Goal: Task Accomplishment & Management: Manage account settings

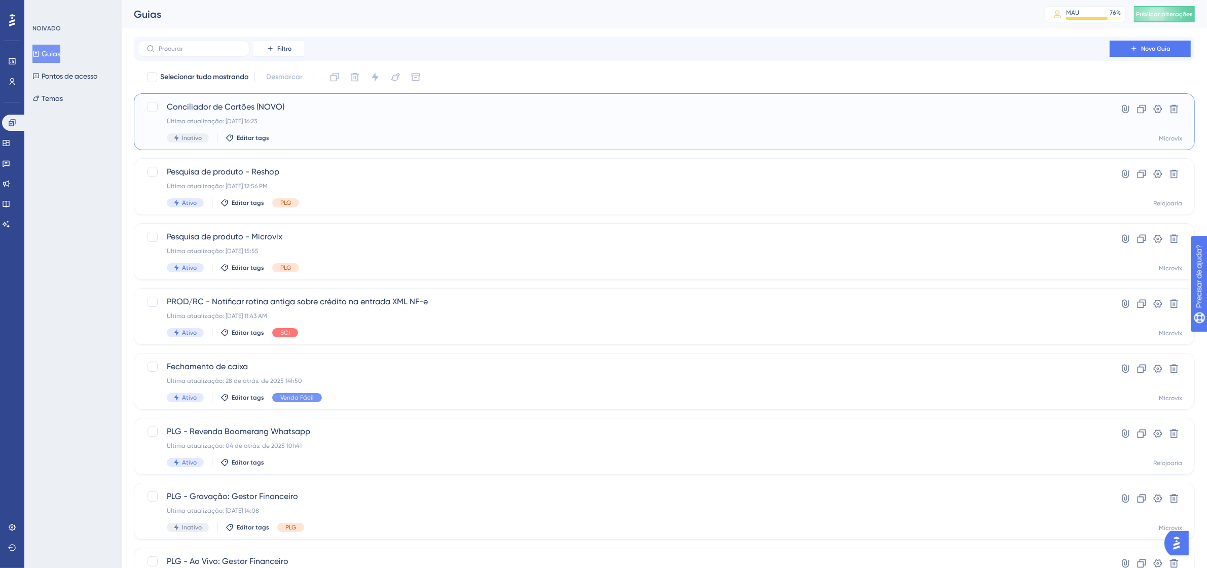
click at [1040, 136] on div "Inativo Editar tags" at bounding box center [624, 137] width 914 height 9
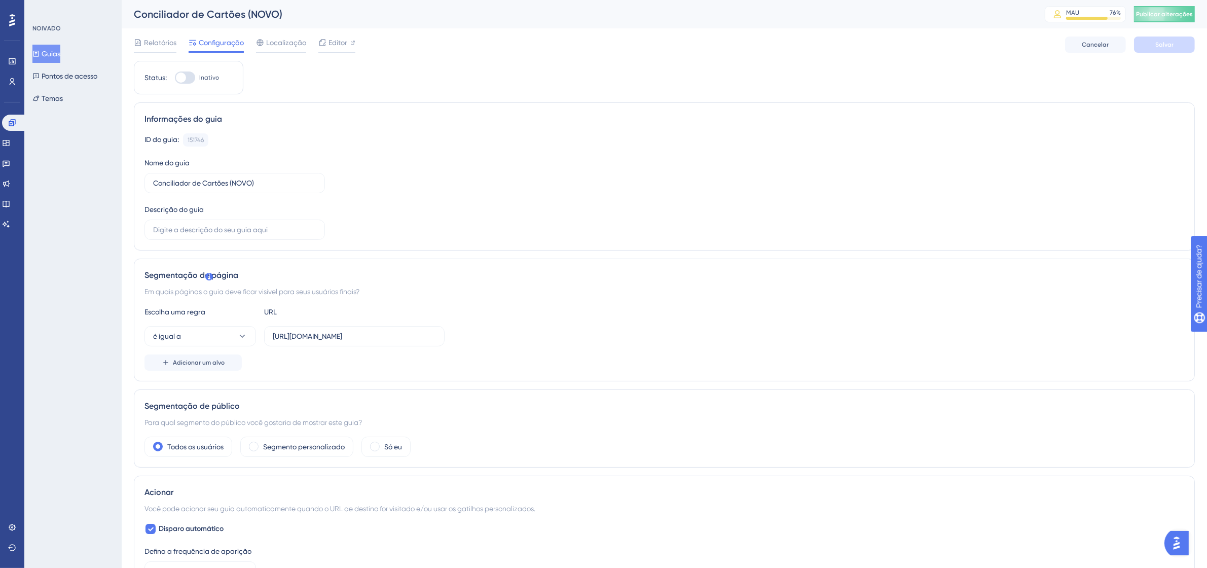
click at [192, 80] on div at bounding box center [185, 77] width 20 height 12
click at [175, 78] on input "Inativo" at bounding box center [174, 78] width 1 height 1
checkbox input "true"
click at [1146, 43] on button "Salvar" at bounding box center [1164, 44] width 61 height 16
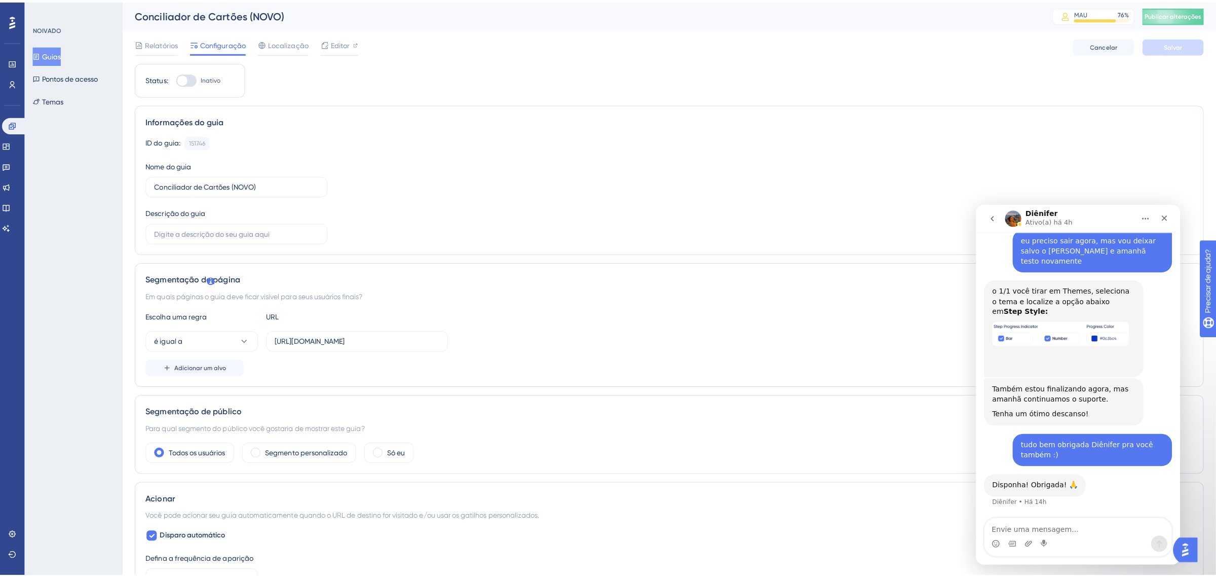
scroll to position [3586, 0]
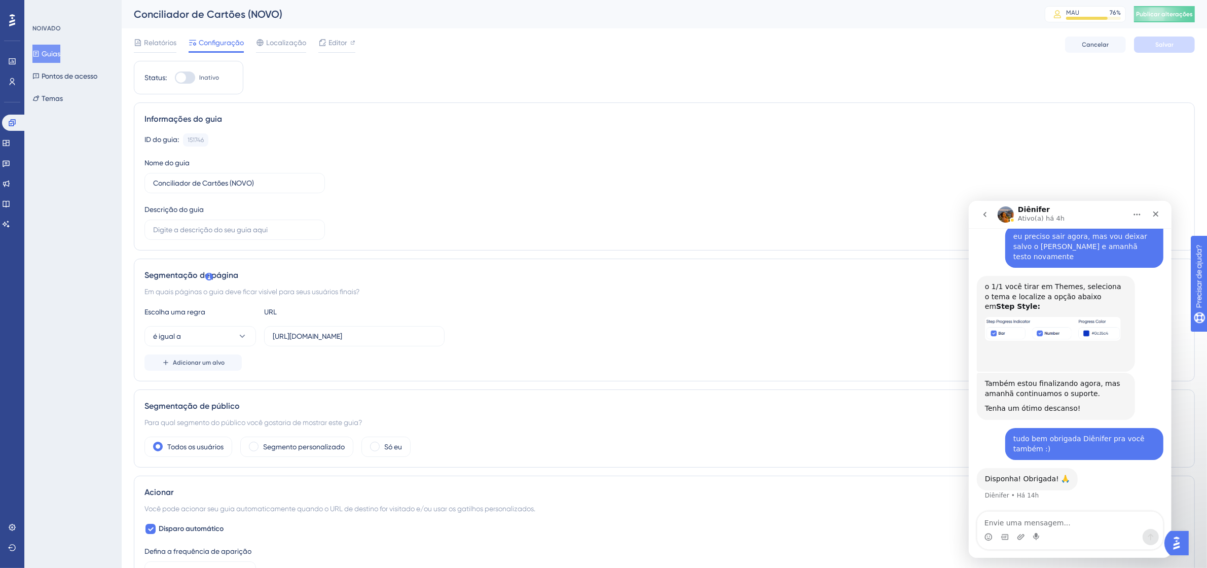
drag, startPoint x: 41, startPoint y: 54, endPoint x: 63, endPoint y: 54, distance: 22.3
click at [40, 54] on icon at bounding box center [35, 53] width 7 height 7
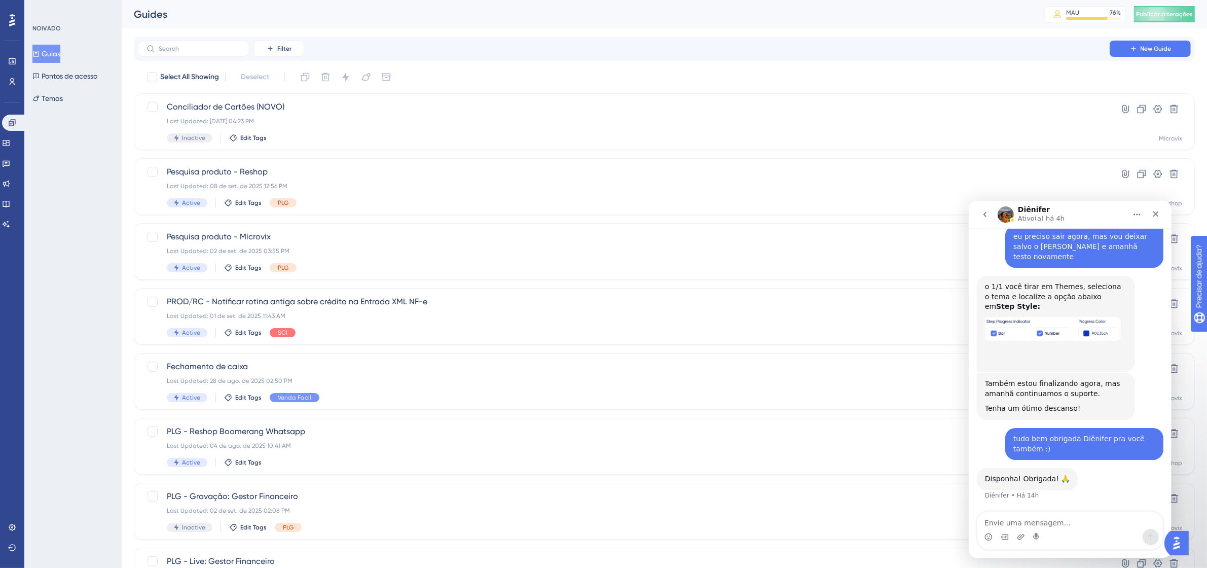
scroll to position [3546, 0]
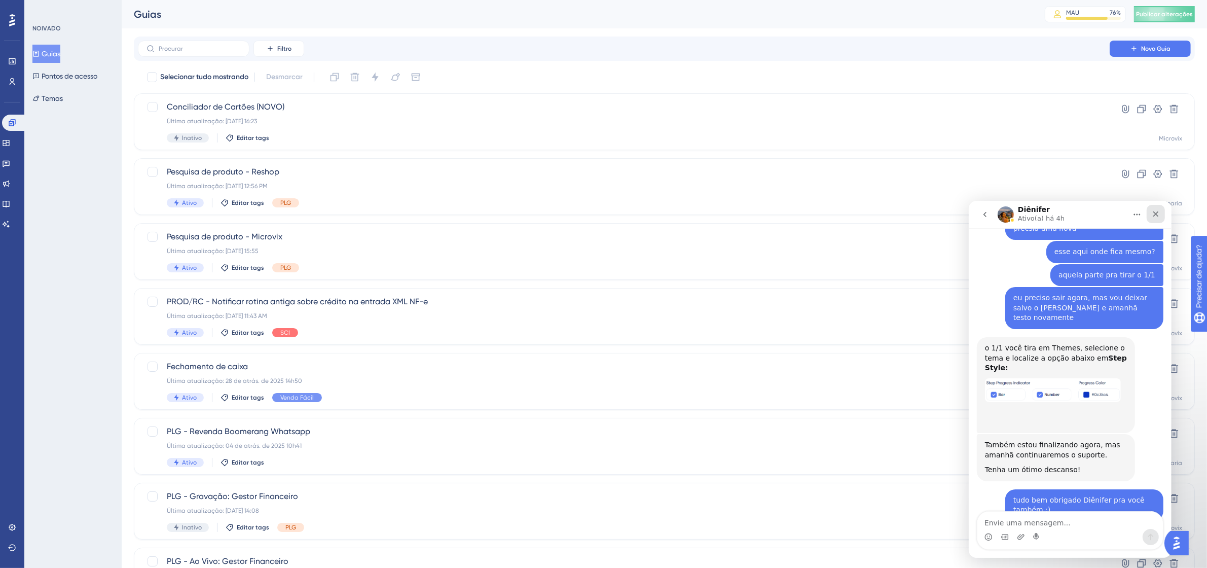
click at [1154, 212] on icon "Fechar" at bounding box center [1155, 213] width 8 height 8
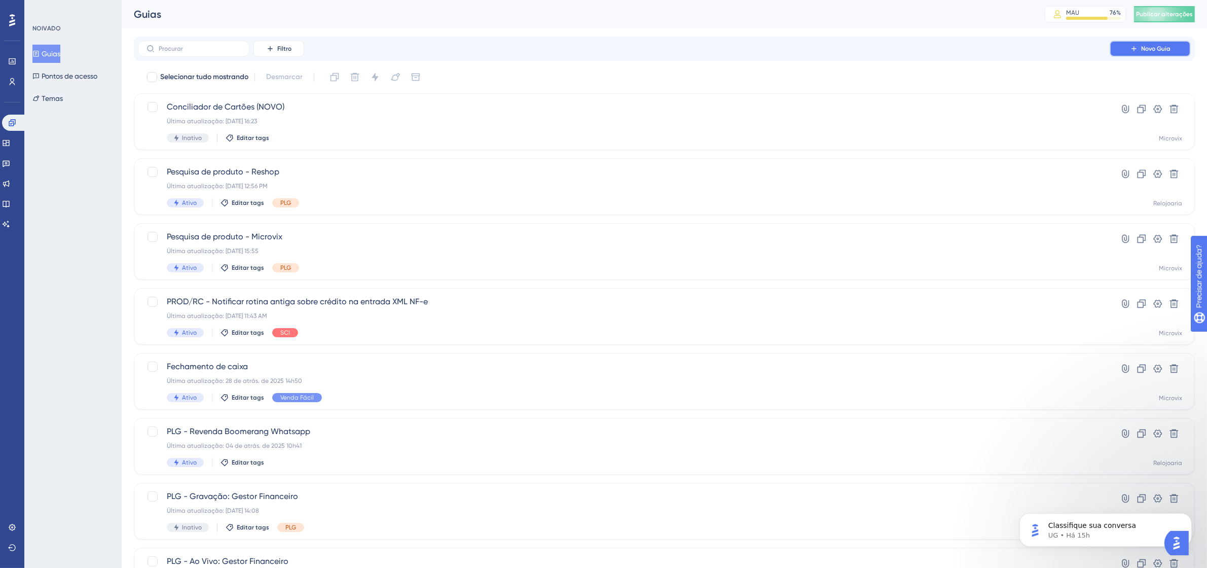
click at [1181, 54] on button "Novo Guia" at bounding box center [1149, 49] width 81 height 16
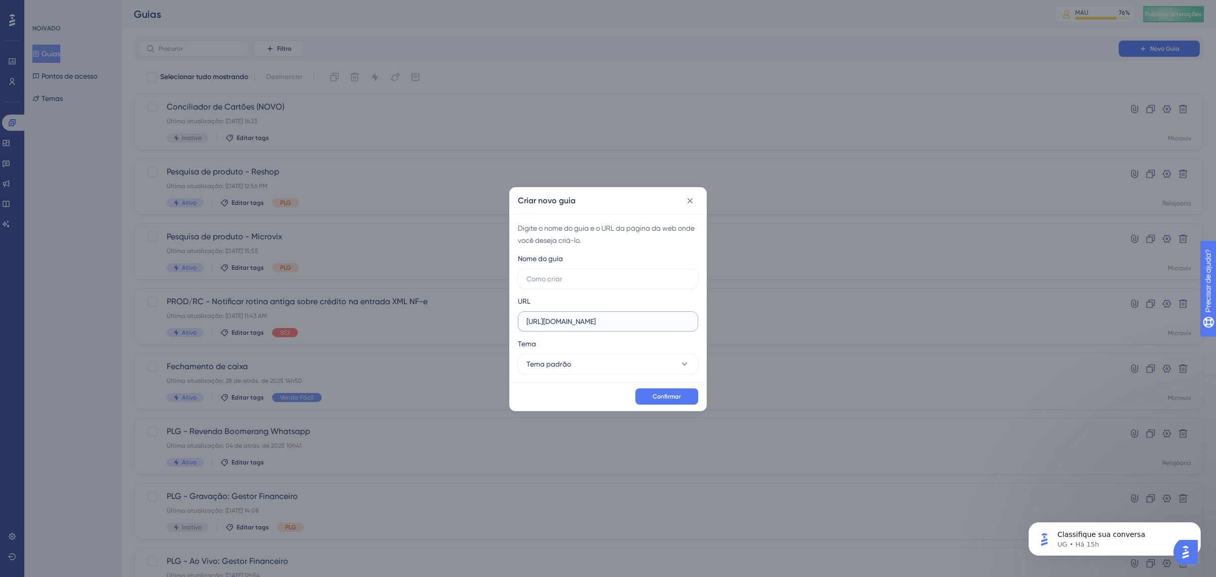
click at [630, 317] on input "https://linx-homologacao.microvix.com.br" at bounding box center [608, 321] width 163 height 11
paste input "9011-erpwebapp-exppagrec.microvix.com.br/gestao-financeira/calendario"
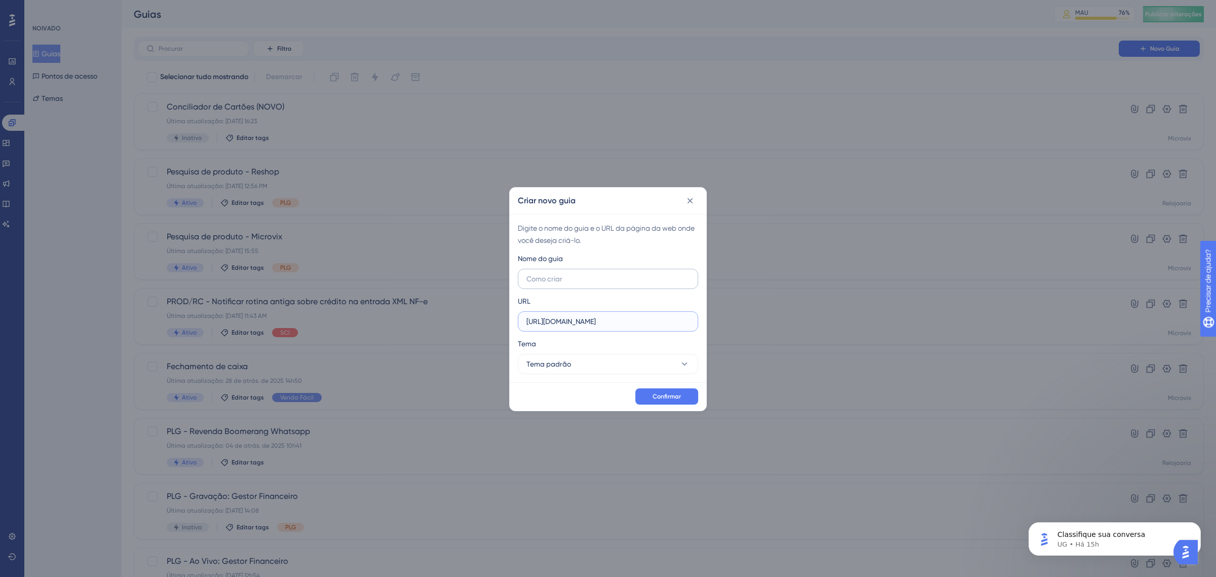
type input "https://9011-erpwebapp-exppagrec.microvix.com.br/gestao-financeira/calendario"
click at [554, 275] on input "text" at bounding box center [608, 278] width 163 height 11
type input "t"
type input "Teste Conc Cartões"
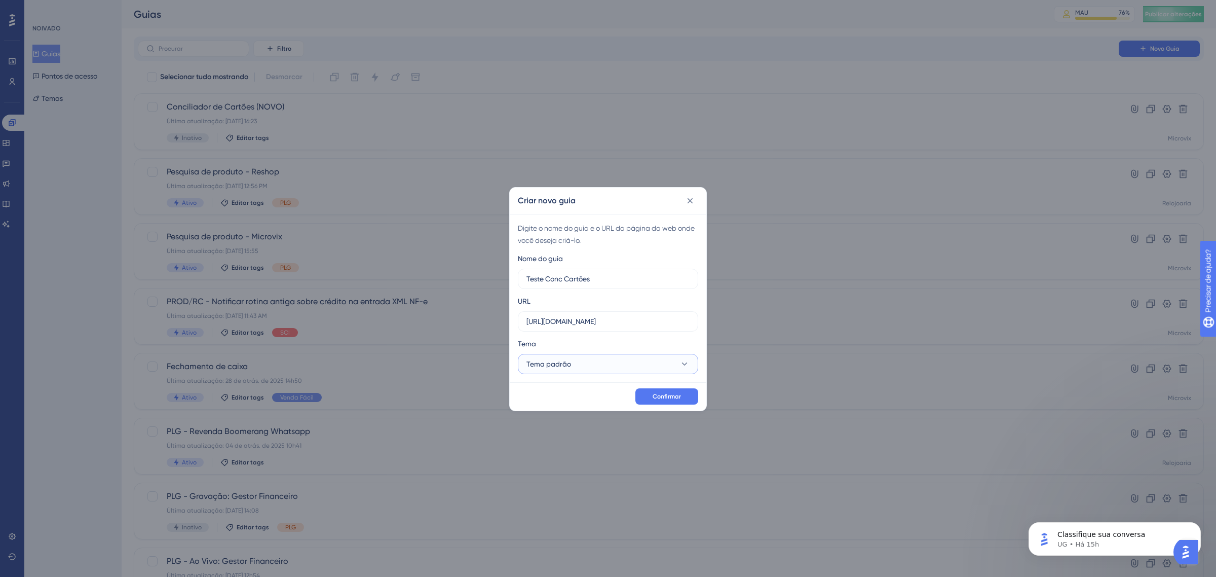
click at [621, 360] on button "Tema padrão" at bounding box center [608, 364] width 180 height 20
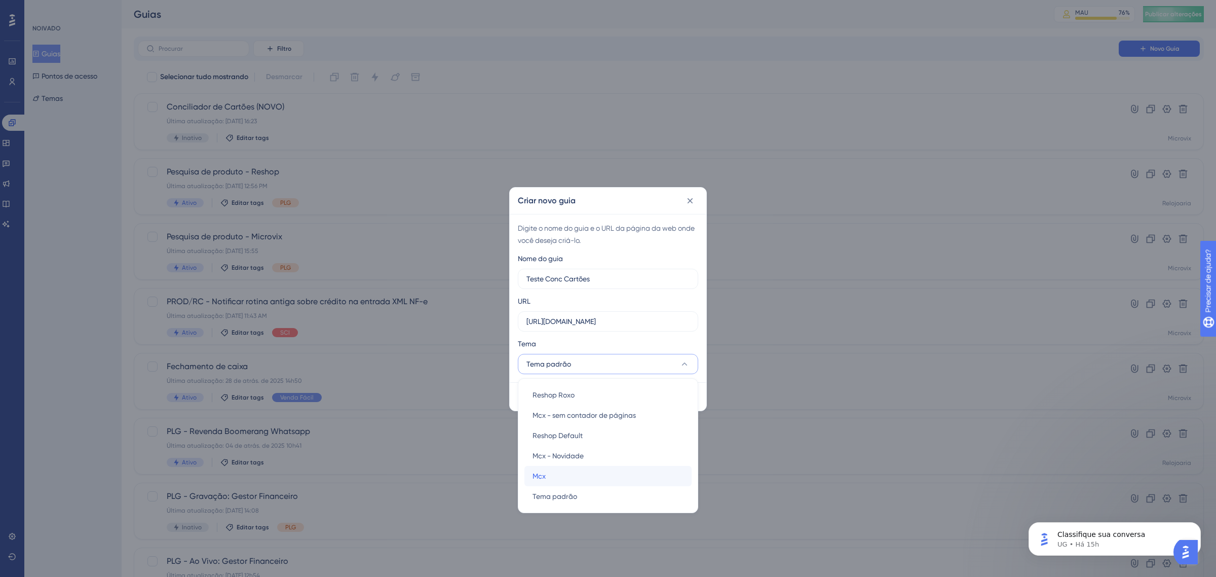
click at [588, 480] on div "Mcx Mcx" at bounding box center [608, 476] width 151 height 20
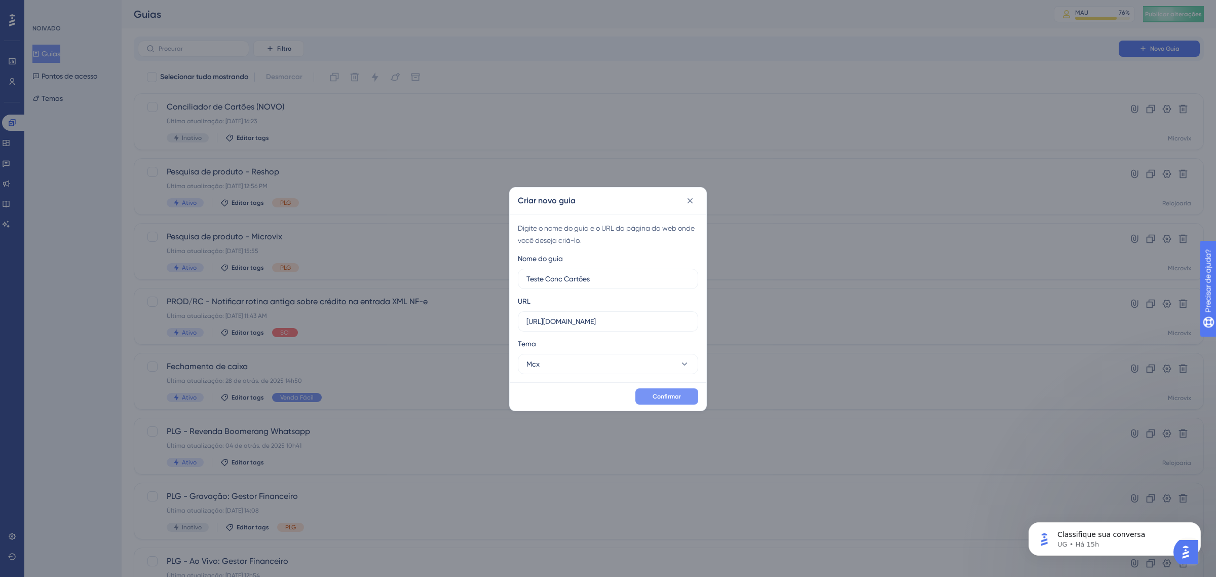
click at [670, 396] on font "Confirmar" at bounding box center [667, 396] width 28 height 7
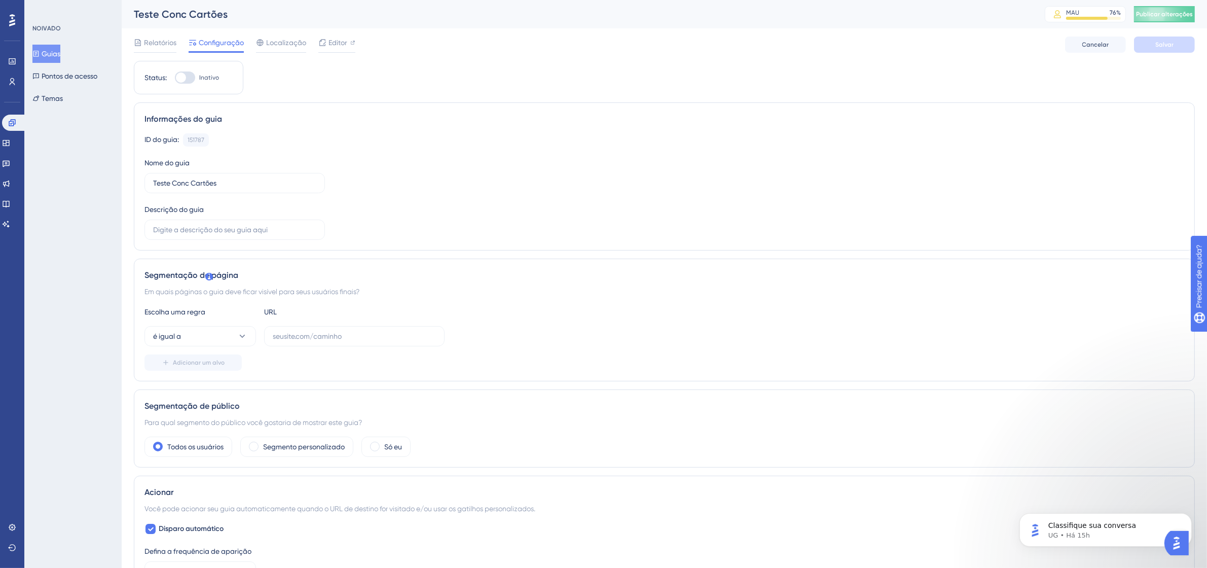
click at [188, 75] on div at bounding box center [185, 77] width 20 height 12
click at [175, 78] on input "Inativo" at bounding box center [174, 78] width 1 height 1
checkbox input "false"
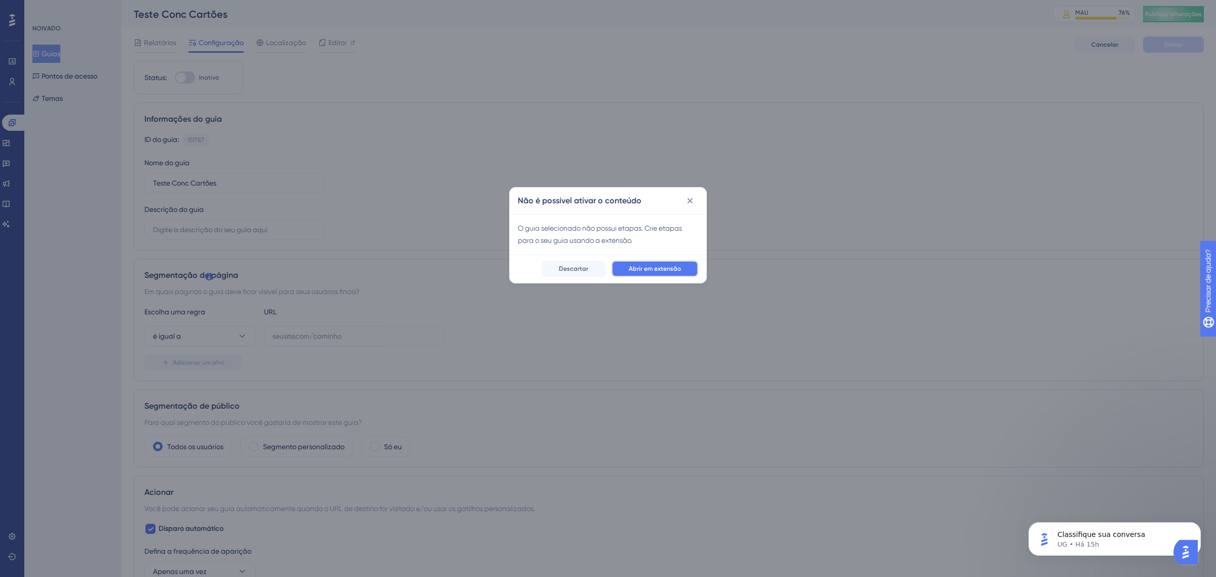
click at [661, 266] on font "Abrir em extensão" at bounding box center [655, 268] width 52 height 7
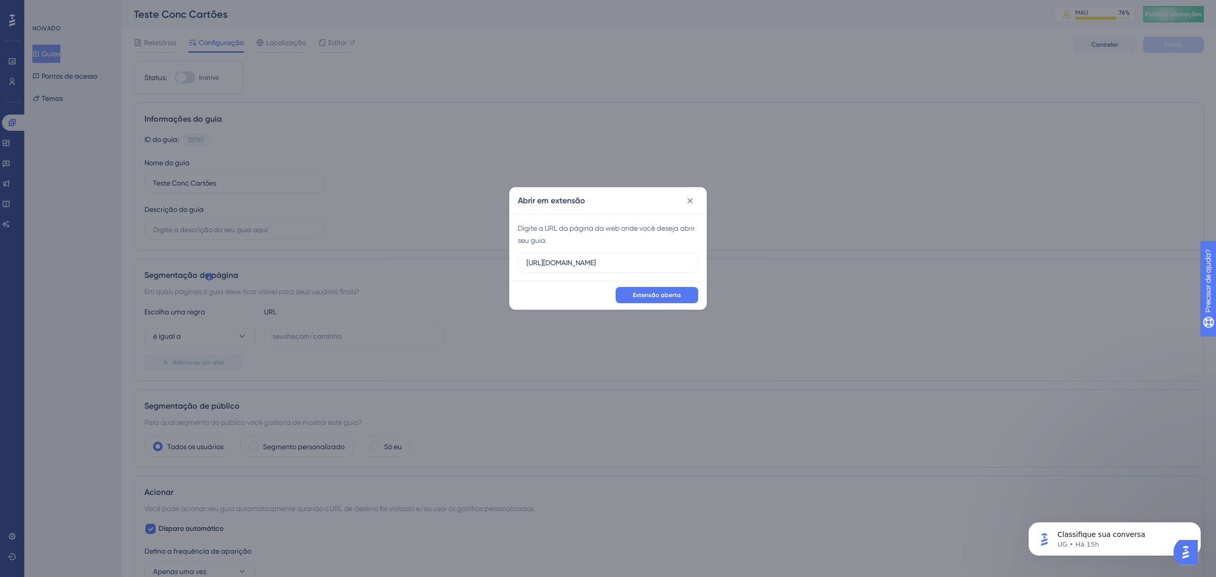
drag, startPoint x: 678, startPoint y: 258, endPoint x: 470, endPoint y: 258, distance: 207.8
click at [470, 258] on div "Abrir em extensão Digite a URL da página da web onde você deseja abrir seu guia…" at bounding box center [608, 288] width 1216 height 577
click at [656, 292] on font "Extensão aberta" at bounding box center [657, 294] width 48 height 7
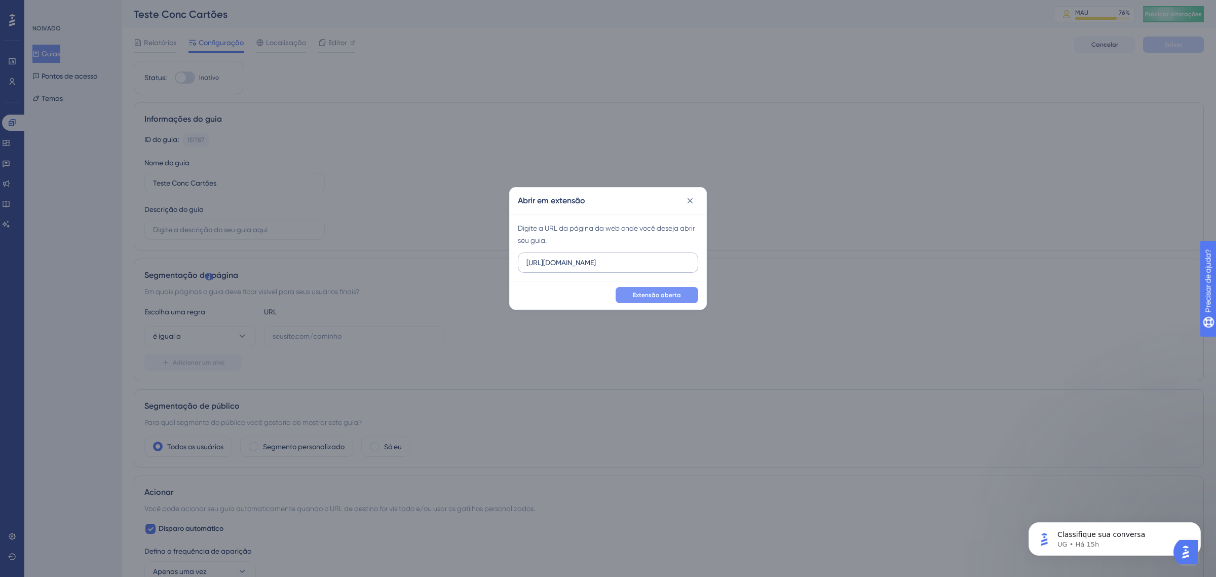
click at [591, 252] on label "https://9011-erpwebapp-exppagrec.microvix.com.br/gestao-financeira/calendario" at bounding box center [608, 262] width 180 height 20
click at [591, 257] on input "https://9011-erpwebapp-exppagrec.microvix.com.br/gestao-financeira/calendario" at bounding box center [608, 262] width 163 height 11
click at [591, 252] on label "https://9011-erpwebapp-exppagrec.microvix.com.br/gestao-financeira/calendario" at bounding box center [608, 262] width 180 height 20
click at [591, 257] on input "https://9011-erpwebapp-exppagrec.microvix.com.br/gestao-financeira/calendario" at bounding box center [608, 262] width 163 height 11
click at [591, 252] on label "https://9011-erpwebapp-exppagrec.microvix.com.br/gestao-financeira/calendario" at bounding box center [608, 262] width 180 height 20
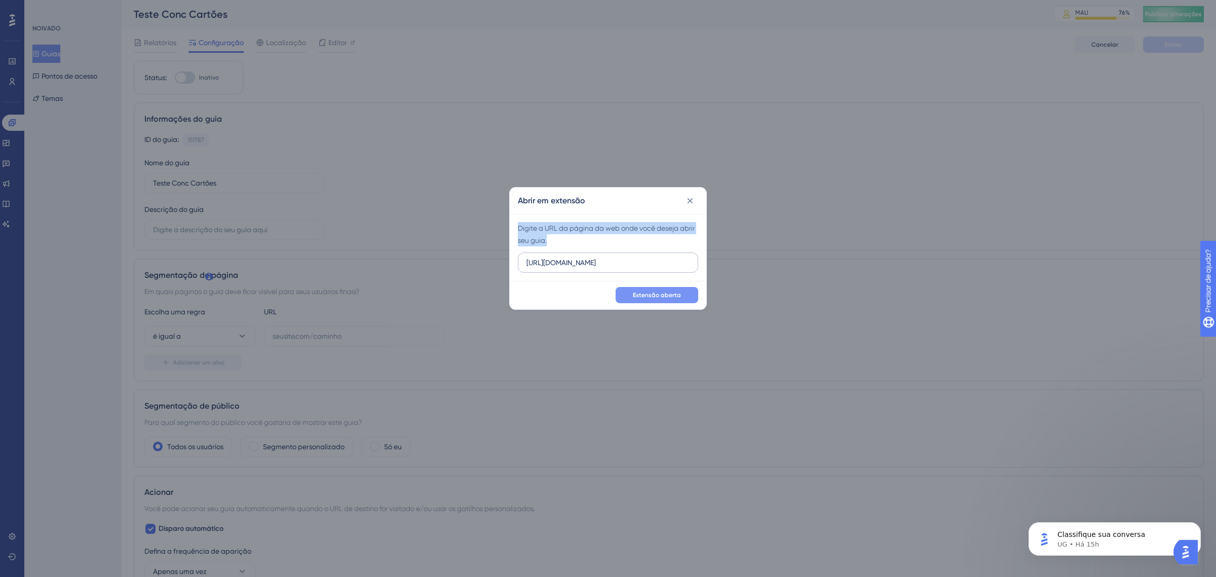
click at [591, 257] on input "https://9011-erpwebapp-exppagrec.microvix.com.br/gestao-financeira/calendario" at bounding box center [608, 262] width 163 height 11
click at [586, 264] on input "https://9011-erpwebapp-exppagrec.microvix.com.br/gestao-financeira/calendario" at bounding box center [608, 262] width 163 height 11
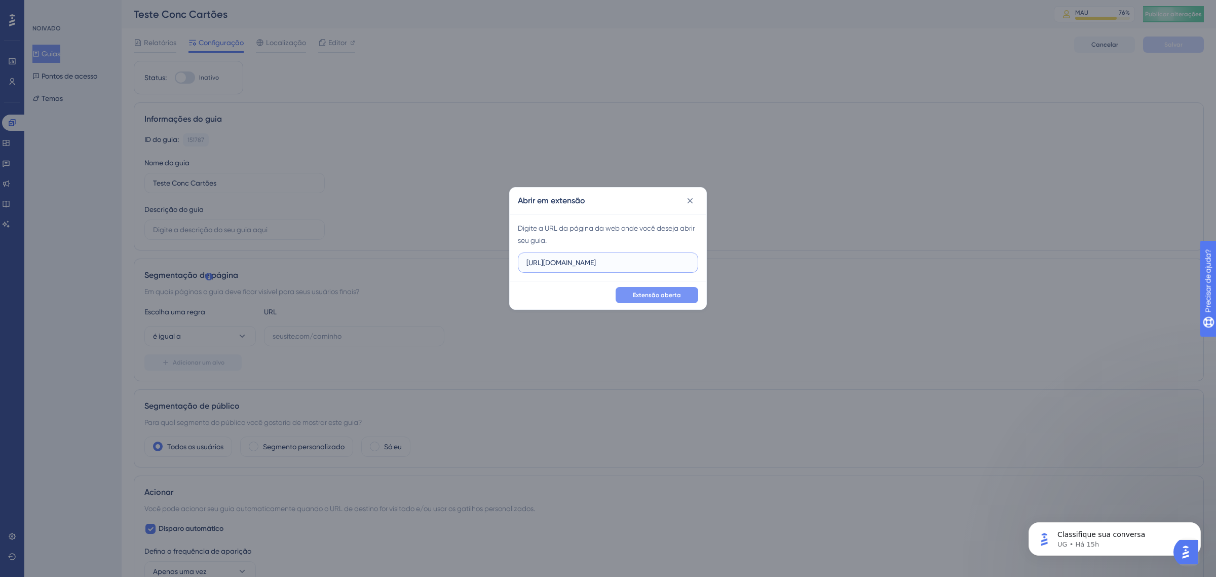
paste input "://linx-expclientes.microvix.com.br/Liliane/erp/gestor_web/webapp/abrir_pagina_…"
type input "http://linx-expclientes.microvix.com.br/Liliane/erp/gestor_web/webapp/abrir_pag…"
click at [657, 293] on font "Extensão aberta" at bounding box center [657, 294] width 48 height 7
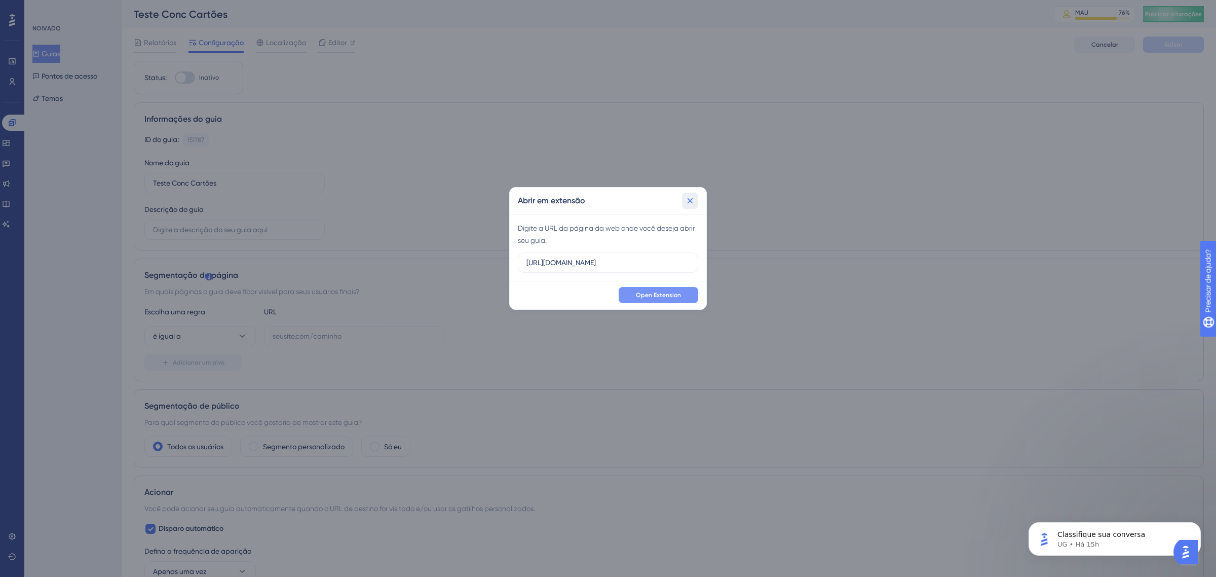
click at [693, 196] on icon at bounding box center [690, 201] width 10 height 10
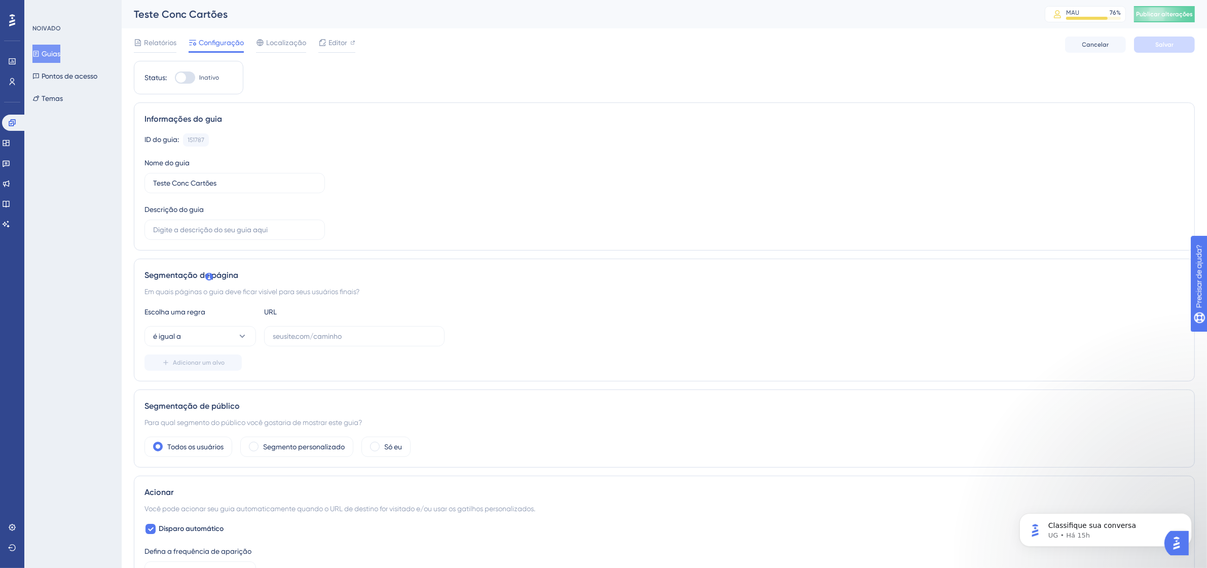
click at [189, 77] on div at bounding box center [185, 77] width 20 height 12
click at [175, 78] on input "Inativo" at bounding box center [174, 78] width 1 height 1
checkbox input "false"
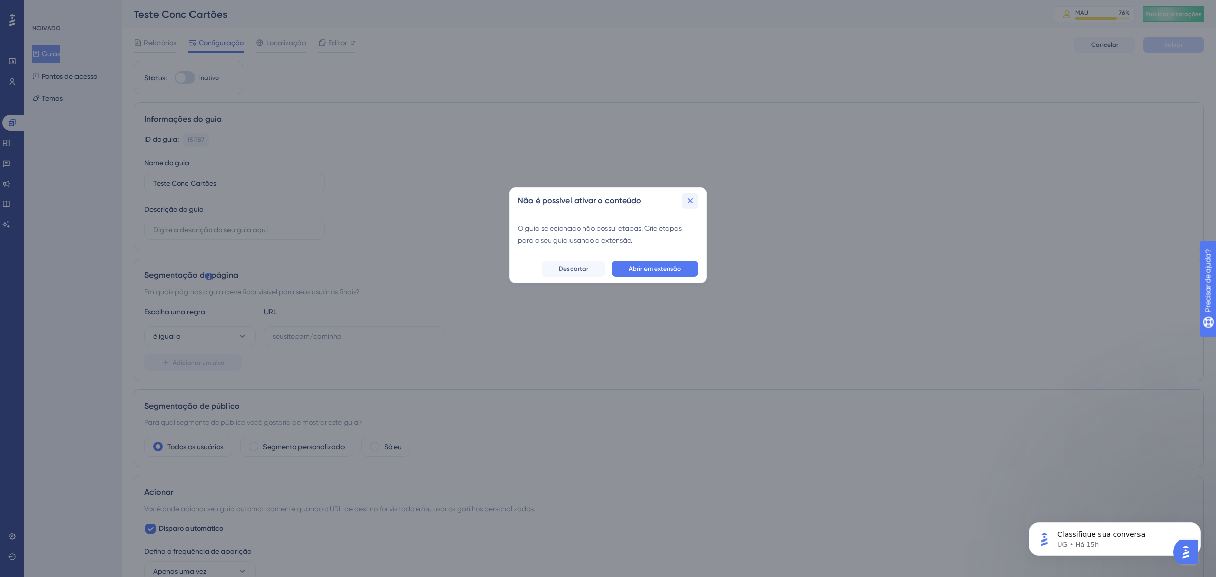
click at [692, 198] on icon at bounding box center [690, 201] width 10 height 10
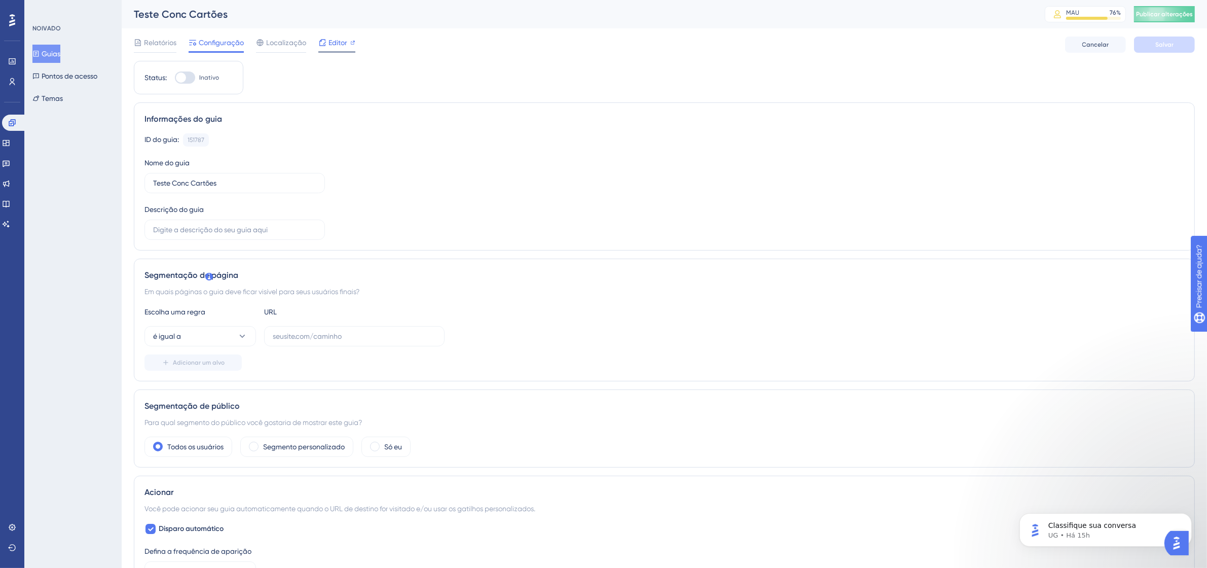
click at [347, 40] on div "Editor" at bounding box center [336, 42] width 37 height 12
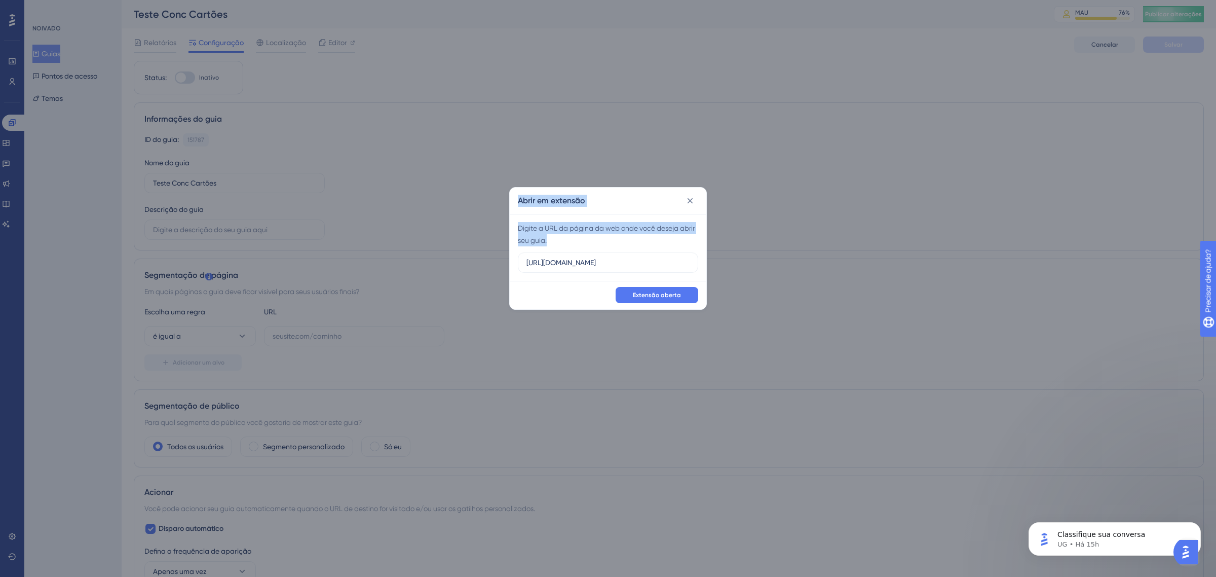
drag, startPoint x: 672, startPoint y: 256, endPoint x: 500, endPoint y: 248, distance: 172.0
click at [500, 248] on div "Abrir em extensão Digite a URL da página da web onde você deseja abrir seu guia…" at bounding box center [608, 288] width 1216 height 577
click at [670, 261] on input "https://linx-homologacao.microvix.com.br" at bounding box center [608, 262] width 163 height 11
drag, startPoint x: 682, startPoint y: 263, endPoint x: 495, endPoint y: 264, distance: 186.5
click at [495, 264] on div "Abrir em extensão Digite a URL da página da web onde você deseja abrir seu guia…" at bounding box center [608, 288] width 1216 height 577
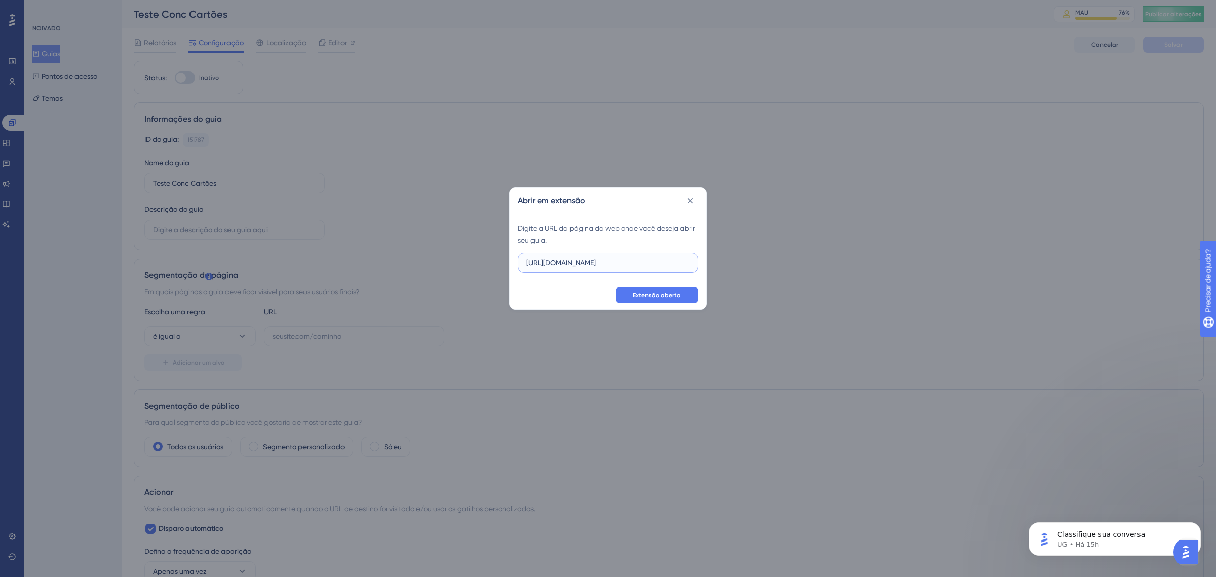
paste input "://linx-expclientes.microvix.com.br/Liliane/erp/gestor_web/webapp/abrir_pagina_…"
type input "http://linx-expclientes.microvix.com.br/Liliane/erp/gestor_web/webapp/abrir_pag…"
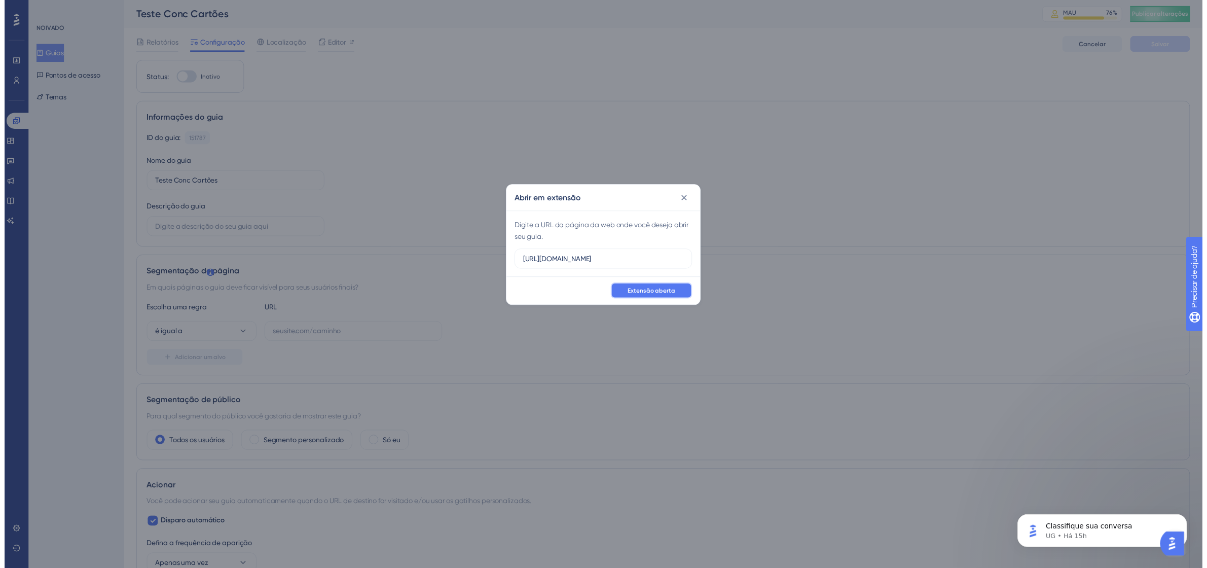
scroll to position [0, 0]
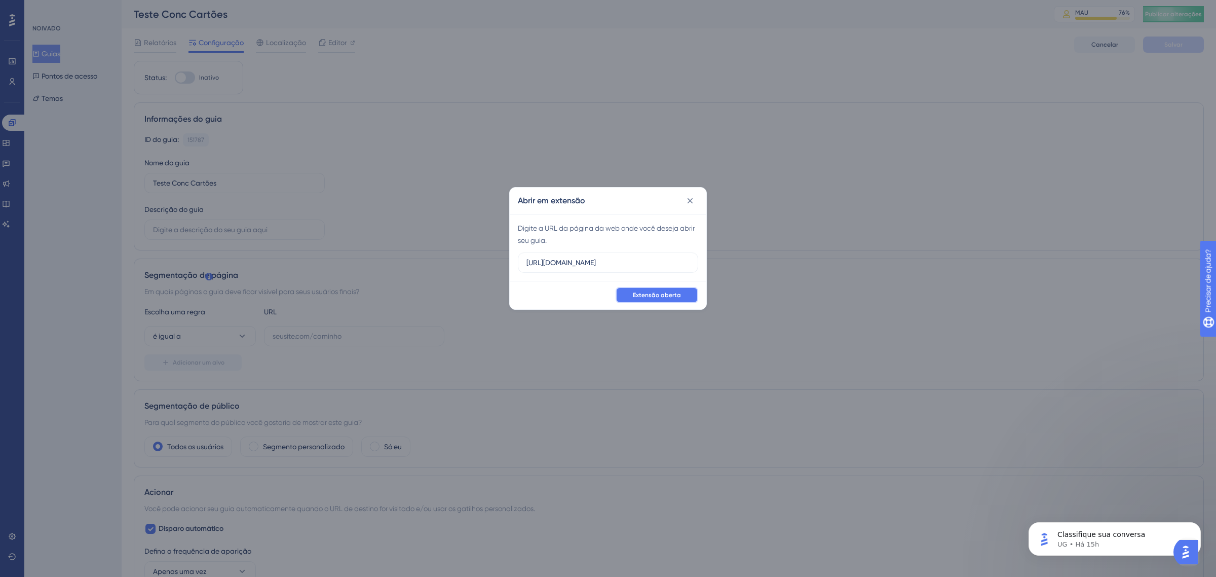
click at [675, 297] on font "Extensão aberta" at bounding box center [657, 294] width 48 height 7
click at [692, 198] on icon at bounding box center [690, 201] width 10 height 10
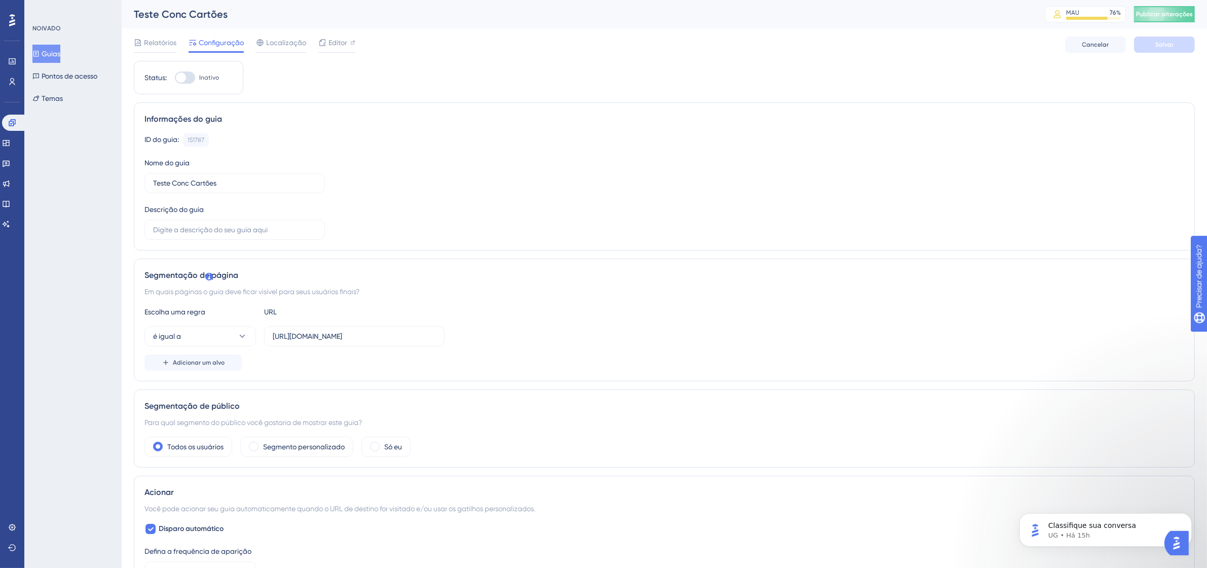
click at [193, 82] on div at bounding box center [185, 77] width 20 height 12
click at [175, 78] on input "Inativo" at bounding box center [174, 78] width 1 height 1
checkbox input "true"
click at [1189, 40] on button "Salvar" at bounding box center [1164, 44] width 61 height 16
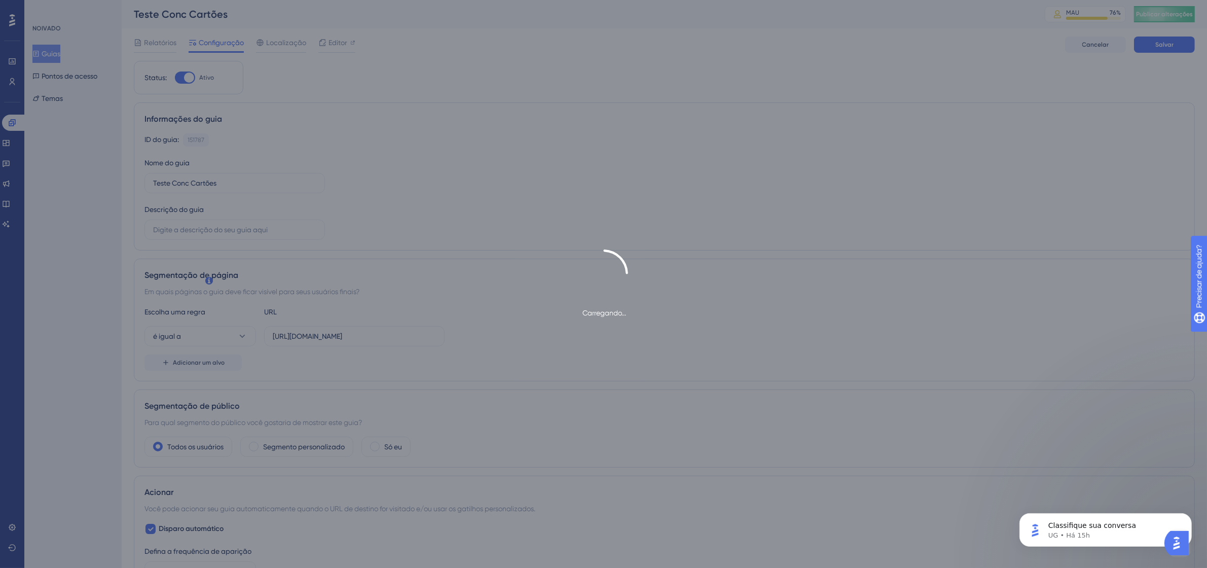
click at [545, 150] on div "Carregando..." at bounding box center [603, 284] width 1207 height 568
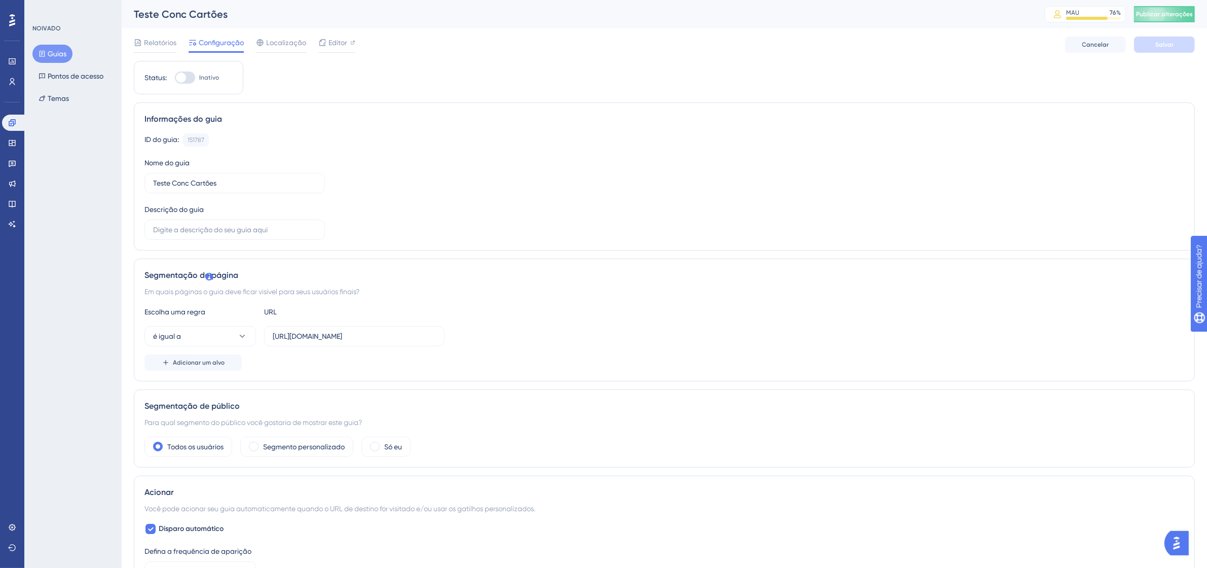
click at [193, 76] on div at bounding box center [185, 77] width 20 height 12
click at [175, 78] on input "Inativo" at bounding box center [174, 78] width 1 height 1
checkbox input "true"
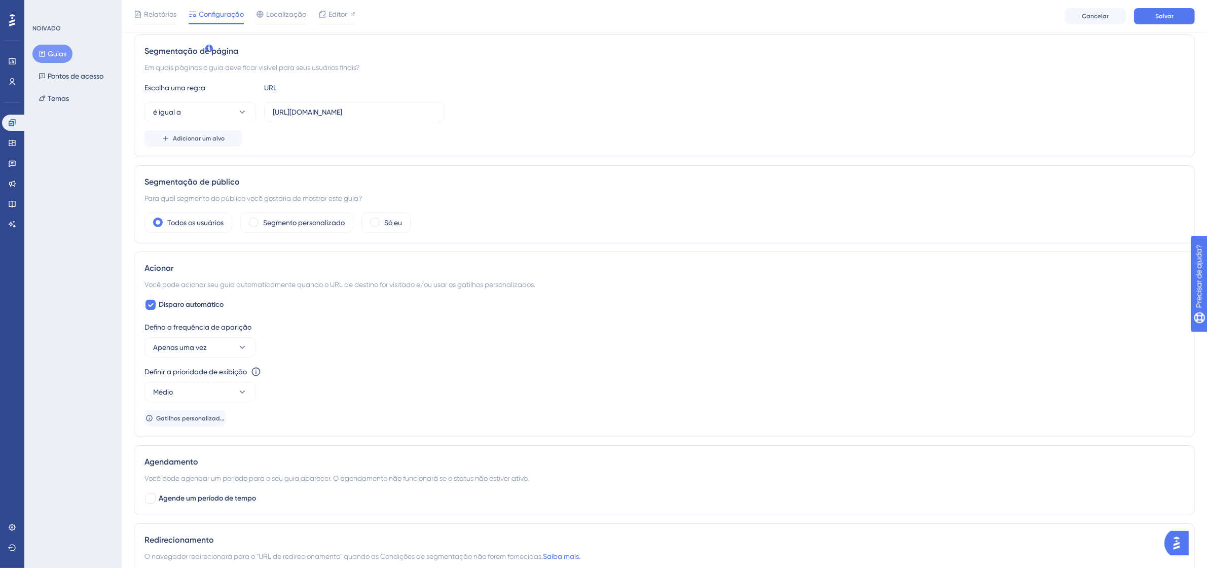
scroll to position [317, 0]
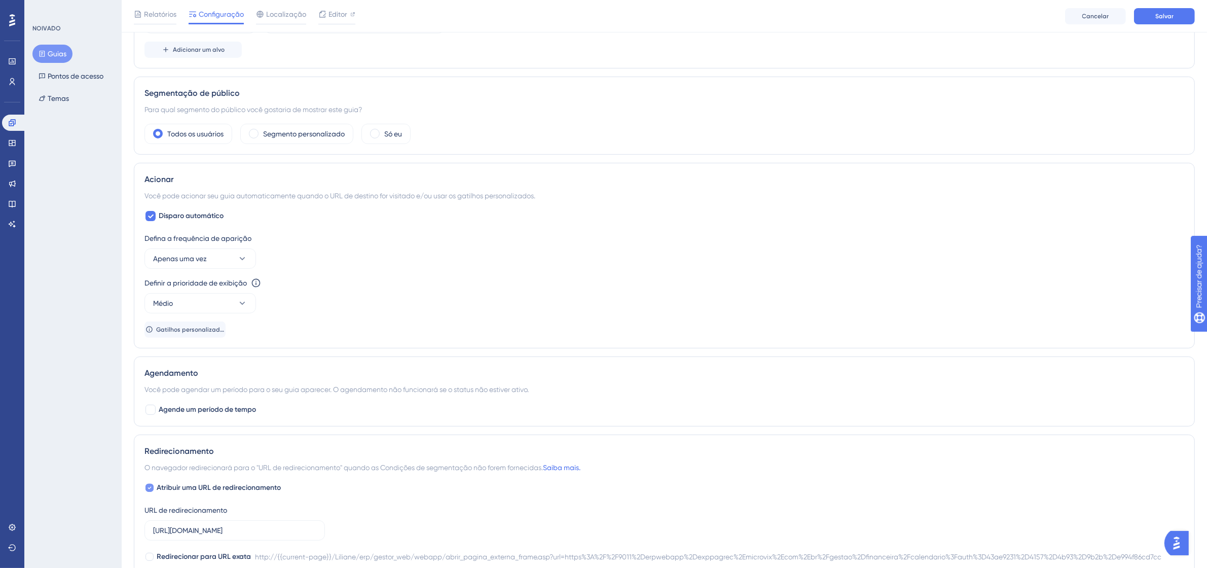
click at [147, 490] on icon at bounding box center [149, 487] width 4 height 8
checkbox input "false"
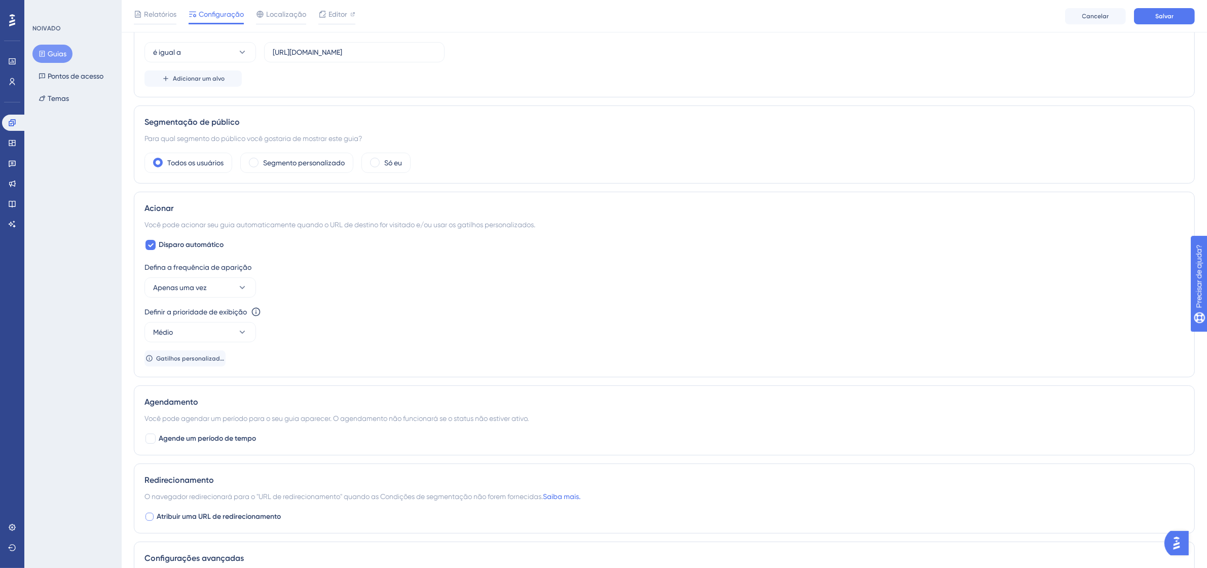
scroll to position [0, 0]
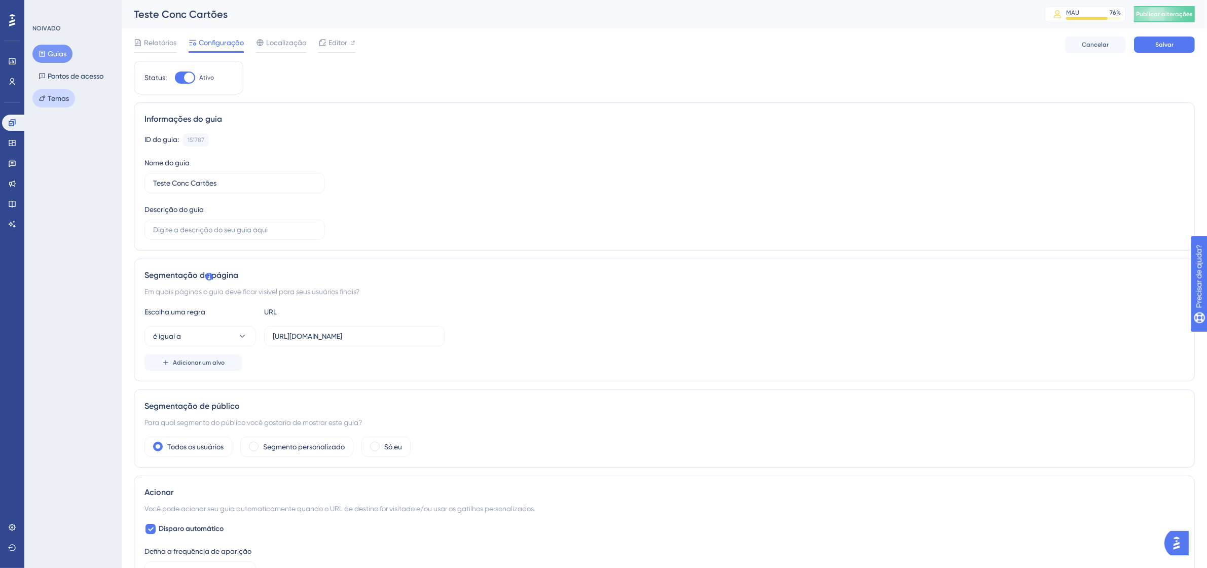
click at [67, 97] on font "Temas" at bounding box center [58, 98] width 21 height 8
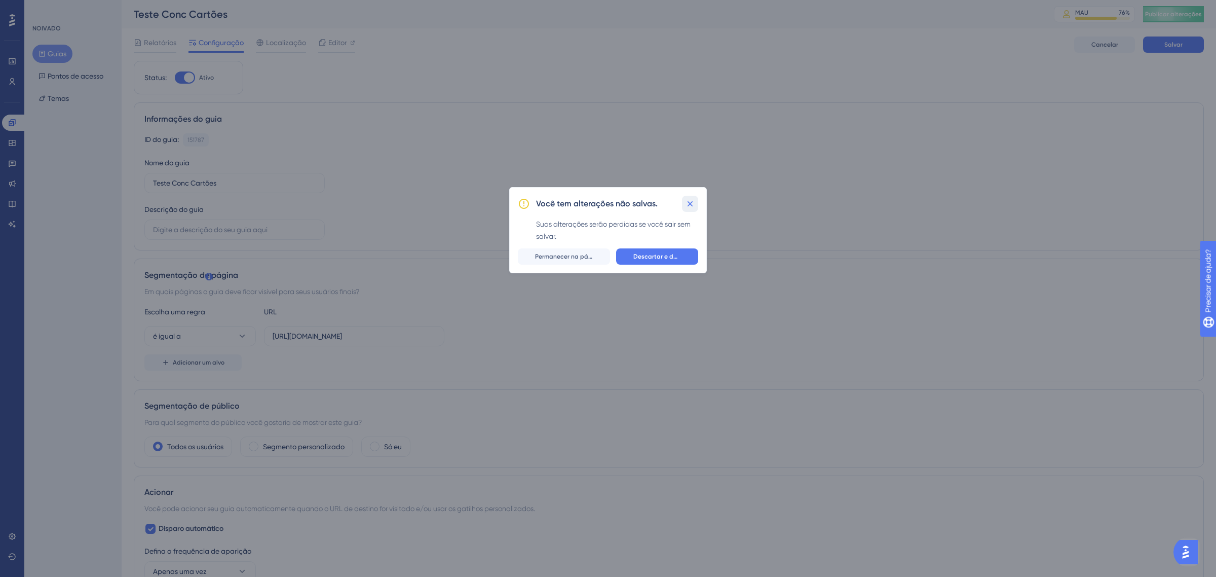
click at [690, 198] on button at bounding box center [690, 204] width 16 height 16
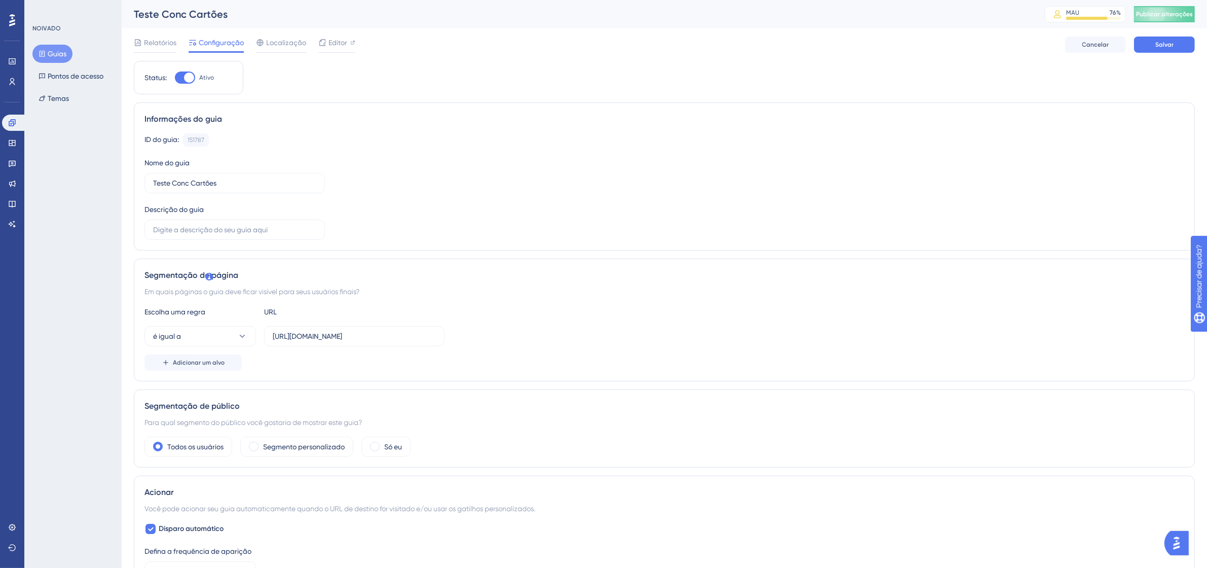
click at [1197, 46] on div "Desempenho Usuários Noivado Widgets Opinião Atualizações de produtos Base de co…" at bounding box center [664, 495] width 1085 height 990
click at [1182, 46] on button "Salvar" at bounding box center [1164, 44] width 61 height 16
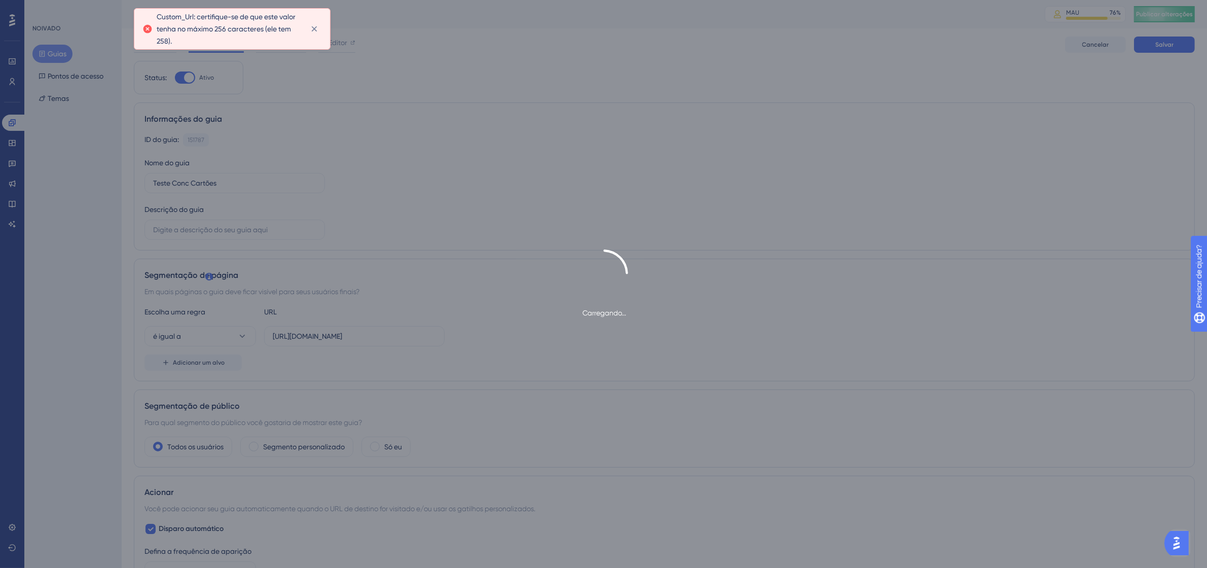
click at [305, 26] on div "Custom_Url: certifique-se de que este valor tenha no máximo 256 caracteres (ele…" at bounding box center [231, 29] width 179 height 36
click at [311, 26] on icon at bounding box center [314, 29] width 10 height 10
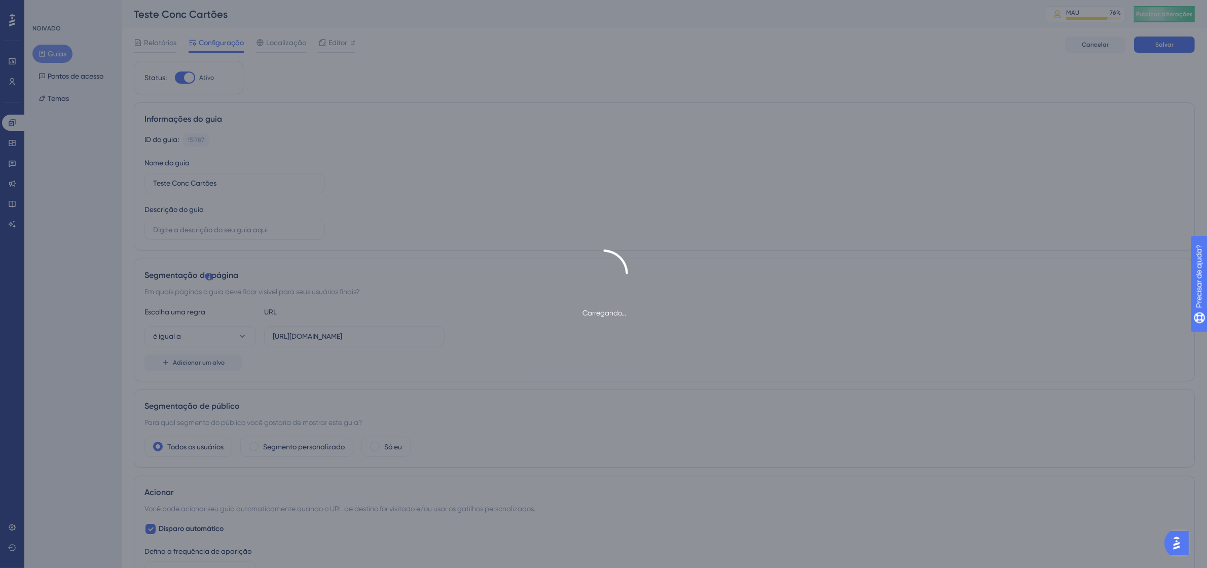
click at [950, 109] on div "Carregando..." at bounding box center [603, 284] width 1207 height 568
click at [1179, 545] on img "Abra o iniciador do Assistente de IA" at bounding box center [1176, 542] width 18 height 18
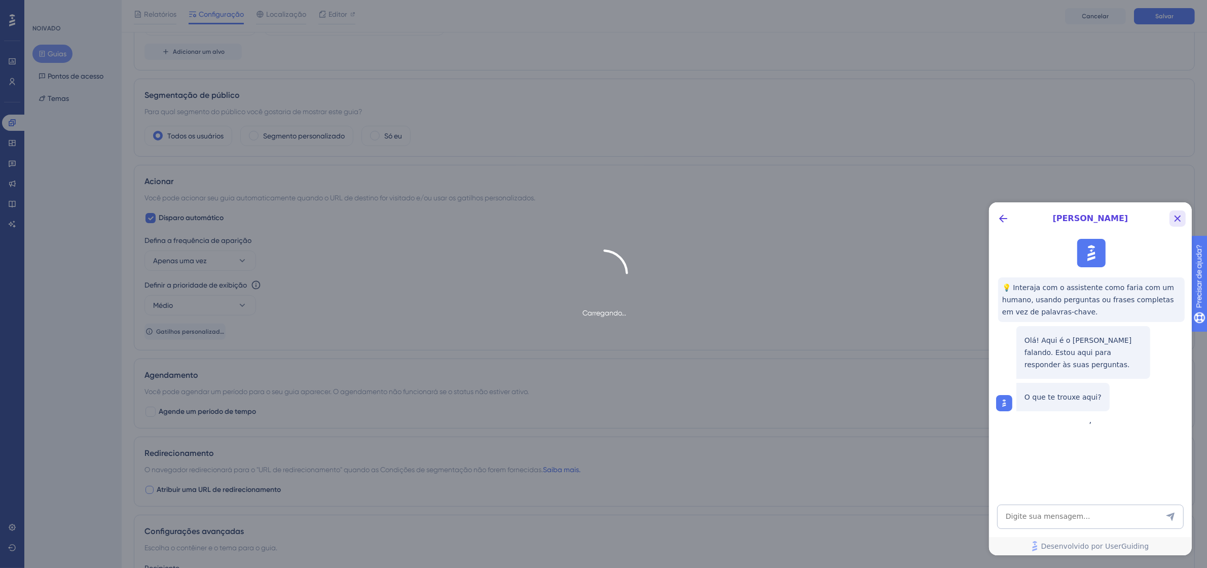
scroll to position [253, 0]
click at [1176, 217] on icon "Botão Fechar" at bounding box center [1177, 218] width 7 height 7
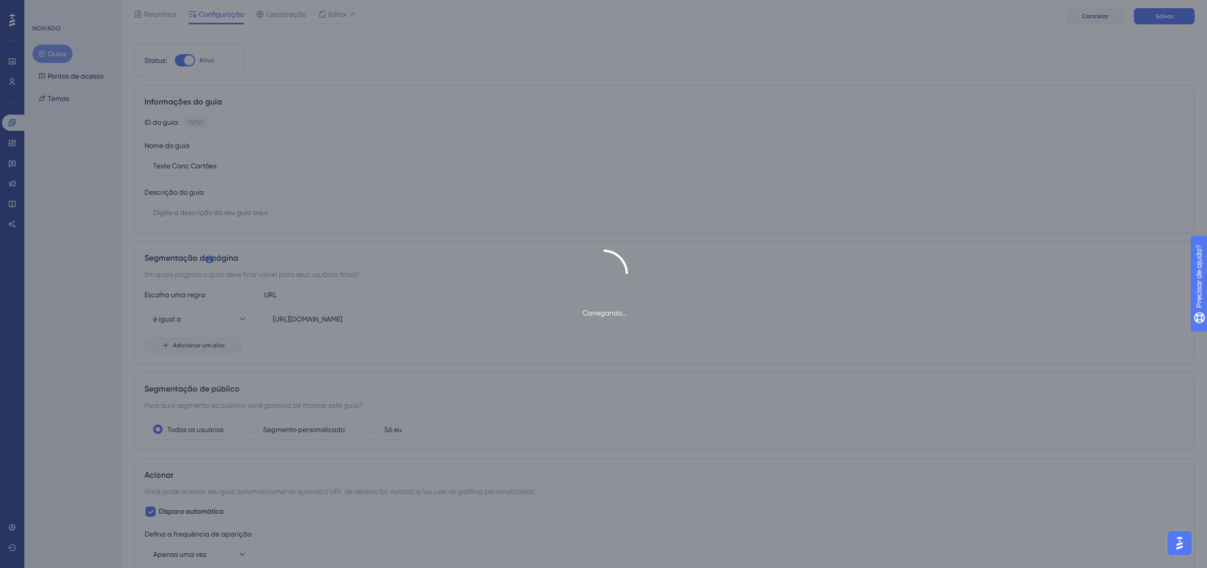
scroll to position [0, 0]
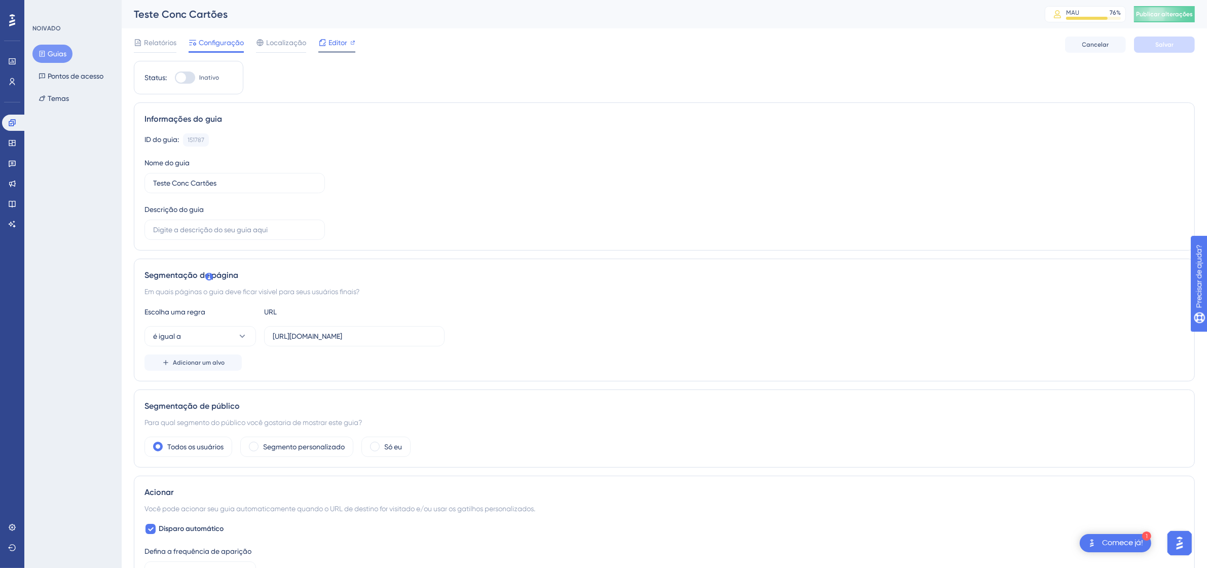
click at [335, 44] on font "Editor" at bounding box center [337, 43] width 19 height 8
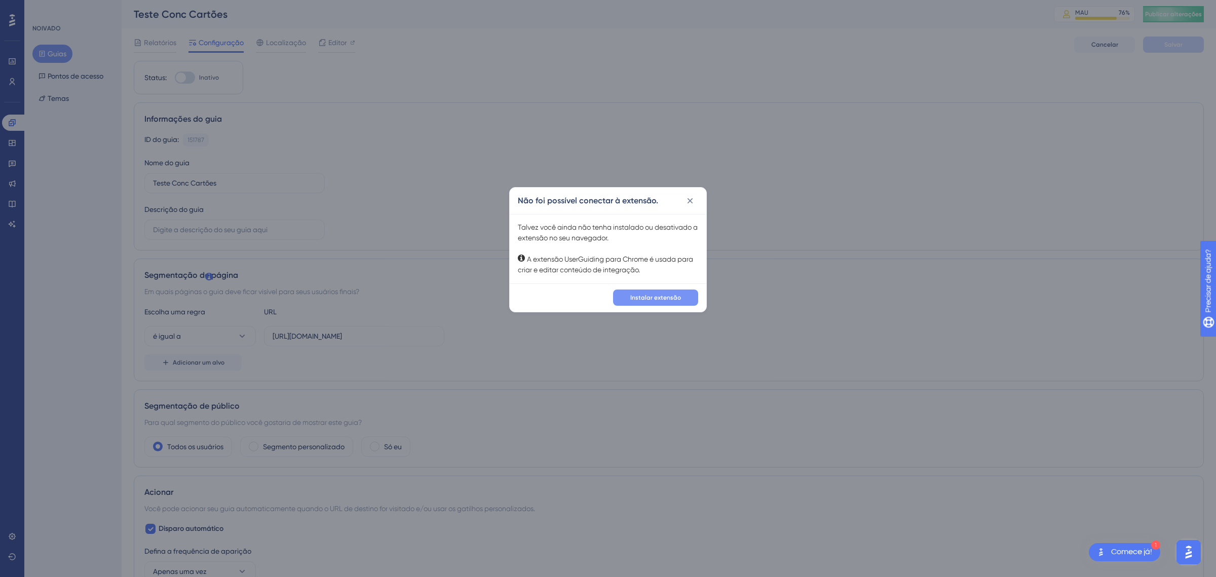
click at [659, 300] on font "Instalar extensão" at bounding box center [655, 297] width 51 height 7
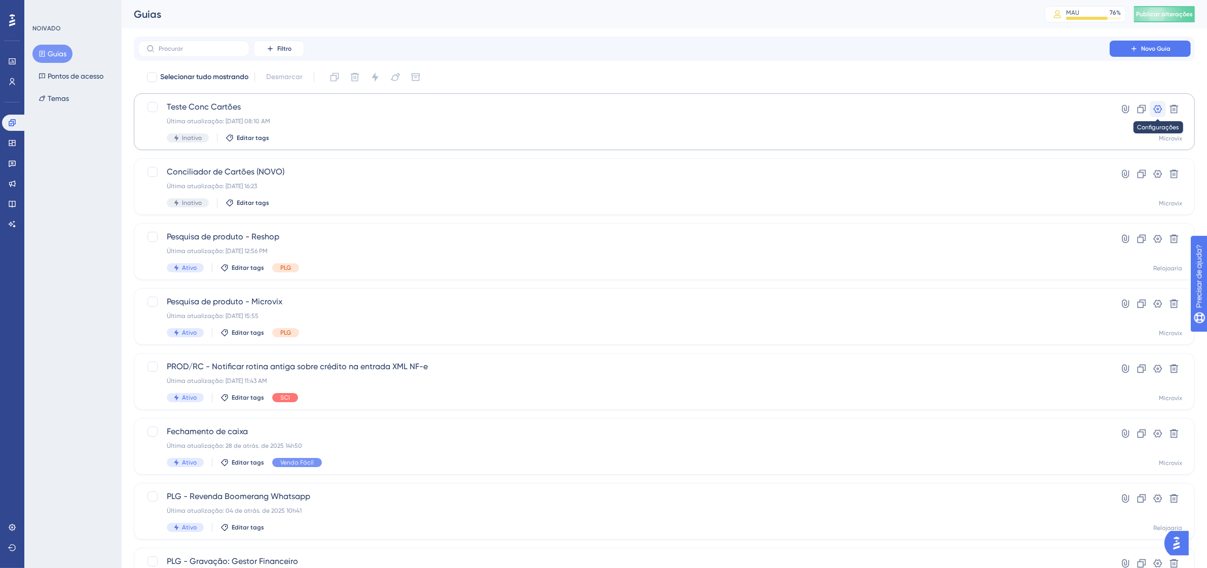
click at [1158, 110] on icon at bounding box center [1157, 109] width 10 height 10
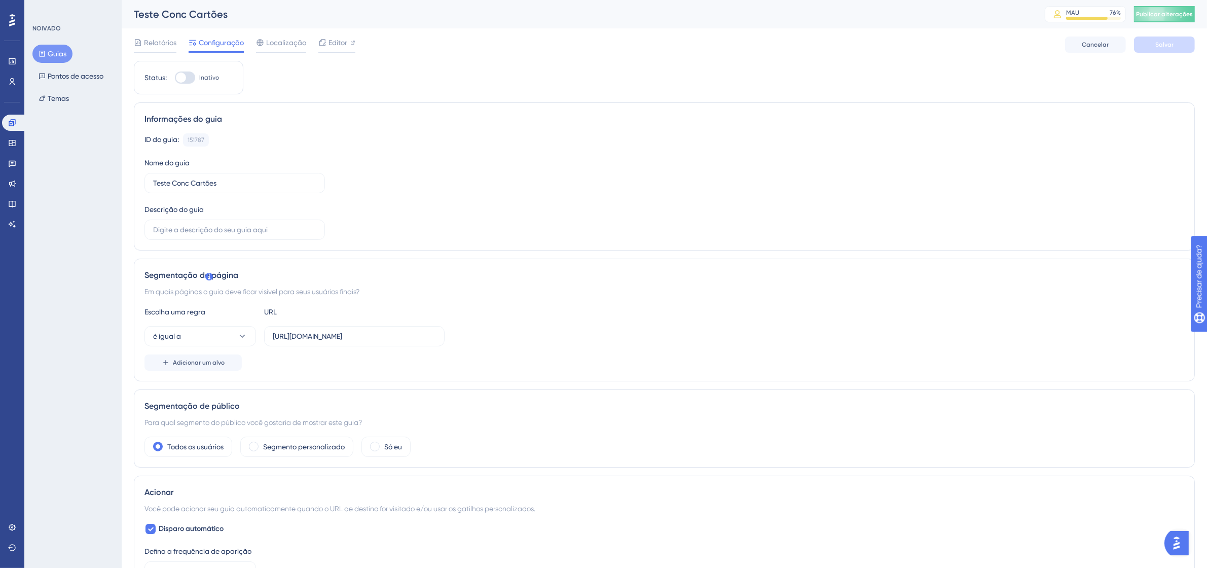
click at [190, 82] on div at bounding box center [185, 77] width 20 height 12
click at [175, 78] on input "Inativo" at bounding box center [174, 78] width 1 height 1
checkbox input "true"
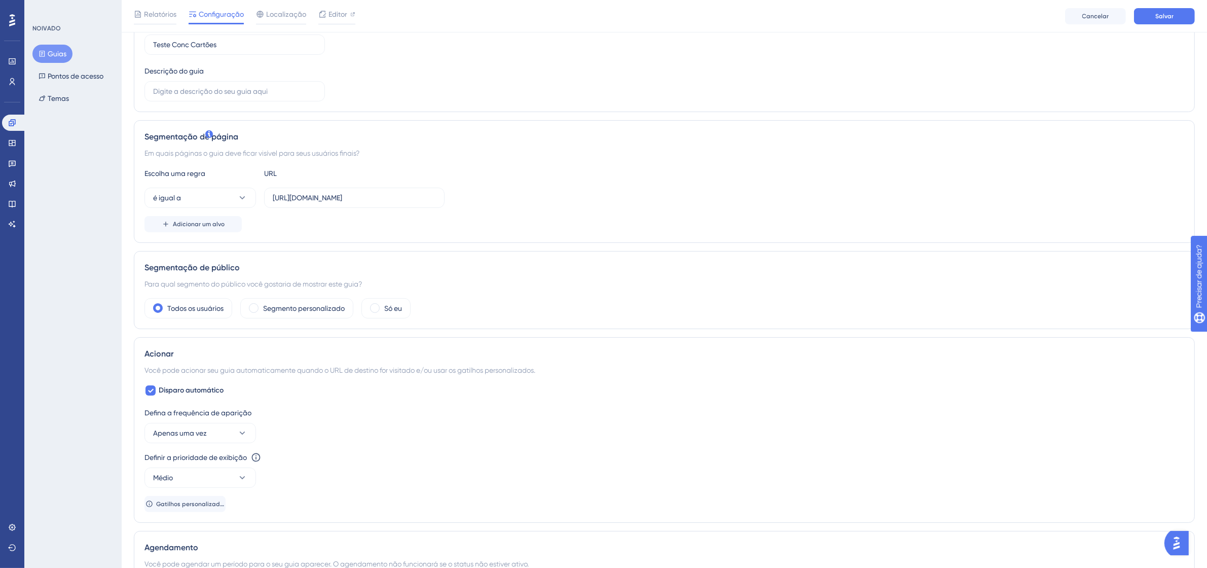
scroll to position [317, 0]
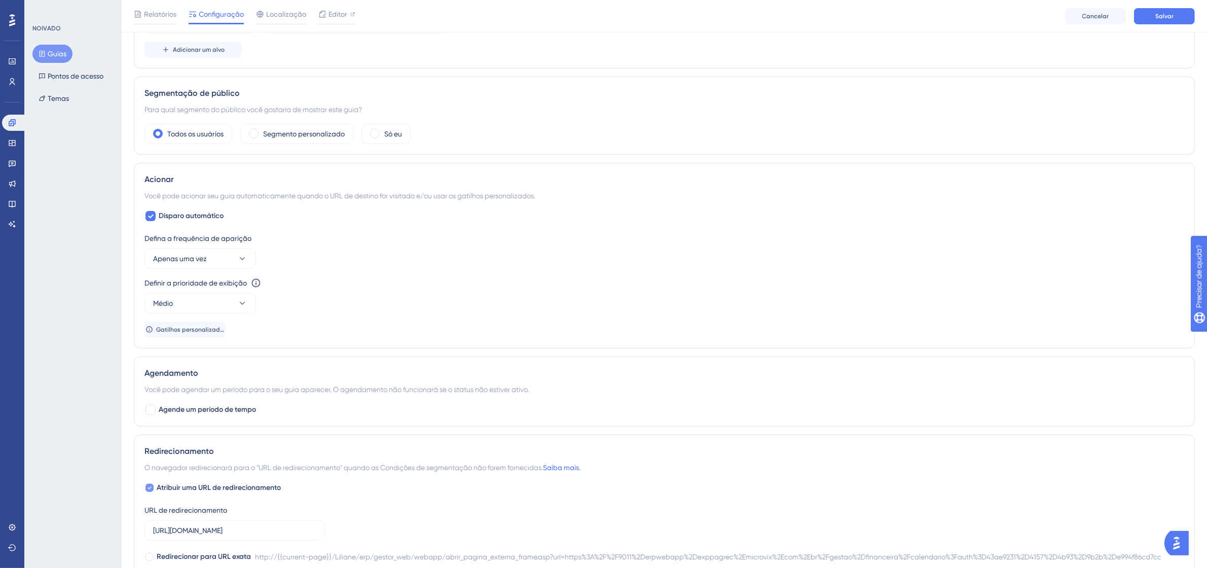
click at [183, 489] on font "Atribuir uma URL de redirecionamento" at bounding box center [219, 487] width 124 height 9
checkbox input "false"
click at [206, 250] on button "Apenas uma vez" at bounding box center [199, 258] width 111 height 20
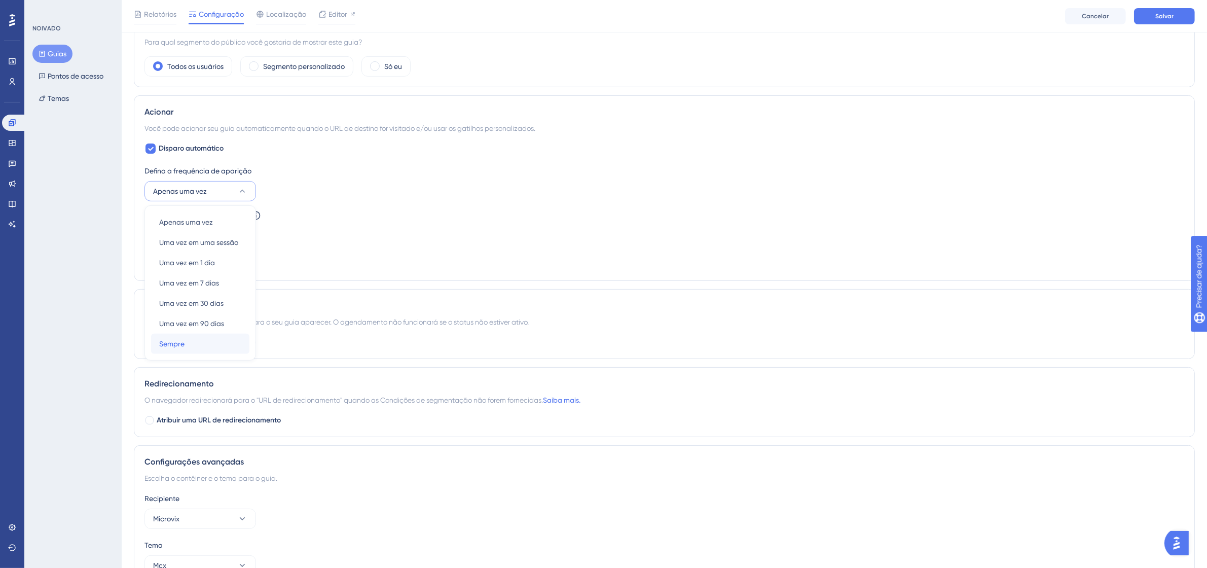
click at [197, 347] on div "Sempre Sempre" at bounding box center [200, 343] width 82 height 20
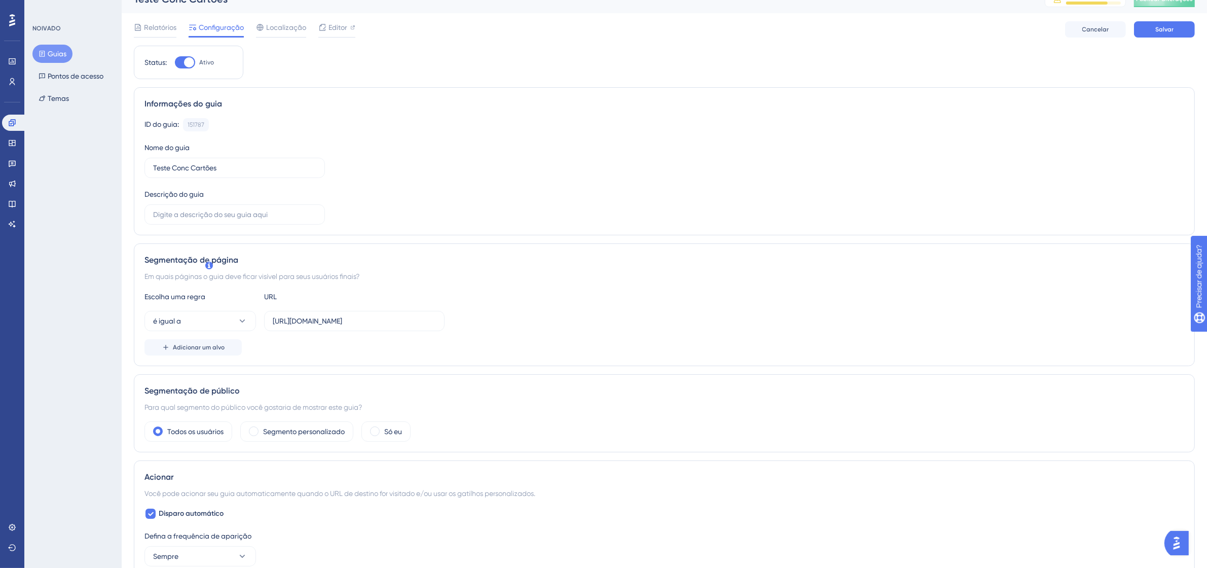
scroll to position [0, 0]
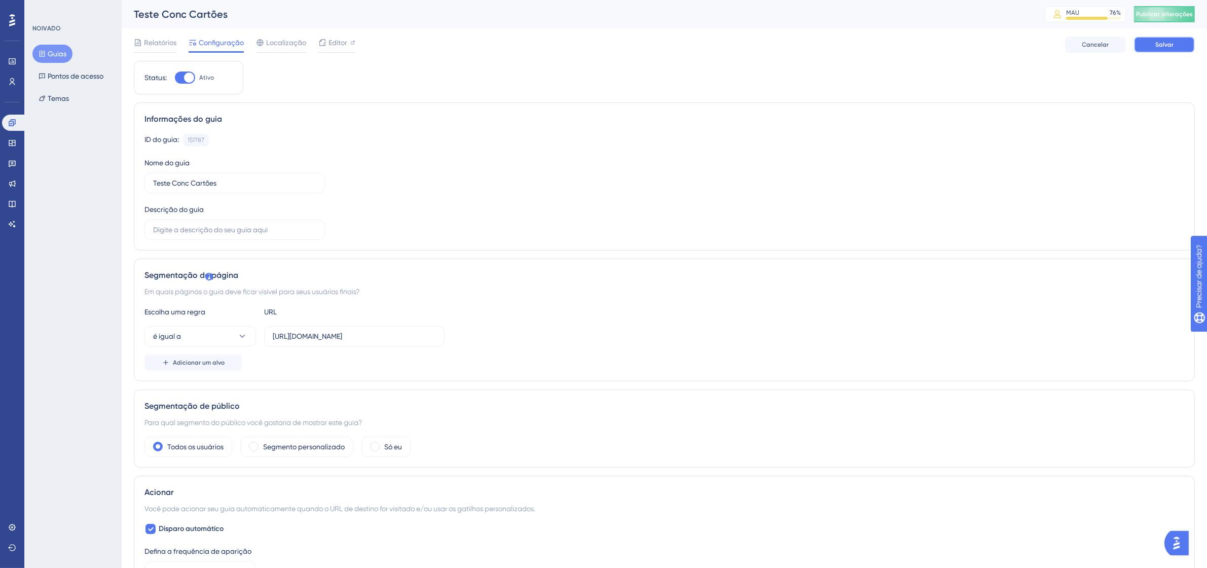
click at [1179, 41] on button "Salvar" at bounding box center [1164, 44] width 61 height 16
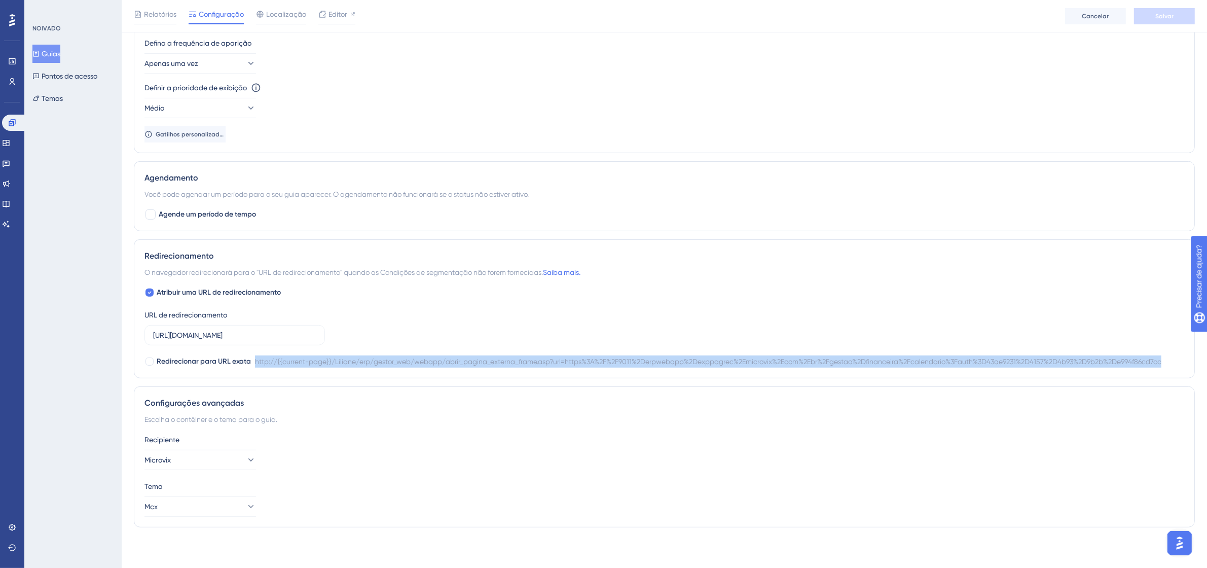
drag, startPoint x: 1166, startPoint y: 361, endPoint x: 256, endPoint y: 362, distance: 909.7
click at [256, 362] on div "Redirecionar para URL exata http://{{current-page}}/Liliane/erp/gestor_web/weba…" at bounding box center [663, 361] width 1039 height 12
copy font "http://{{current-page}}/Liliane/erp/gestor_web/webapp/abrir_pagina_externa_fram…"
click at [175, 366] on span "Redirecionar para URL exata" at bounding box center [204, 361] width 94 height 12
checkbox input "true"
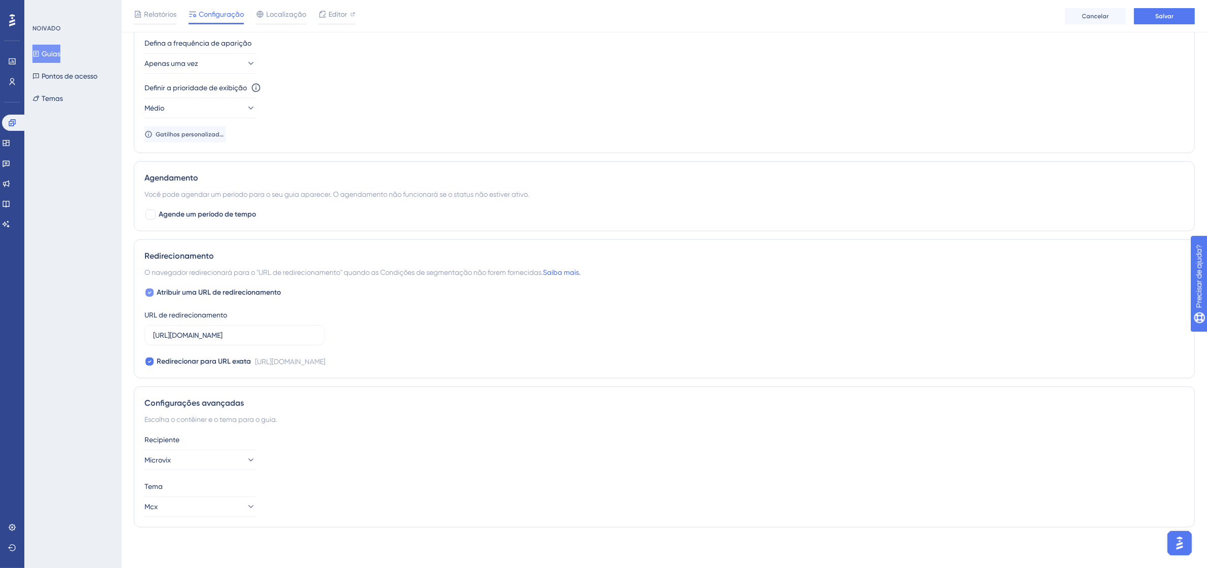
click at [257, 290] on font "Atribuir uma URL de redirecionamento" at bounding box center [219, 292] width 124 height 9
checkbox input "false"
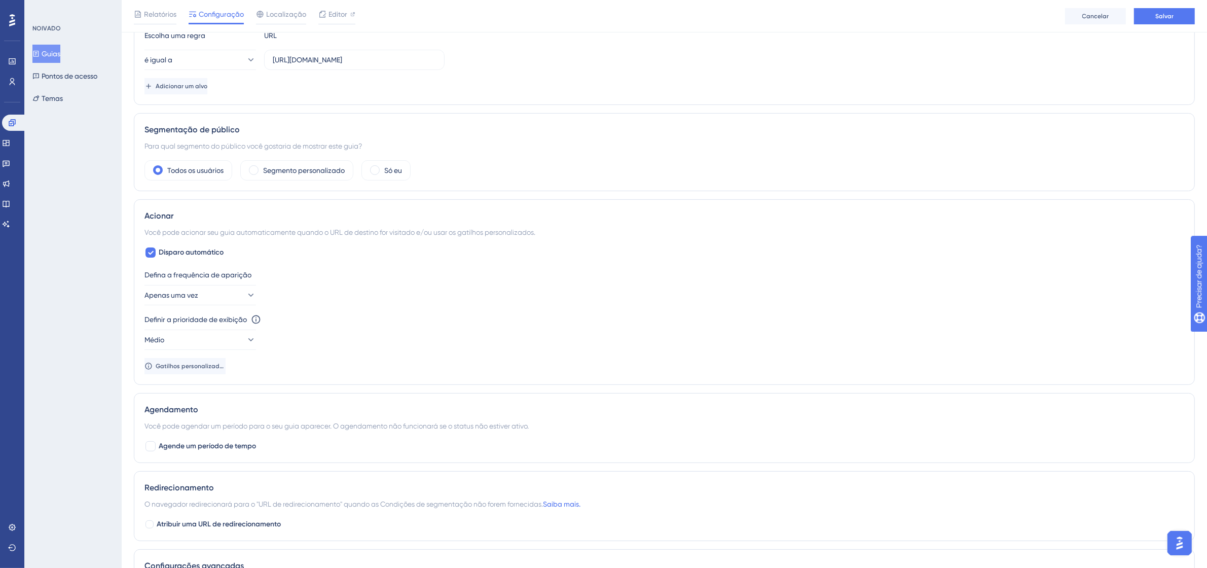
scroll to position [255, 0]
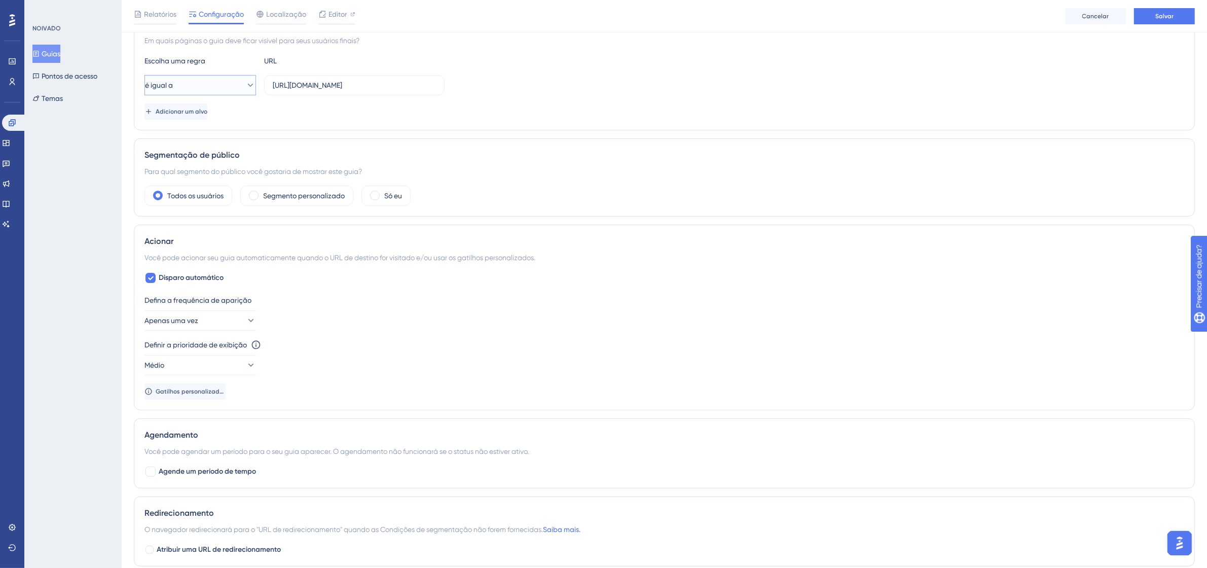
click at [197, 82] on button "é igual a" at bounding box center [199, 85] width 111 height 20
click at [199, 151] on div "contém contém" at bounding box center [200, 156] width 82 height 20
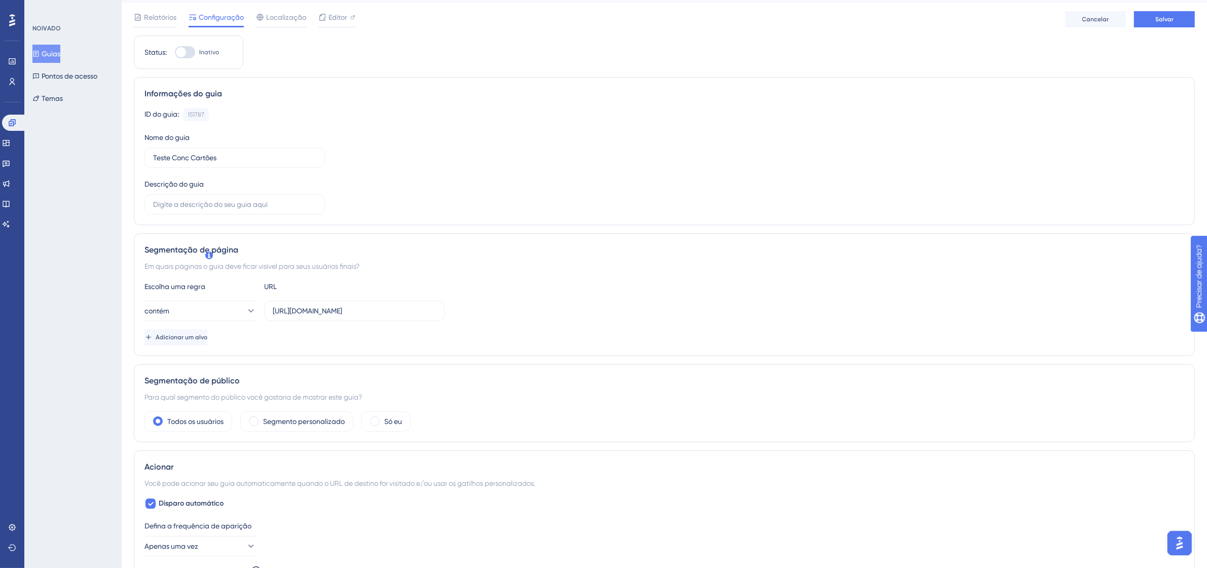
scroll to position [0, 0]
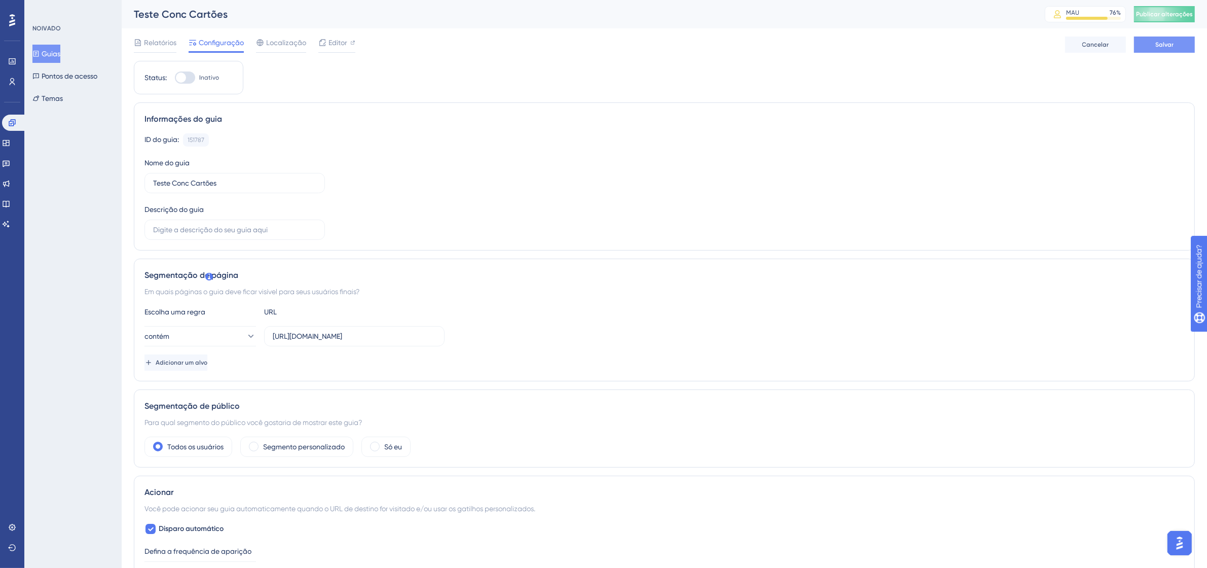
click at [1171, 51] on button "Salvar" at bounding box center [1164, 44] width 61 height 16
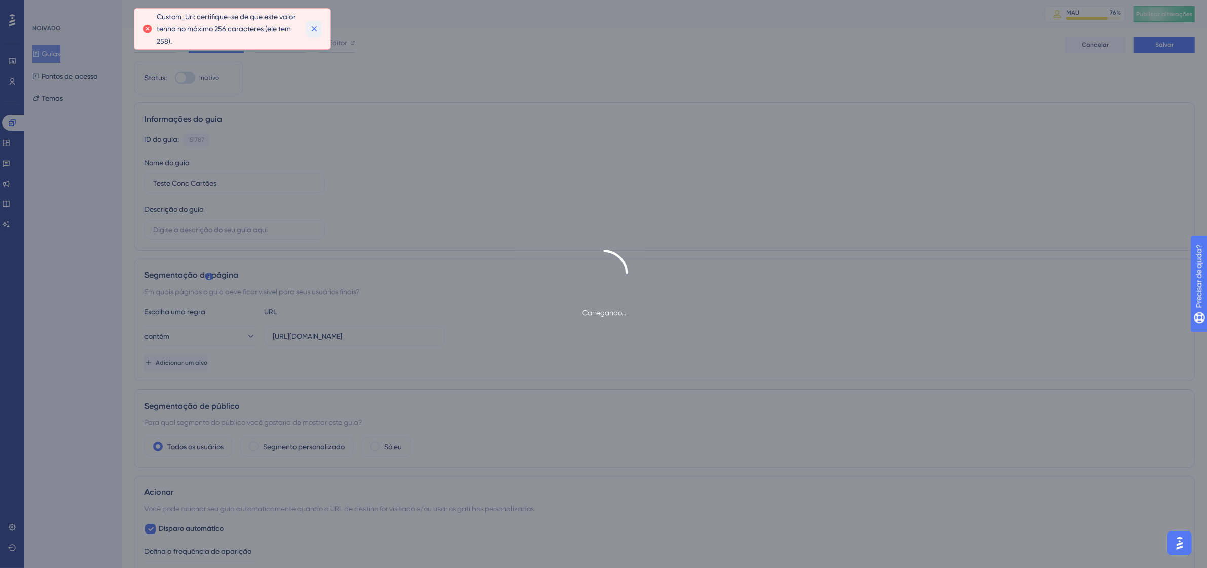
click at [315, 28] on icon at bounding box center [314, 29] width 10 height 10
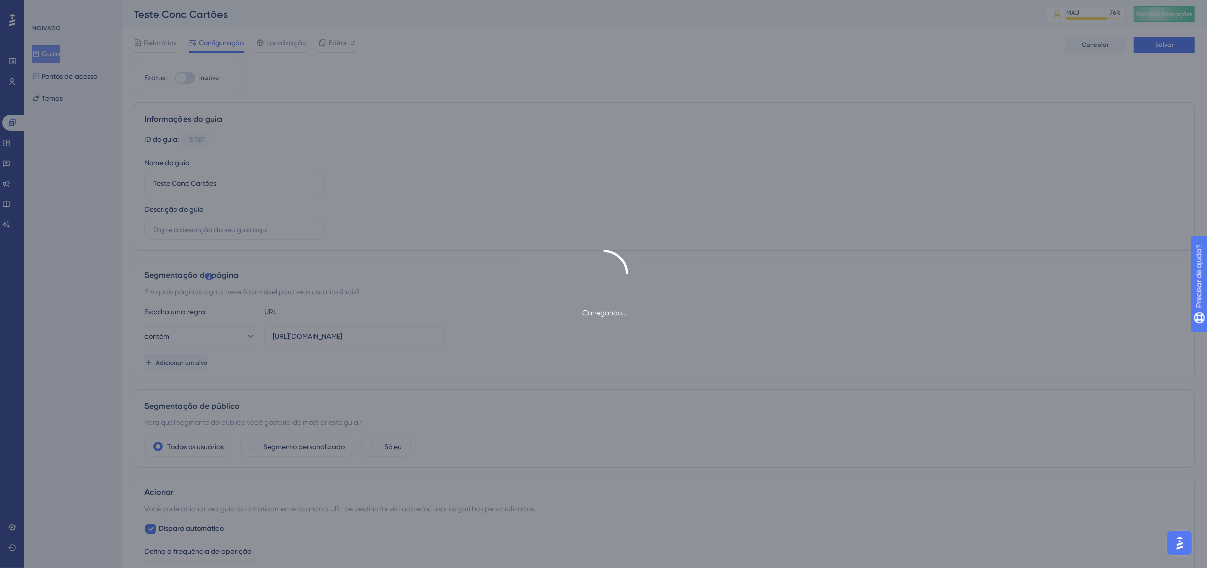
click at [378, 333] on div "Carregando..." at bounding box center [603, 284] width 1207 height 568
click at [907, 59] on div "Carregando..." at bounding box center [603, 284] width 1207 height 568
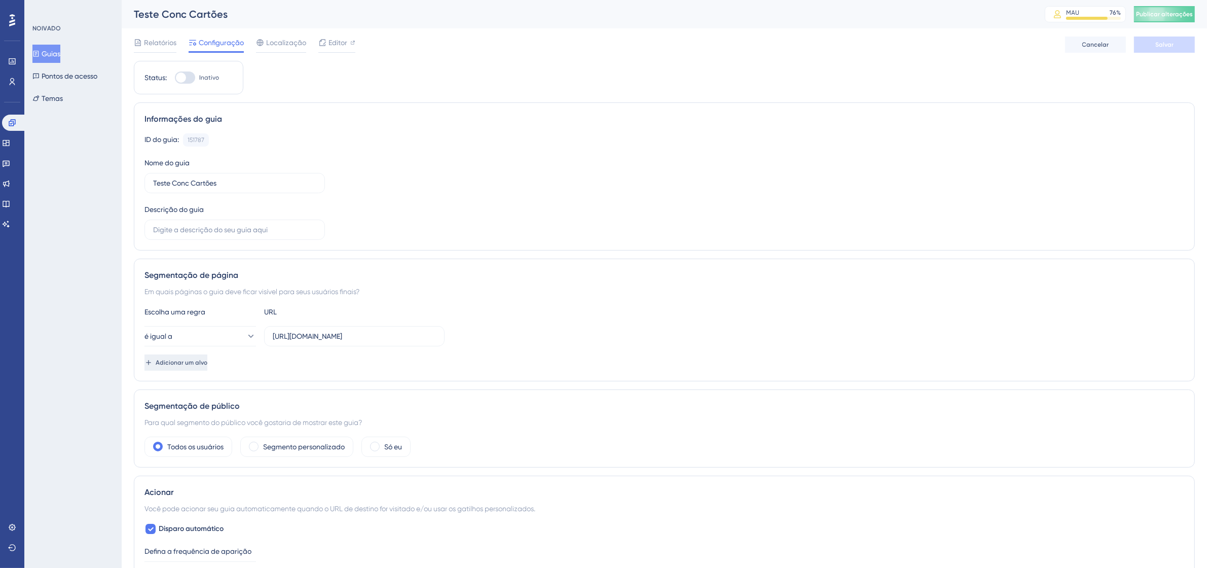
click at [207, 366] on span "Adicionar um alvo" at bounding box center [182, 362] width 52 height 8
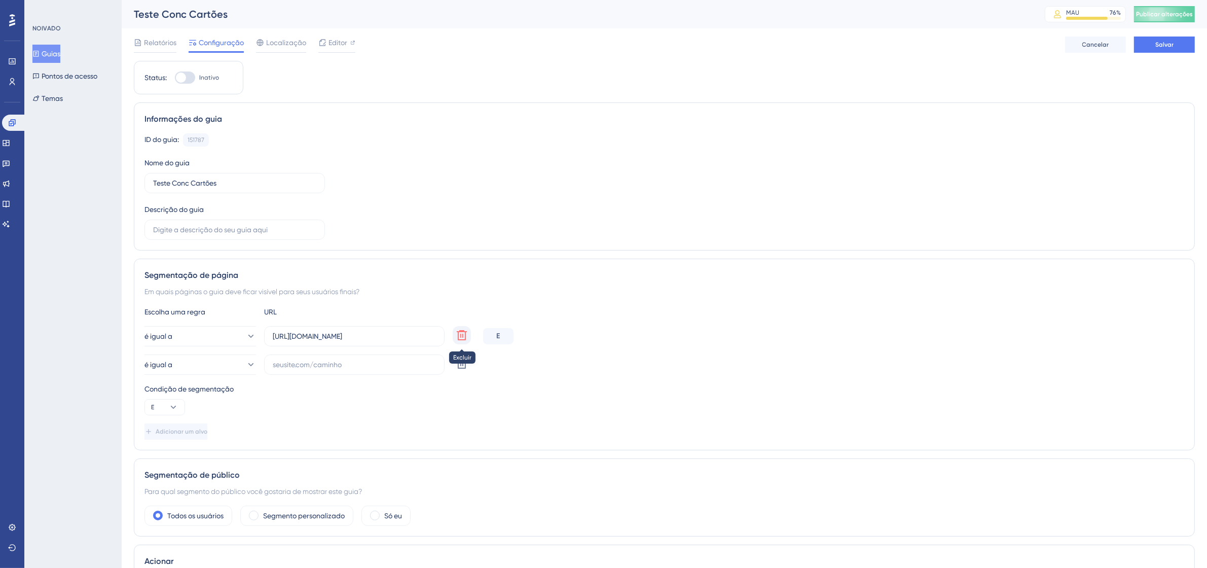
click at [467, 336] on icon at bounding box center [462, 335] width 12 height 12
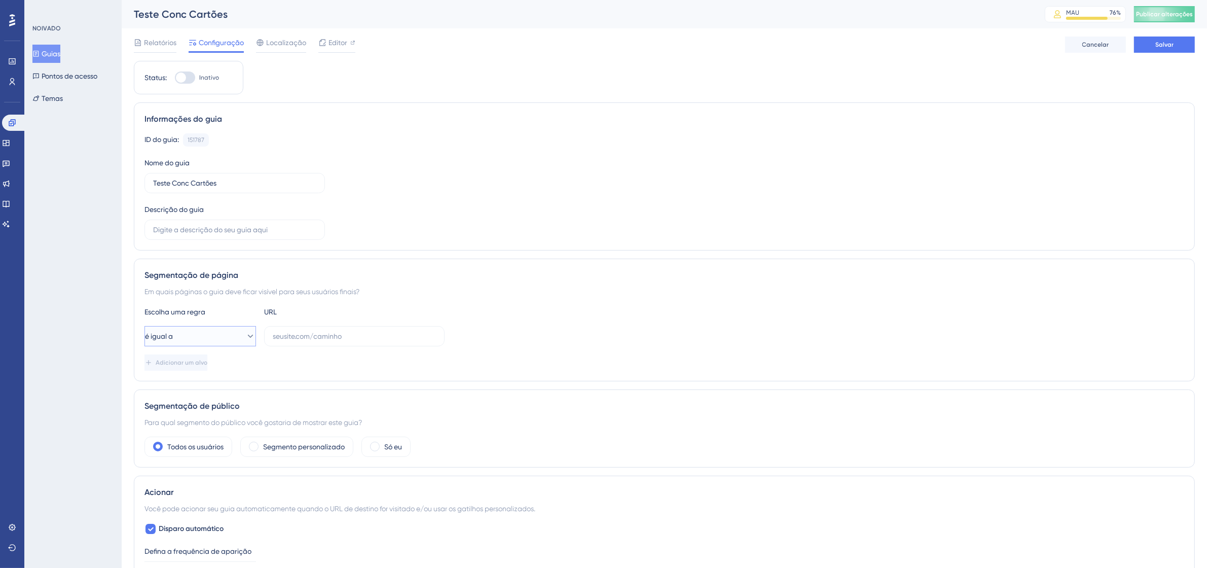
click at [213, 340] on button "é igual a" at bounding box center [199, 336] width 111 height 20
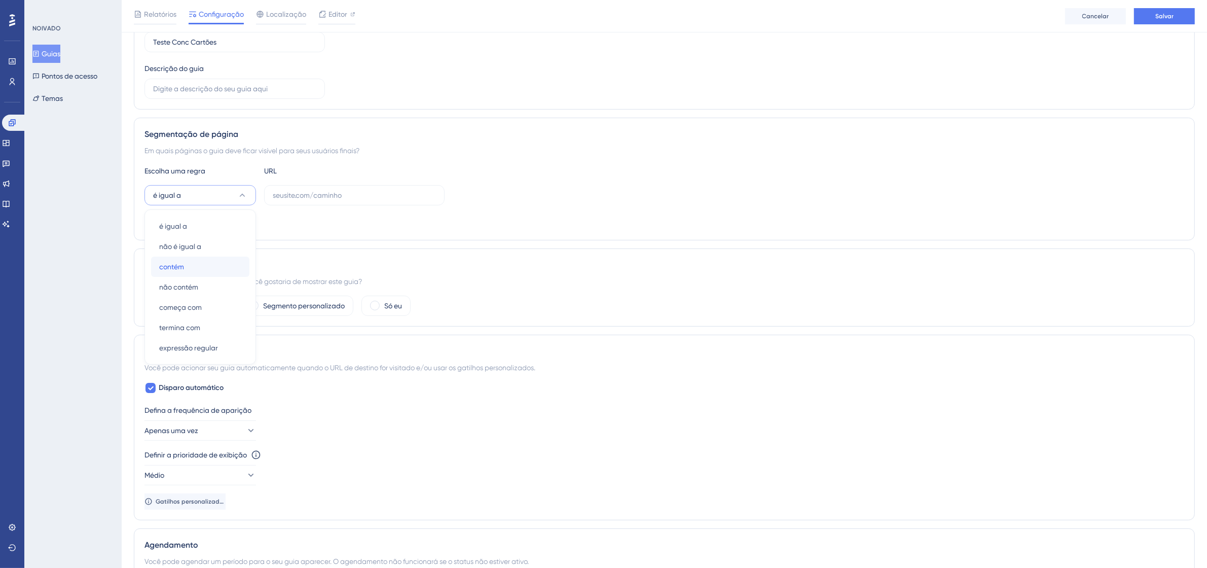
click at [199, 265] on div "contém contém" at bounding box center [200, 266] width 82 height 20
click at [323, 196] on input "text" at bounding box center [354, 195] width 163 height 11
paste input "http://{{current-page}}/Liliane/erp/gestor_web/webapp/abrir_pagina_externa_fram…"
type input "http://{{current-page}}/Liliane/erp/gestor_web/webapp/abrir_pagina_externa_fram…"
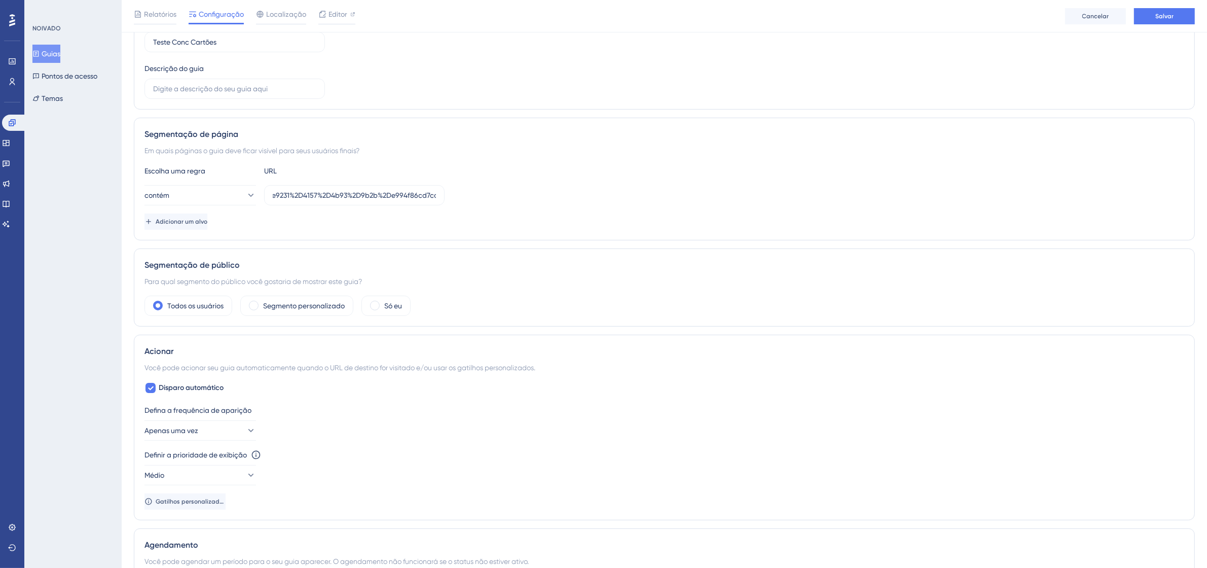
click at [399, 183] on div "Escolha uma regra URL contém http://{{current-page}}/Liliane/erp/gestor_web/web…" at bounding box center [663, 197] width 1039 height 65
click at [398, 193] on input "http://{{current-page}}/Liliane/erp/gestor_web/webapp/abrir_pagina_externa_fram…" at bounding box center [354, 195] width 163 height 11
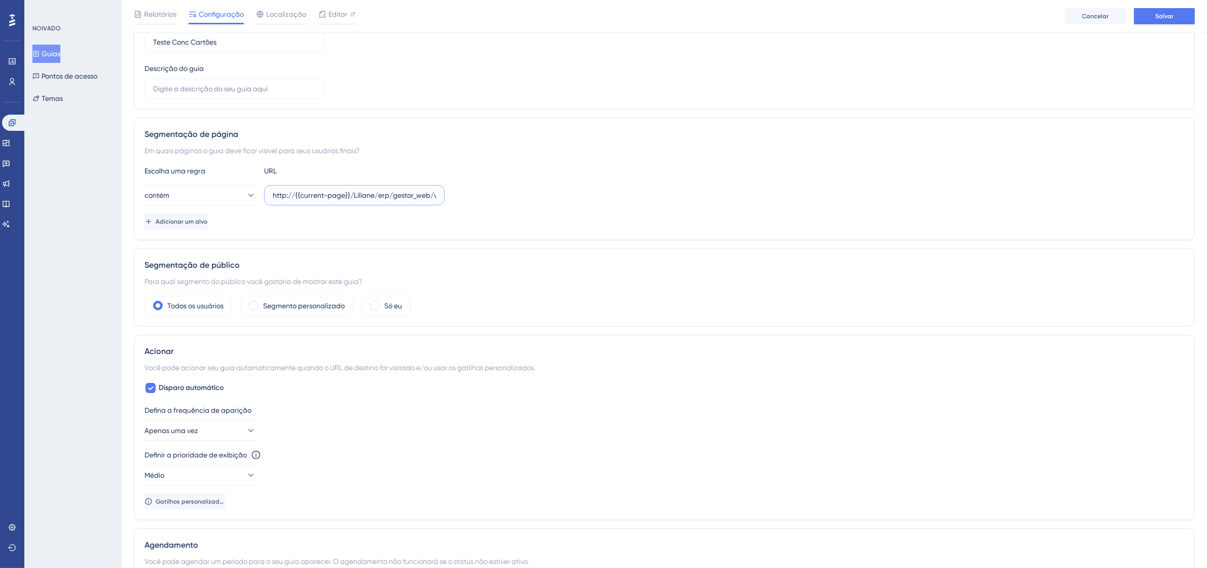
click at [398, 193] on input "http://{{current-page}}/Liliane/erp/gestor_web/webapp/abrir_pagina_externa_fram…" at bounding box center [354, 195] width 163 height 11
paste input "[URL][DOMAIN_NAME]"
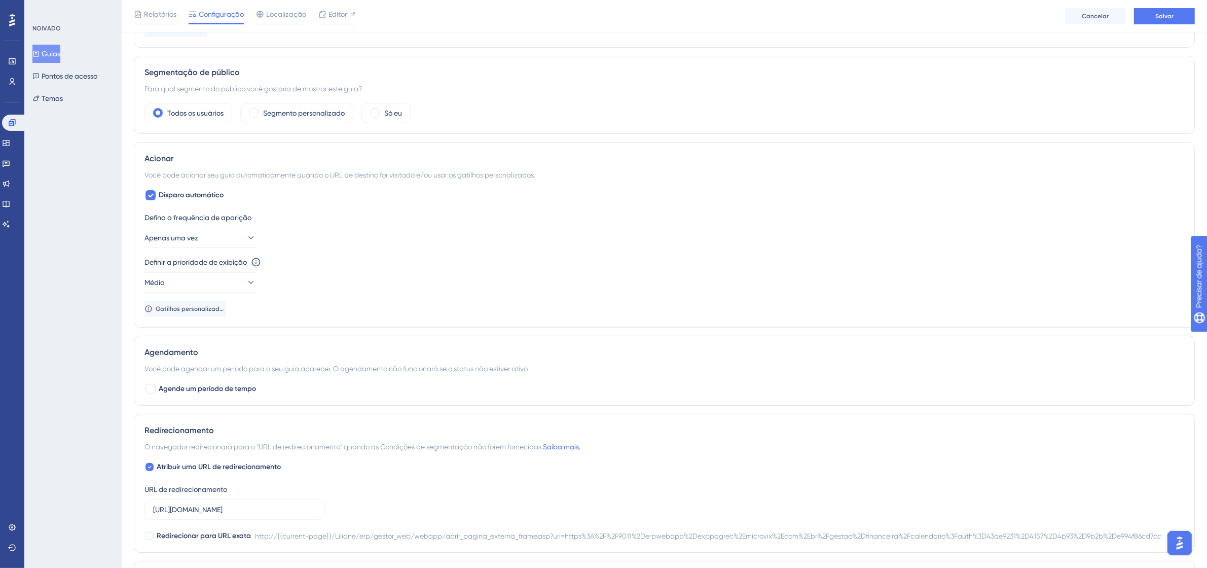
scroll to position [398, 0]
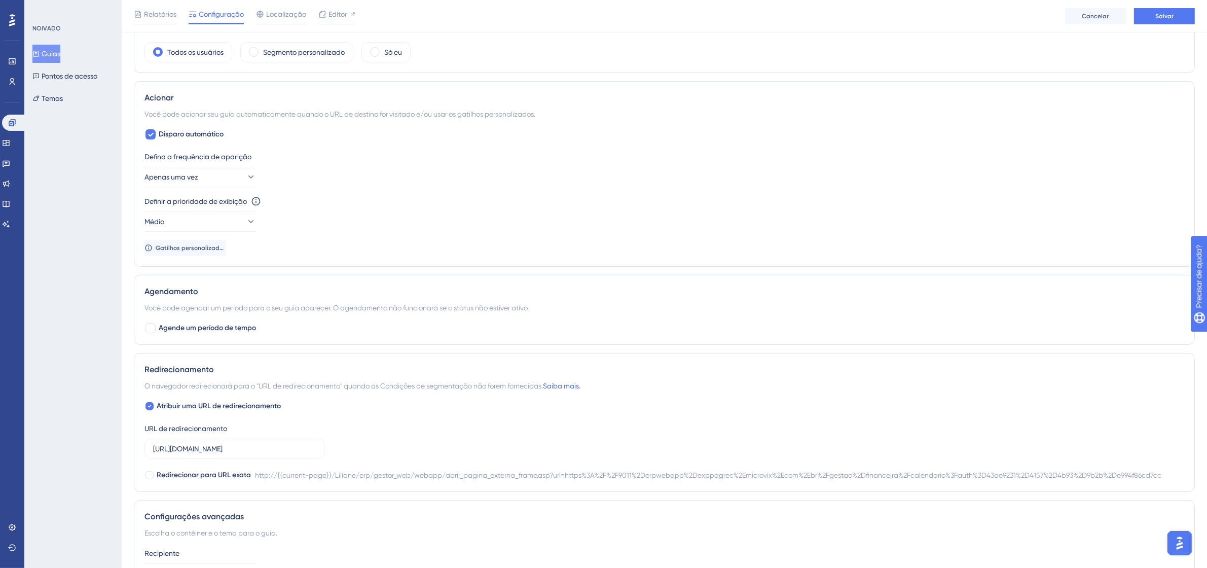
type input "[URL][DOMAIN_NAME]"
click at [140, 409] on div "Redirecionamento O navegador redirecionará para o "URL de redirecionamento" qua…" at bounding box center [664, 422] width 1061 height 139
click at [178, 407] on font "Atribuir uma URL de redirecionamento" at bounding box center [219, 405] width 124 height 9
checkbox input "false"
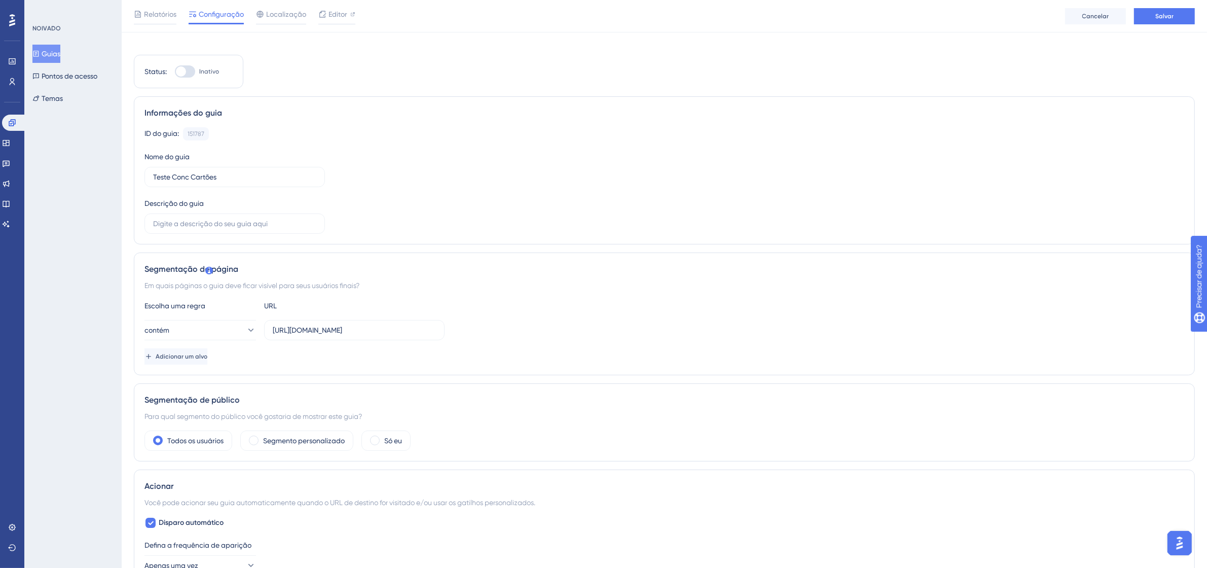
scroll to position [0, 0]
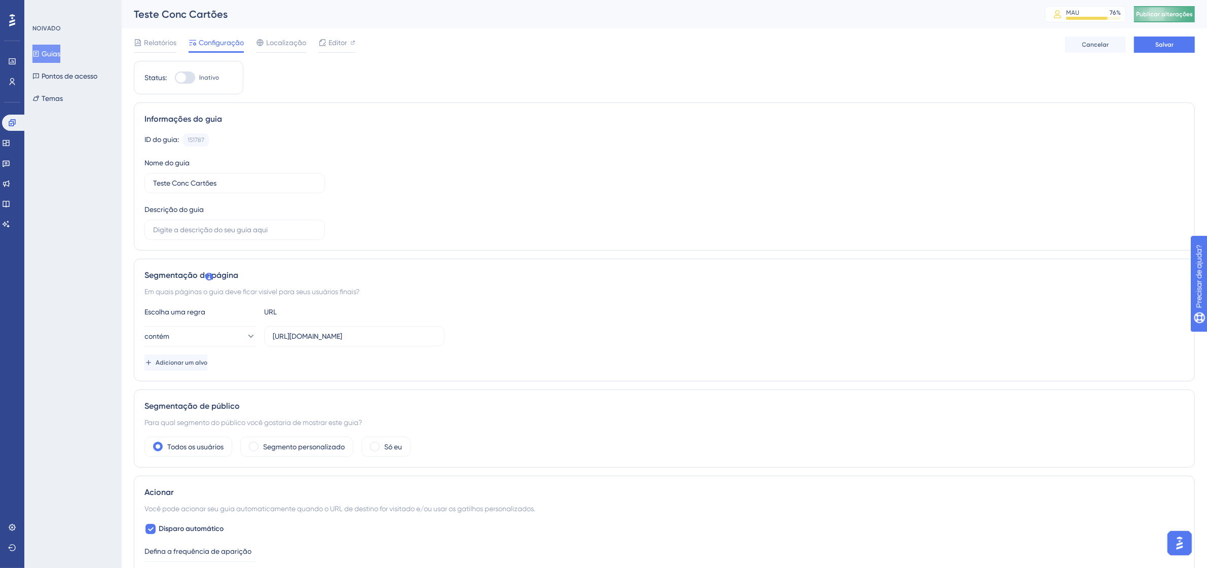
click at [1177, 18] on button "Publicar alterações" at bounding box center [1164, 14] width 61 height 16
click at [1168, 48] on span "Salvar" at bounding box center [1164, 45] width 18 height 8
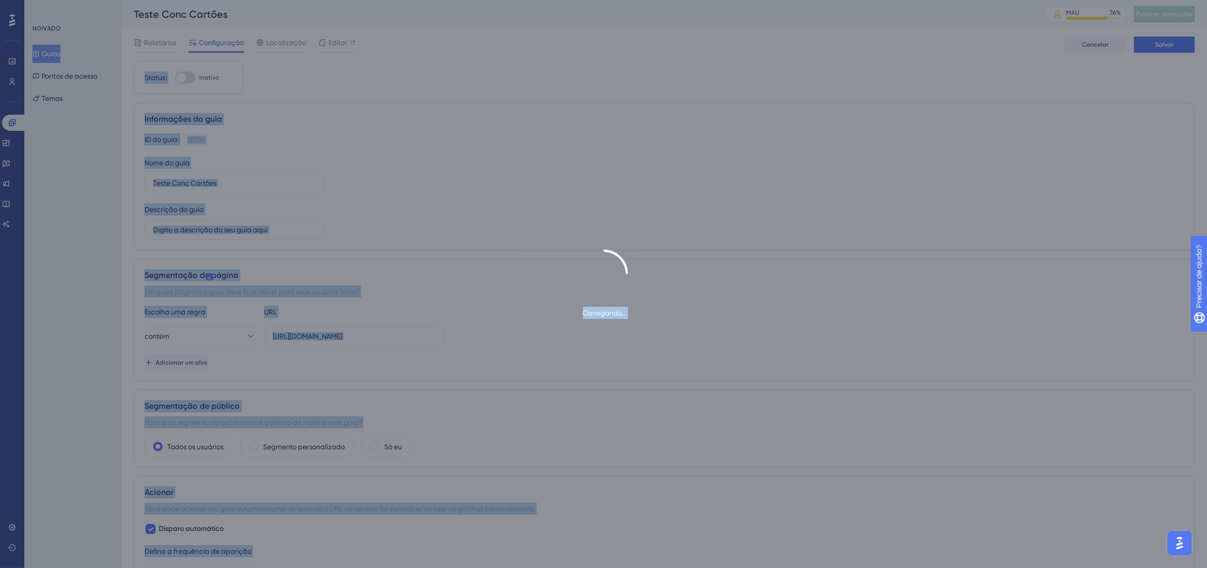
drag, startPoint x: 181, startPoint y: 41, endPoint x: 155, endPoint y: 14, distance: 37.3
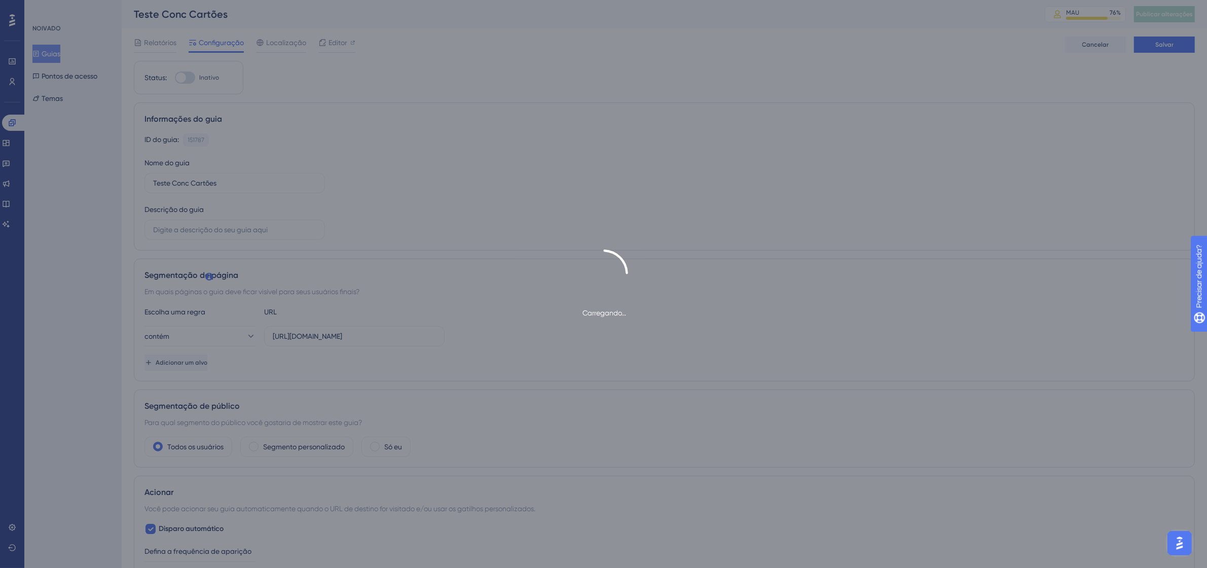
click at [482, 78] on div "Carregando..." at bounding box center [603, 284] width 1207 height 568
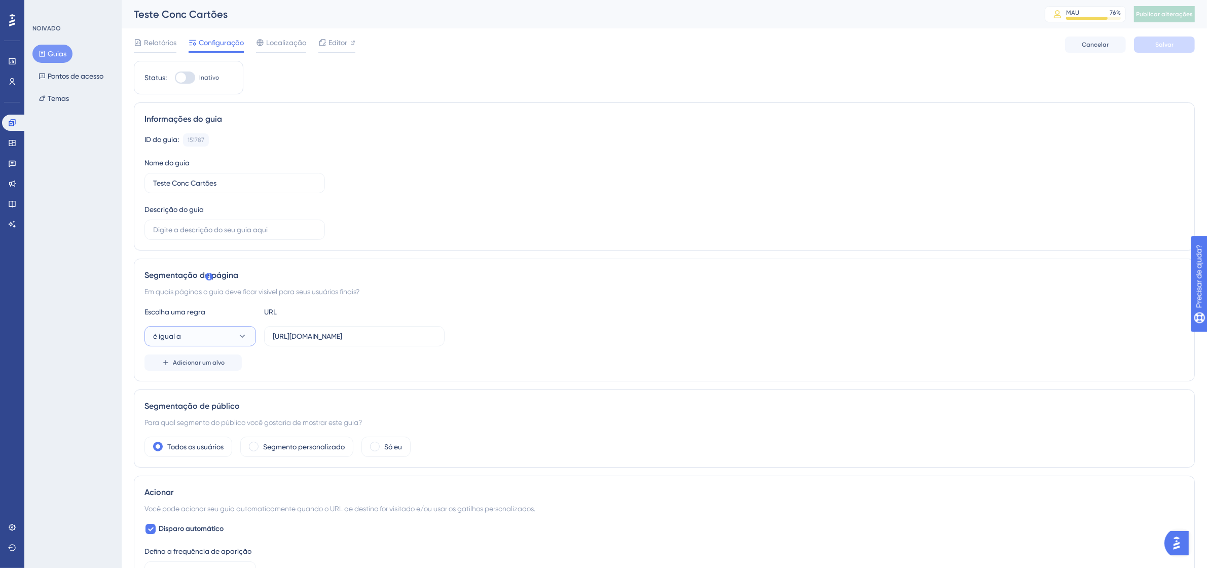
click at [239, 341] on icon at bounding box center [242, 336] width 10 height 10
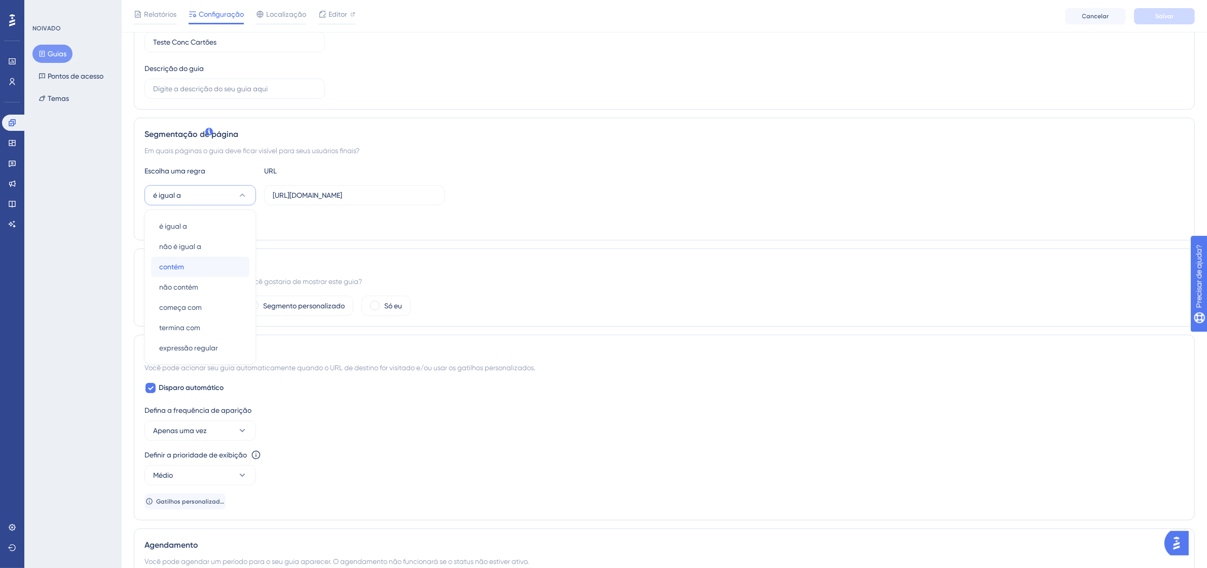
click at [202, 265] on div "contém contém" at bounding box center [200, 266] width 82 height 20
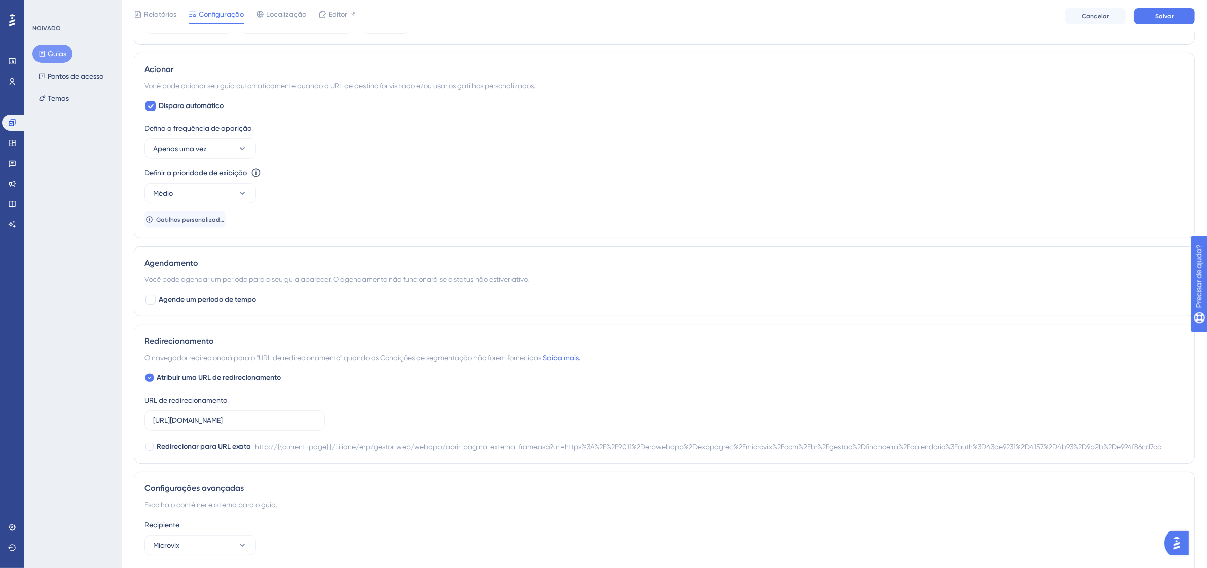
scroll to position [462, 0]
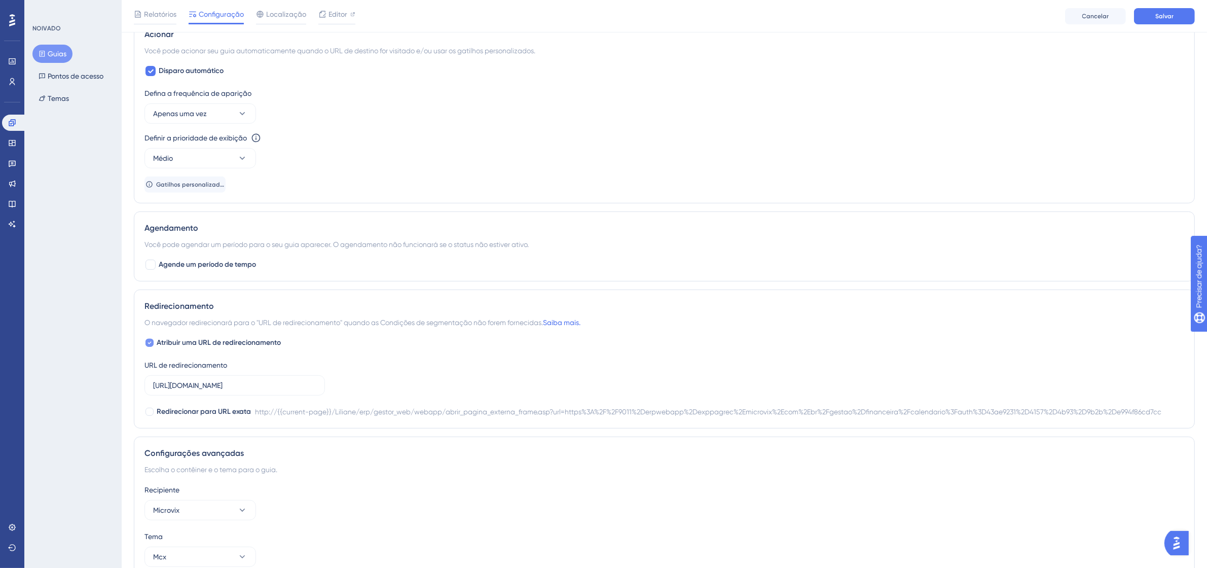
click at [153, 346] on div at bounding box center [149, 343] width 8 height 8
checkbox input "false"
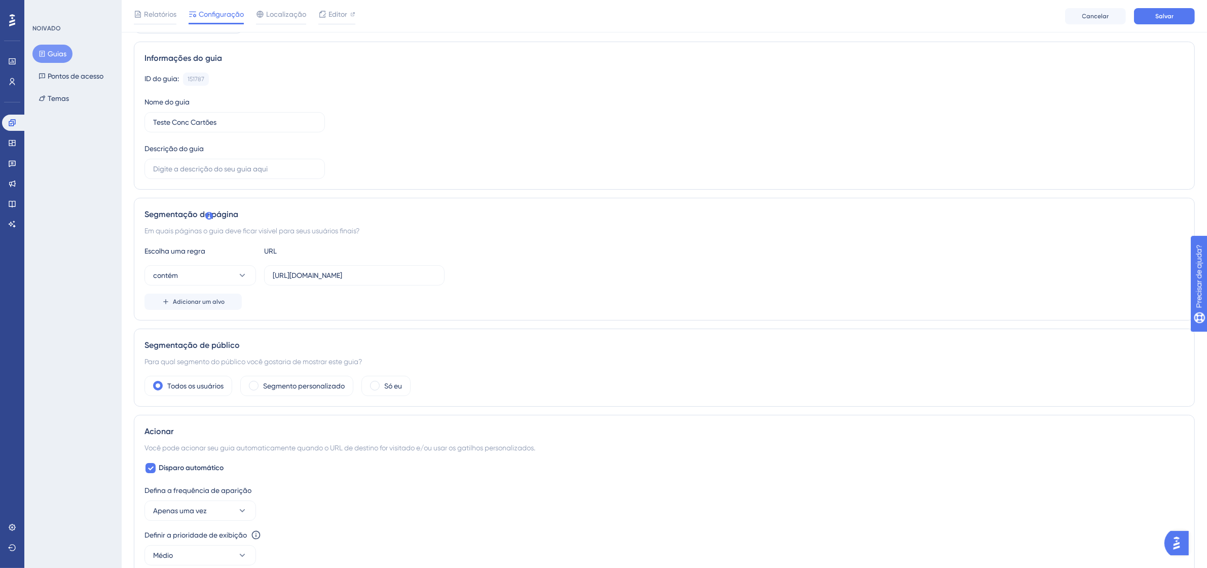
scroll to position [0, 0]
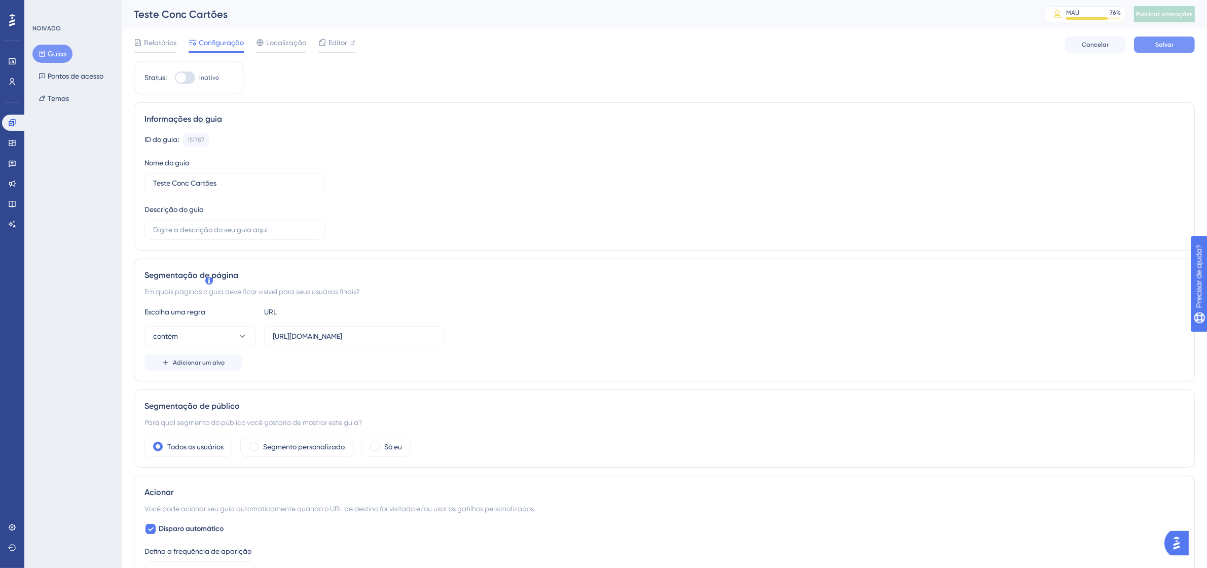
click at [1186, 39] on button "Salvar" at bounding box center [1164, 44] width 61 height 16
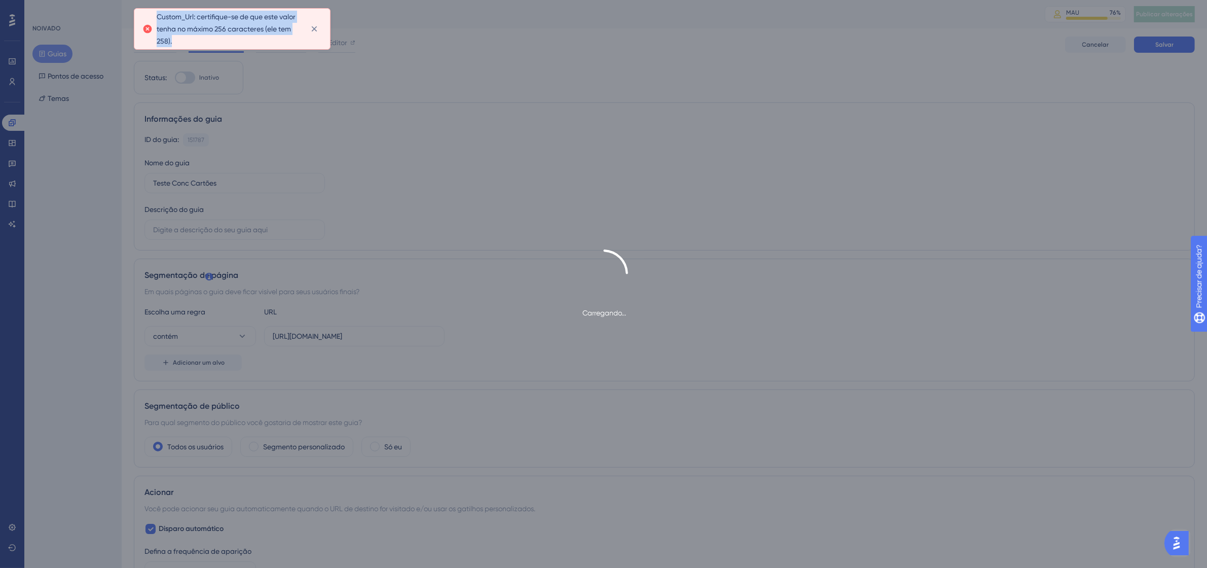
drag, startPoint x: 156, startPoint y: 14, endPoint x: 196, endPoint y: 39, distance: 47.1
click at [196, 39] on div "Custom_Url: certifique-se de que este valor tenha no máximo 256 caracteres (ele…" at bounding box center [231, 29] width 179 height 36
copy font "Custom_Url: certifique-se de que este valor tenha no máximo 256 caracteres (ele…"
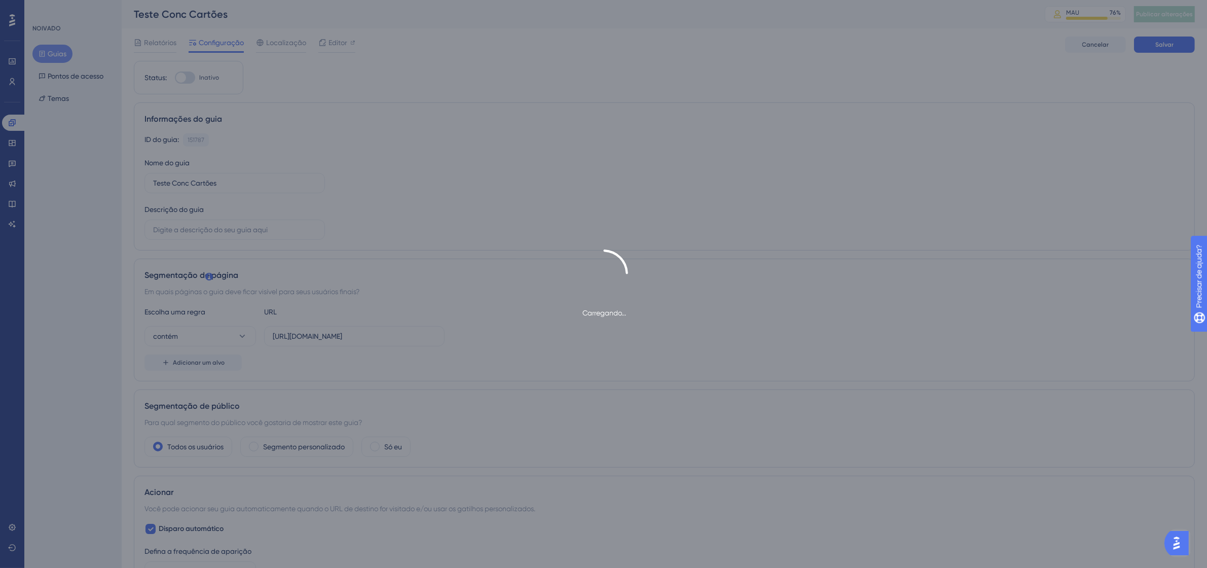
click at [1180, 543] on img "Abra o iniciador do Assistente de IA" at bounding box center [1176, 542] width 18 height 18
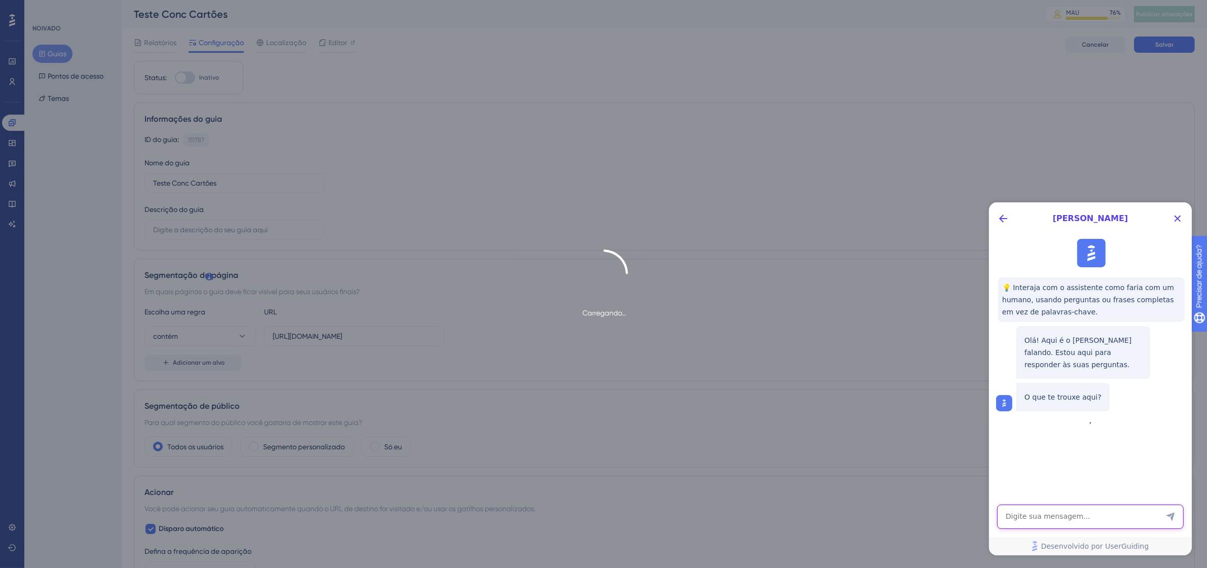
click at [1039, 523] on textarea "Entrada de texto do assistente de IA" at bounding box center [1089, 516] width 186 height 24
type textarea "falar com uma pessoa"
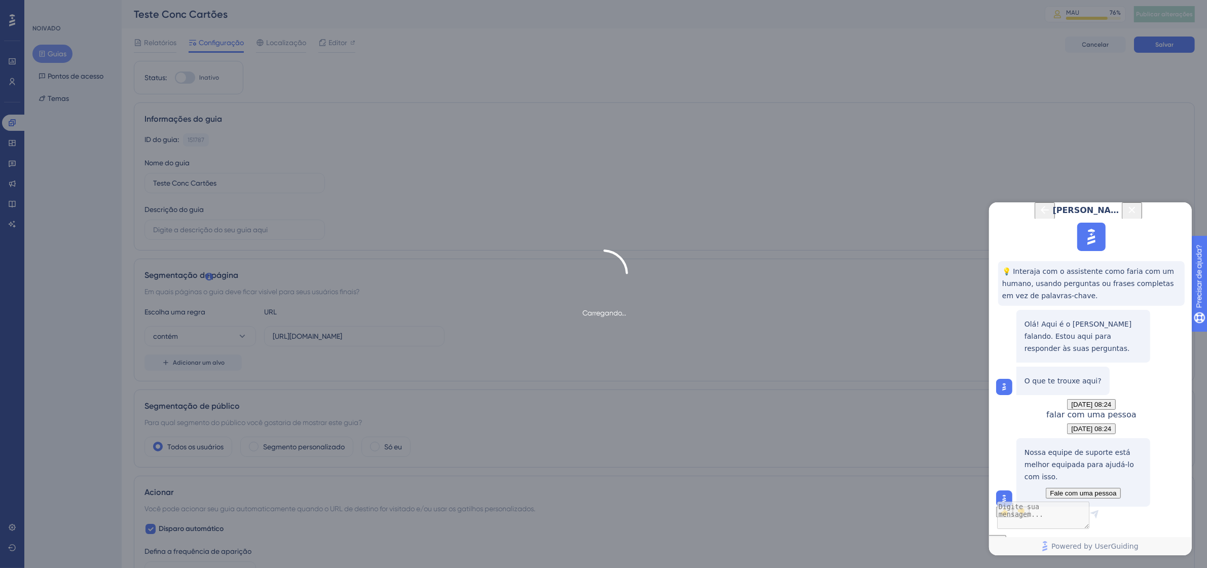
scroll to position [90, 0]
click at [1113, 487] on button "Fale com uma pessoa" at bounding box center [1082, 492] width 74 height 11
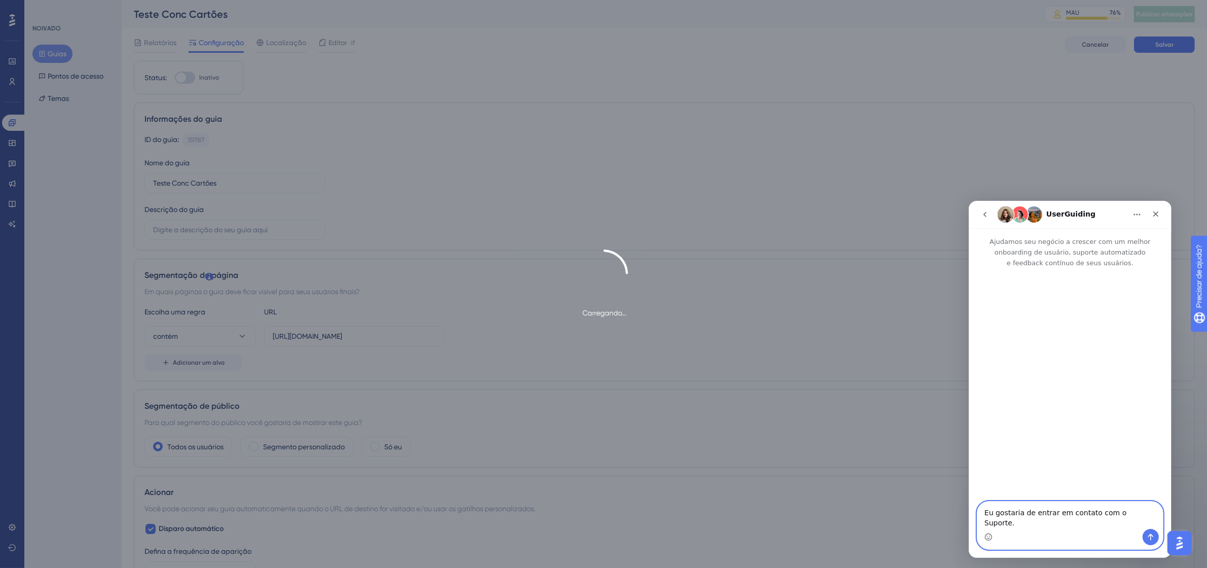
scroll to position [0, 0]
click at [1145, 540] on button "Enviar mensagem…" at bounding box center [1150, 536] width 16 height 16
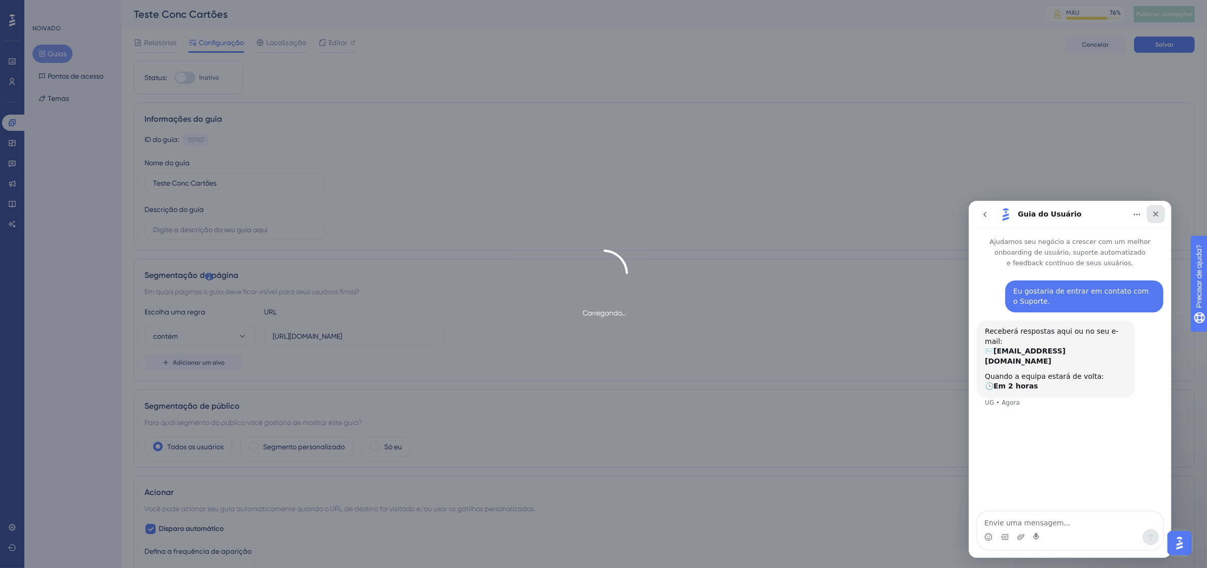
click at [1156, 209] on icon "Fechar" at bounding box center [1155, 213] width 8 height 8
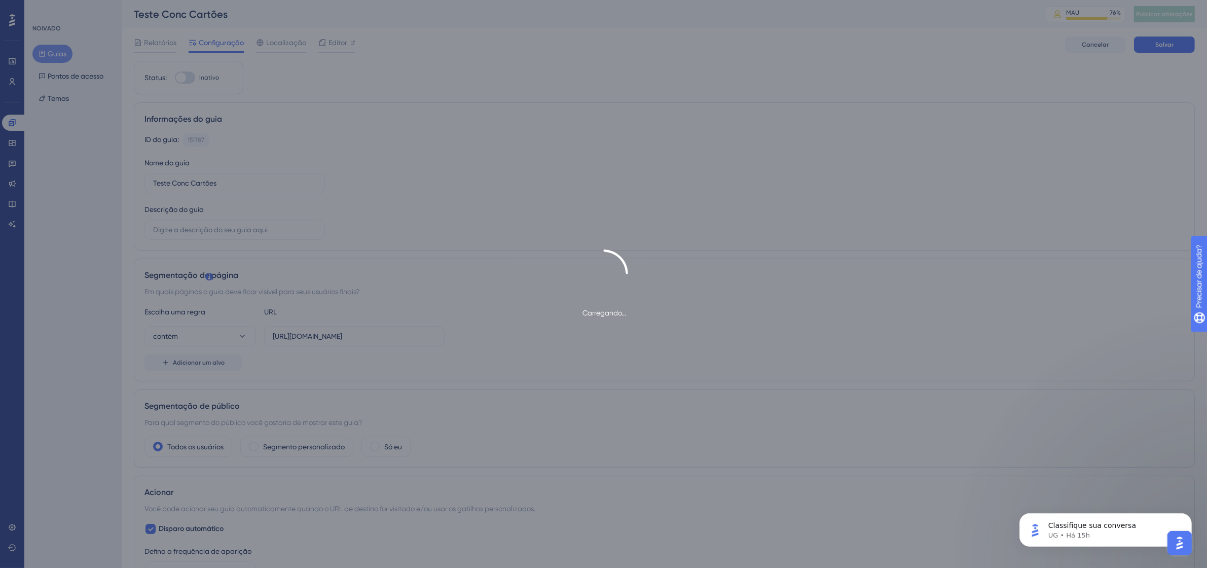
click at [354, 51] on div "Carregando..." at bounding box center [603, 284] width 1207 height 568
click at [343, 33] on div "Carregando..." at bounding box center [603, 284] width 1207 height 568
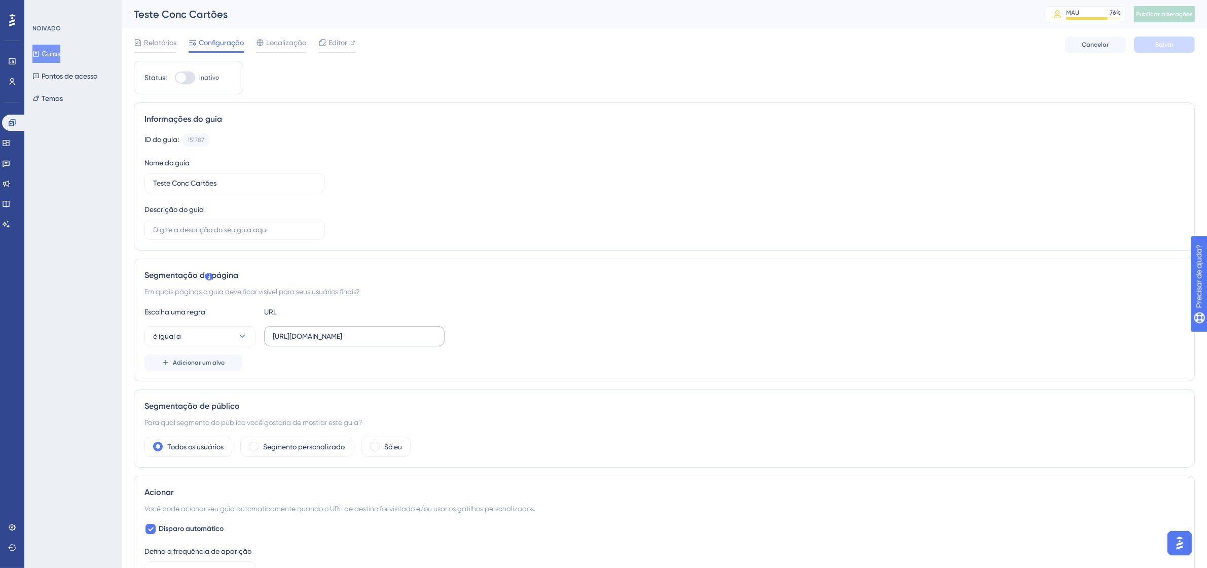
click at [348, 330] on label "[URL][DOMAIN_NAME]" at bounding box center [354, 336] width 180 height 20
click at [348, 330] on input "[URL][DOMAIN_NAME]" at bounding box center [354, 335] width 163 height 11
click at [348, 330] on label "[URL][DOMAIN_NAME]" at bounding box center [354, 336] width 180 height 20
click at [348, 330] on input "[URL][DOMAIN_NAME]" at bounding box center [354, 335] width 163 height 11
click at [348, 330] on label "[URL][DOMAIN_NAME]" at bounding box center [354, 336] width 180 height 20
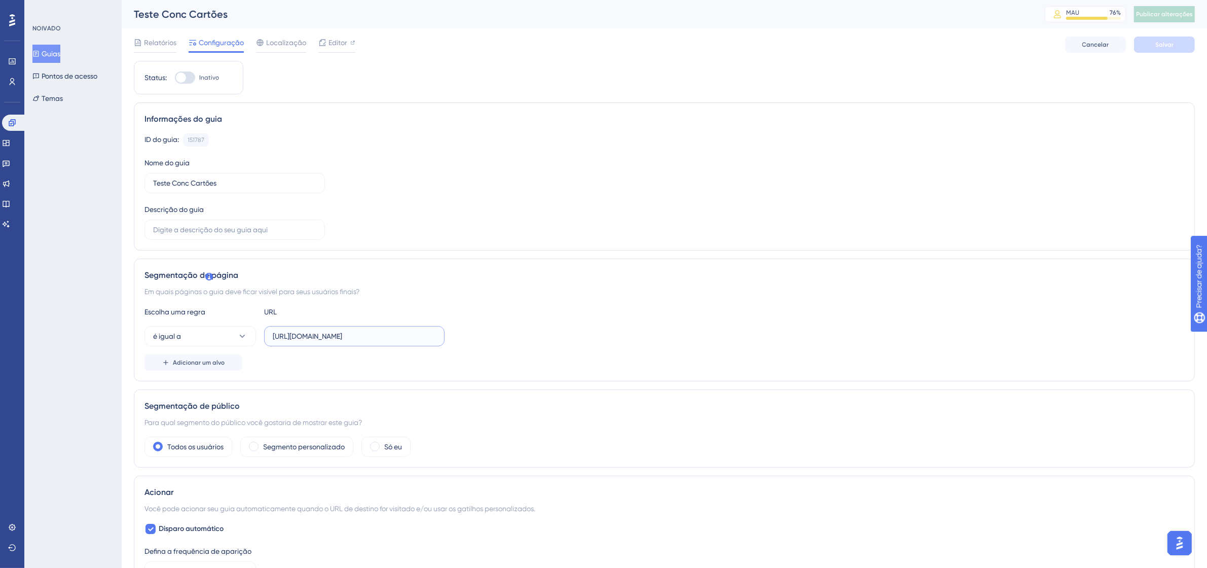
click at [348, 330] on input "[URL][DOMAIN_NAME]" at bounding box center [354, 335] width 163 height 11
click at [348, 330] on label "[URL][DOMAIN_NAME]" at bounding box center [354, 336] width 180 height 20
click at [348, 330] on input "[URL][DOMAIN_NAME]" at bounding box center [354, 335] width 163 height 11
click at [348, 330] on label "[URL][DOMAIN_NAME]" at bounding box center [354, 336] width 180 height 20
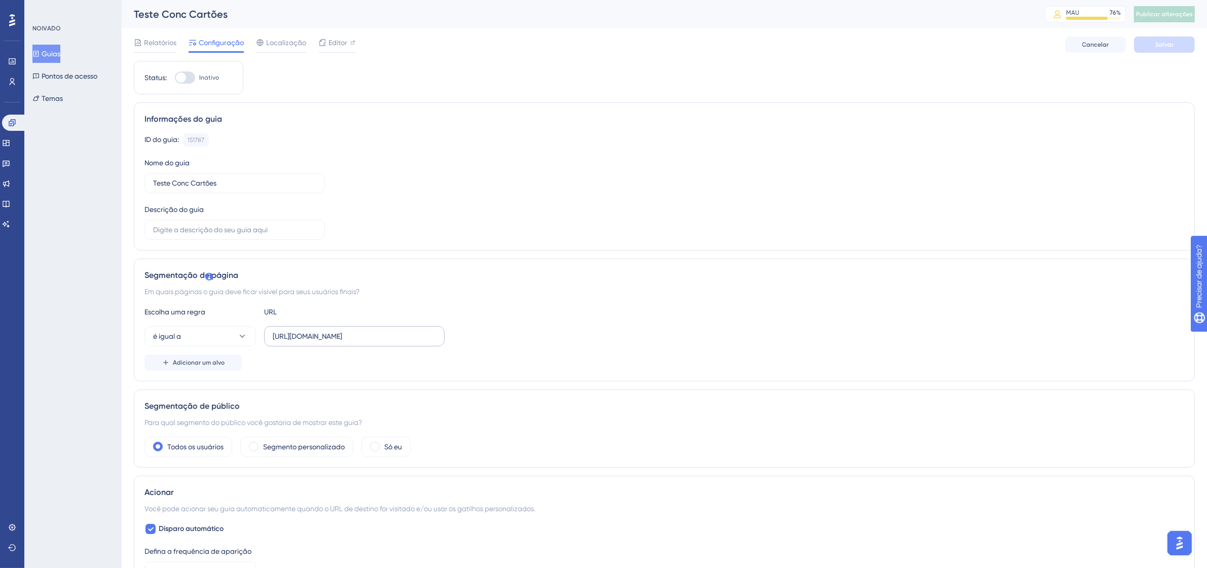
click at [348, 330] on input "[URL][DOMAIN_NAME]" at bounding box center [354, 335] width 163 height 11
click at [348, 330] on label "[URL][DOMAIN_NAME]" at bounding box center [354, 336] width 180 height 20
click at [348, 330] on input "[URL][DOMAIN_NAME]" at bounding box center [354, 335] width 163 height 11
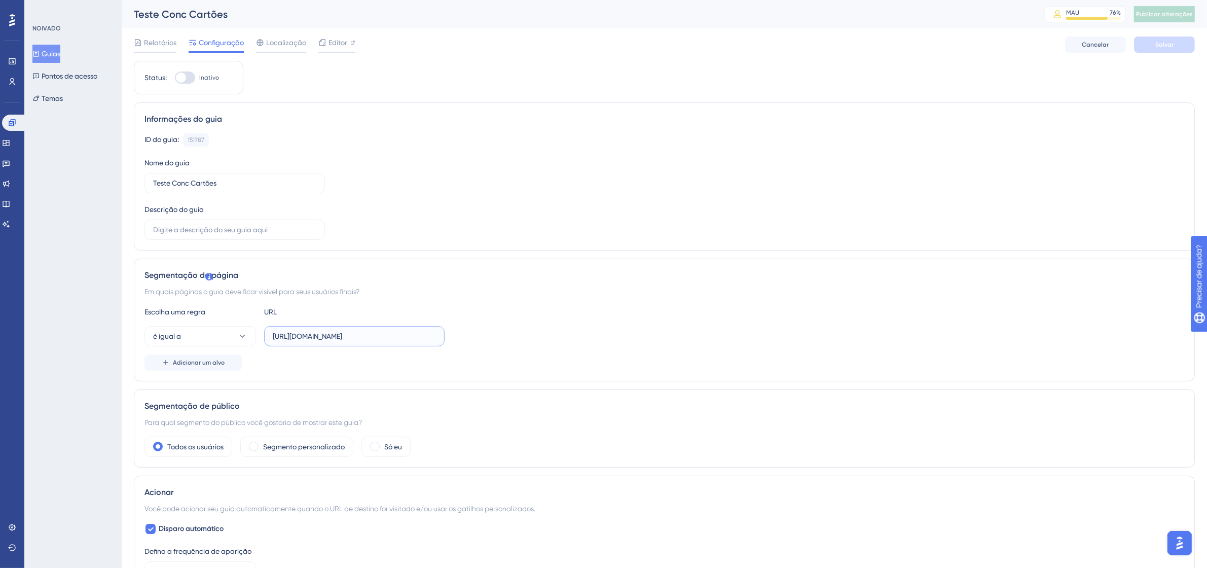
click at [350, 335] on input "[URL][DOMAIN_NAME]" at bounding box center [354, 335] width 163 height 11
paste input "http://linx-expclientes.microvix.com.br/Liliane/erp/gestor_web/webapp/acesso_pe…"
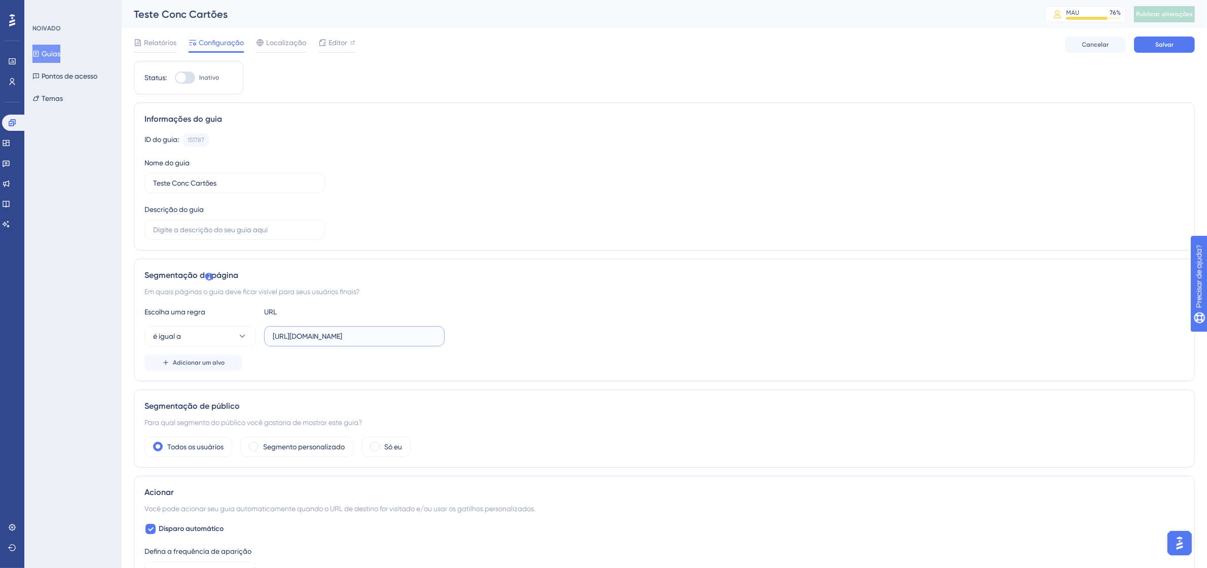
scroll to position [0, 442]
type input "http://linx-expclientes.microvix.com.br/Liliane/erp/gestor_web/webapp/acesso_pe…"
click at [194, 327] on button "é igual a" at bounding box center [199, 336] width 111 height 20
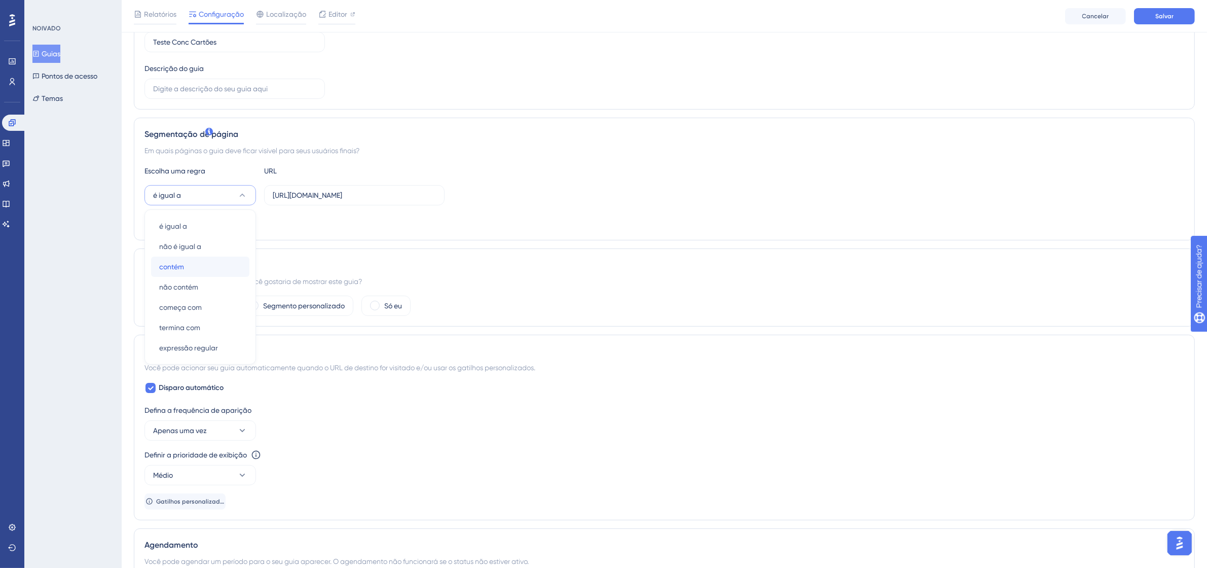
click at [192, 274] on div "contém contém" at bounding box center [200, 266] width 82 height 20
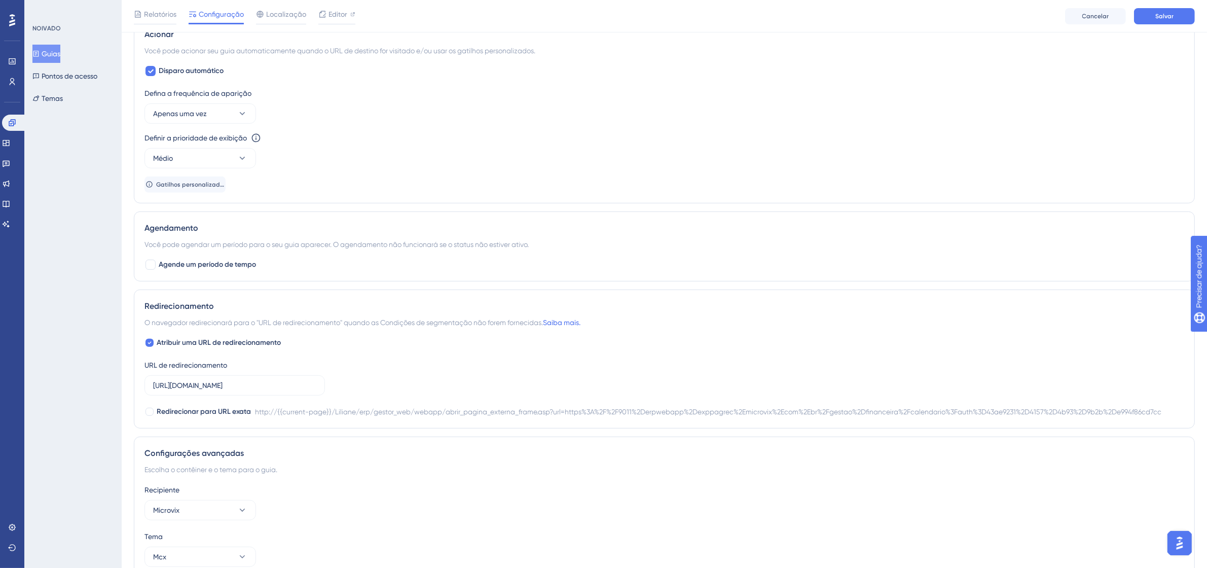
scroll to position [514, 0]
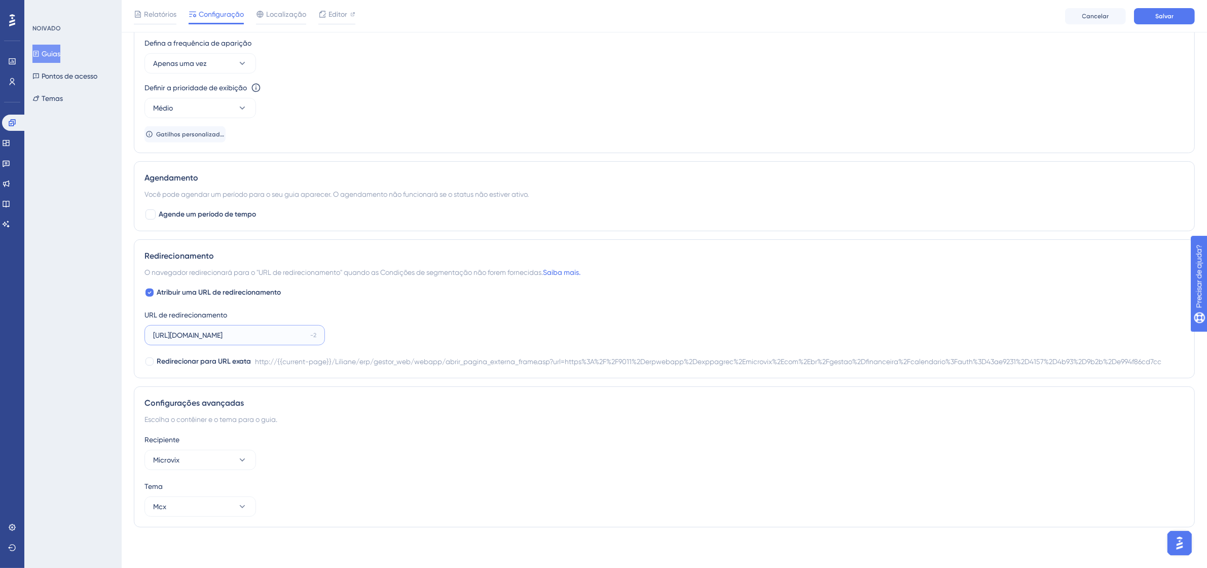
click at [252, 337] on input "[URL][DOMAIN_NAME]" at bounding box center [229, 334] width 153 height 11
click at [204, 294] on font "Atribuir uma URL de redirecionamento" at bounding box center [219, 292] width 124 height 9
checkbox input "false"
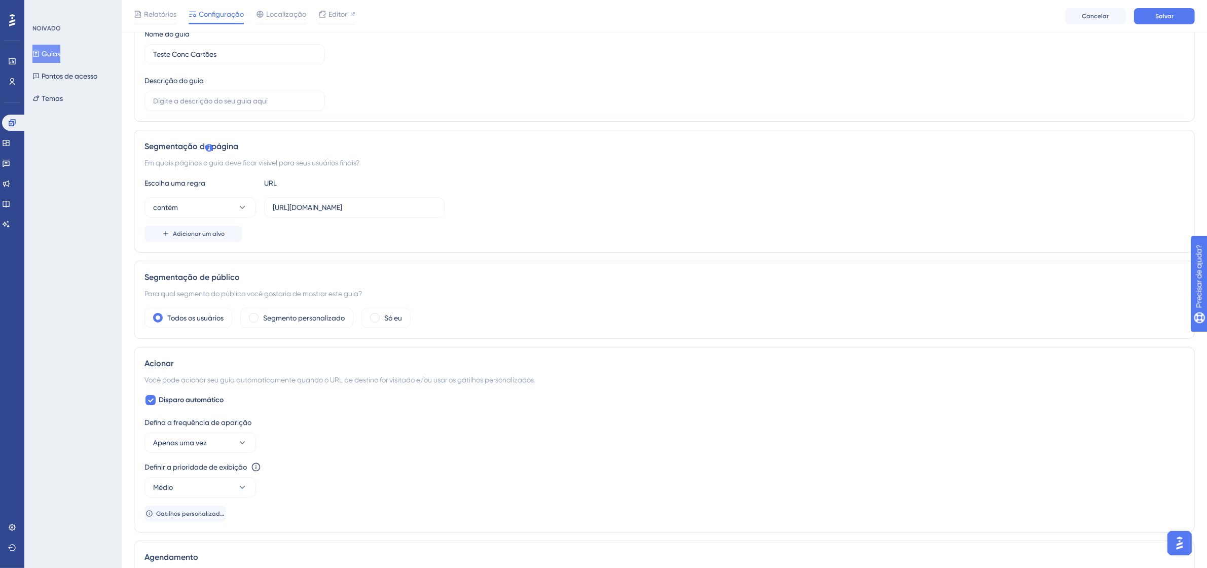
scroll to position [0, 0]
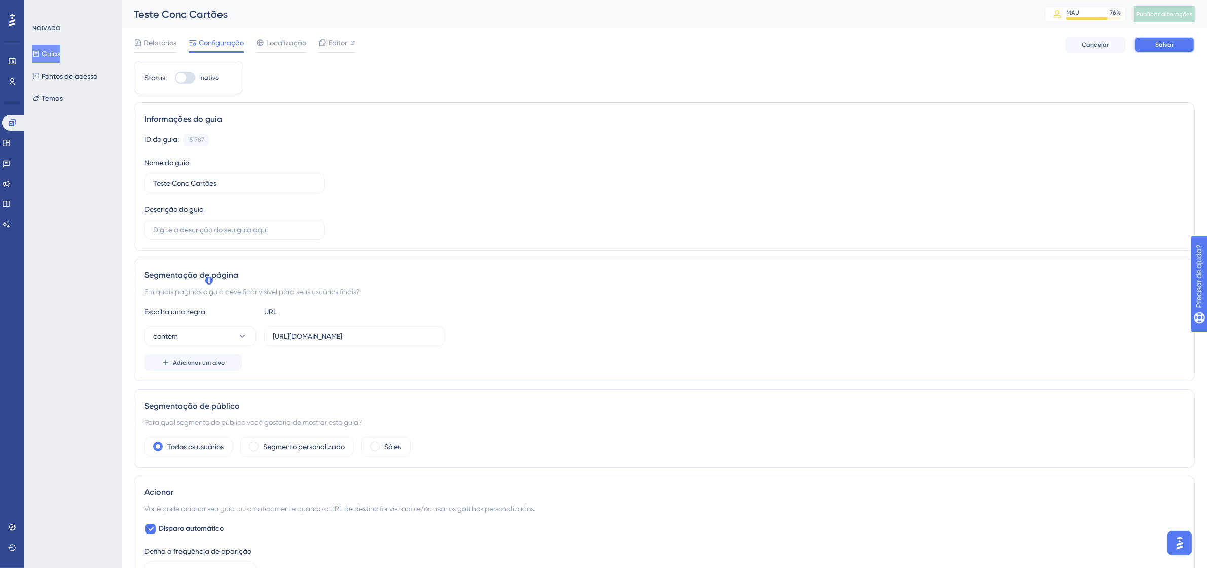
click at [1171, 49] on button "Salvar" at bounding box center [1164, 44] width 61 height 16
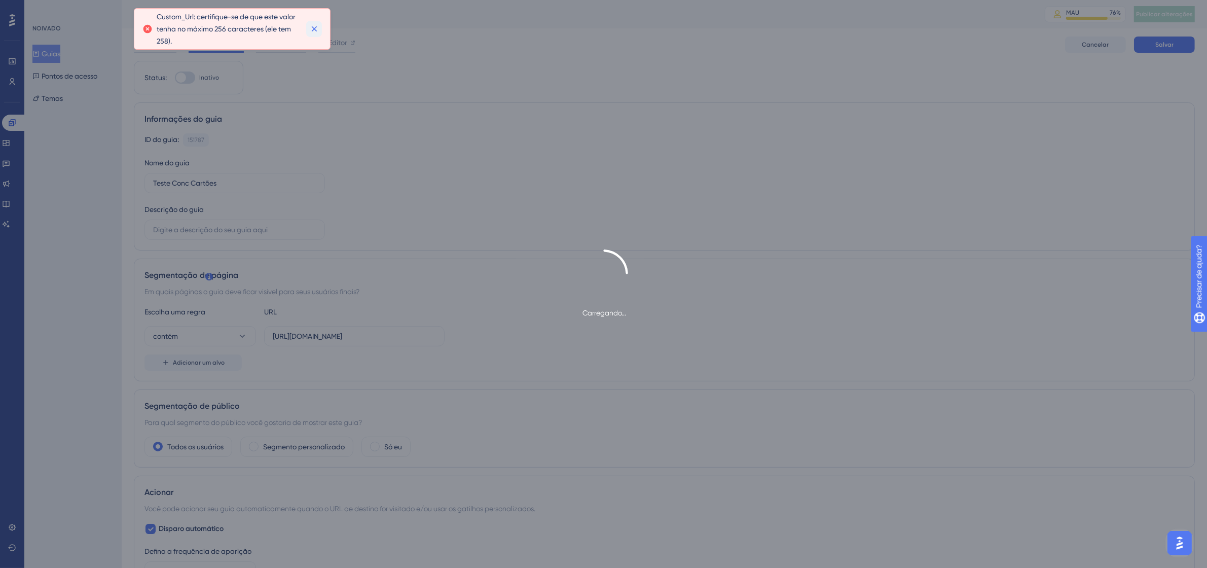
click at [315, 28] on icon at bounding box center [314, 29] width 6 height 6
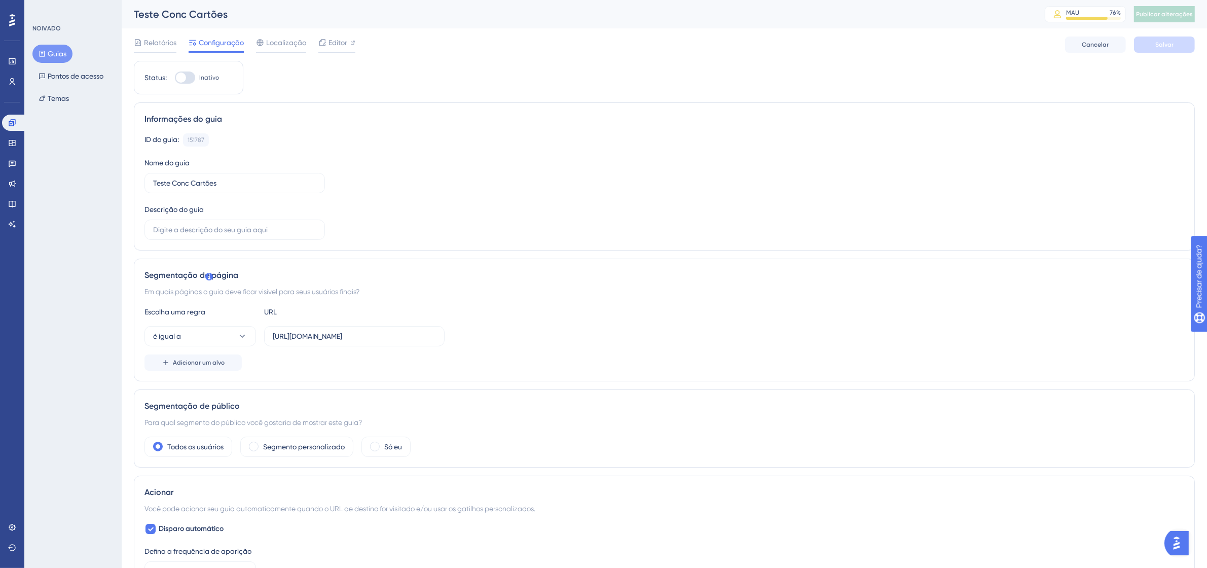
click at [57, 54] on font "Guias" at bounding box center [57, 54] width 19 height 8
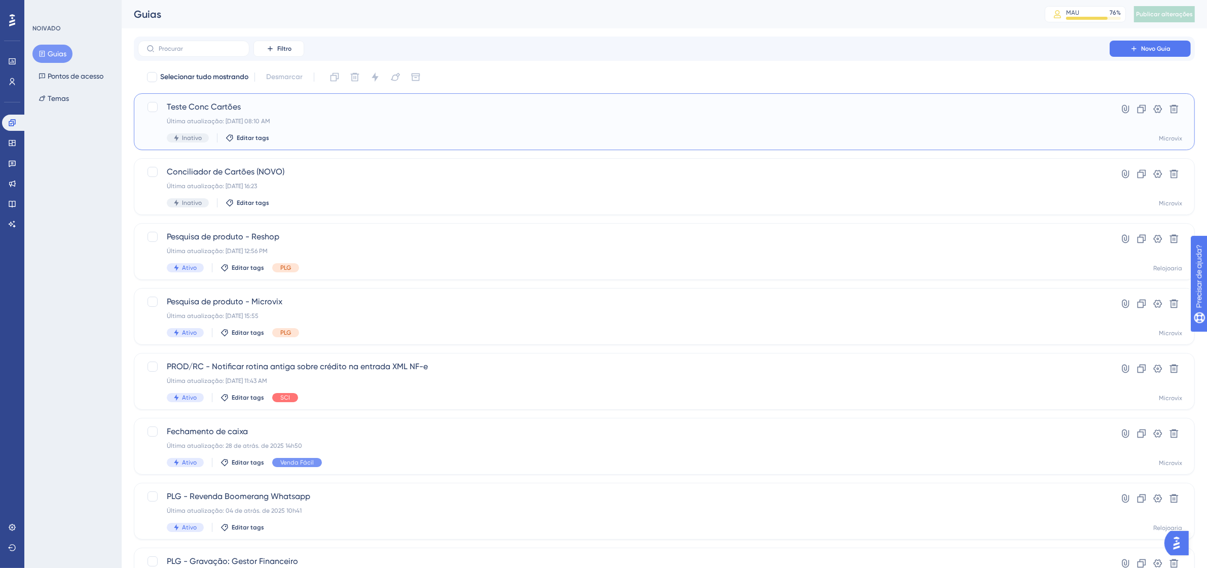
click at [1180, 97] on div "Teste Conc Cartões Última atualização: [DATE] 08:10 AM Inativo Editar tags Hipe…" at bounding box center [664, 121] width 1061 height 57
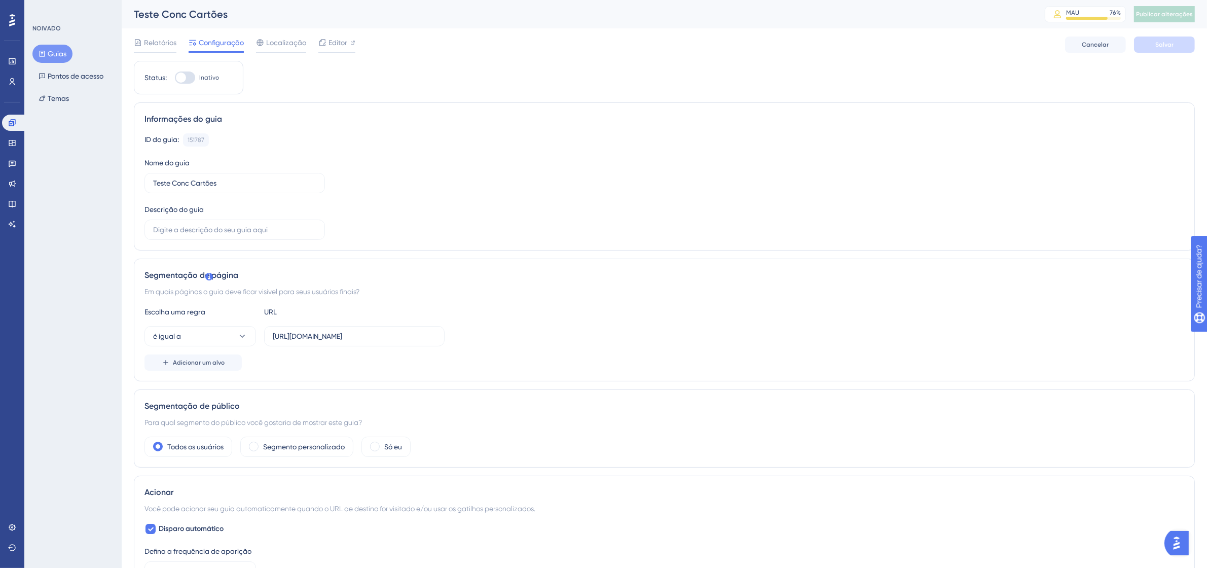
click at [42, 47] on button "Guias" at bounding box center [52, 54] width 40 height 18
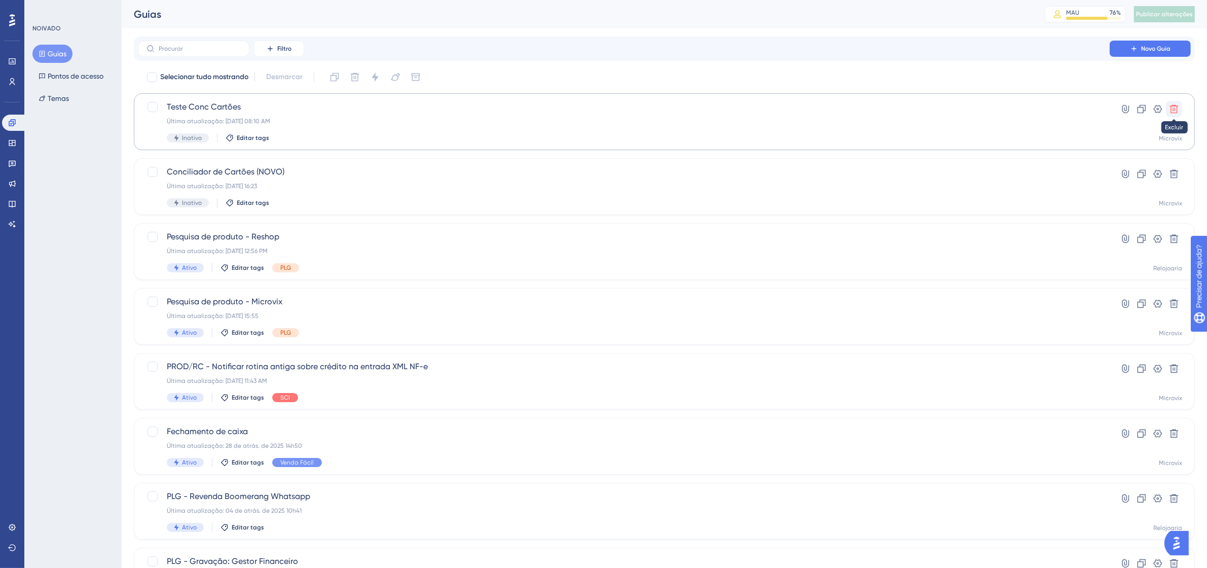
click at [1178, 109] on icon at bounding box center [1174, 109] width 10 height 10
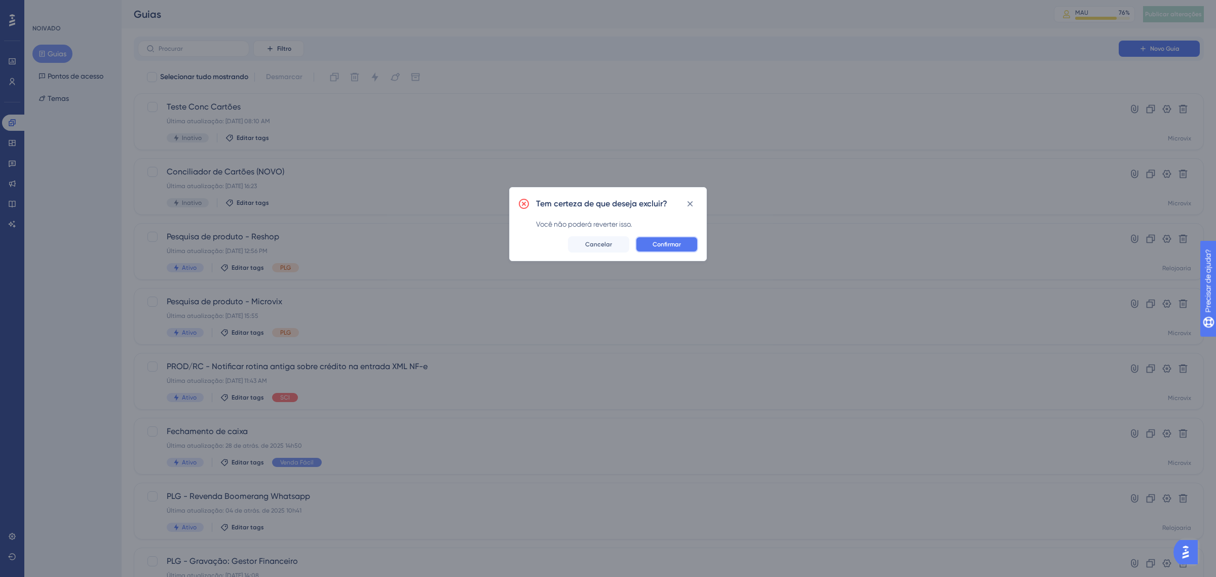
click at [657, 246] on font "Confirmar" at bounding box center [667, 244] width 28 height 7
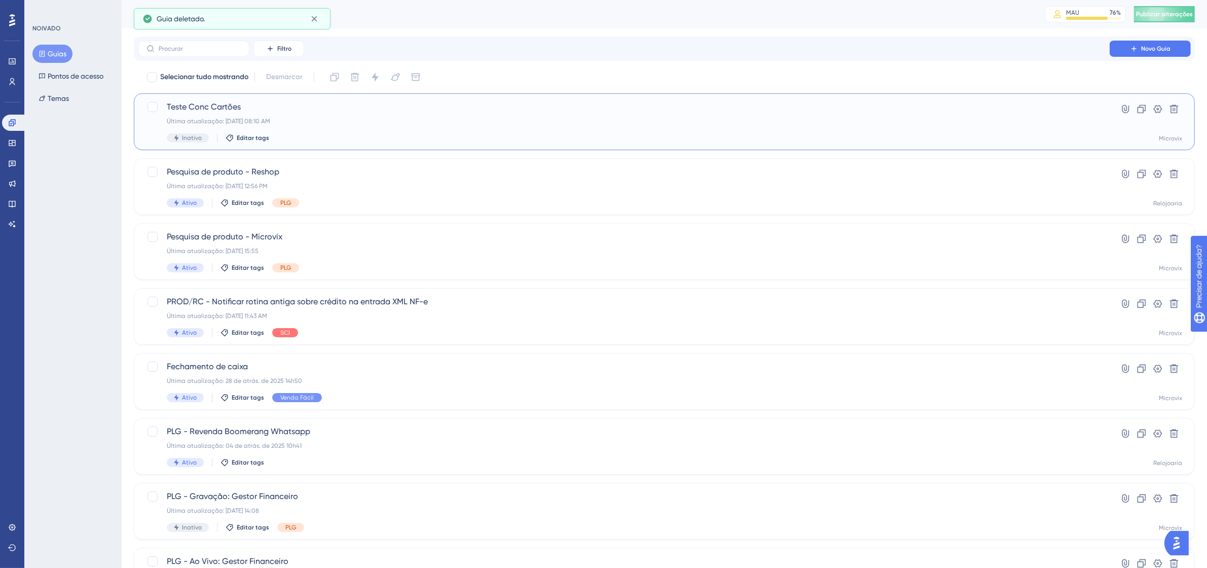
click at [364, 123] on div "Última atualização: [DATE] 08:10 AM" at bounding box center [624, 121] width 914 height 8
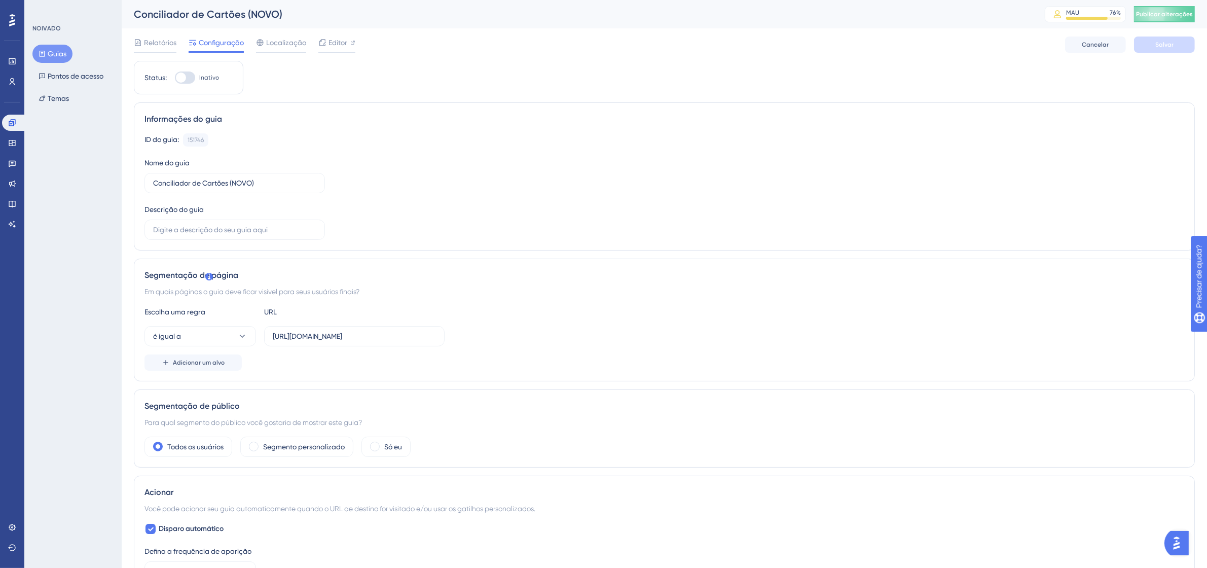
click at [1012, 85] on div "Status: Inativo Informações do guia ID do guia: 151746 Cópia Nome do guia Conci…" at bounding box center [664, 552] width 1061 height 982
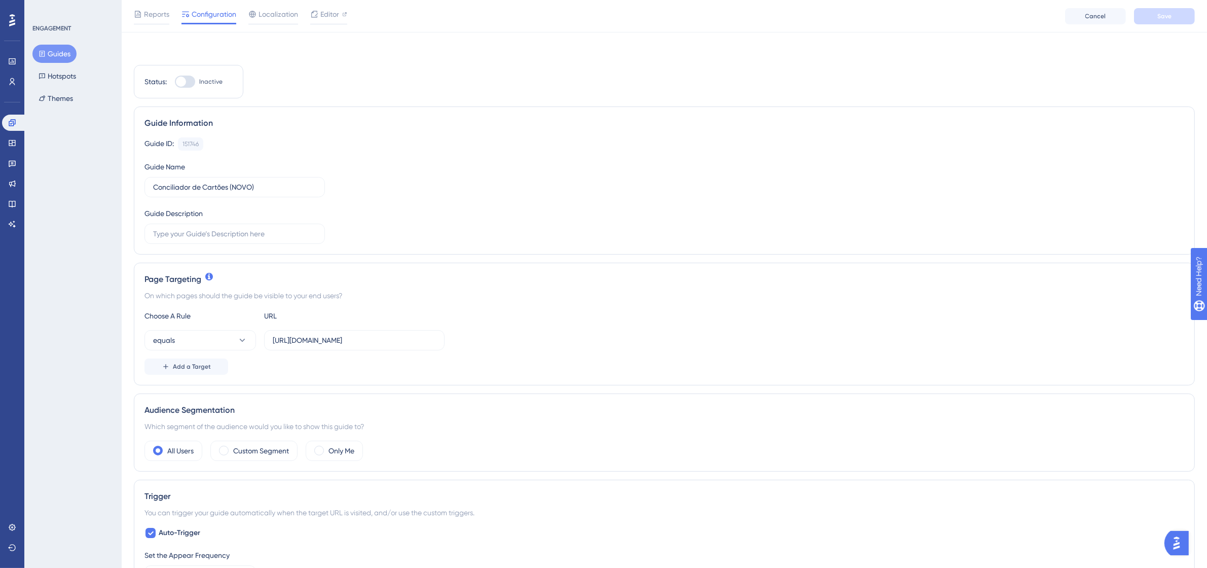
scroll to position [359, 0]
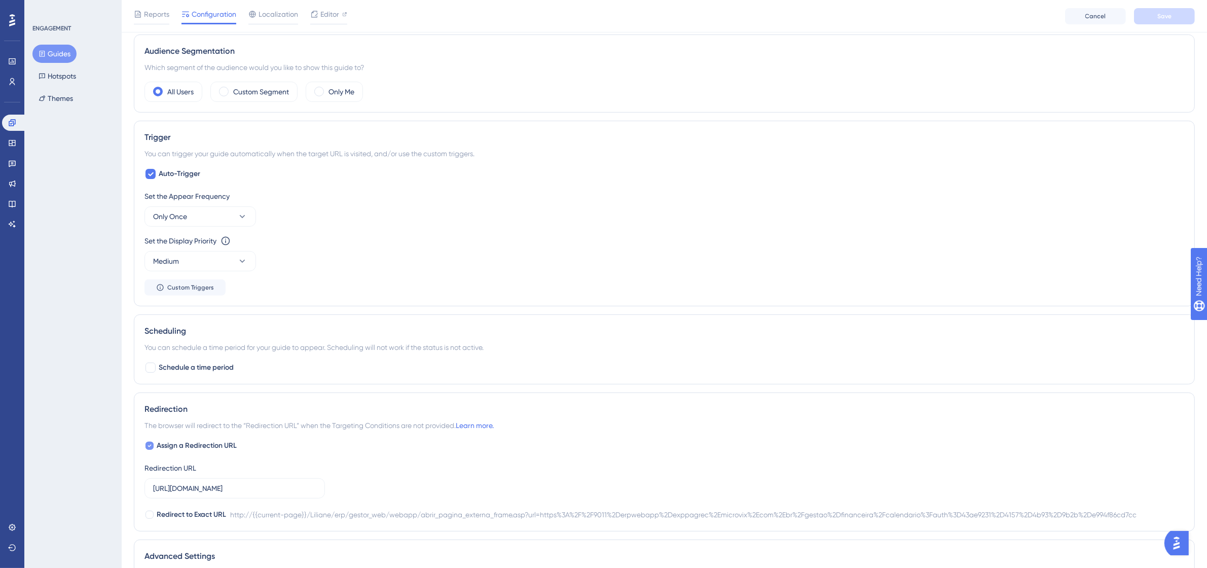
click at [180, 446] on span "Assign a Redirection URL" at bounding box center [197, 445] width 80 height 12
checkbox input "false"
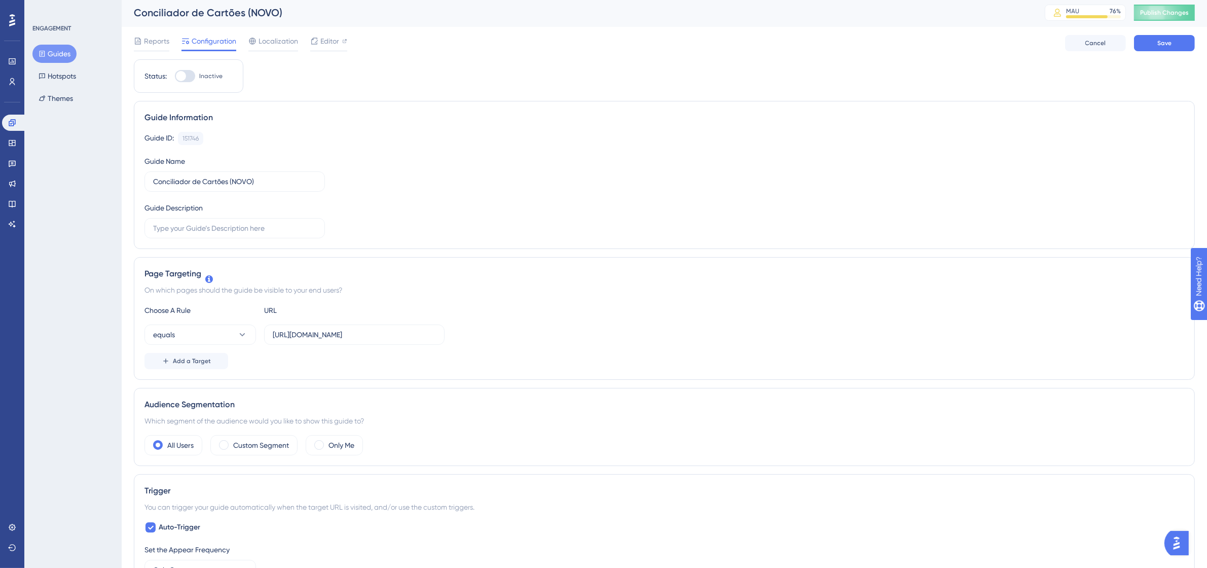
scroll to position [0, 0]
click at [188, 78] on div at bounding box center [185, 77] width 20 height 12
click at [175, 78] on input "Inactive" at bounding box center [174, 78] width 1 height 1
checkbox input "true"
click at [1179, 46] on button "Save" at bounding box center [1164, 44] width 61 height 16
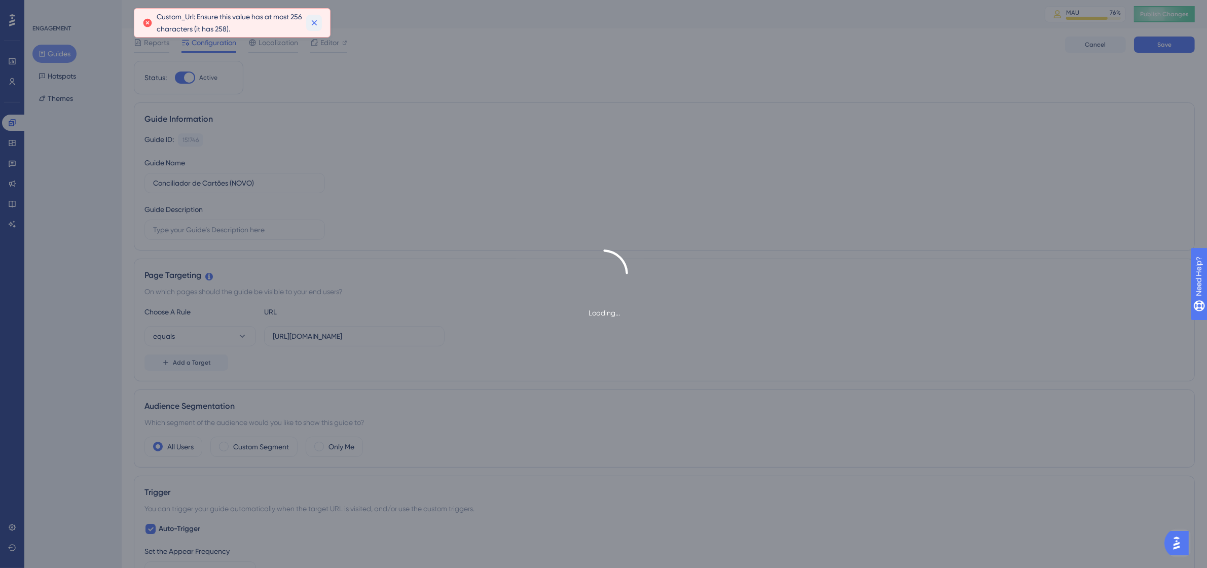
click at [309, 22] on icon at bounding box center [314, 23] width 10 height 10
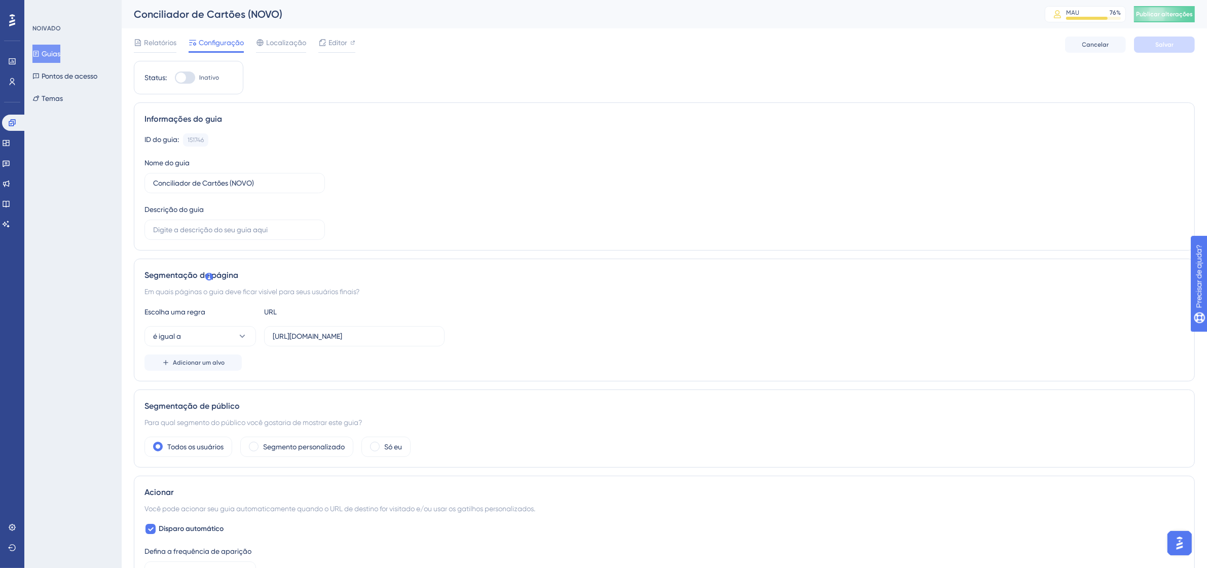
click at [57, 50] on font "Guias" at bounding box center [51, 54] width 19 height 8
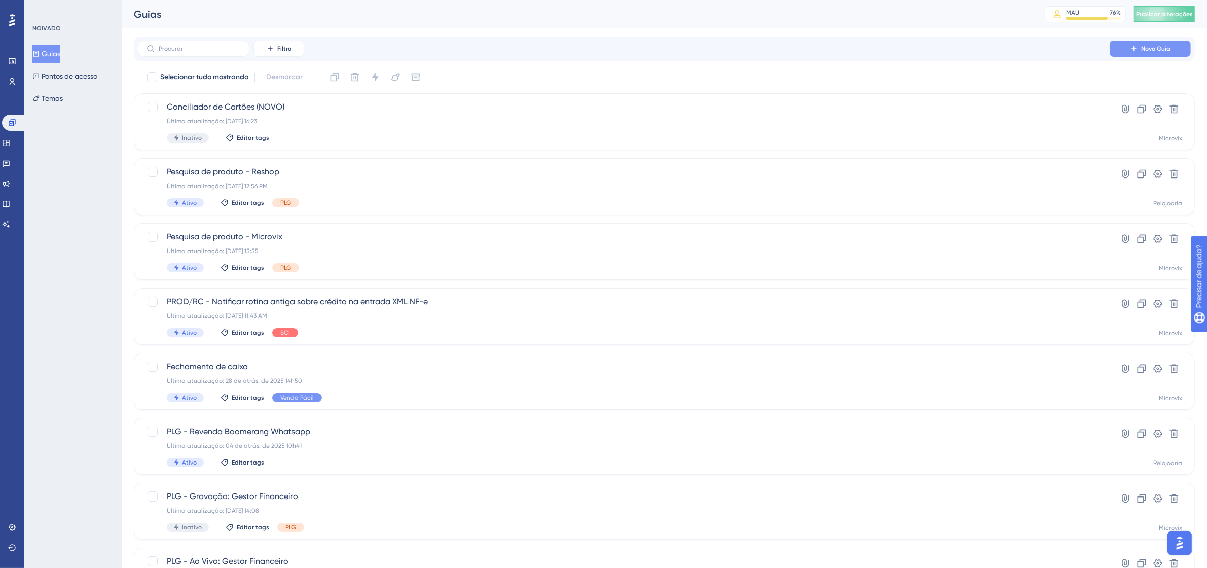
click at [1154, 43] on button "Novo Guia" at bounding box center [1149, 49] width 81 height 16
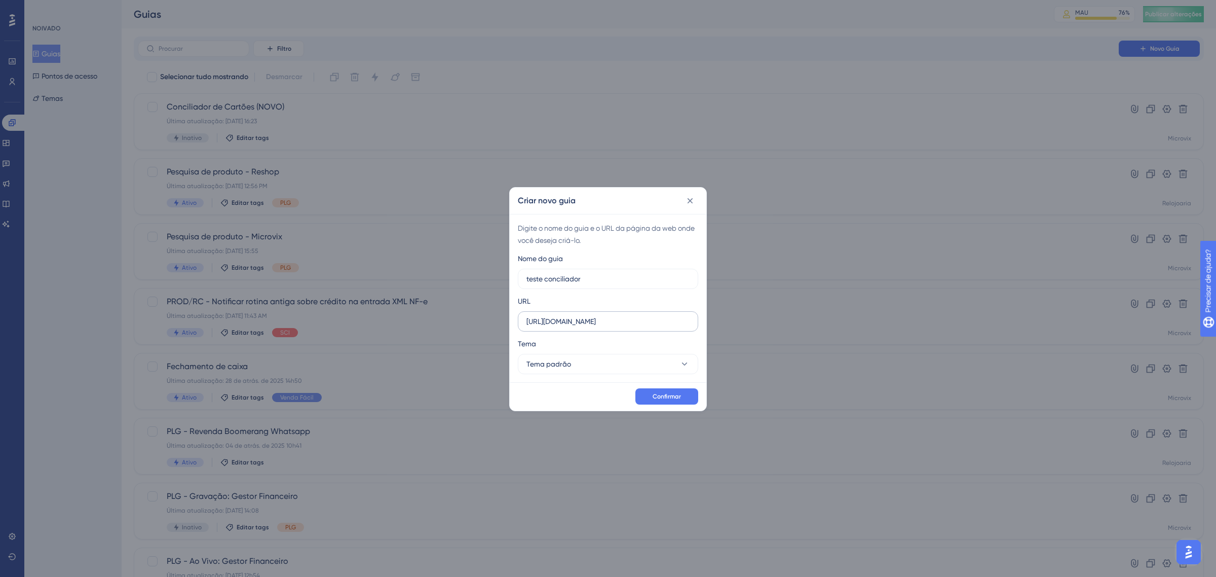
type input "teste conciliador"
click at [624, 330] on label "https://linx-homologacao.microvix.com.br" at bounding box center [608, 321] width 180 height 20
click at [624, 327] on input "https://linx-homologacao.microvix.com.br" at bounding box center [608, 321] width 163 height 11
click at [624, 330] on label "https://linx-homologacao.microvix.com.br" at bounding box center [608, 321] width 180 height 20
click at [624, 327] on input "https://linx-homologacao.microvix.com.br" at bounding box center [608, 321] width 163 height 11
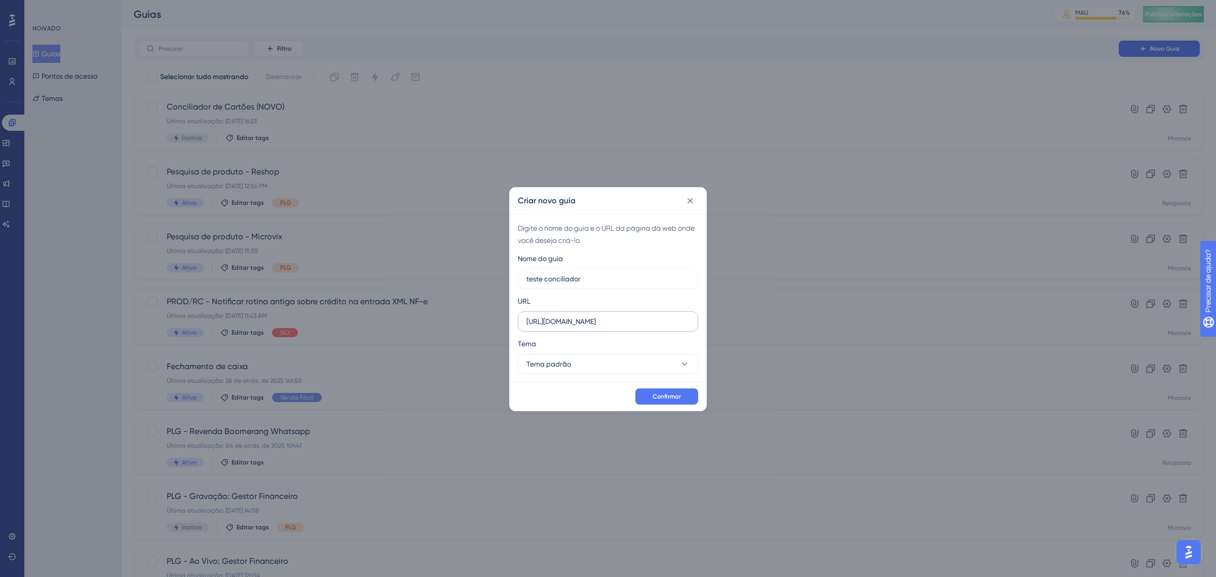
click at [624, 330] on label "https://linx-homologacao.microvix.com.br" at bounding box center [608, 321] width 180 height 20
click at [624, 327] on input "https://linx-homologacao.microvix.com.br" at bounding box center [608, 321] width 163 height 11
paste input "https://9011-erpwebapp-exppagrec.microvix.com.br/gestao-financeira/dashboard?au…"
type input "https://linx-homologacao.microvix.com.brhttps://9011-erpwebapp-exppagrec.microv…"
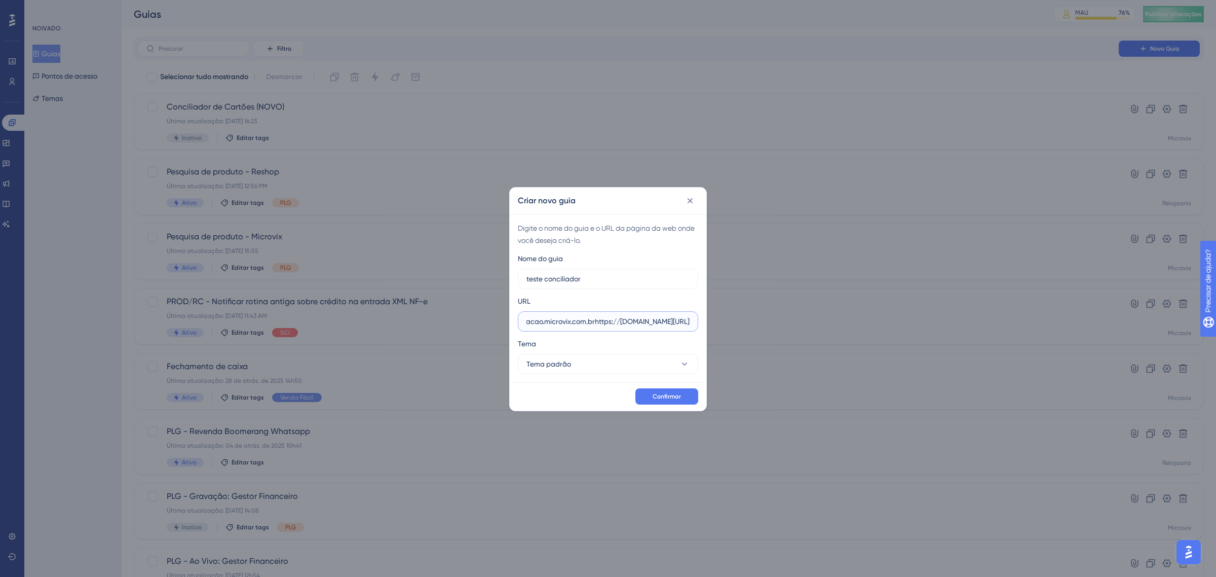
click at [630, 322] on input "https://linx-homologacao.microvix.com.brhttps://9011-erpwebapp-exppagrec.microv…" at bounding box center [608, 321] width 163 height 11
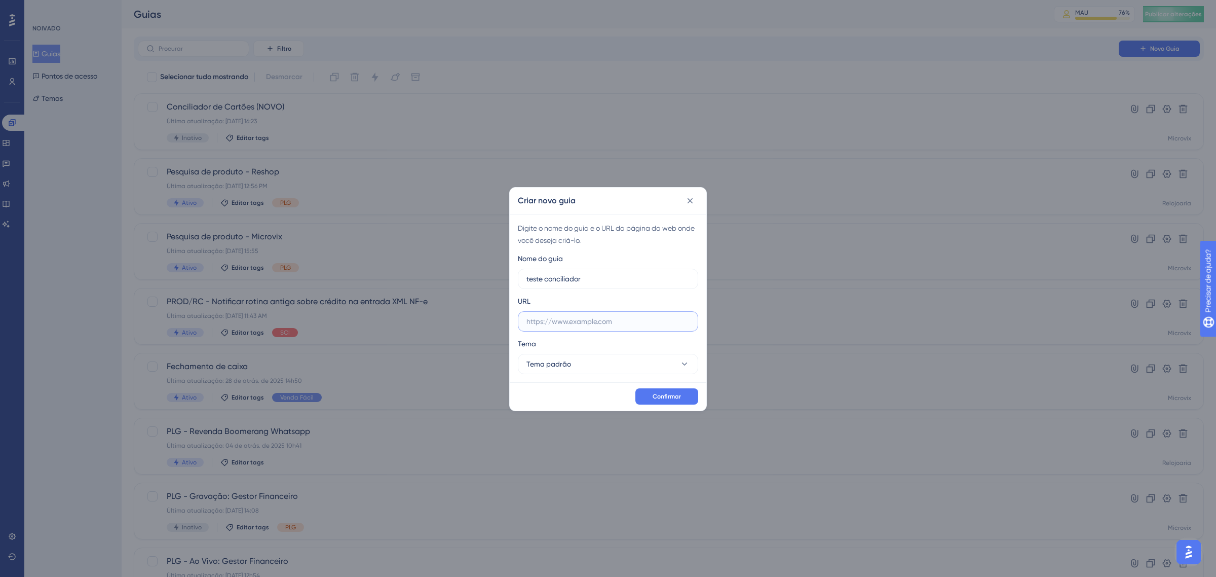
paste input "https://9011-erpwebapp-exppagrec.microvix.com.br/gestao-financeira/dashboard?au…"
type input "https://9011-erpwebapp-exppagrec.microvix.com.br/gestao-financeira/dashboard?au…"
click at [606, 369] on button "Tema padrão" at bounding box center [608, 364] width 180 height 20
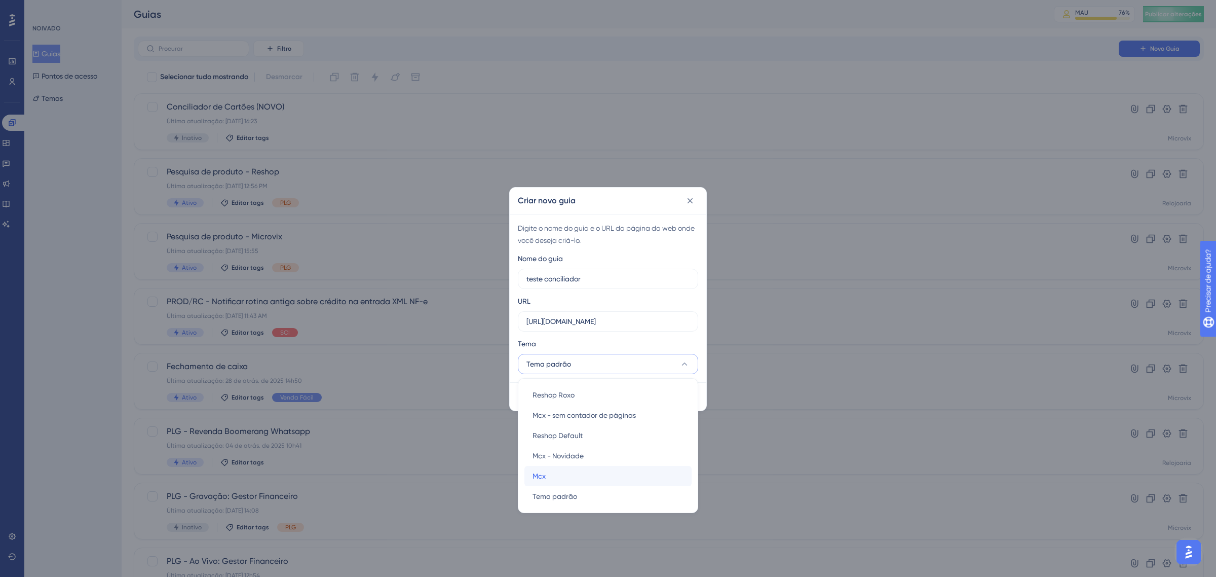
click at [574, 470] on div "Mcx Mcx" at bounding box center [608, 476] width 151 height 20
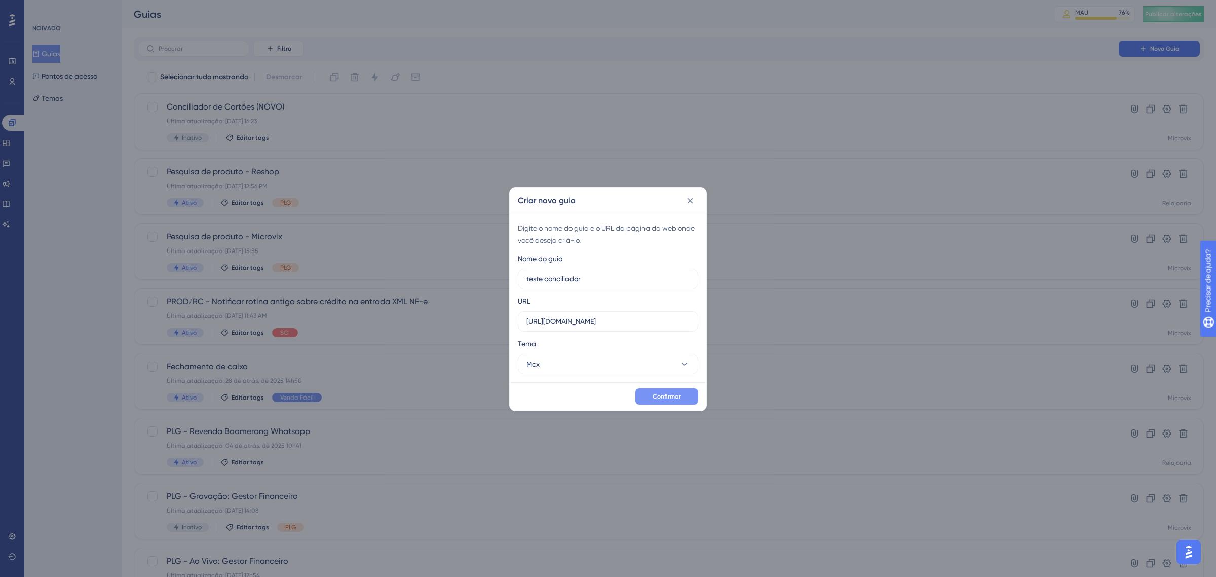
click at [665, 394] on font "Confirmar" at bounding box center [667, 396] width 28 height 7
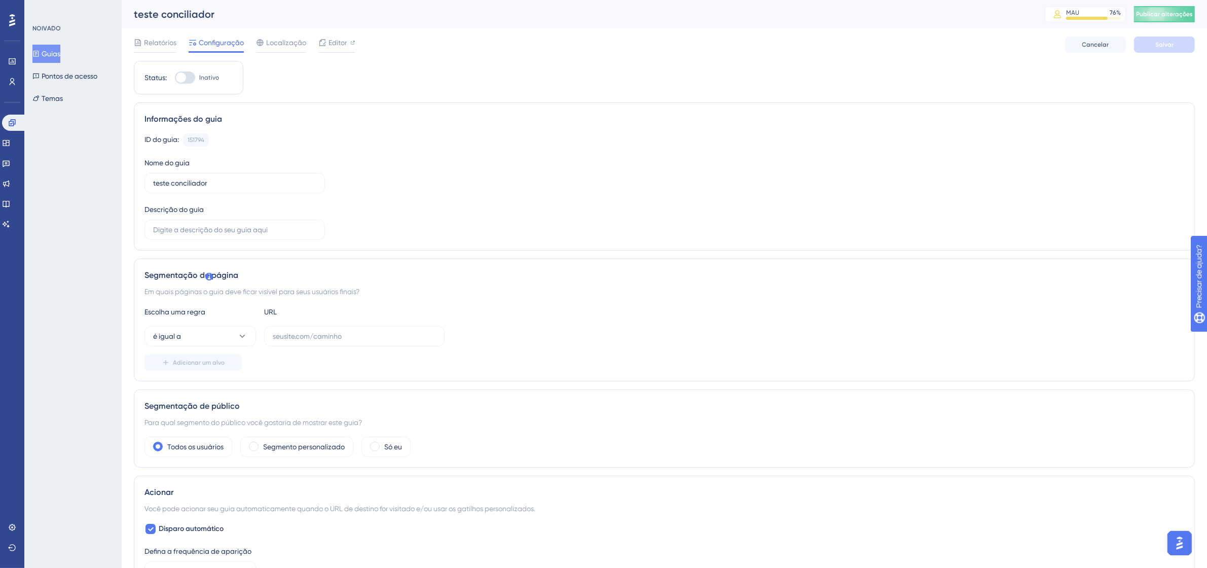
click at [190, 72] on div at bounding box center [185, 77] width 20 height 12
click at [175, 78] on input "Inativo" at bounding box center [174, 78] width 1 height 1
checkbox input "false"
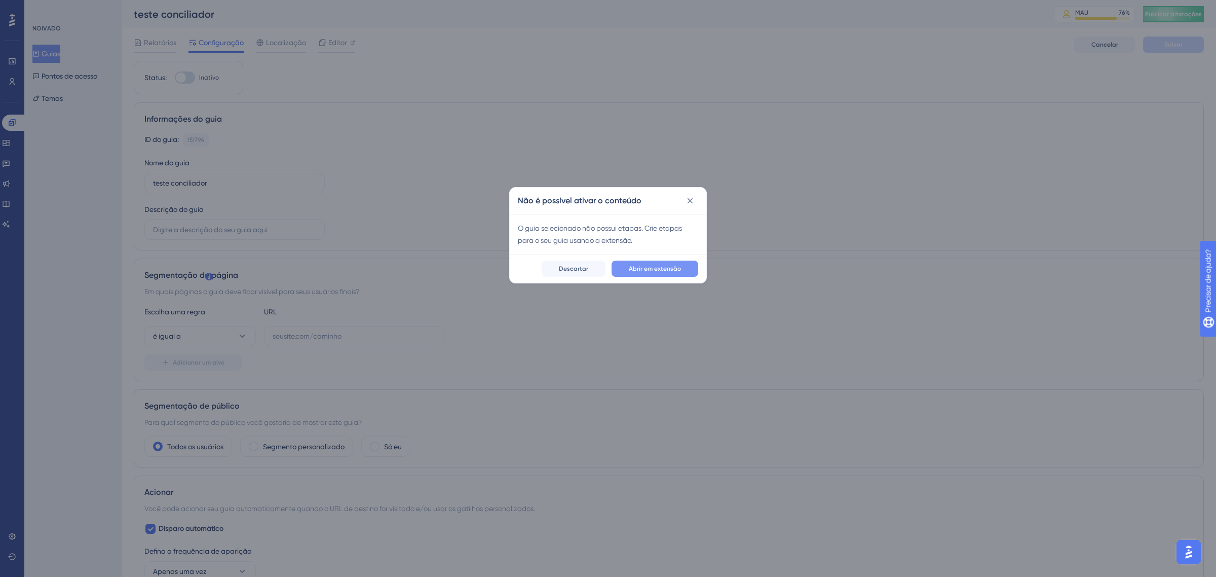
click at [677, 272] on span "Abrir em extensão" at bounding box center [655, 269] width 52 height 8
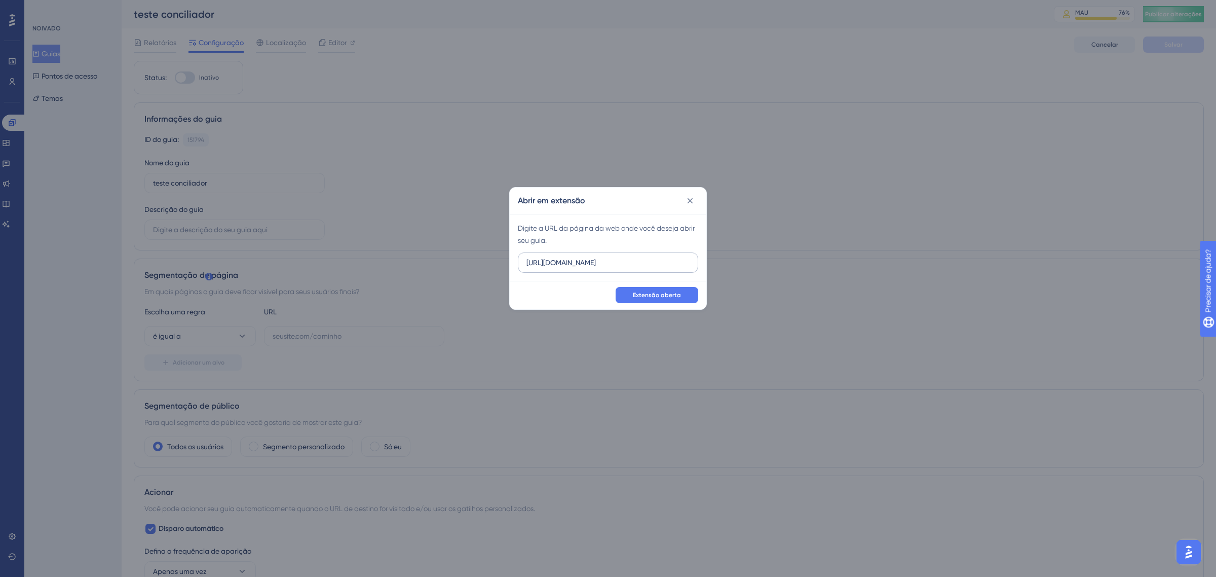
click at [662, 264] on input "https://linx-homologacao.microvix.com.br" at bounding box center [608, 262] width 163 height 11
type input "https://9011-erpwebapp-exppagrec.microvix.com.br/gestao-financeira/dashboard?au…"
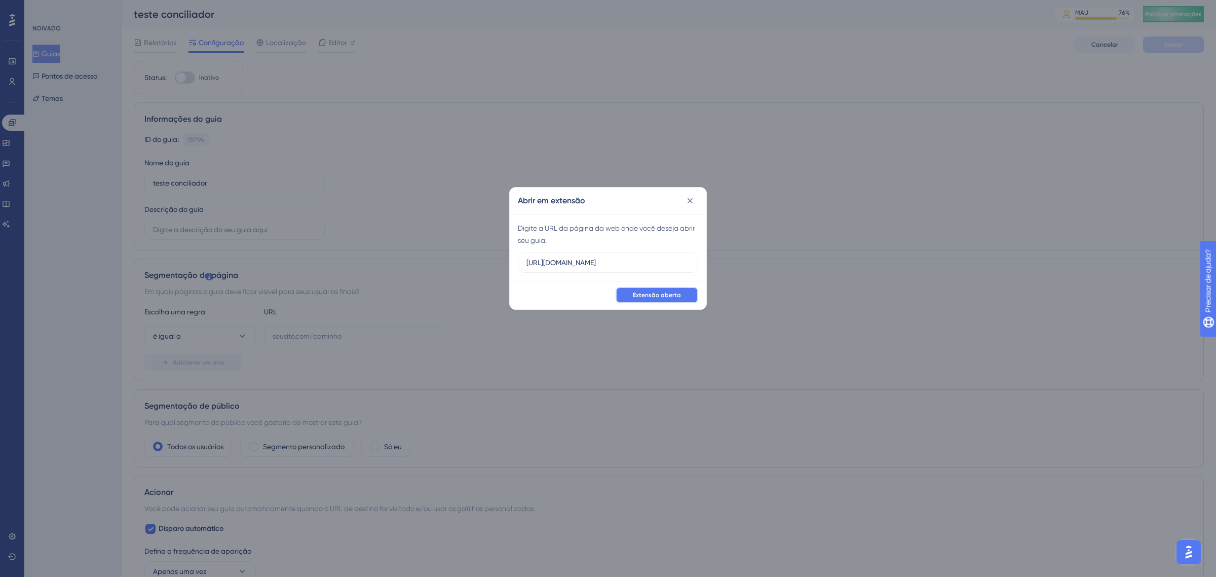
click at [672, 301] on button "Extensão aberta" at bounding box center [657, 295] width 83 height 16
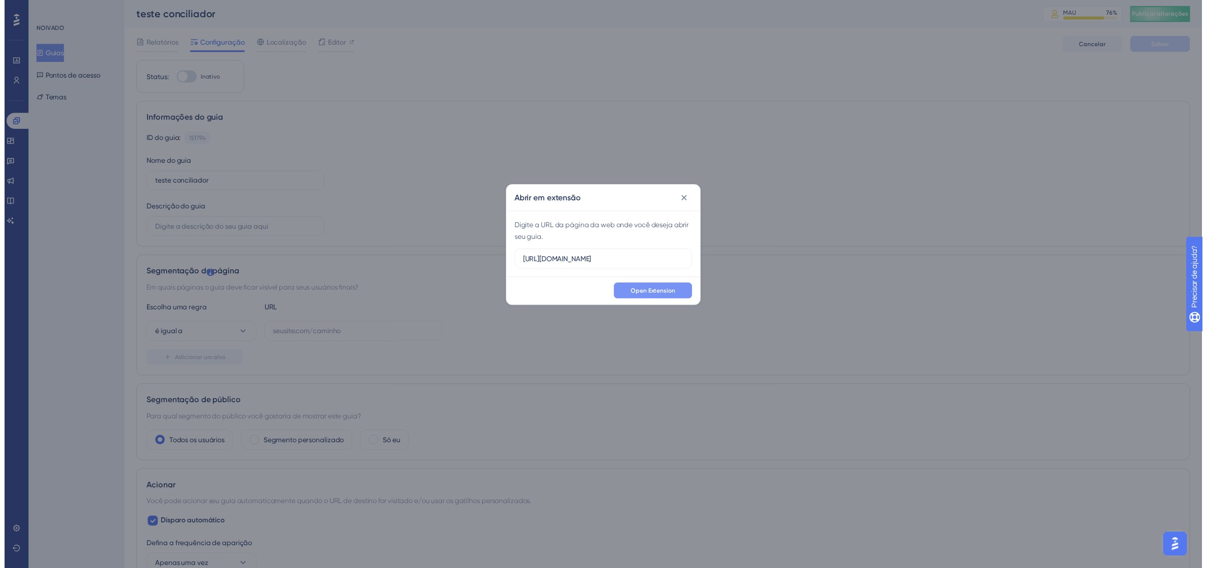
scroll to position [0, 0]
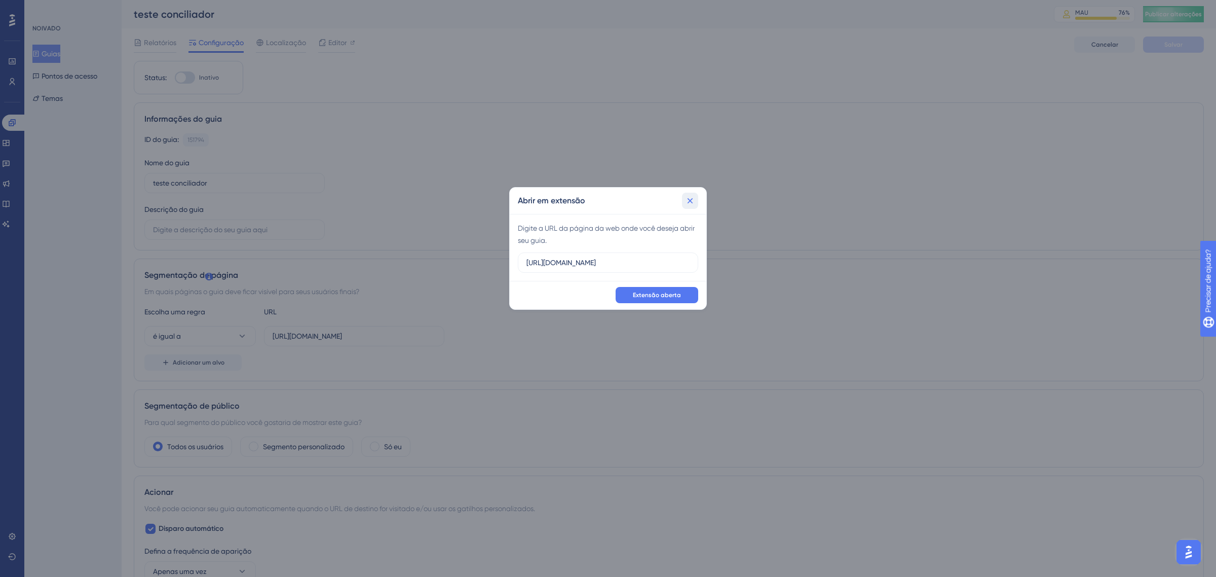
click at [691, 200] on icon at bounding box center [691, 201] width 6 height 6
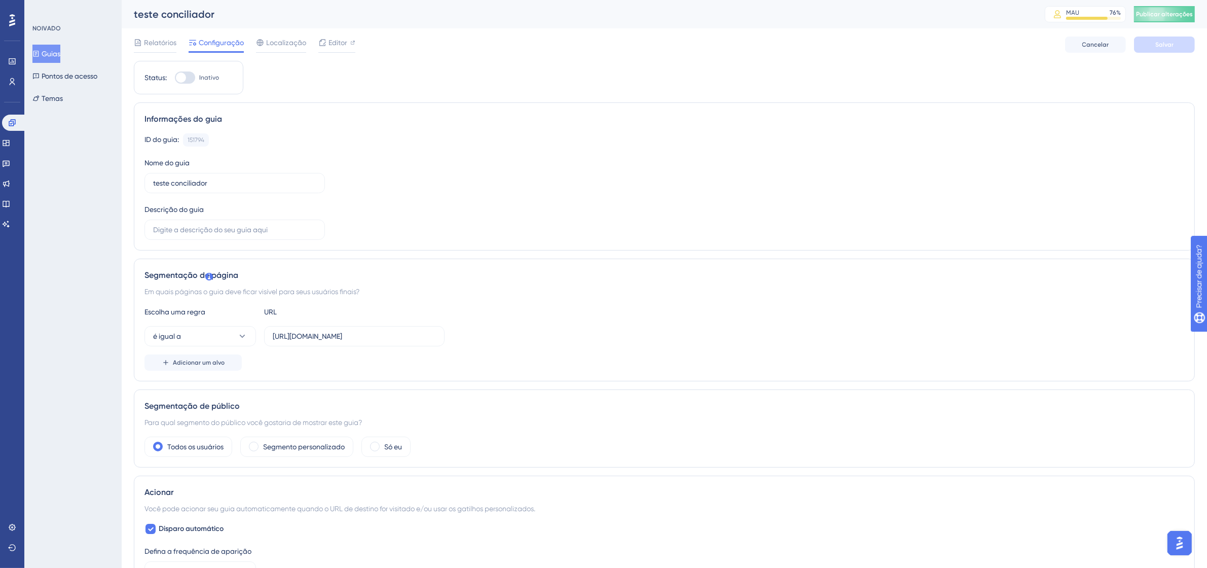
click at [186, 75] on div at bounding box center [185, 77] width 20 height 12
click at [175, 78] on input "Inativo" at bounding box center [174, 78] width 1 height 1
checkbox input "true"
click at [1187, 47] on button "Salvar" at bounding box center [1164, 44] width 61 height 16
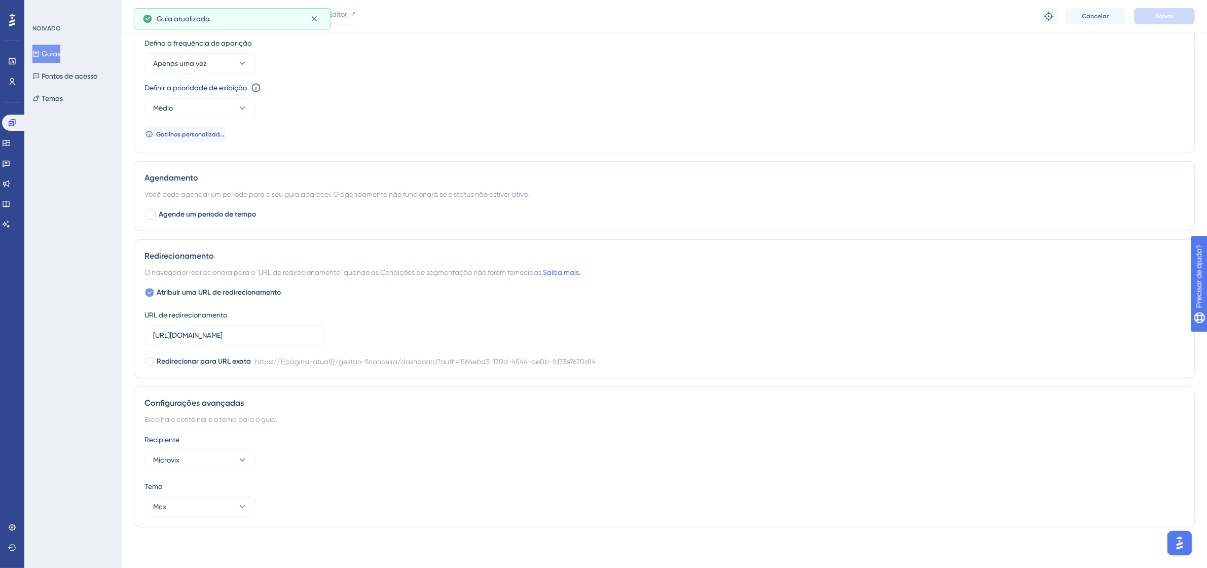
click at [148, 290] on icon at bounding box center [149, 292] width 4 height 8
checkbox input "false"
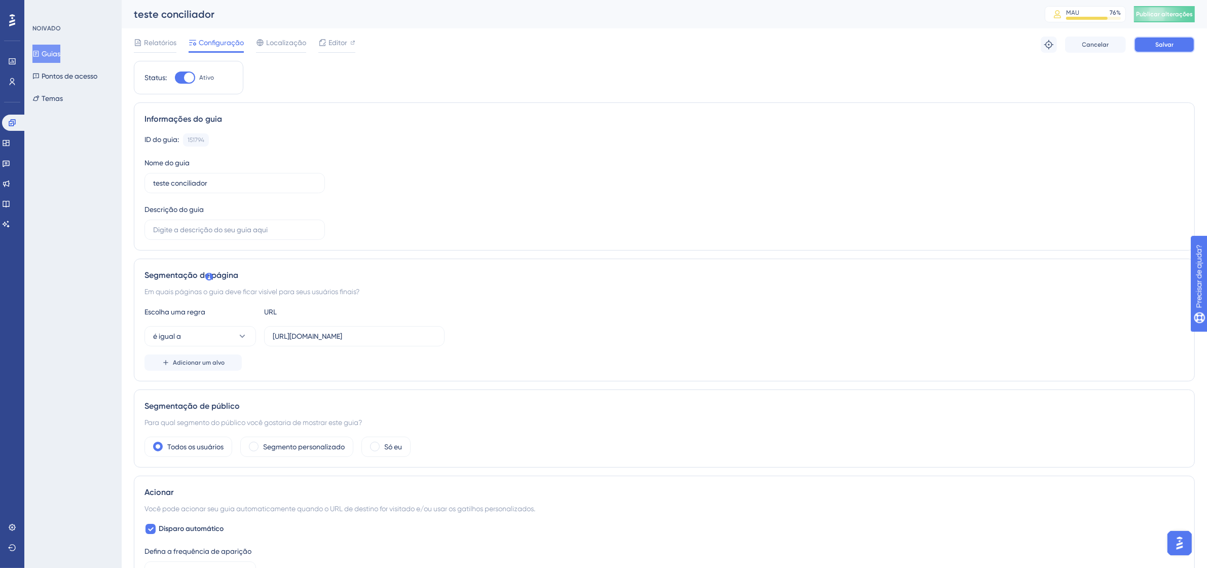
click at [1184, 41] on button "Salvar" at bounding box center [1164, 44] width 61 height 16
click at [1176, 11] on font "Publicar alterações" at bounding box center [1164, 14] width 57 height 7
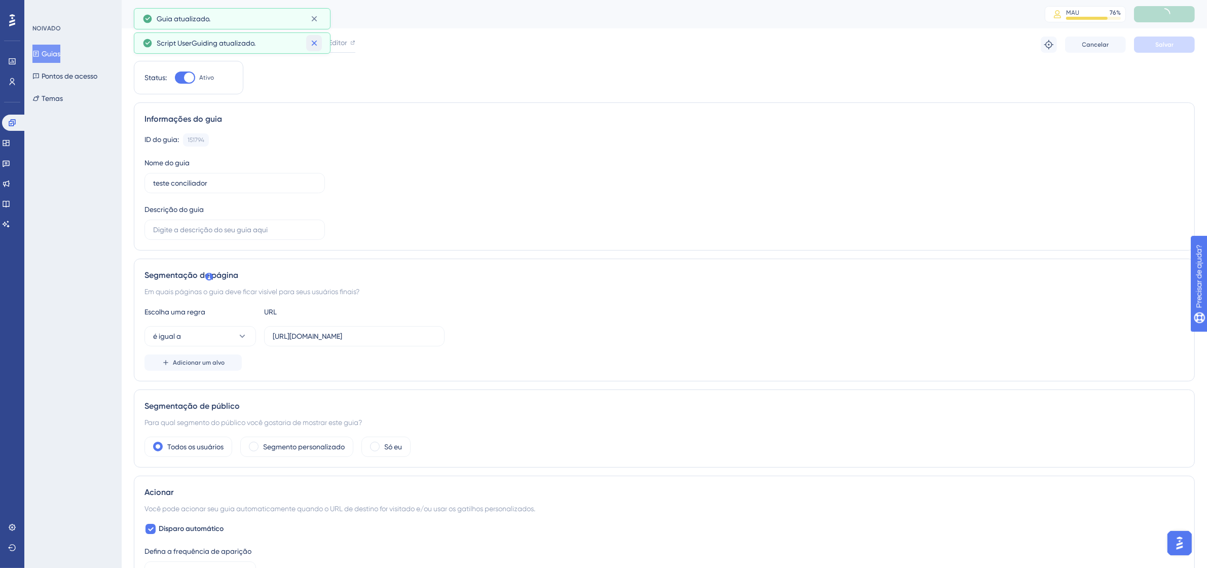
click at [312, 36] on button at bounding box center [314, 43] width 16 height 16
click at [313, 24] on div "teste conciliador MAU 76 % Clique para ver opções de complementos e atualizaçõe…" at bounding box center [664, 14] width 1085 height 28
click at [236, 332] on button "é igual a" at bounding box center [199, 336] width 111 height 20
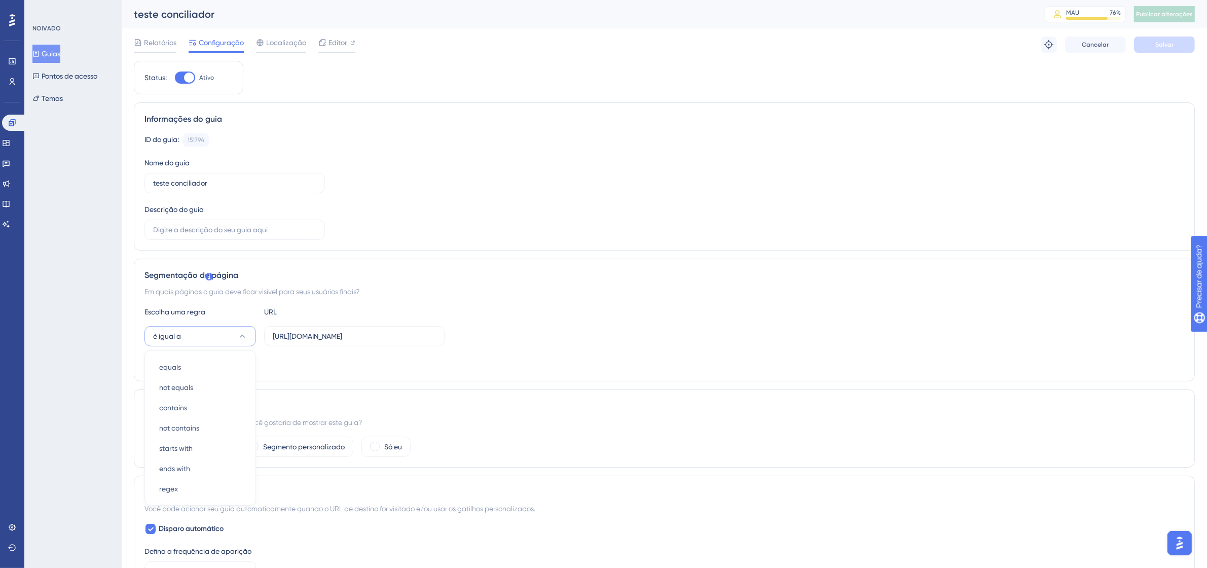
scroll to position [145, 0]
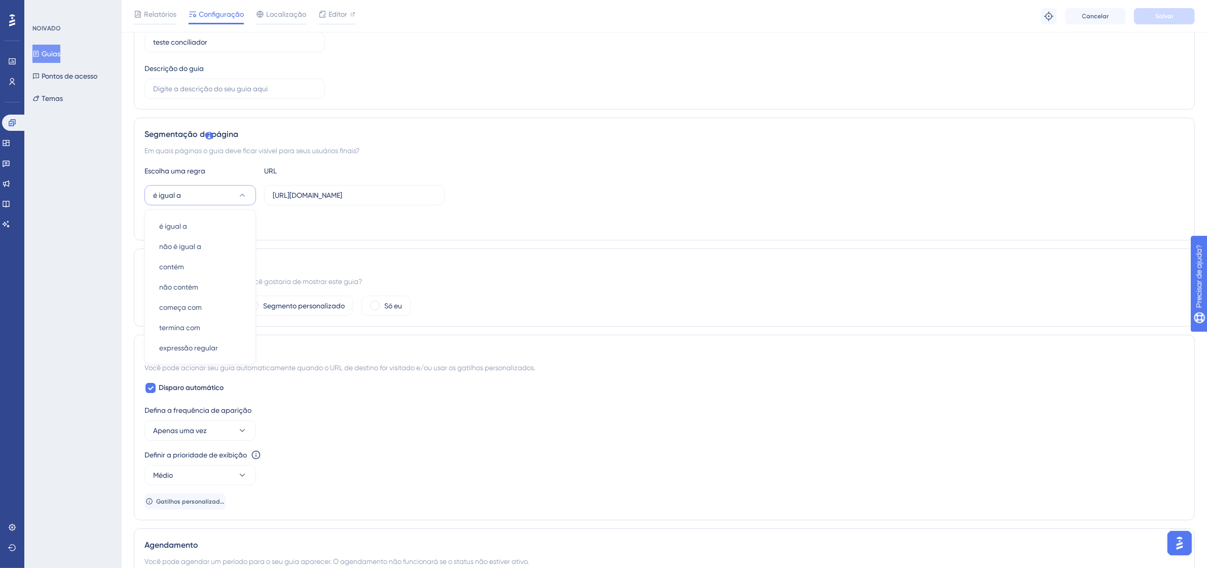
click at [465, 230] on div "Adicionar um alvo" at bounding box center [663, 221] width 1039 height 16
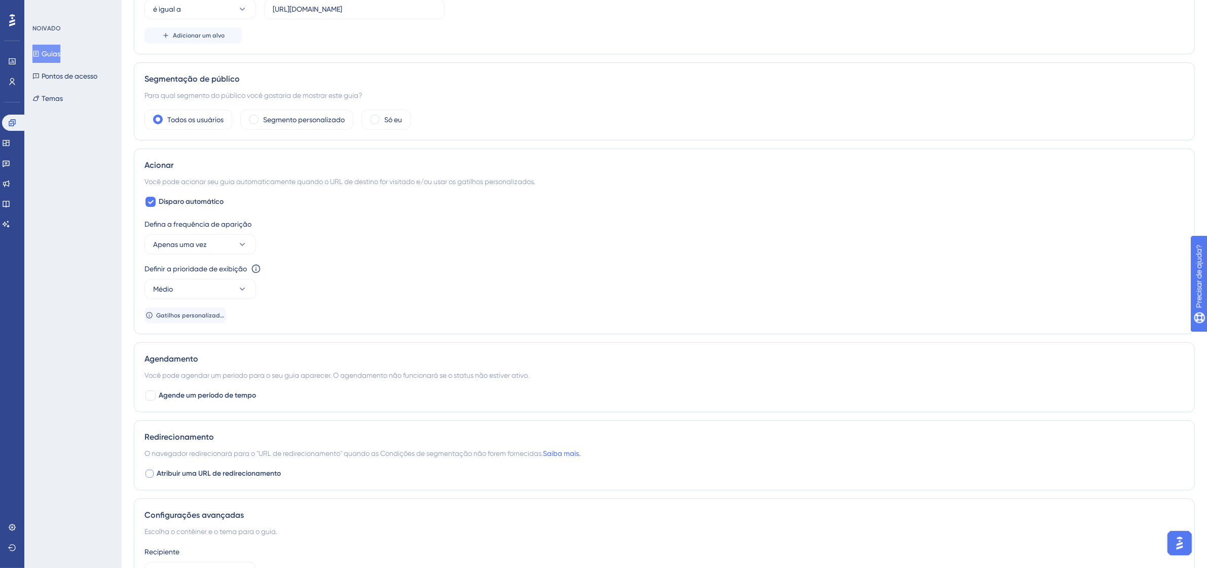
scroll to position [0, 0]
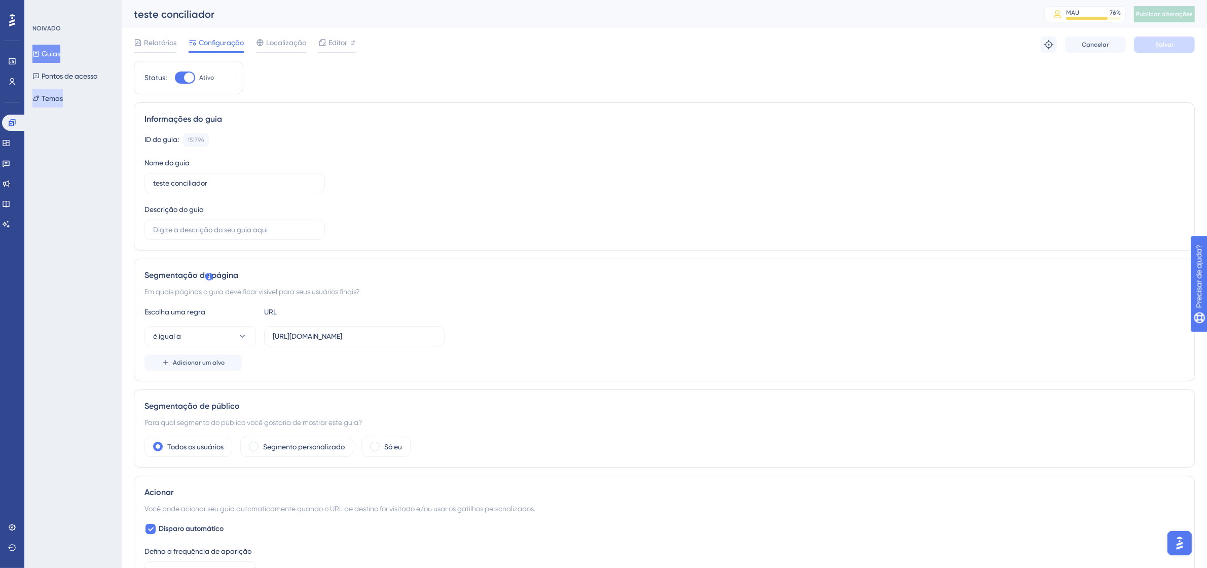
click at [50, 95] on font "Temas" at bounding box center [52, 98] width 21 height 8
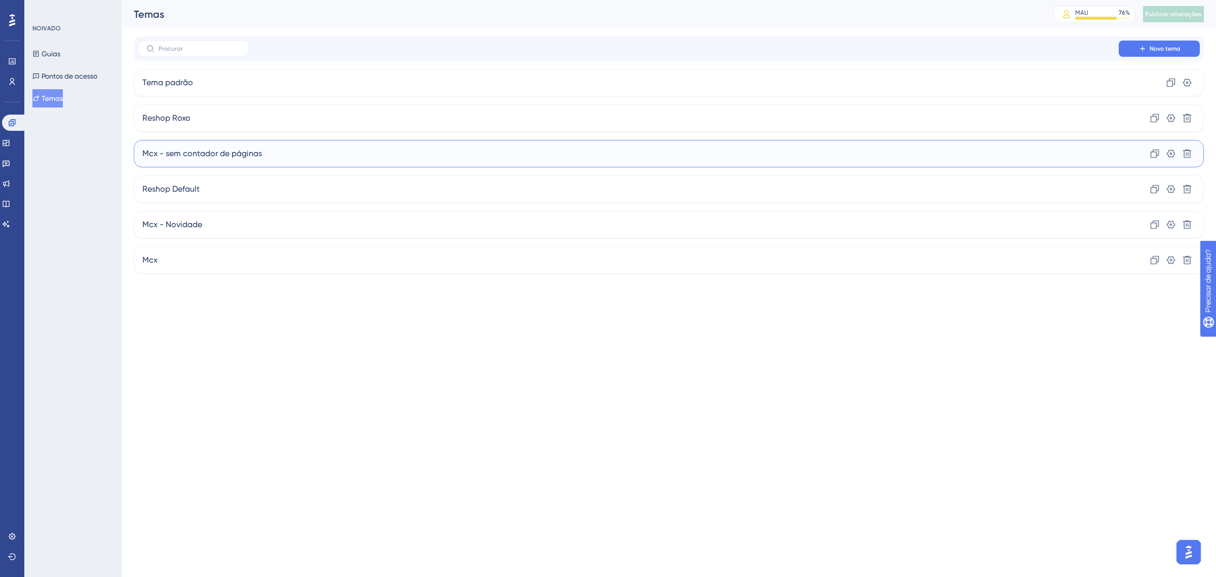
click at [291, 149] on div "Mcx - sem contador de páginas Clone Configurações Excluir" at bounding box center [669, 153] width 1070 height 27
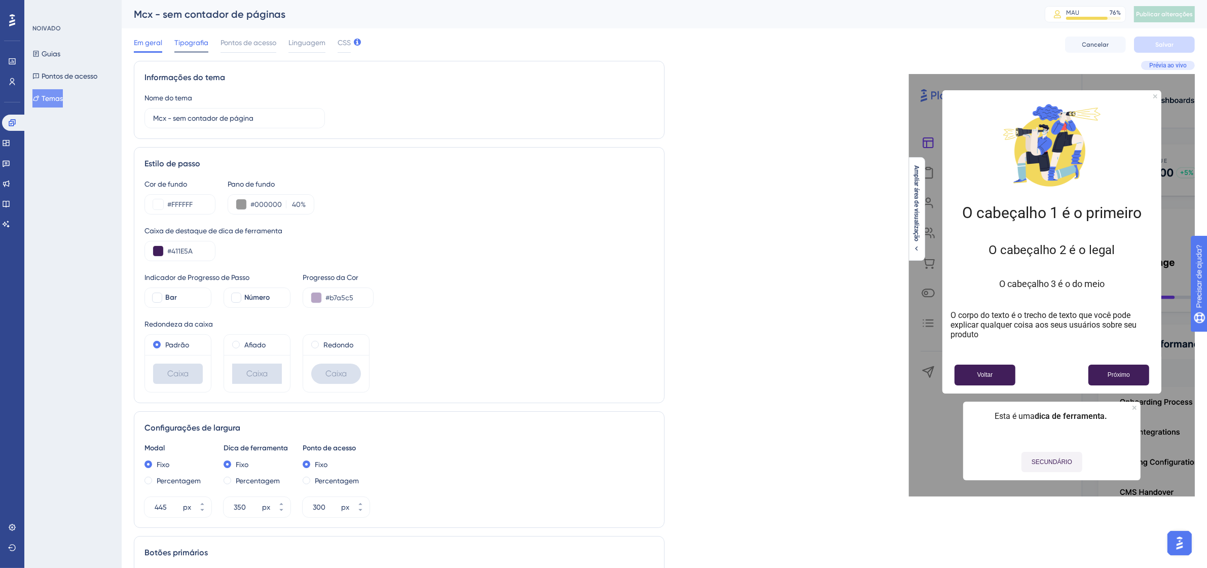
click at [193, 37] on span "Tipografia" at bounding box center [191, 42] width 34 height 12
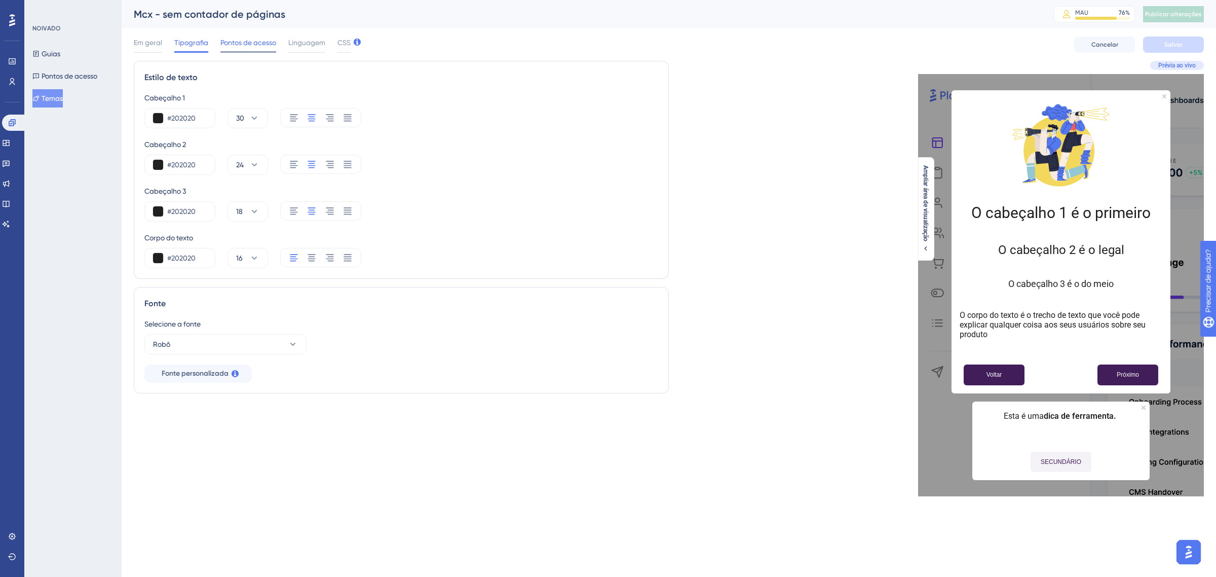
click at [230, 40] on font "Pontos de acesso" at bounding box center [248, 43] width 56 height 8
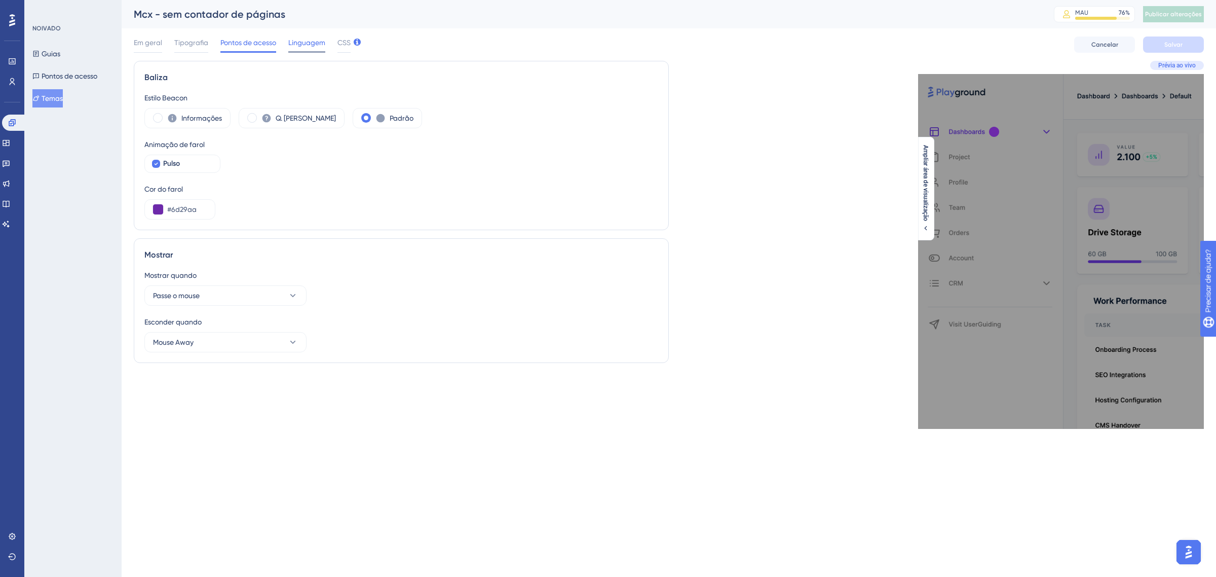
click at [311, 46] on font "Linguagem" at bounding box center [306, 43] width 37 height 8
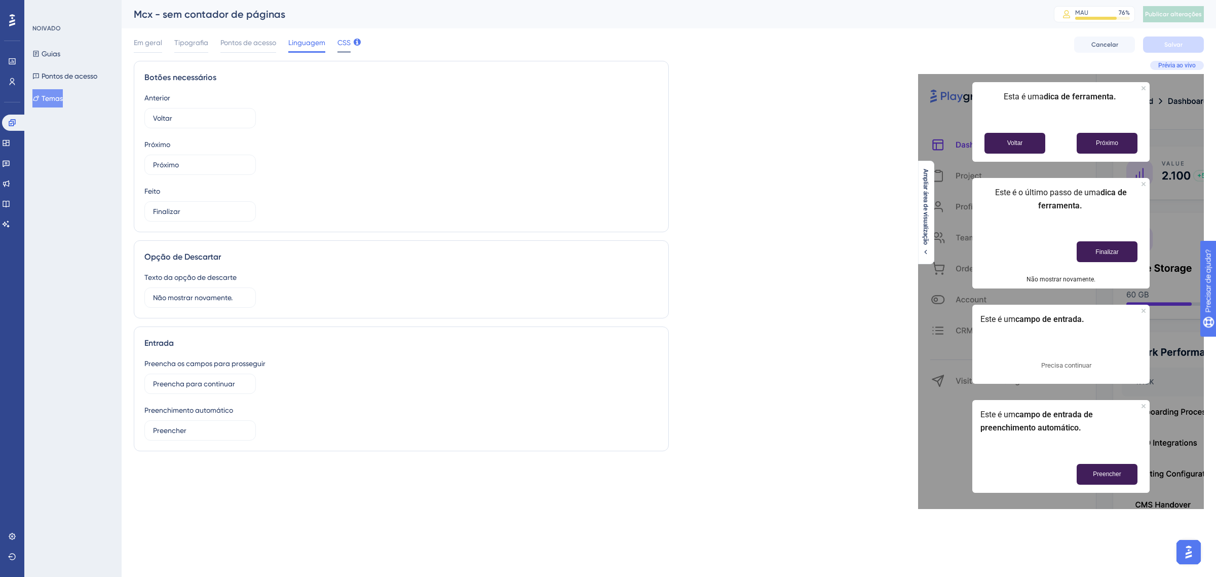
click at [348, 41] on font "CSS" at bounding box center [344, 43] width 13 height 8
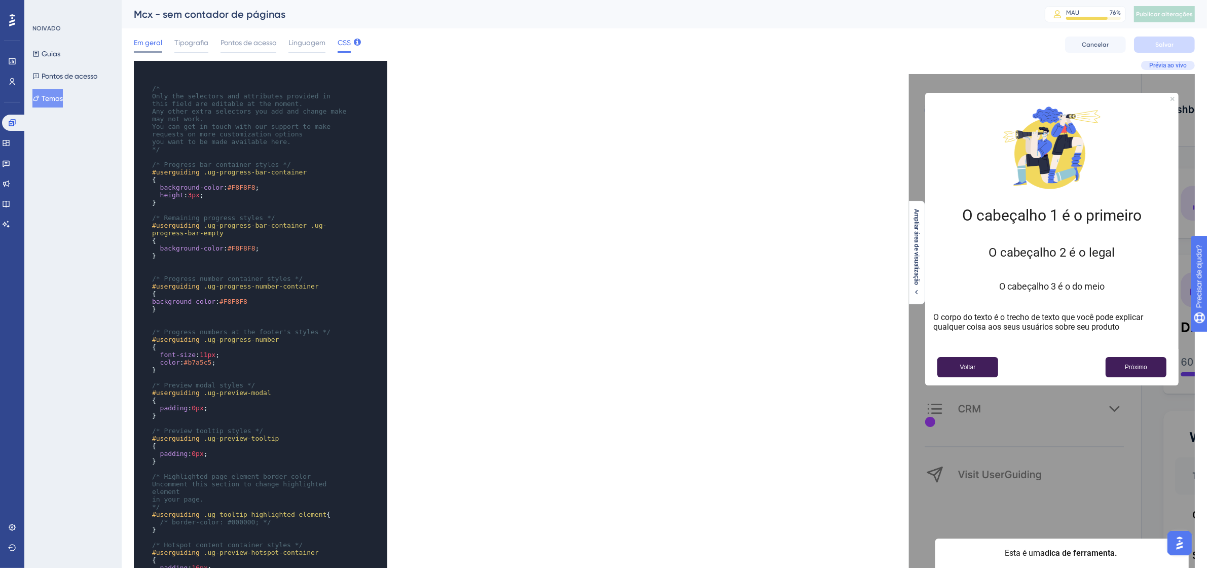
click at [149, 42] on font "Em geral" at bounding box center [148, 43] width 28 height 8
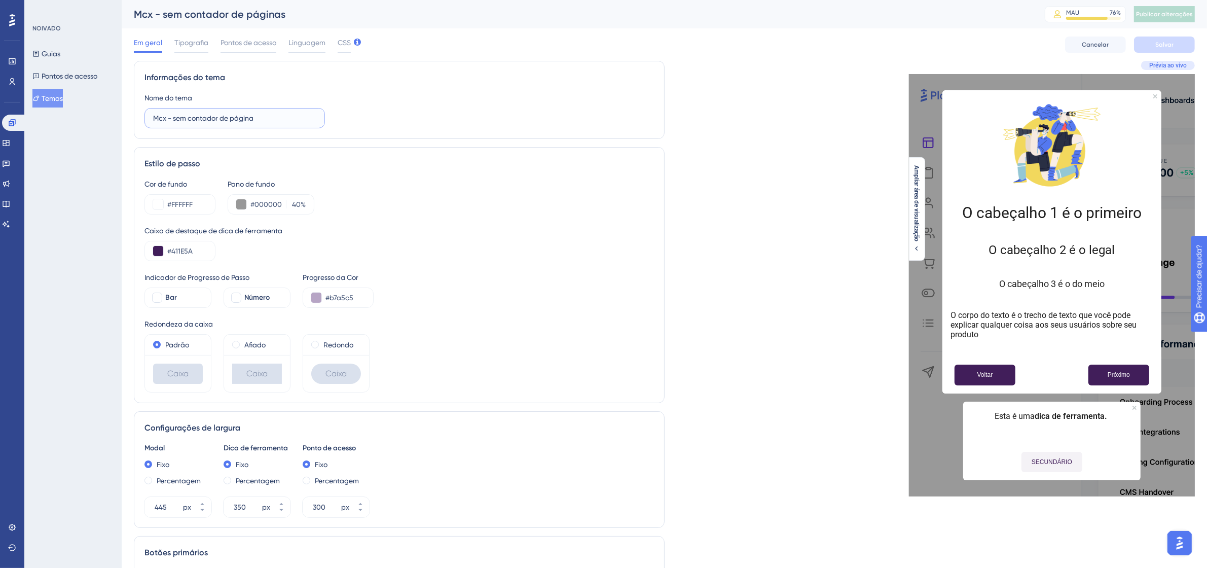
click at [231, 118] on input "Mcx - sem contador de página" at bounding box center [234, 118] width 163 height 11
click at [58, 57] on font "Guias" at bounding box center [51, 54] width 19 height 8
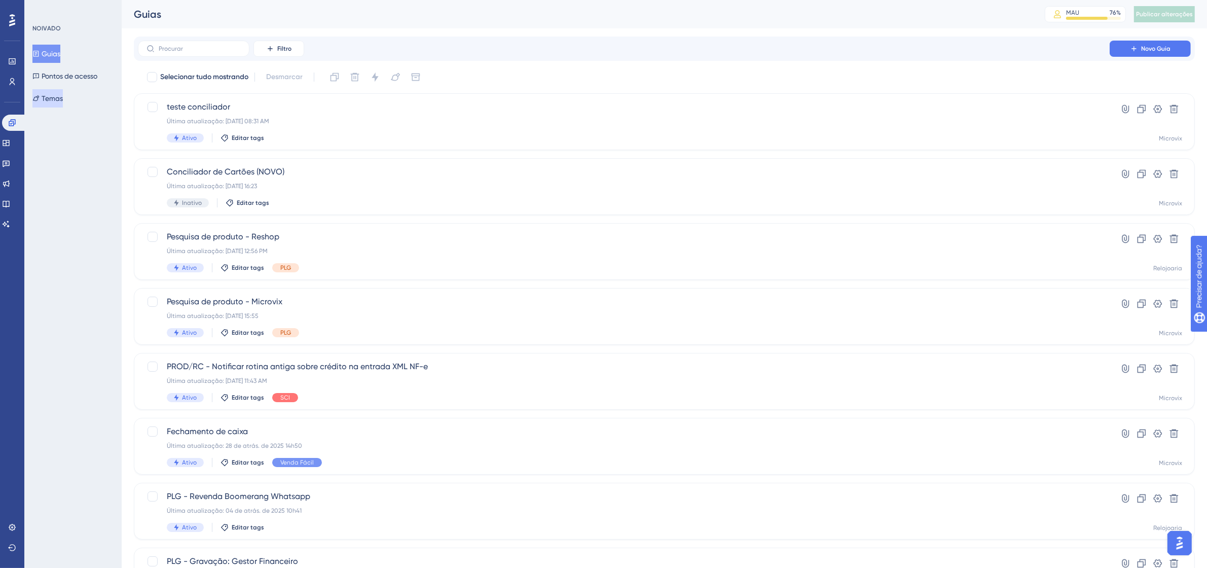
click at [57, 102] on font "Temas" at bounding box center [52, 98] width 21 height 8
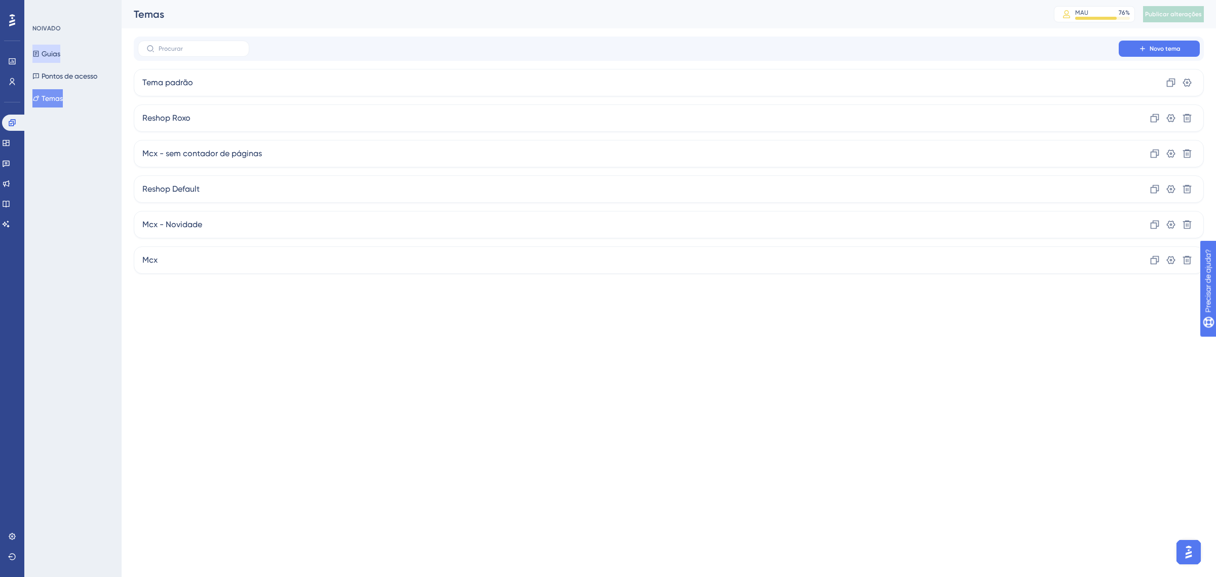
click at [58, 53] on font "Guias" at bounding box center [51, 54] width 19 height 8
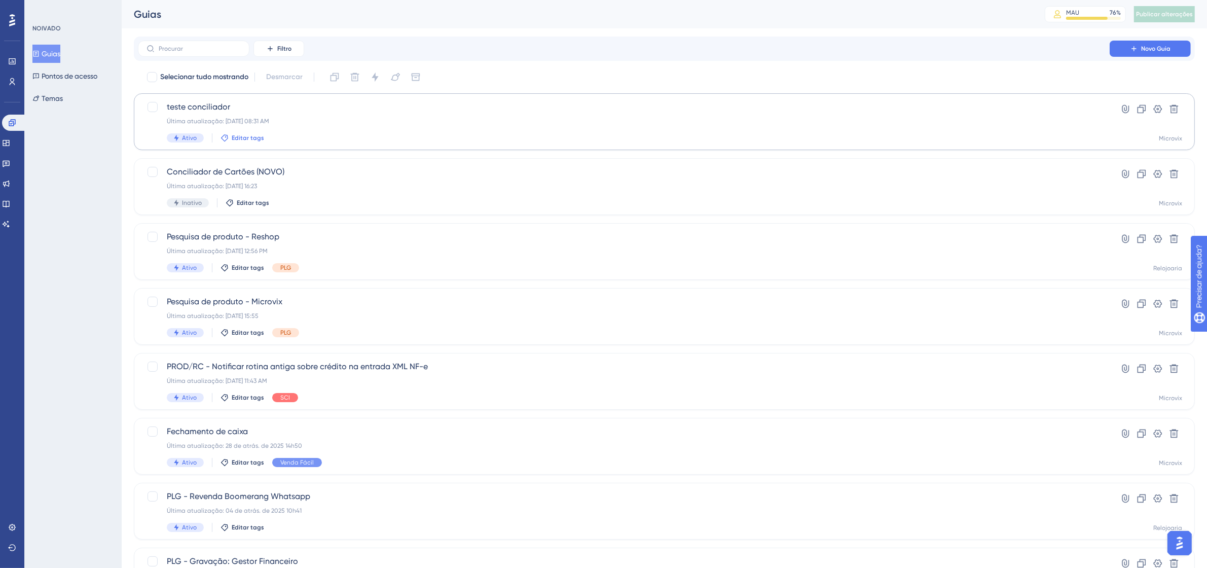
click at [246, 137] on font "Editar tags" at bounding box center [248, 137] width 32 height 7
click at [1151, 105] on button at bounding box center [1157, 109] width 16 height 16
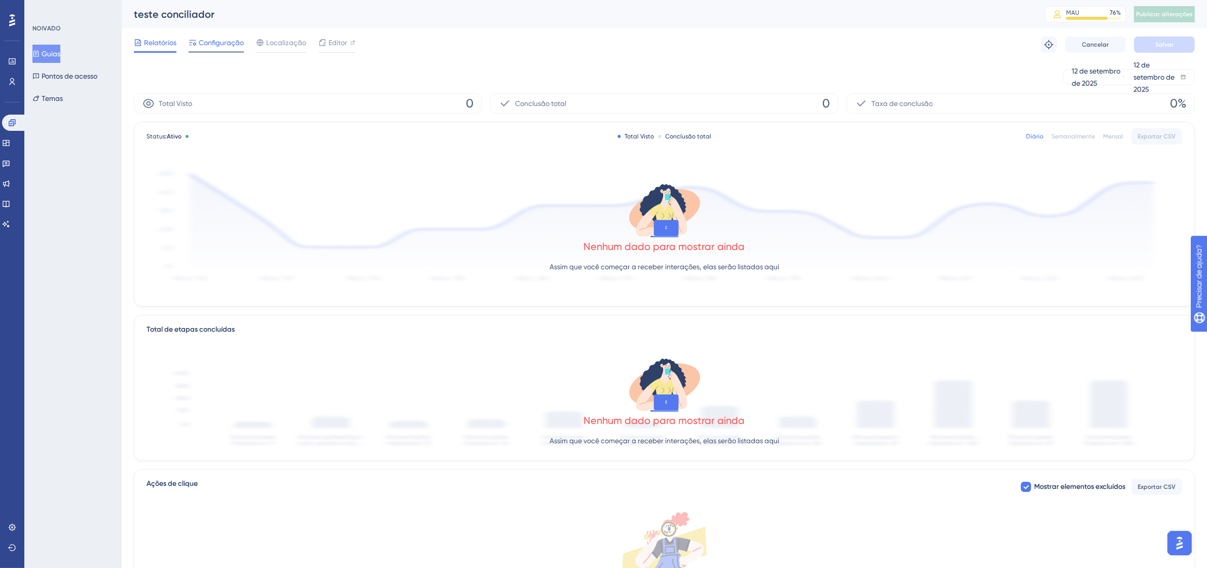
click at [211, 44] on font "Configuração" at bounding box center [221, 43] width 45 height 8
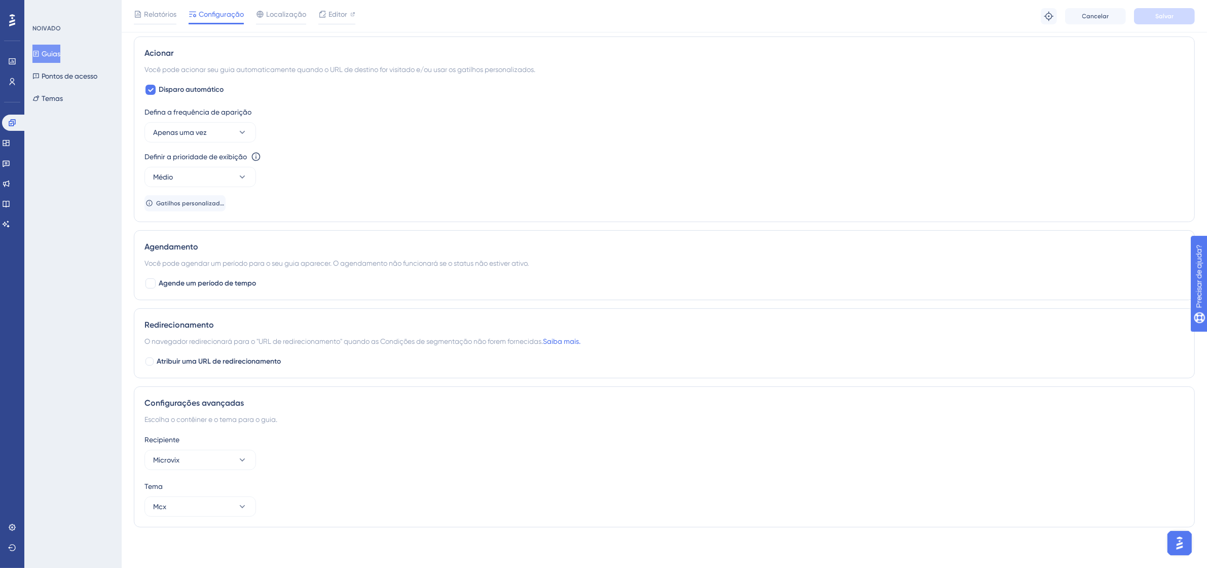
scroll to position [445, 0]
click at [206, 514] on button "Mcx" at bounding box center [199, 506] width 111 height 20
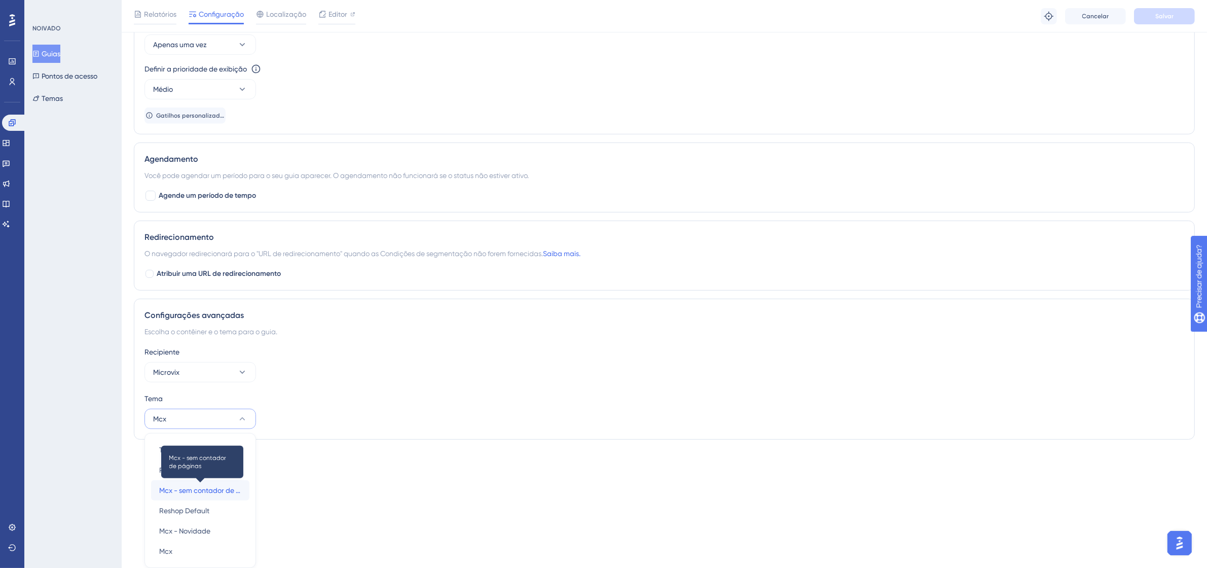
click at [210, 489] on font "Mcx - sem contador de páginas" at bounding box center [210, 490] width 103 height 8
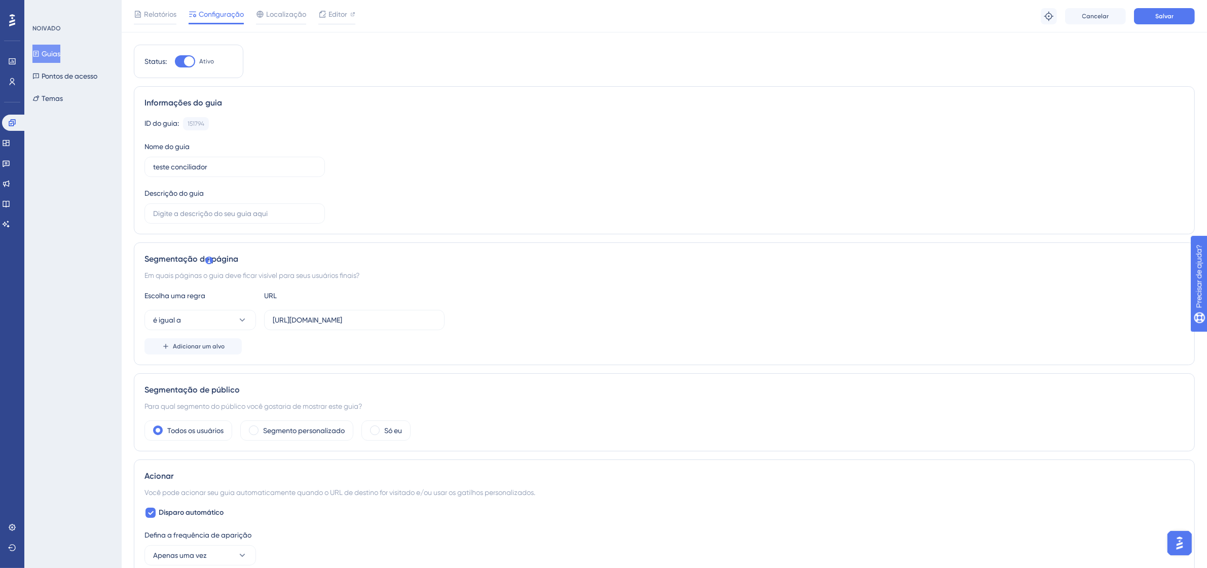
scroll to position [0, 0]
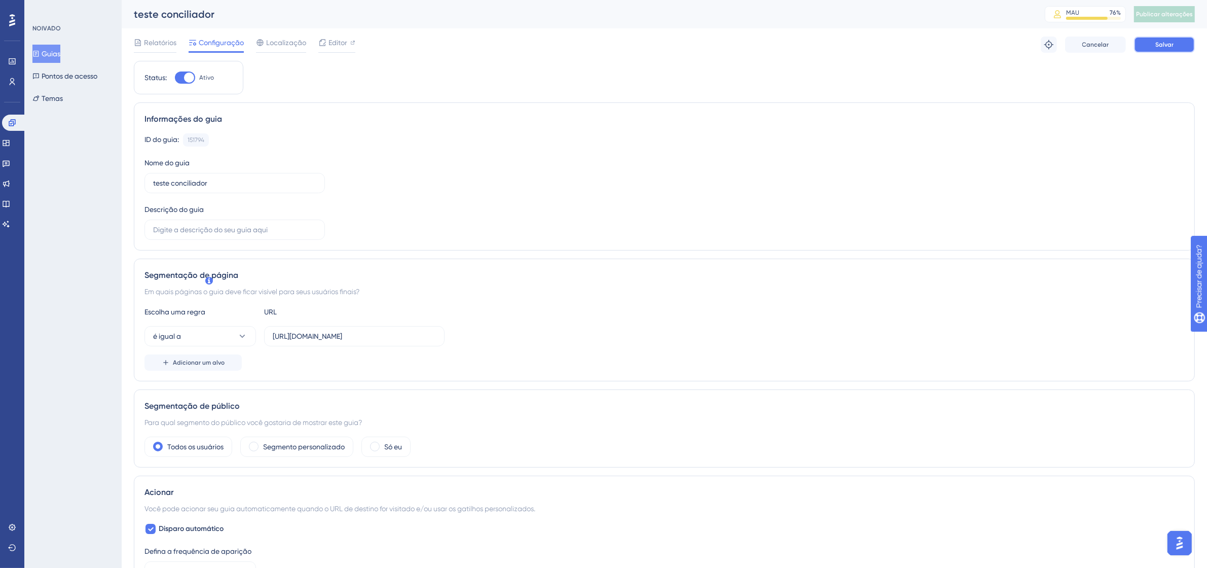
click at [1171, 46] on font "Salvar" at bounding box center [1164, 44] width 18 height 7
click at [345, 41] on font "Editor" at bounding box center [337, 43] width 19 height 8
click at [1192, 13] on font "Publicar alterações" at bounding box center [1164, 14] width 57 height 7
click at [191, 76] on div at bounding box center [189, 77] width 10 height 10
click at [175, 78] on input "Ativo" at bounding box center [174, 78] width 1 height 1
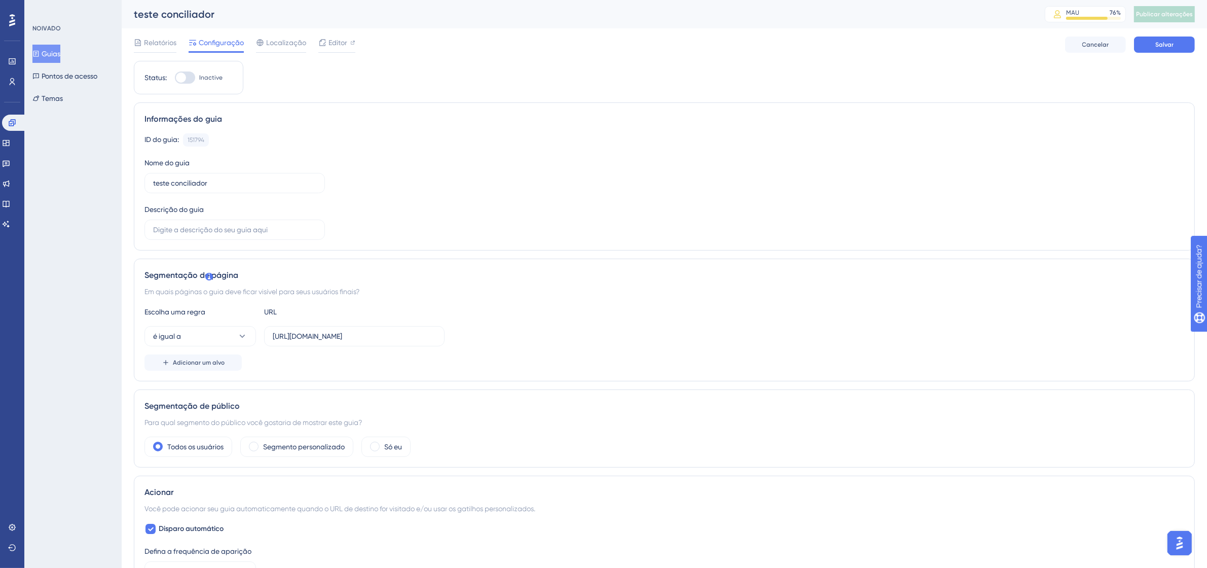
click at [191, 75] on div at bounding box center [185, 77] width 20 height 12
click at [175, 78] on input "Inactive" at bounding box center [174, 78] width 1 height 1
checkbox input "true"
click at [196, 338] on button "é igual a" at bounding box center [199, 336] width 111 height 20
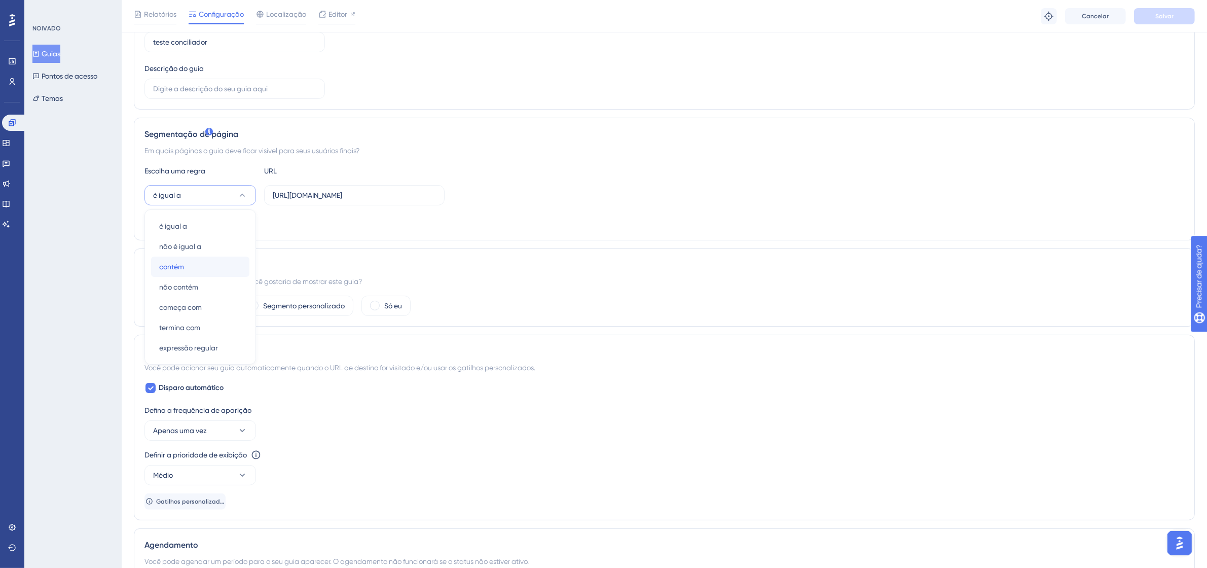
click at [190, 265] on div "contém contém" at bounding box center [200, 266] width 82 height 20
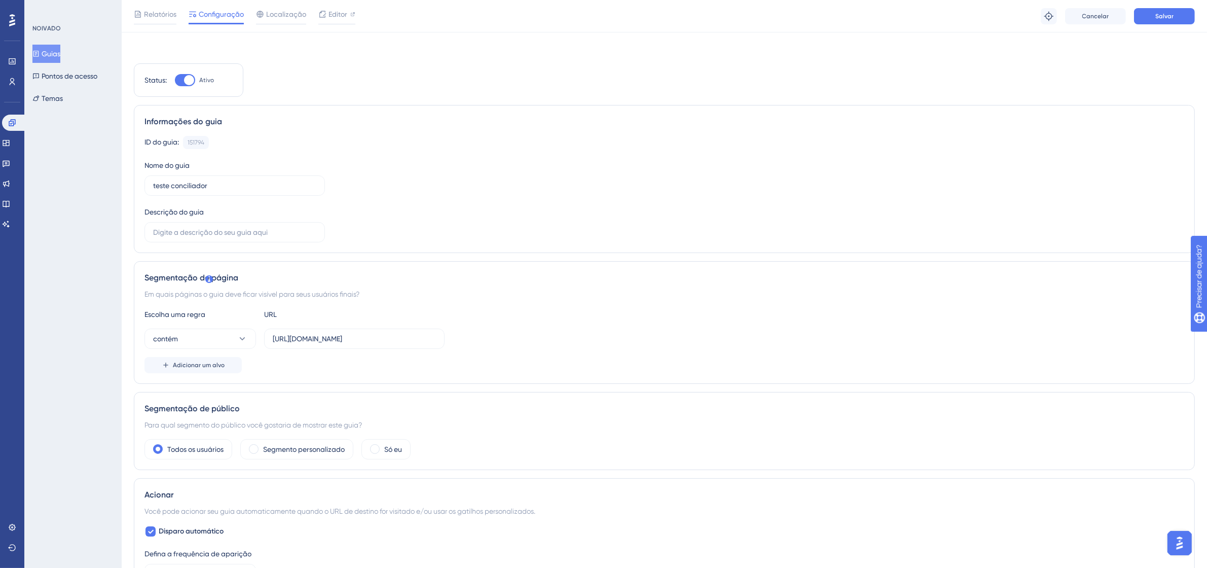
scroll to position [0, 0]
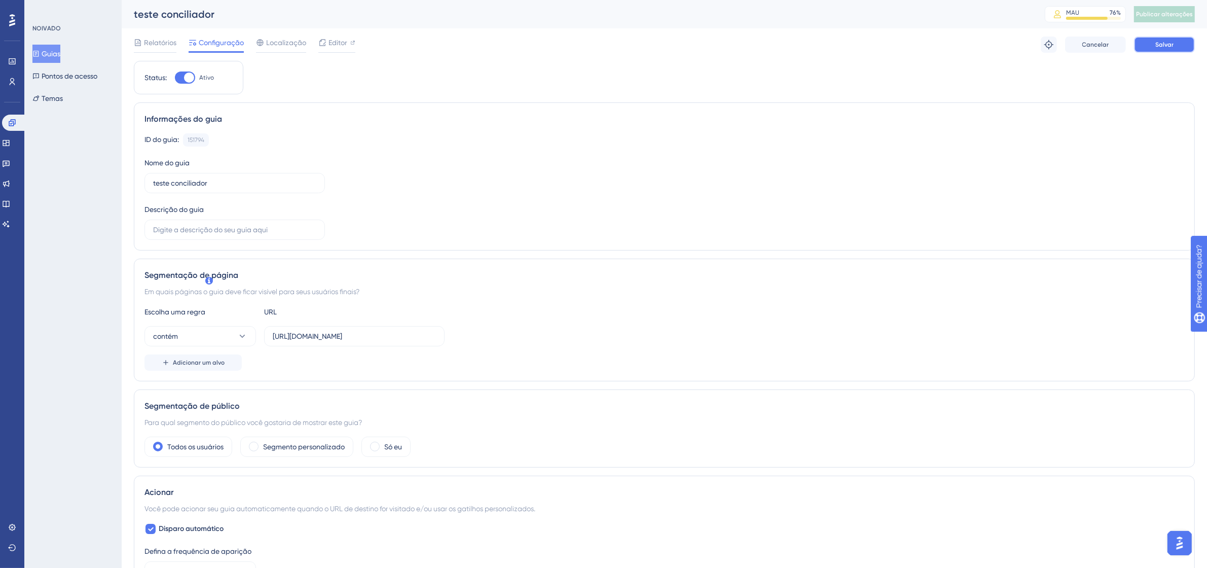
click at [1174, 38] on button "Salvar" at bounding box center [1164, 44] width 61 height 16
click at [1168, 14] on font "Publicar alterações" at bounding box center [1164, 14] width 57 height 7
click at [1186, 19] on button "Publicar alterações" at bounding box center [1164, 14] width 61 height 16
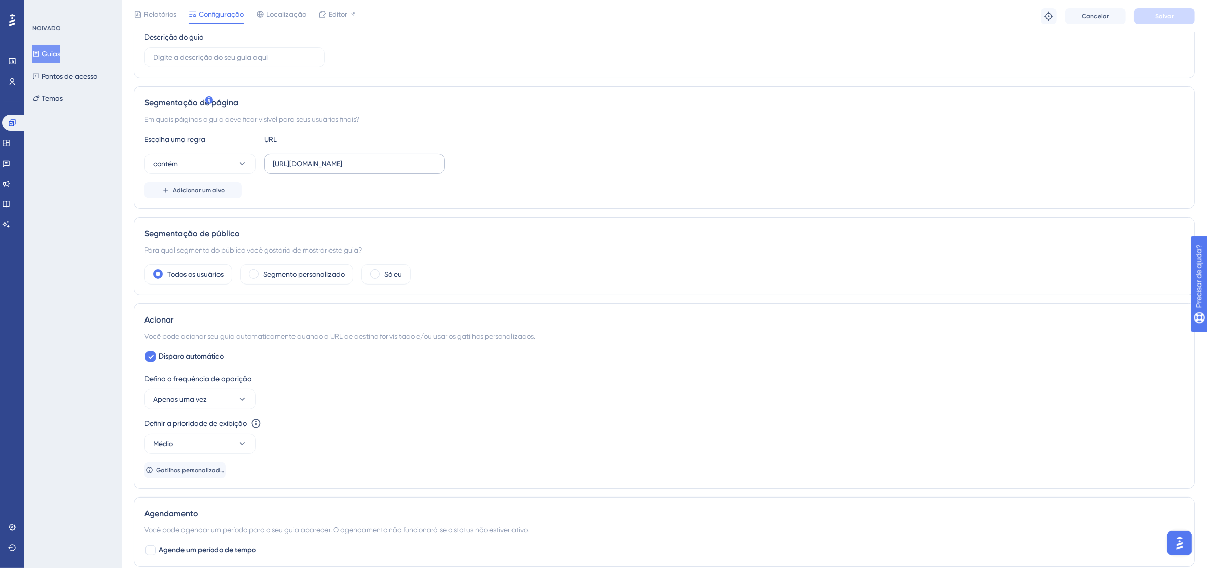
scroll to position [190, 0]
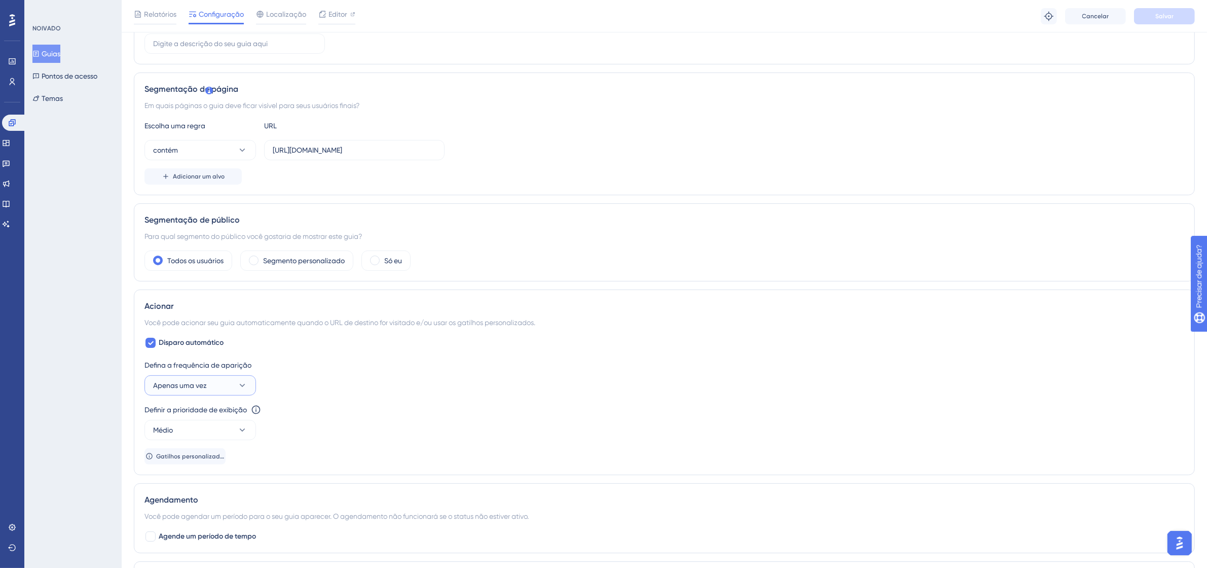
click at [188, 385] on font "Apenas uma vez" at bounding box center [180, 385] width 54 height 8
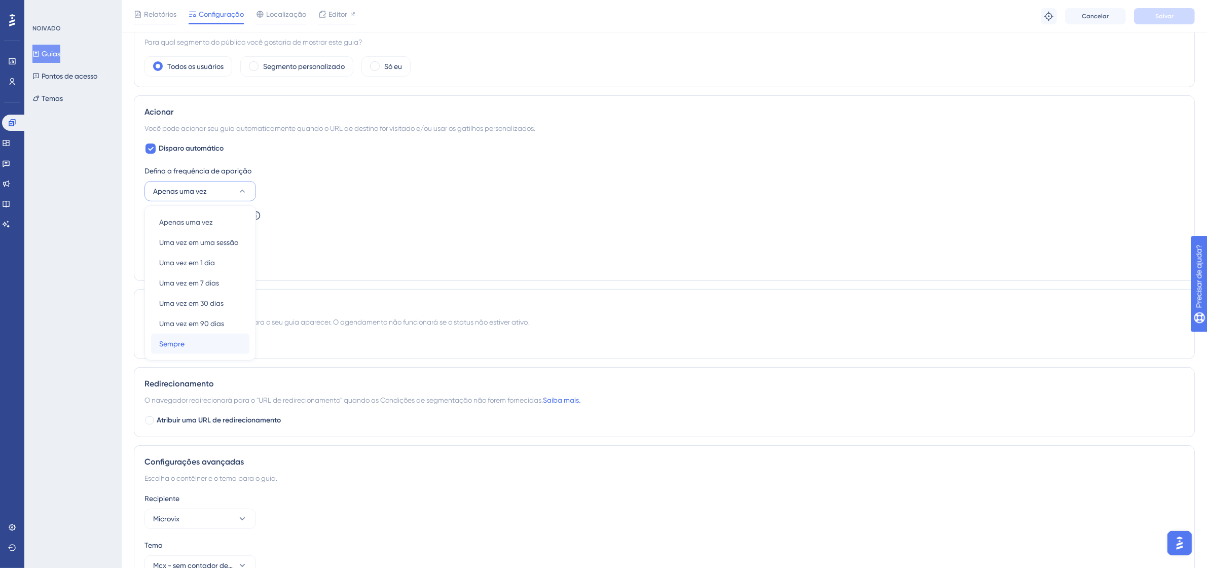
click at [194, 340] on div "Sempre Sempre" at bounding box center [200, 343] width 82 height 20
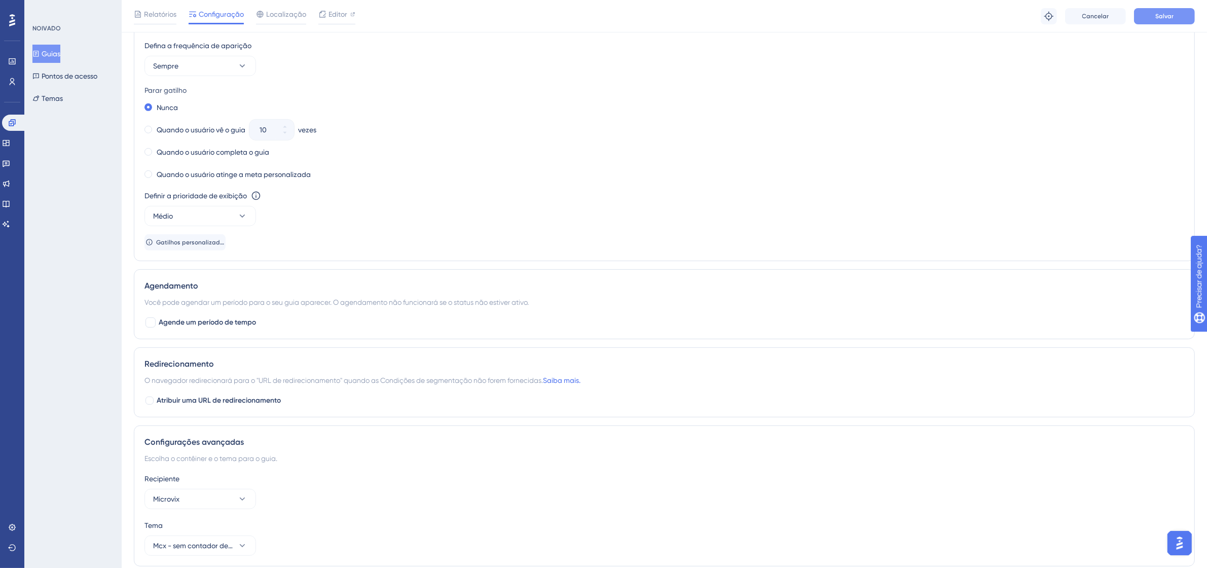
scroll to position [487, 0]
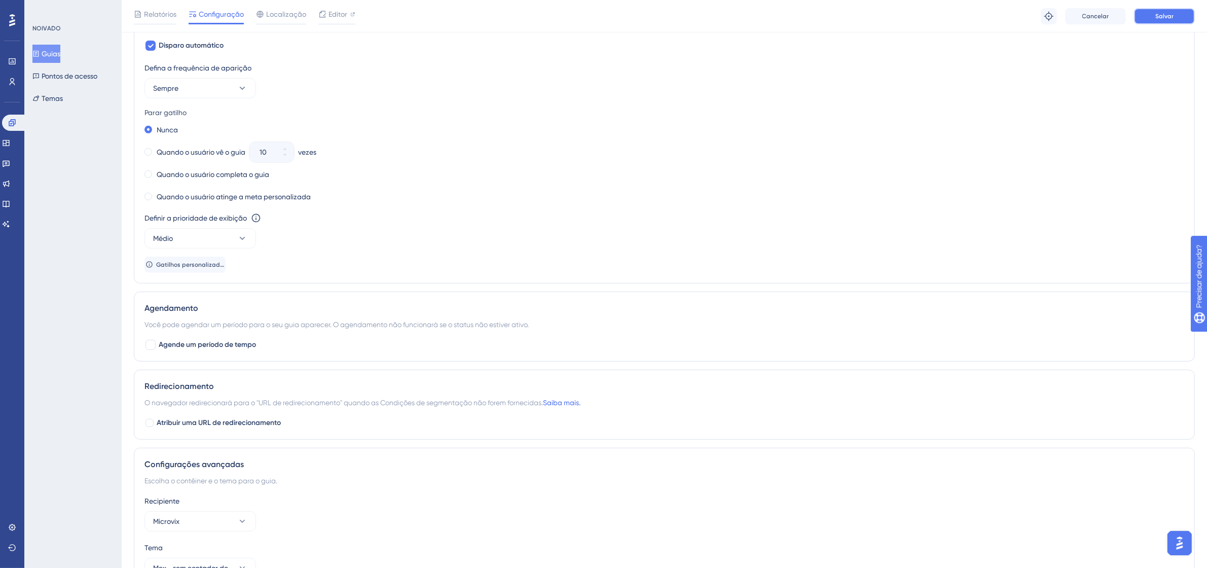
click at [1184, 10] on button "Salvar" at bounding box center [1164, 16] width 61 height 16
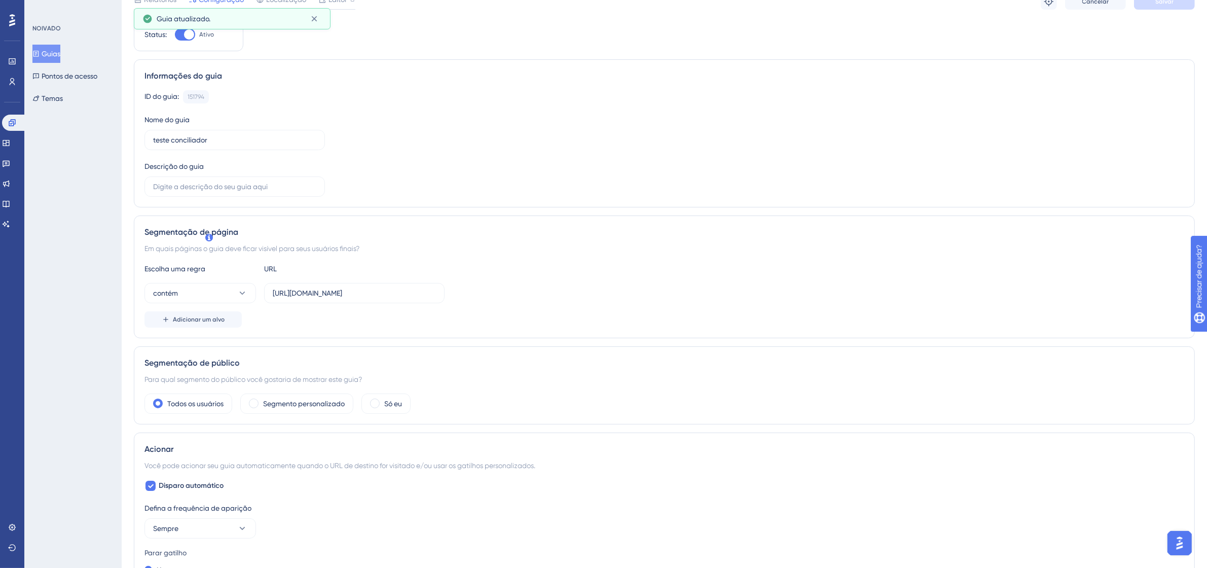
scroll to position [0, 0]
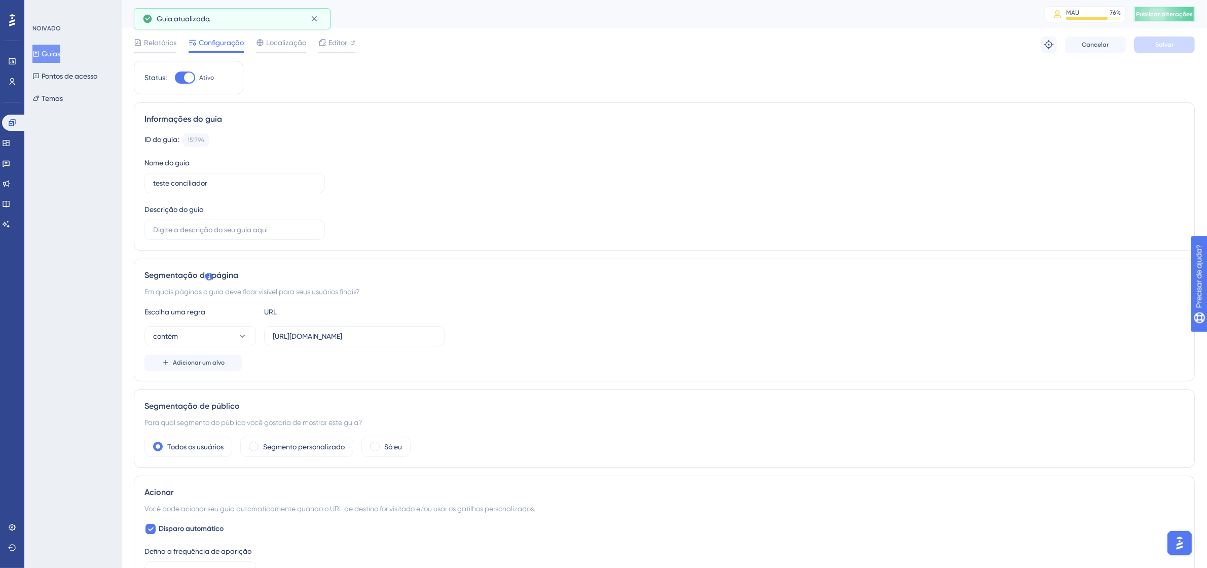
click at [1187, 15] on span "Publicar alterações" at bounding box center [1164, 14] width 57 height 8
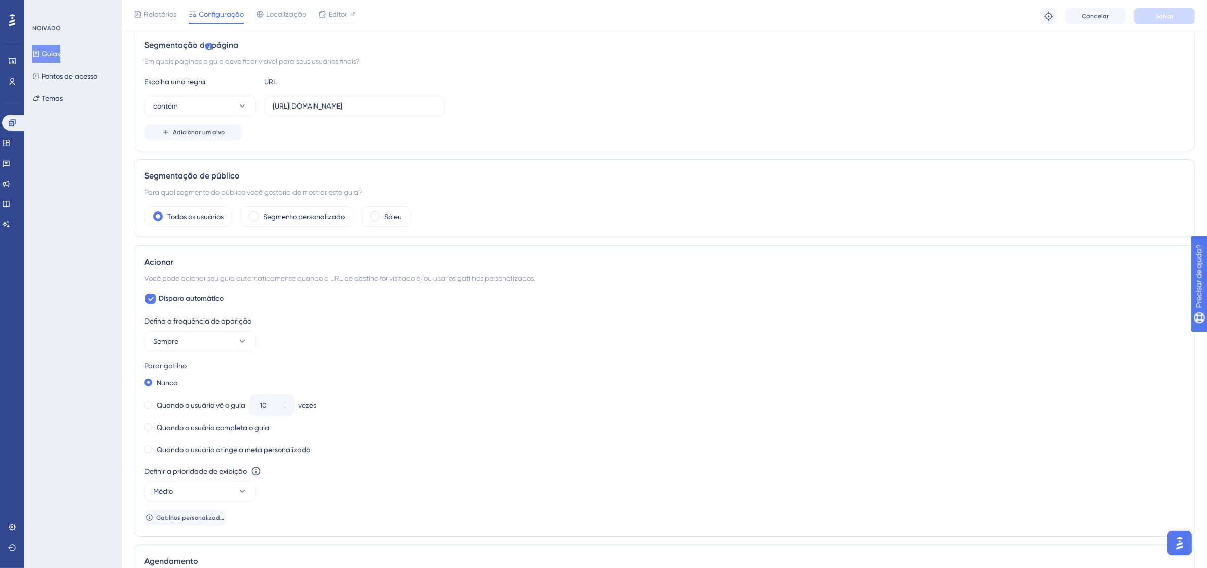
scroll to position [317, 0]
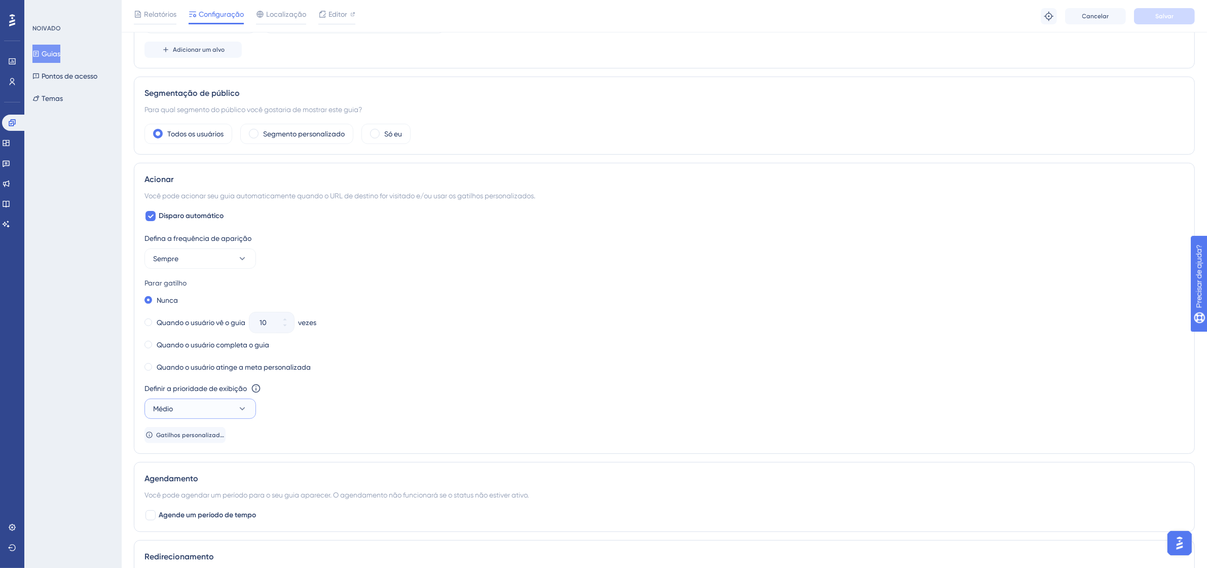
click at [220, 405] on button "Médio" at bounding box center [199, 408] width 111 height 20
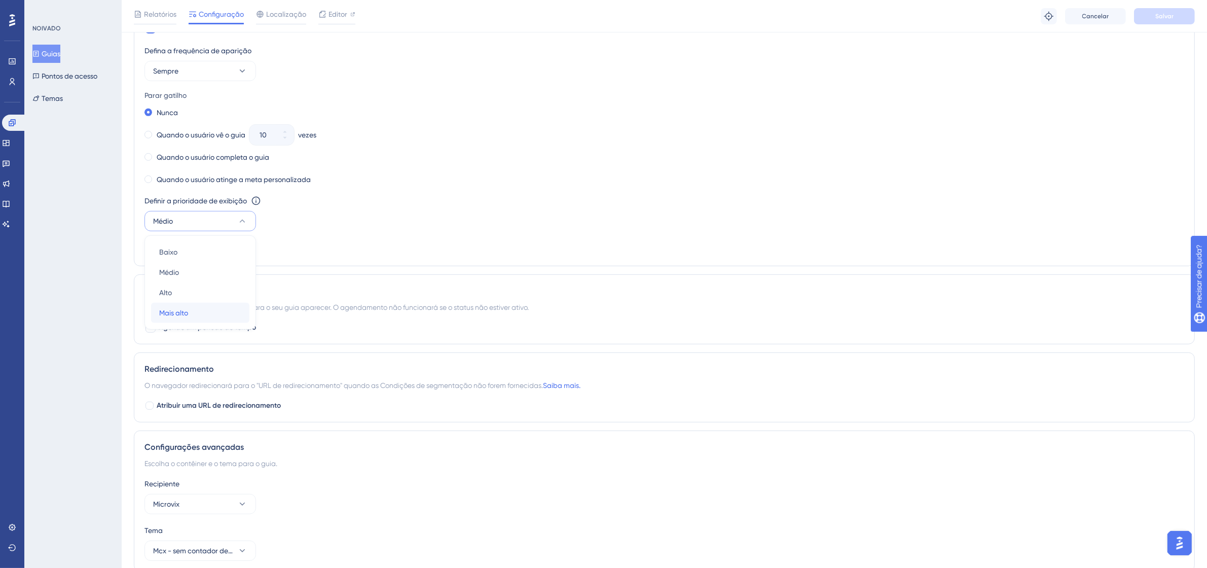
click at [202, 315] on div "Mais alto Mais alto" at bounding box center [200, 313] width 82 height 20
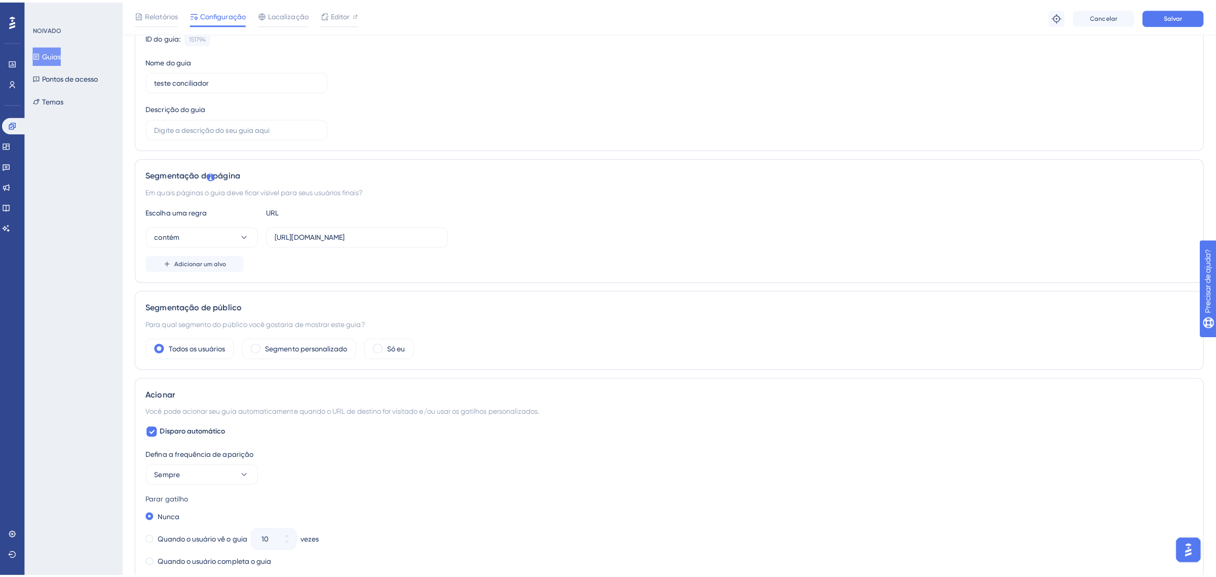
scroll to position [0, 0]
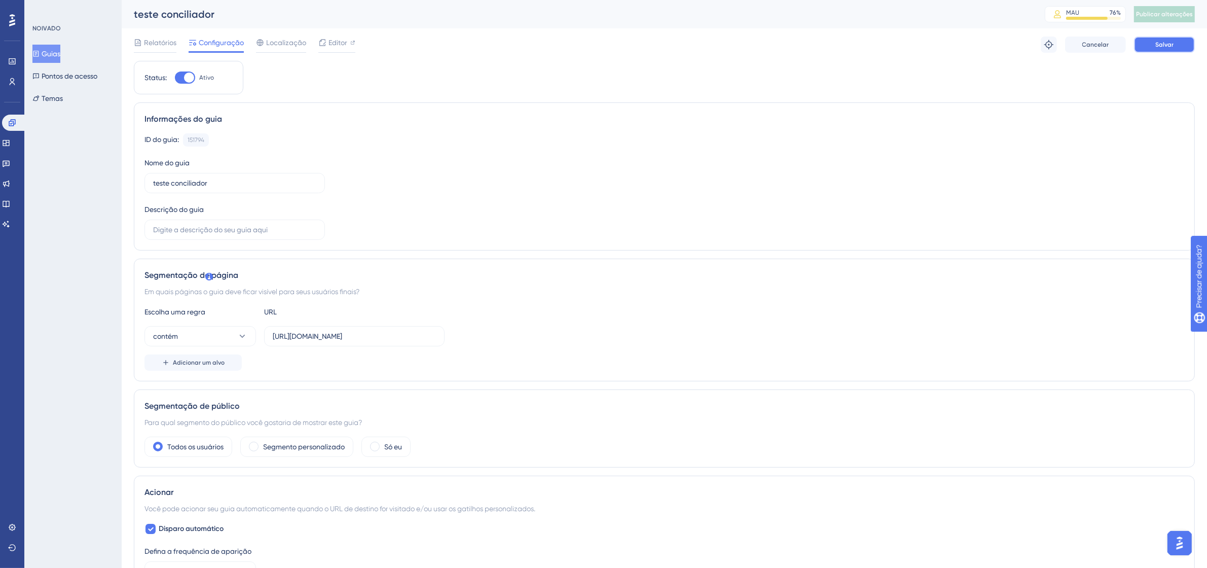
click at [1171, 41] on font "Salvar" at bounding box center [1164, 44] width 18 height 7
click at [1181, 11] on font "Publicar alterações" at bounding box center [1164, 14] width 57 height 7
click at [1103, 14] on div "MAU 76 %" at bounding box center [1093, 13] width 55 height 8
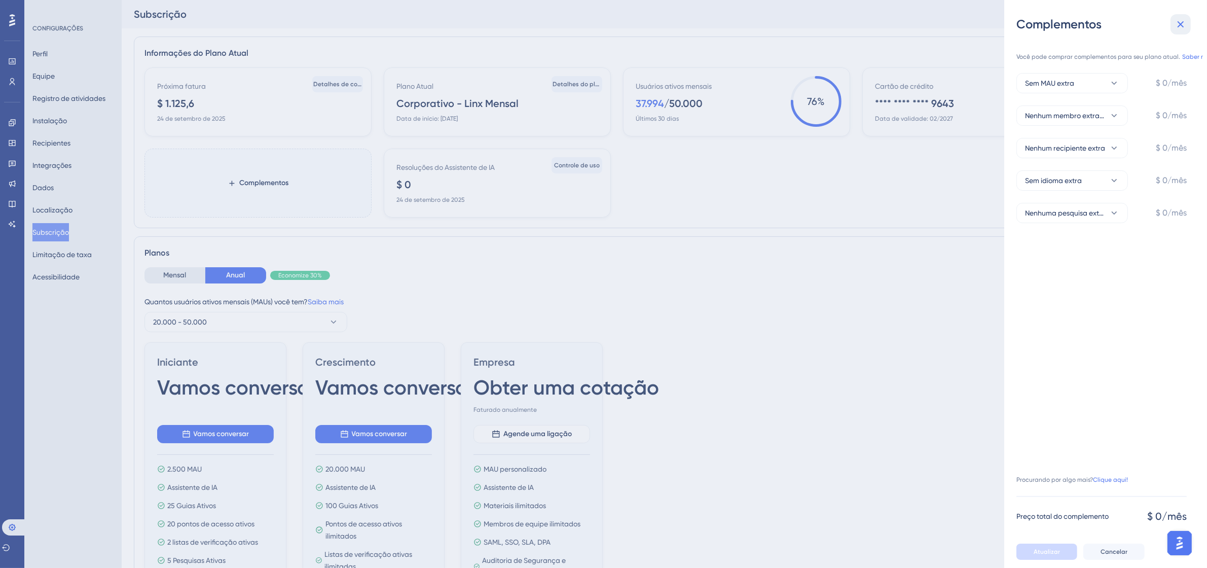
click at [1189, 29] on button at bounding box center [1180, 24] width 20 height 20
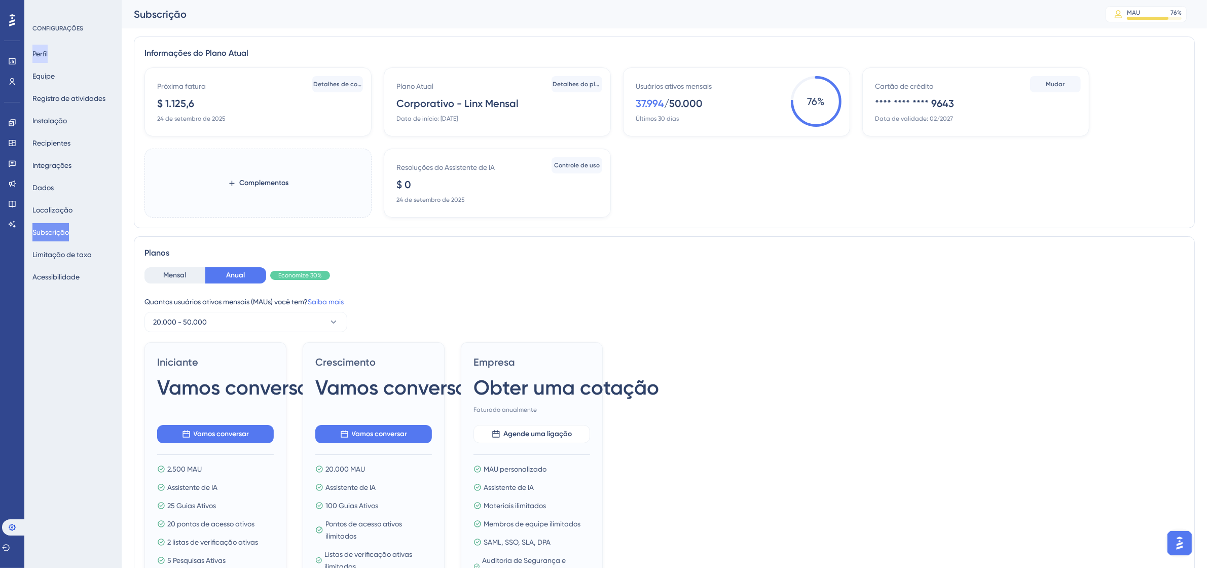
click at [48, 50] on font "Perfil" at bounding box center [39, 54] width 15 height 8
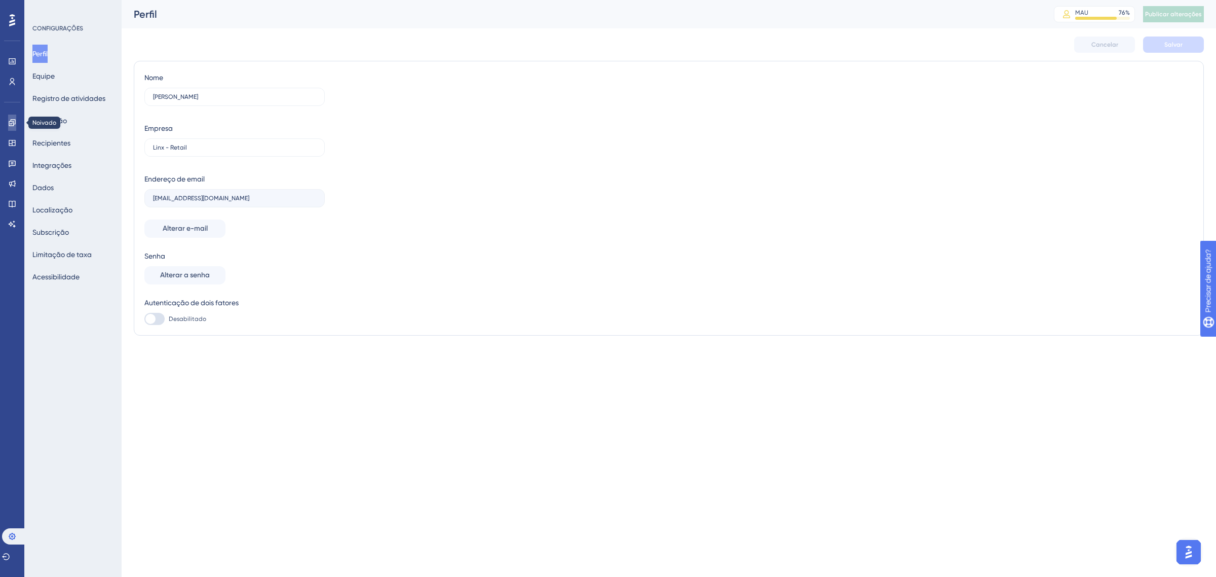
click at [14, 125] on icon at bounding box center [12, 123] width 8 height 8
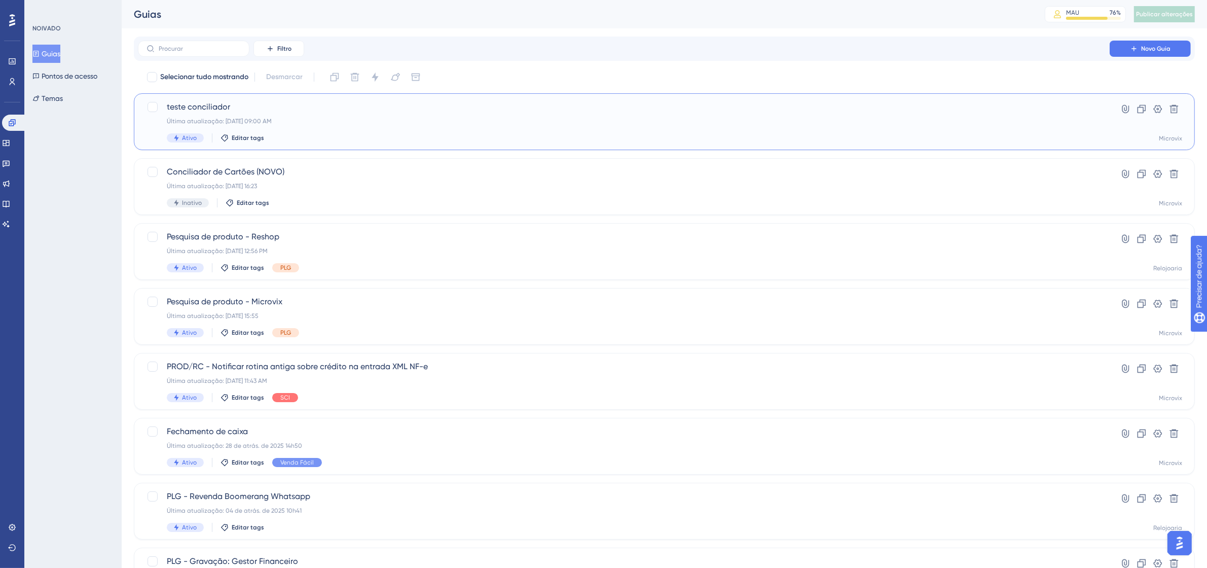
click at [677, 113] on div "teste conciliador Última atualização: 12 de set. de 2025 09:00 AM Ativo Editar …" at bounding box center [624, 122] width 914 height 42
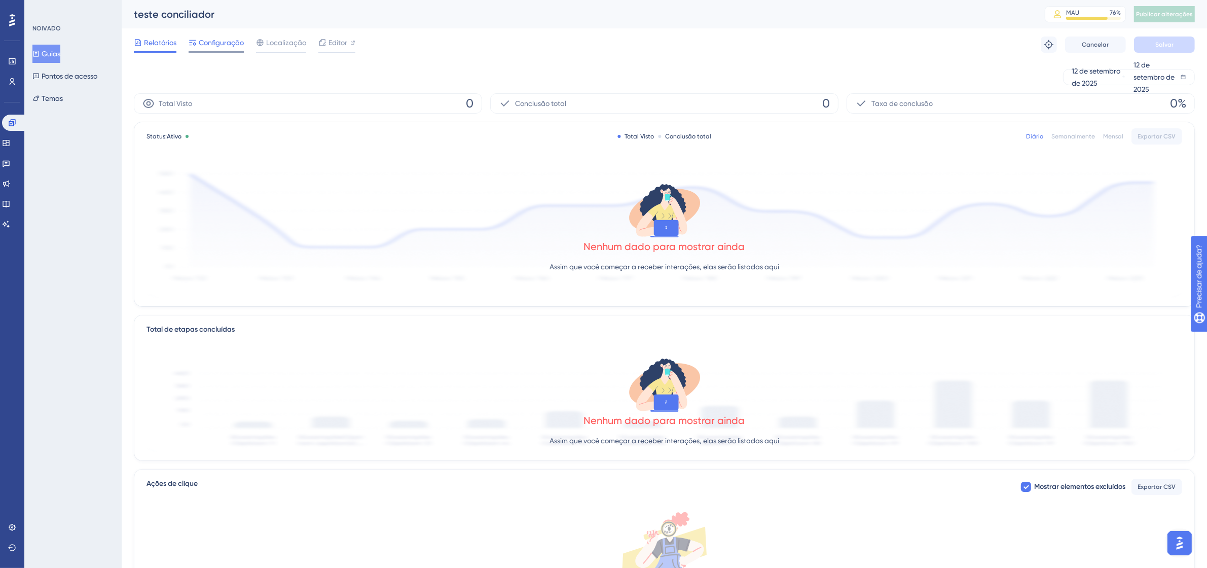
click at [219, 46] on font "Configuração" at bounding box center [221, 43] width 45 height 8
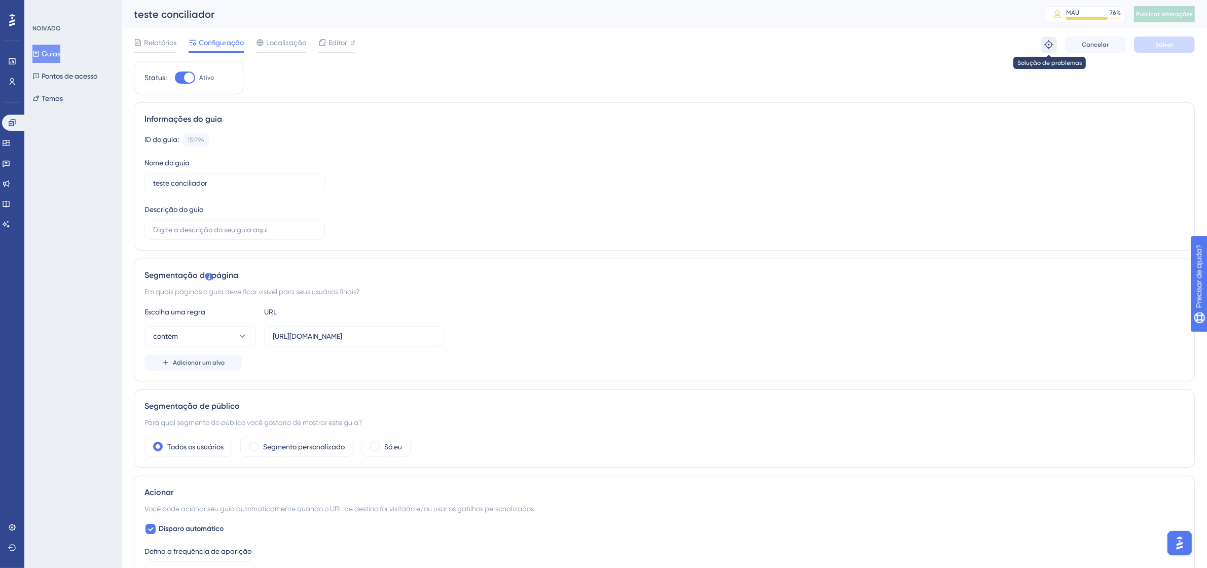
click at [1045, 41] on icon at bounding box center [1048, 45] width 10 height 10
click at [337, 46] on font "Editor" at bounding box center [337, 43] width 19 height 8
click at [389, 335] on input "https://9011-erpwebapp-exppagrec.microvix.com.br/gestao-financeira/dashboard?au…" at bounding box center [354, 335] width 163 height 11
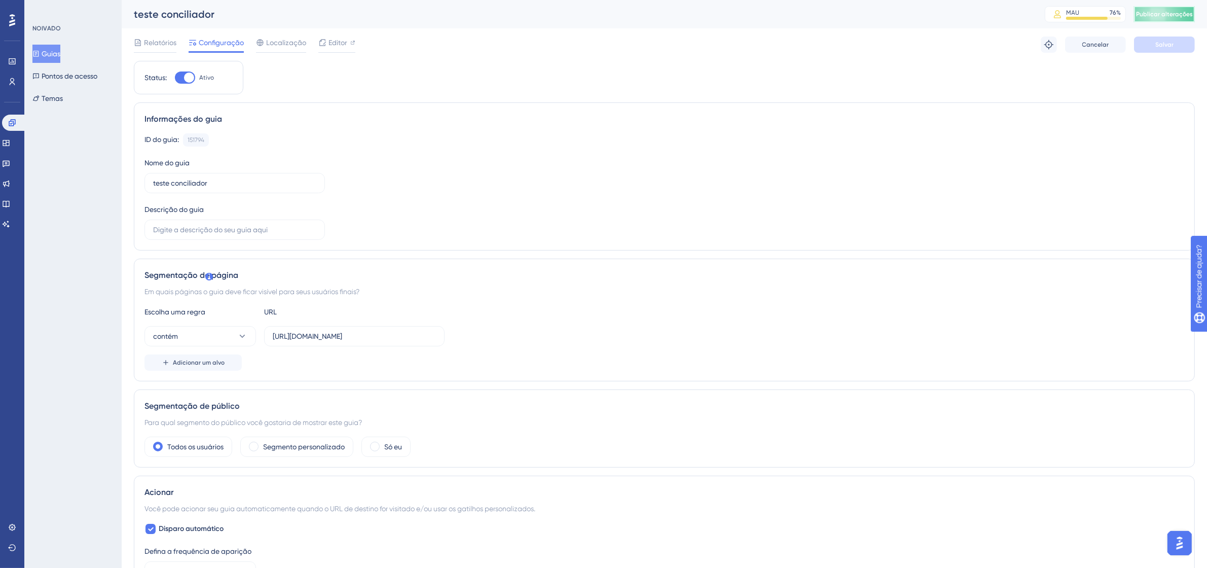
drag, startPoint x: 1188, startPoint y: 8, endPoint x: 1172, endPoint y: 35, distance: 32.5
click at [1188, 8] on button "Publicar alterações" at bounding box center [1164, 14] width 61 height 16
click at [54, 56] on font "Guias" at bounding box center [51, 54] width 19 height 8
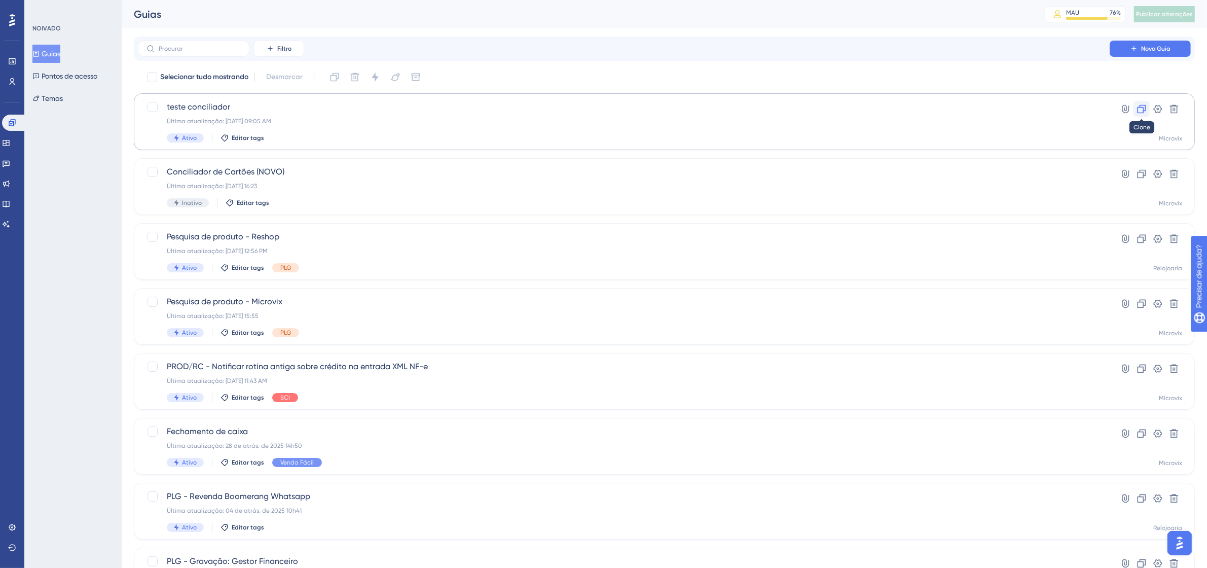
click at [1145, 105] on icon at bounding box center [1141, 109] width 9 height 9
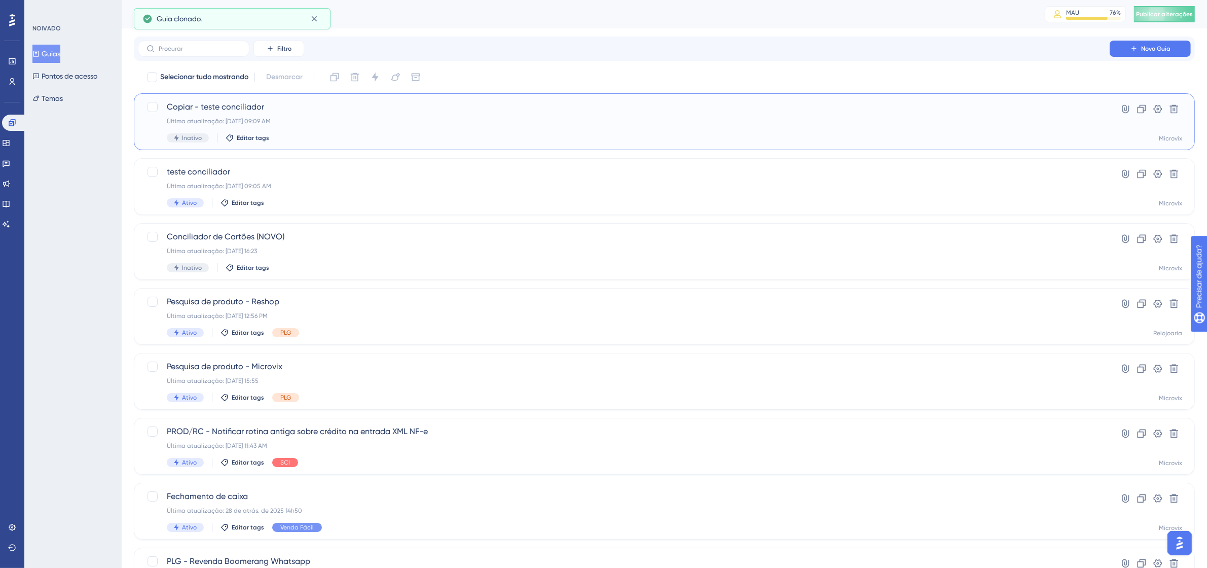
click at [485, 108] on span "Copiar - teste conciliador" at bounding box center [624, 107] width 914 height 12
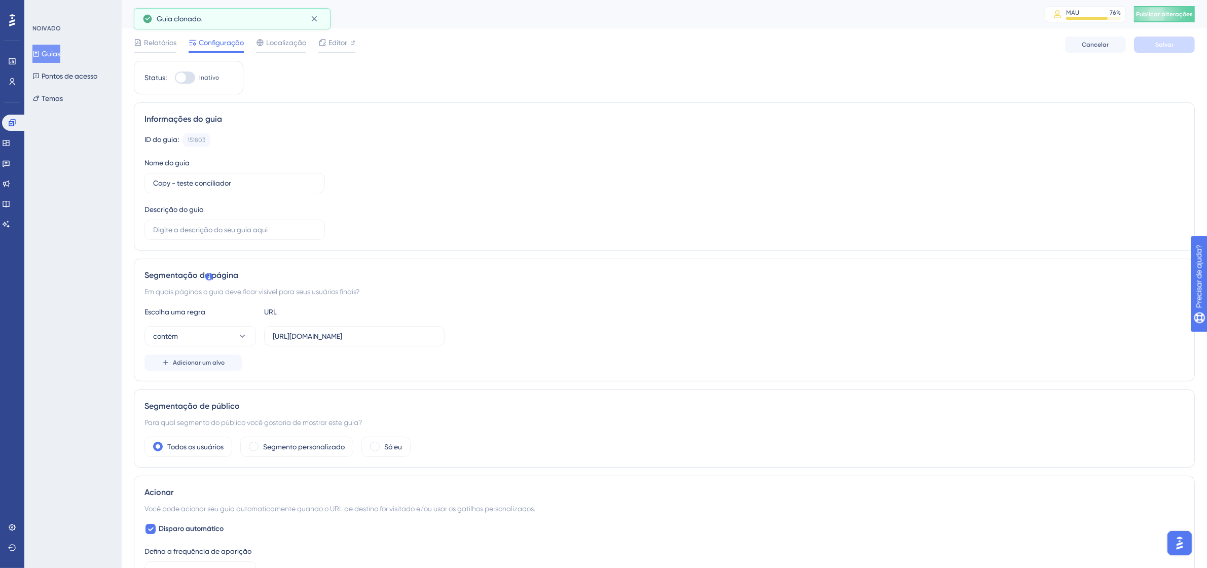
click at [193, 74] on div at bounding box center [185, 77] width 20 height 12
click at [175, 78] on input "Inativo" at bounding box center [174, 78] width 1 height 1
checkbox input "true"
click at [1162, 42] on font "Salvar" at bounding box center [1164, 44] width 18 height 7
click at [1172, 13] on button "Publicar alterações" at bounding box center [1164, 14] width 61 height 16
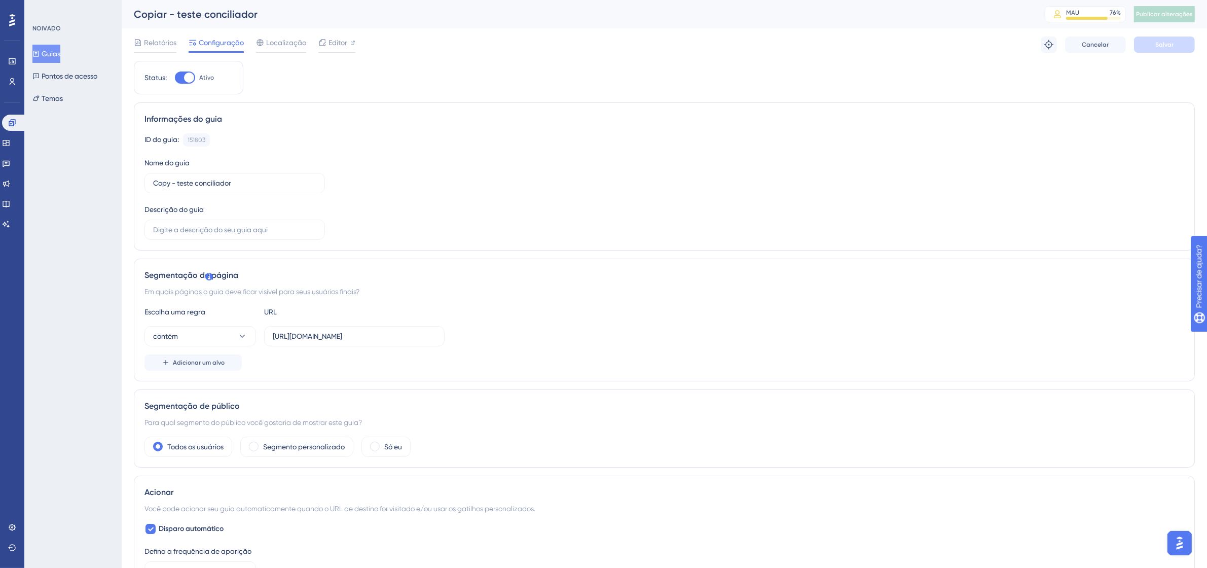
click at [56, 50] on font "Guias" at bounding box center [51, 54] width 19 height 8
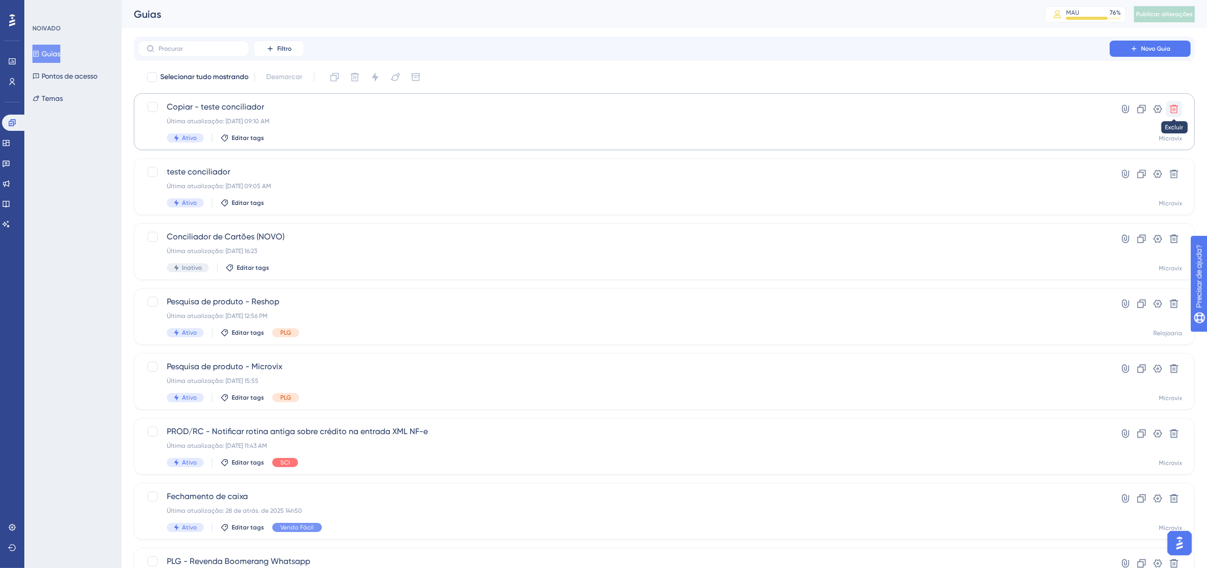
click at [1176, 110] on icon at bounding box center [1174, 109] width 9 height 9
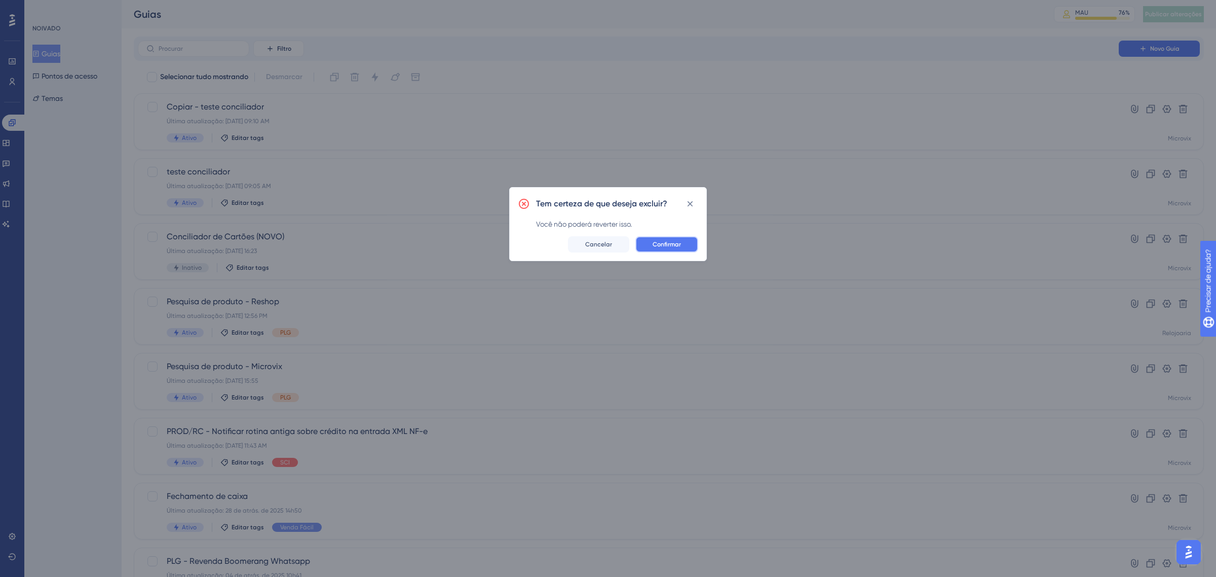
click at [666, 244] on font "Confirmar" at bounding box center [667, 244] width 28 height 7
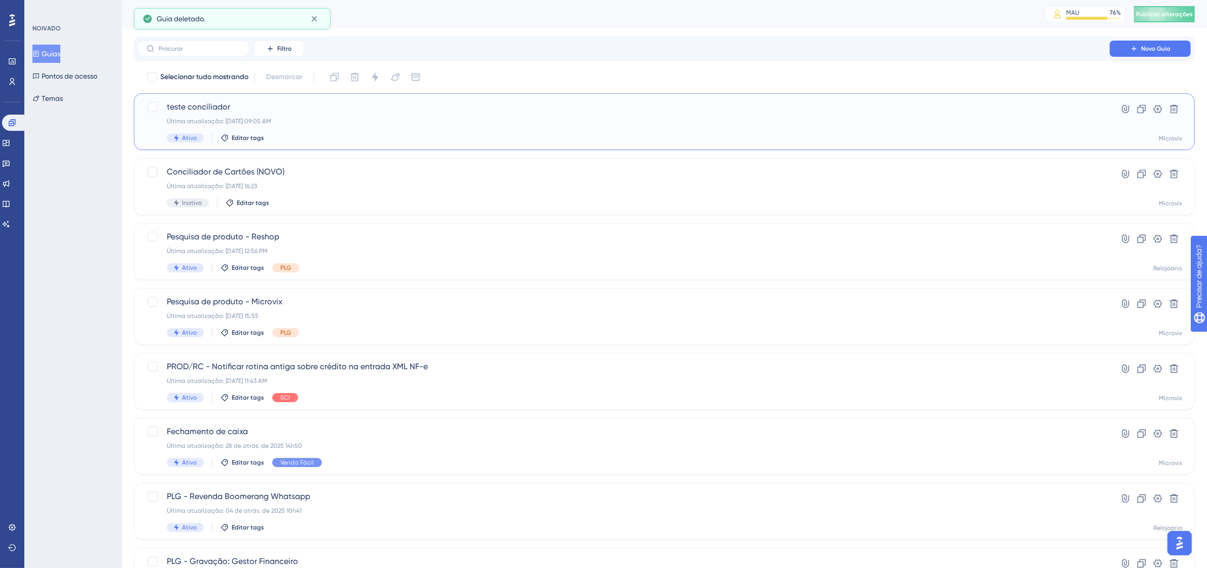
click at [483, 123] on div "Última atualização: 12 de set. de 2025 09:05 AM" at bounding box center [624, 121] width 914 height 8
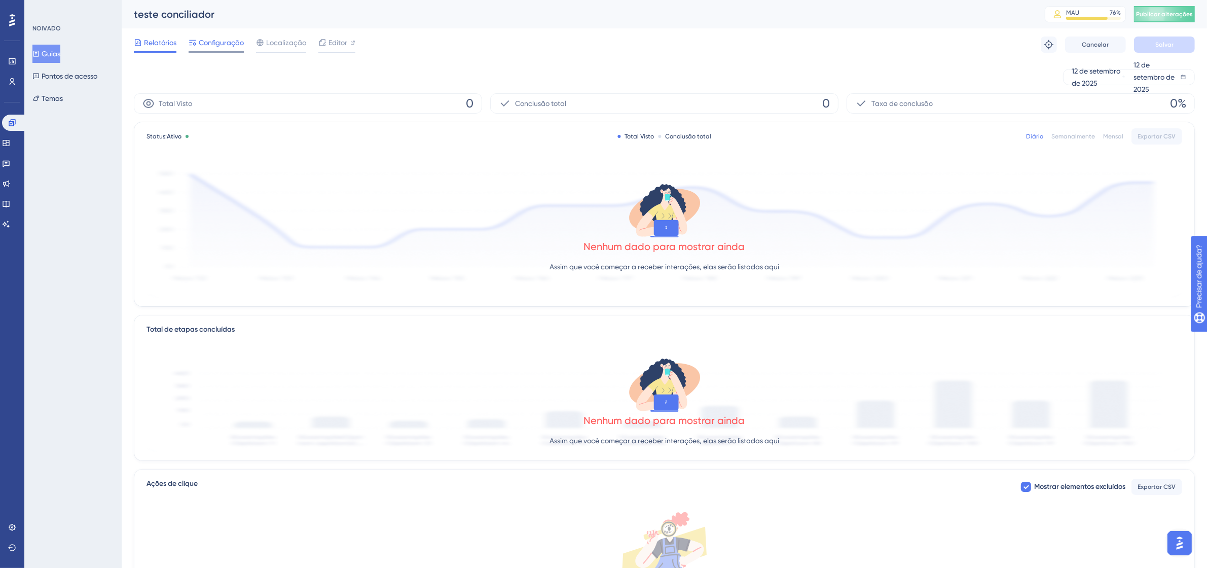
click at [219, 42] on font "Configuração" at bounding box center [221, 43] width 45 height 8
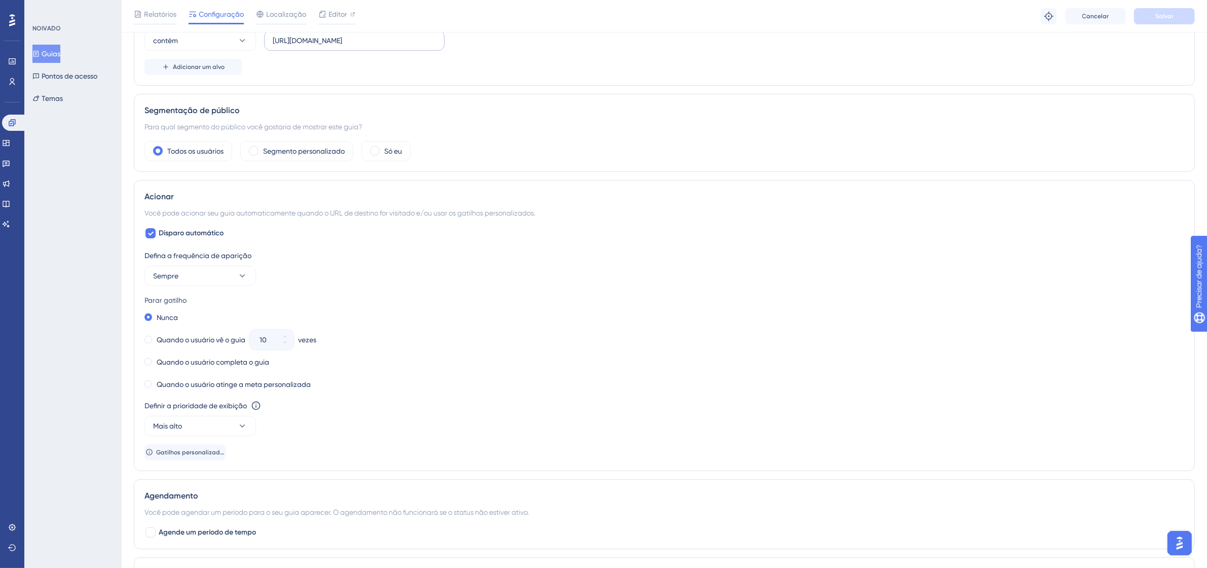
scroll to position [317, 0]
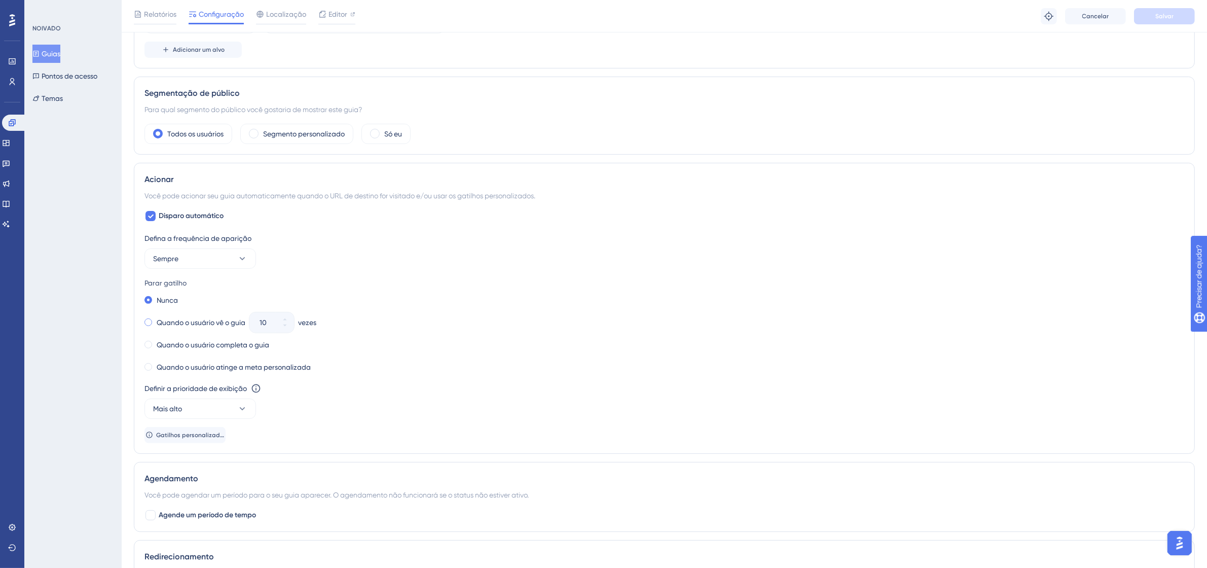
click at [157, 325] on font "Quando o usuário vê o guia" at bounding box center [201, 322] width 89 height 8
click at [170, 361] on div "Nunca Quando o usuário vê o guia 10 vezes Quando o usuário completa o guia Quan…" at bounding box center [663, 333] width 1039 height 81
click at [170, 369] on font "Quando o usuário atinge a meta personalizada" at bounding box center [234, 367] width 154 height 8
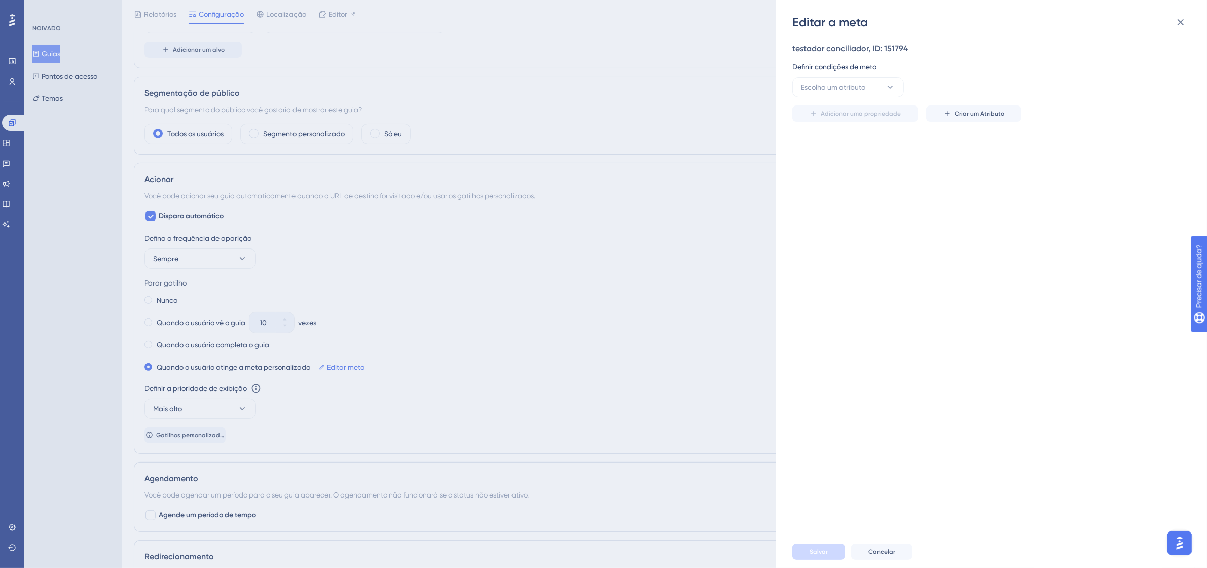
click at [186, 323] on div "Editar a meta testador conciliador, ID: 151794 Definir condições de meta Escolh…" at bounding box center [603, 284] width 1207 height 568
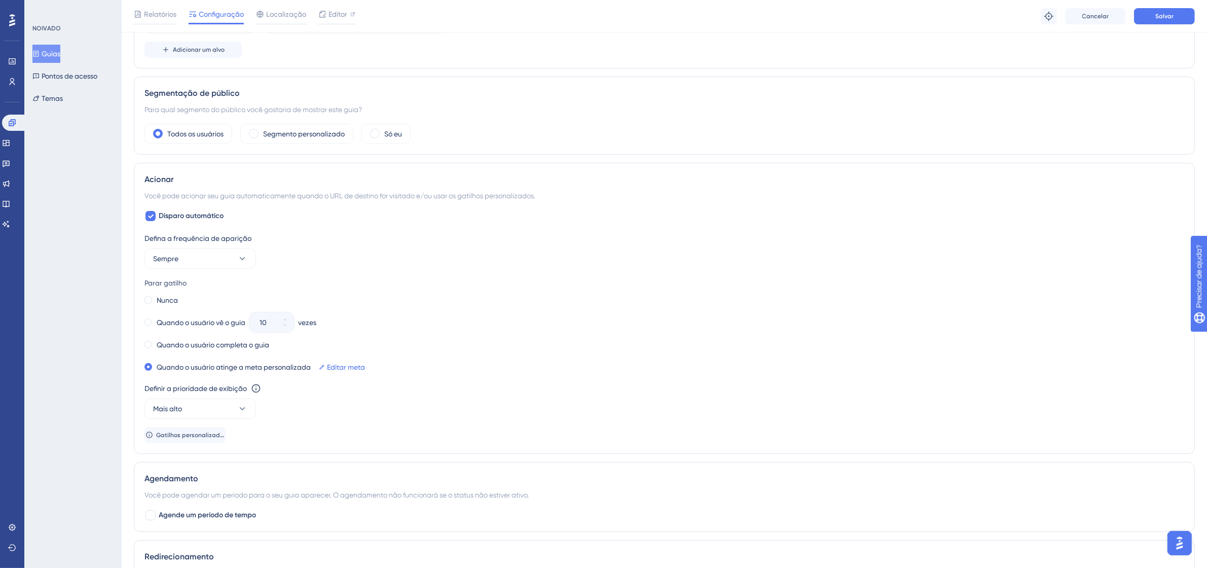
click at [186, 323] on font "Quando o usuário vê o guia" at bounding box center [201, 322] width 89 height 8
click at [287, 325] on icon at bounding box center [285, 325] width 6 height 6
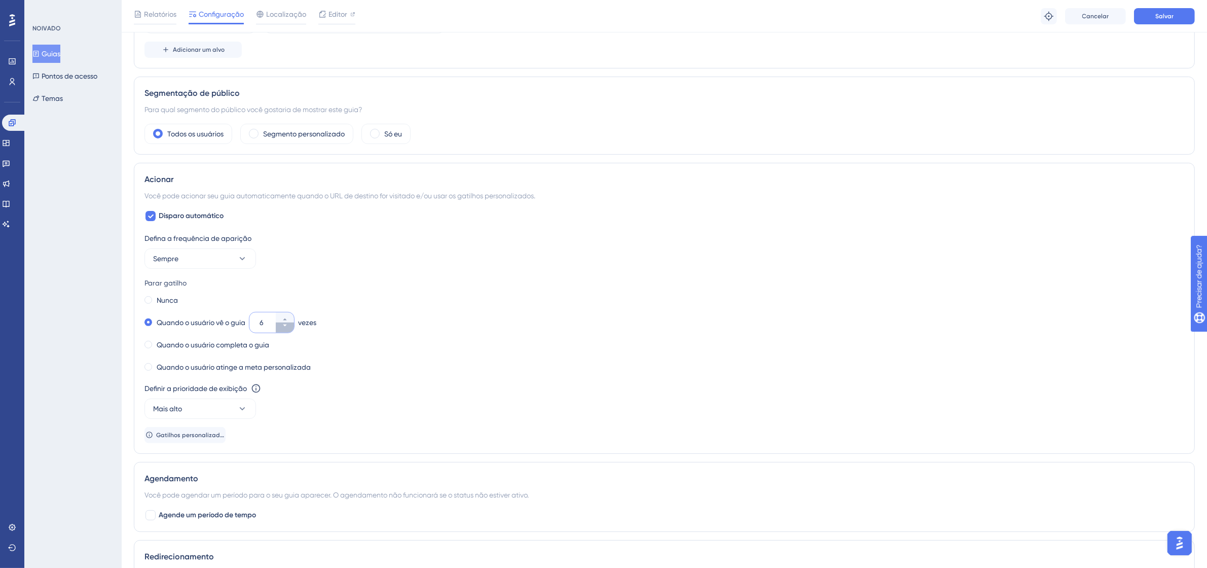
click at [287, 325] on icon at bounding box center [285, 325] width 6 height 6
type input "4"
click at [165, 300] on font "Nunca" at bounding box center [167, 300] width 21 height 8
click at [224, 257] on button "Sempre" at bounding box center [199, 258] width 111 height 20
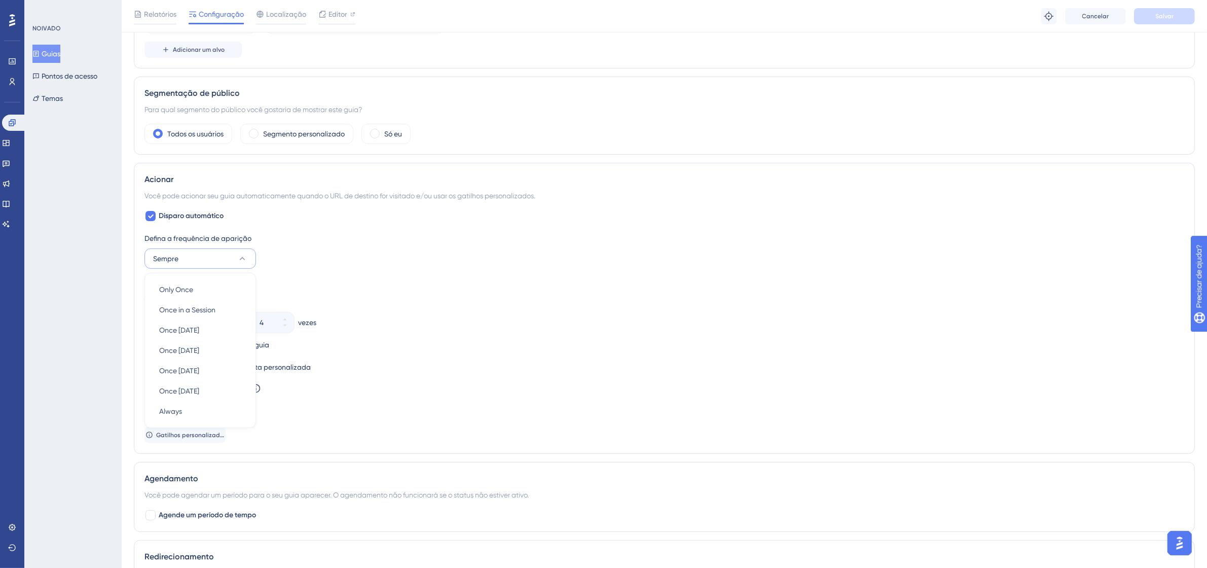
scroll to position [384, 0]
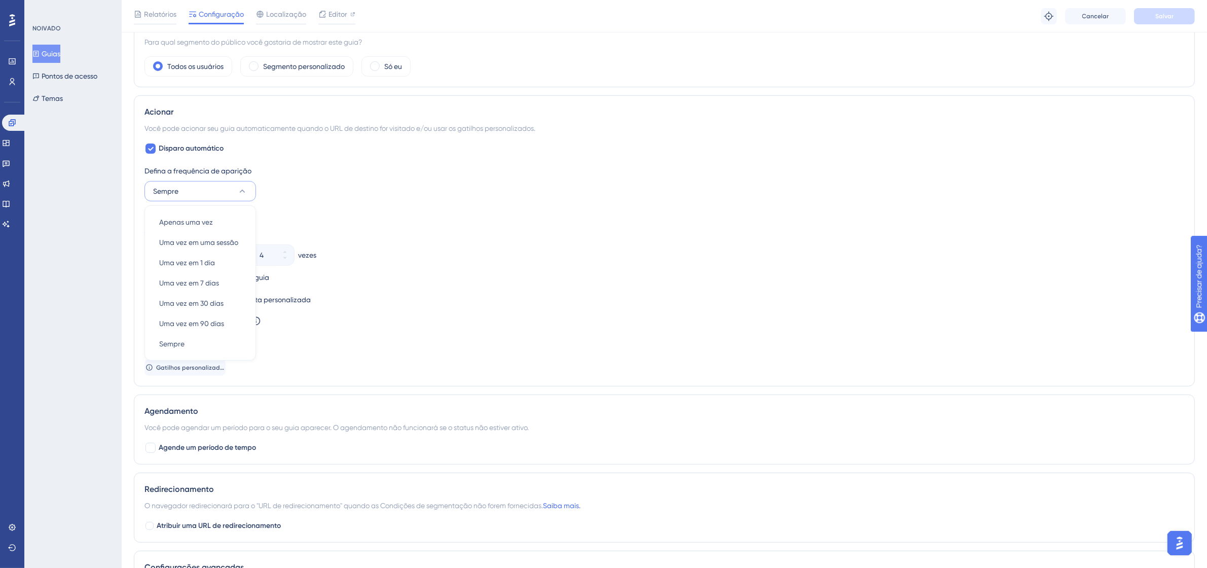
click at [441, 257] on div "Quando o usuário vê o guia 4 vezes" at bounding box center [663, 255] width 1039 height 14
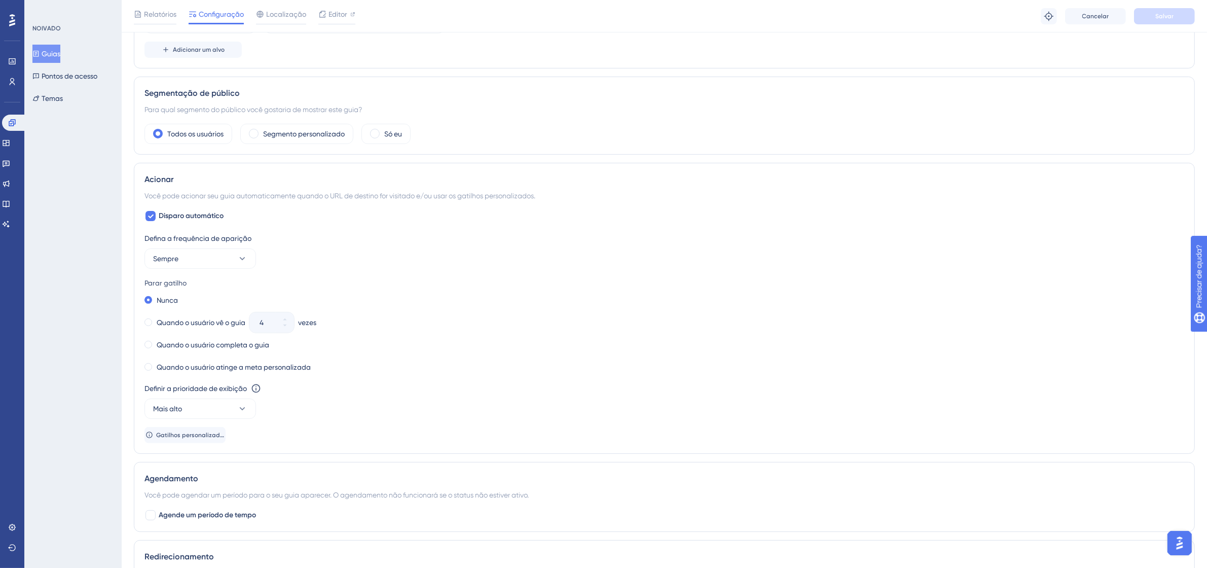
scroll to position [0, 0]
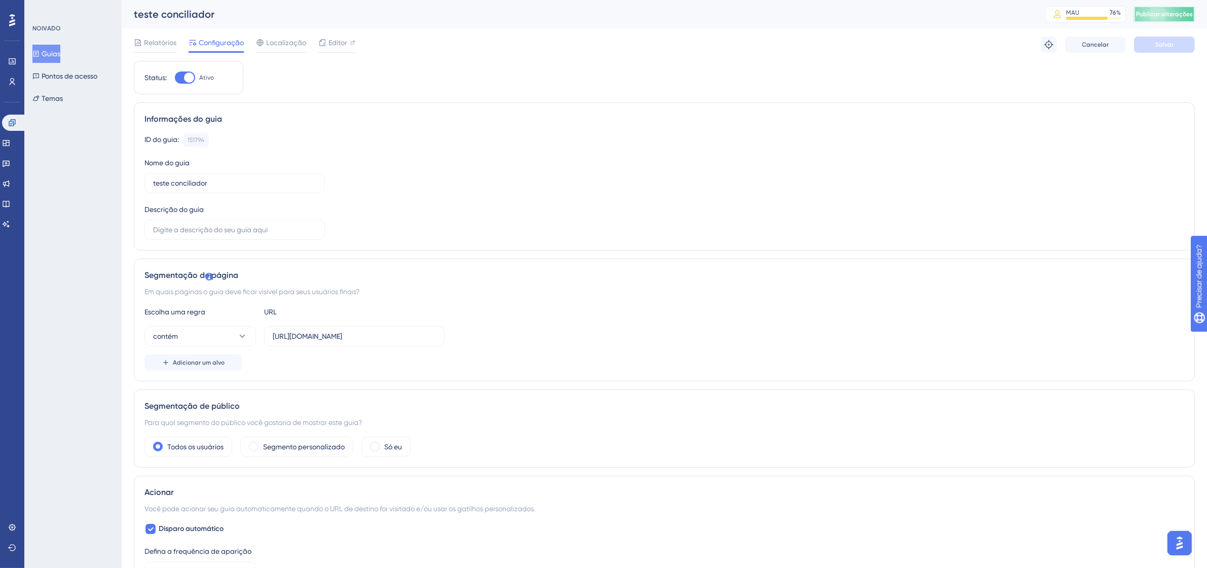
click at [1188, 12] on font "Publicar alterações" at bounding box center [1164, 14] width 57 height 7
click at [192, 79] on div at bounding box center [189, 77] width 10 height 10
click at [175, 78] on input "Ativo" at bounding box center [174, 78] width 1 height 1
click at [1154, 43] on button "Salvar" at bounding box center [1164, 44] width 61 height 16
click at [1181, 13] on font "Publicar alterações" at bounding box center [1164, 14] width 57 height 7
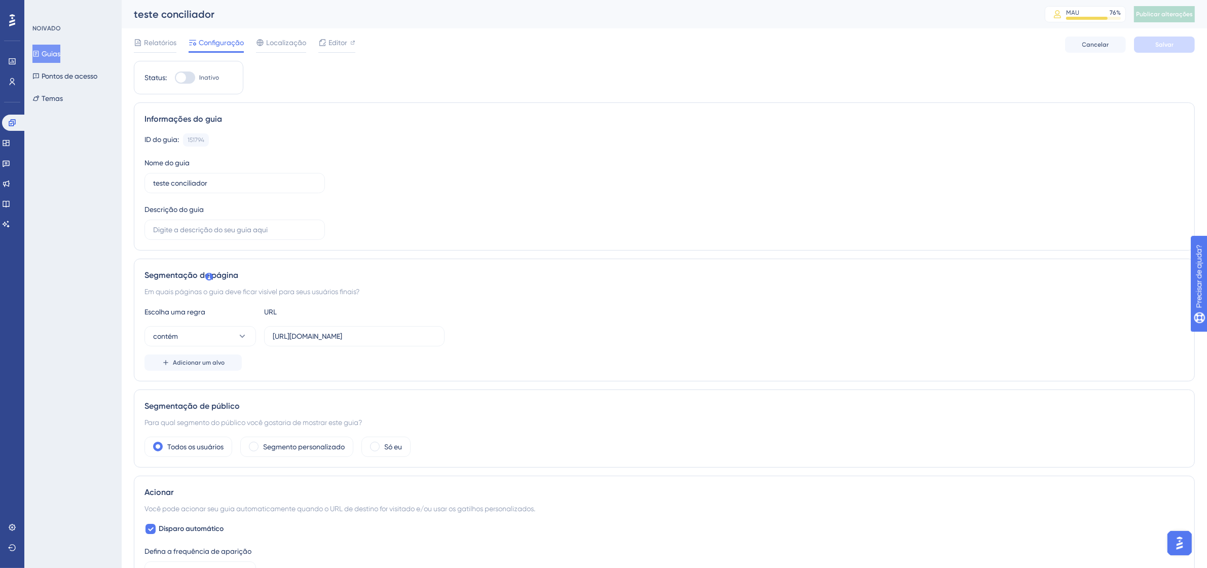
click at [190, 81] on div at bounding box center [185, 77] width 20 height 12
click at [175, 78] on input "Inativo" at bounding box center [174, 78] width 1 height 1
checkbox input "true"
click at [1165, 44] on font "Salvar" at bounding box center [1164, 44] width 18 height 7
click at [1189, 13] on font "Publicar alterações" at bounding box center [1164, 14] width 57 height 7
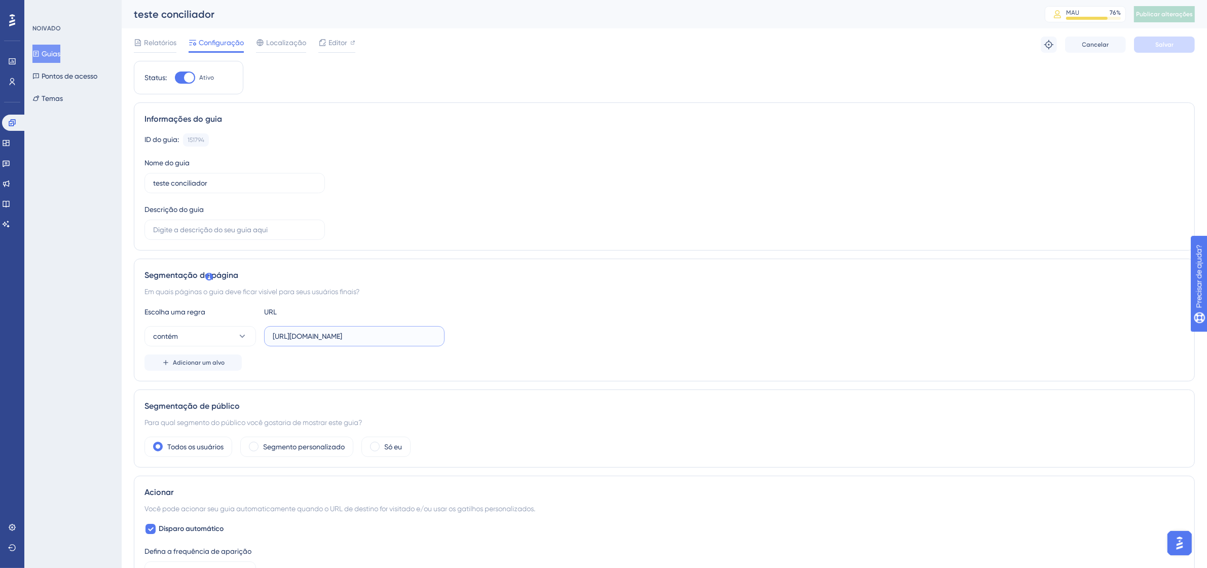
click at [385, 339] on input "https://9011-erpwebapp-exppagrec.microvix.com.br/gestao-financeira/dashboard?au…" at bounding box center [354, 335] width 163 height 11
click at [58, 53] on font "Guias" at bounding box center [51, 54] width 19 height 8
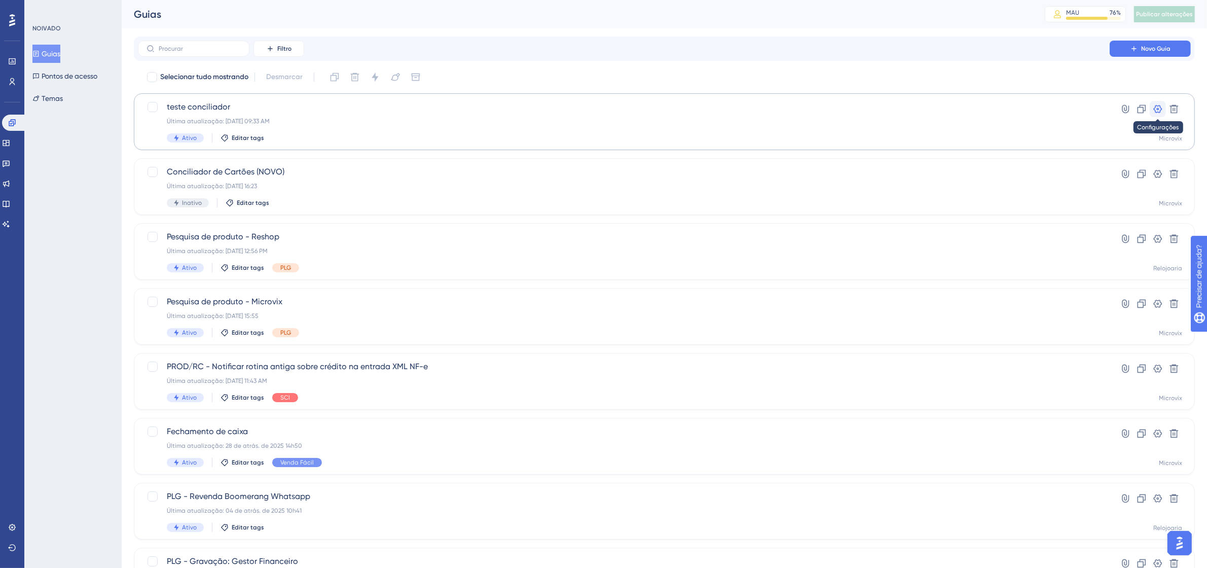
click at [1153, 111] on icon at bounding box center [1157, 109] width 10 height 10
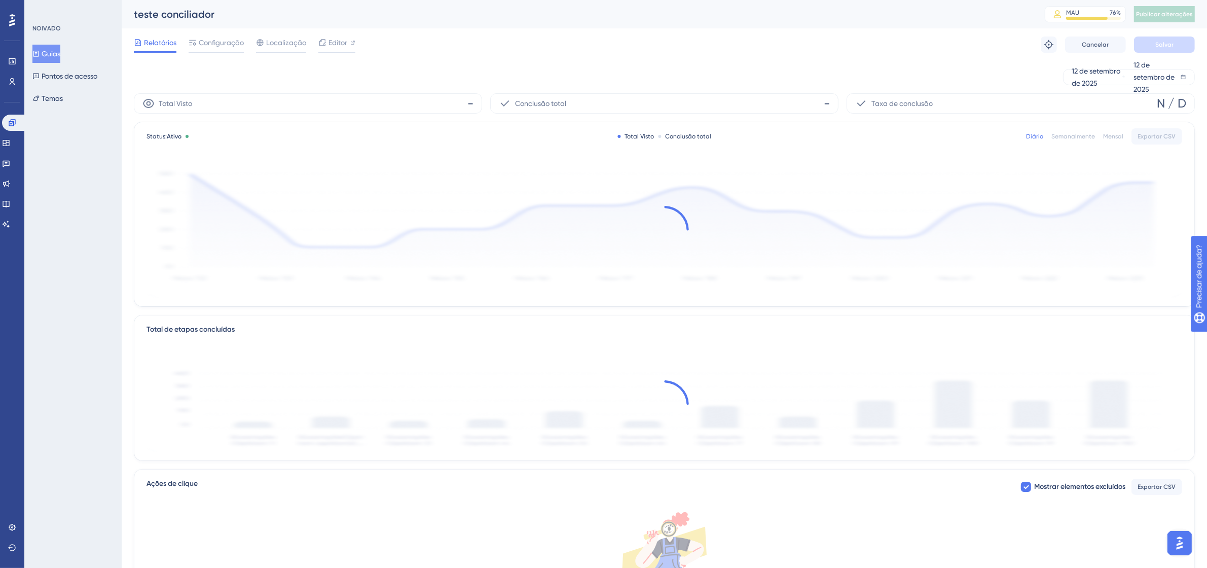
click at [230, 53] on div "Relatórios Configuração Localização Editor Solução de problemas Cancelar Salvar" at bounding box center [664, 44] width 1061 height 32
click at [225, 44] on font "Configuração" at bounding box center [221, 43] width 45 height 8
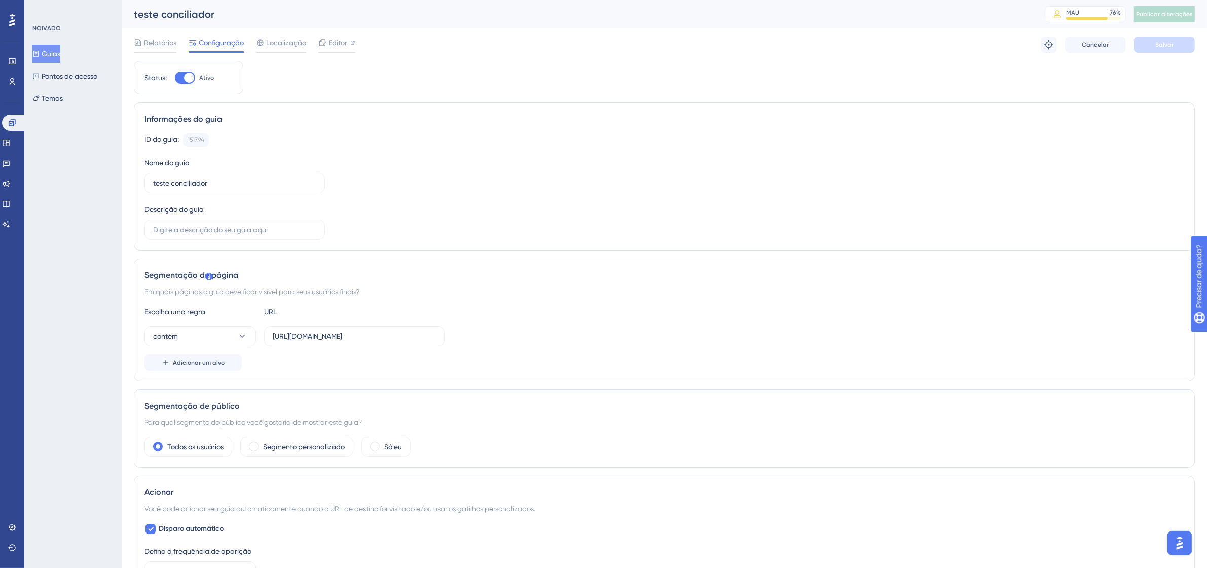
click at [183, 75] on div at bounding box center [185, 77] width 20 height 12
click at [175, 78] on input "Ativo" at bounding box center [174, 78] width 1 height 1
click at [1182, 33] on div "Relatórios Configuração Localização Editor Cancelar Salvar" at bounding box center [664, 44] width 1061 height 32
click at [1172, 42] on font "Salvar" at bounding box center [1164, 44] width 18 height 7
click at [193, 77] on div at bounding box center [185, 77] width 20 height 12
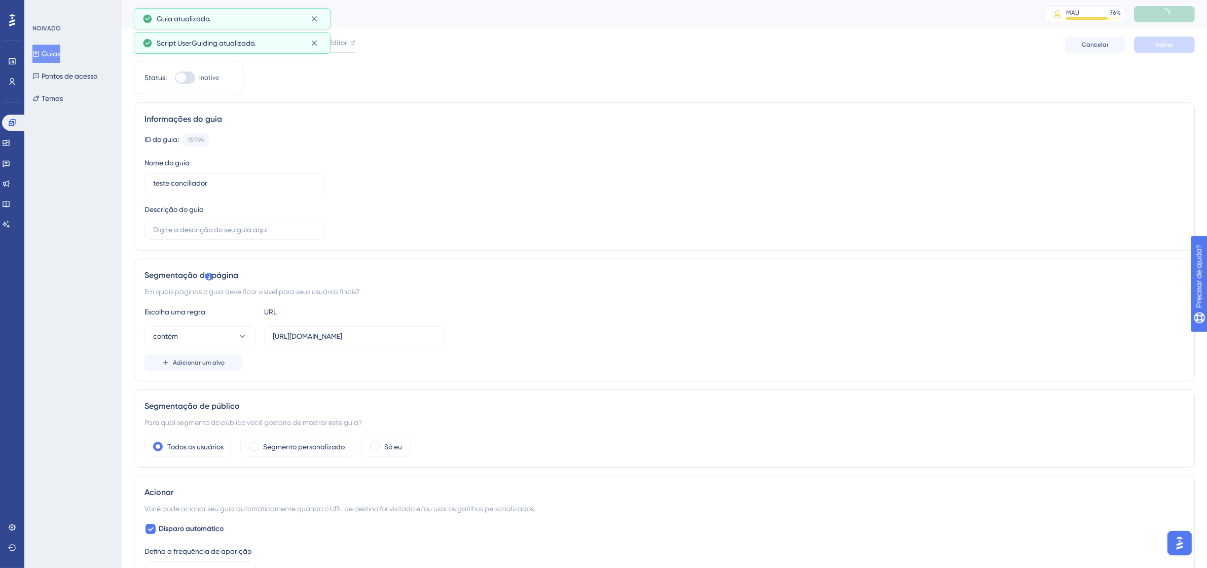
click at [175, 78] on input "Inativo" at bounding box center [174, 78] width 1 height 1
checkbox input "true"
click at [1189, 49] on button "Salvar" at bounding box center [1164, 44] width 61 height 16
click at [1176, 14] on font "Publicar alterações" at bounding box center [1164, 14] width 57 height 7
click at [339, 47] on span "Editor" at bounding box center [337, 42] width 19 height 12
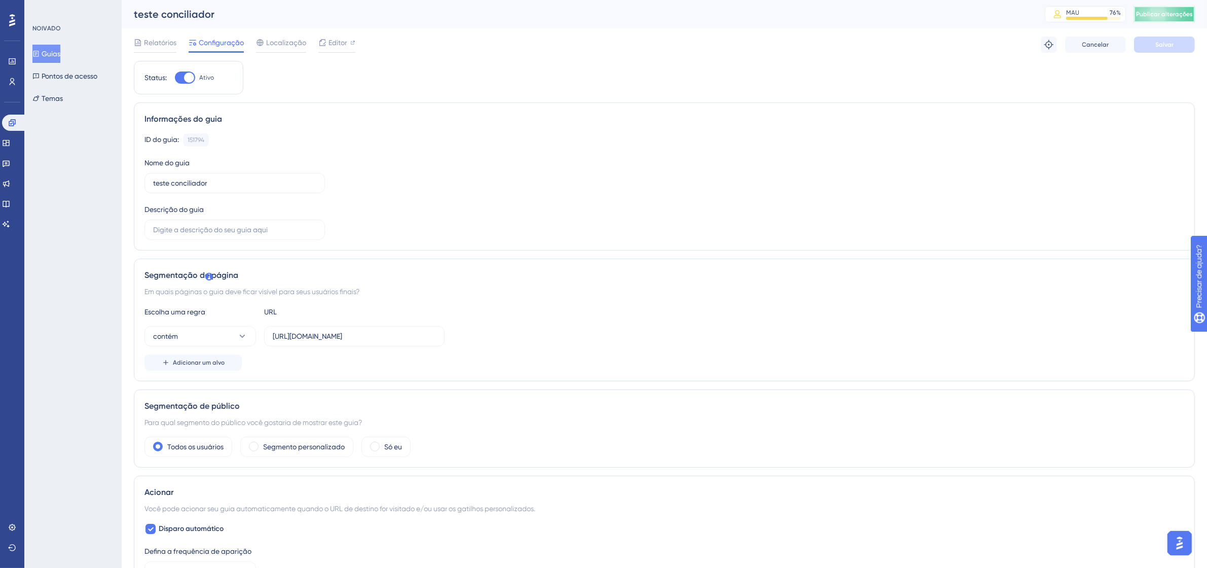
click at [1186, 13] on font "Publicar alterações" at bounding box center [1164, 14] width 57 height 7
click at [56, 48] on font "Guias" at bounding box center [51, 54] width 19 height 12
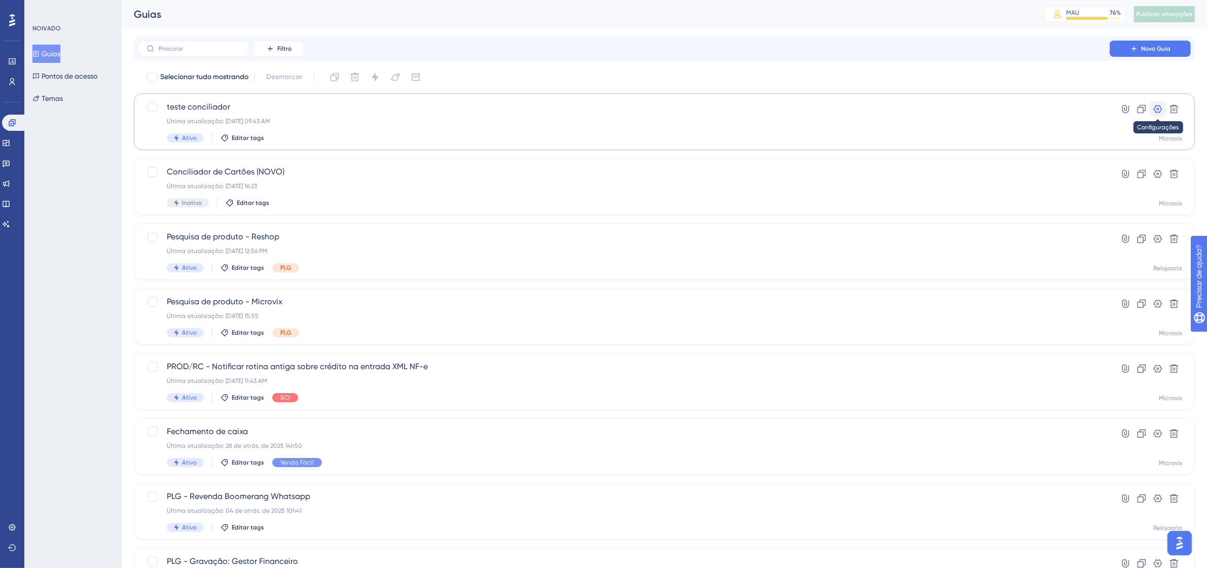
click at [1155, 113] on icon at bounding box center [1157, 109] width 10 height 10
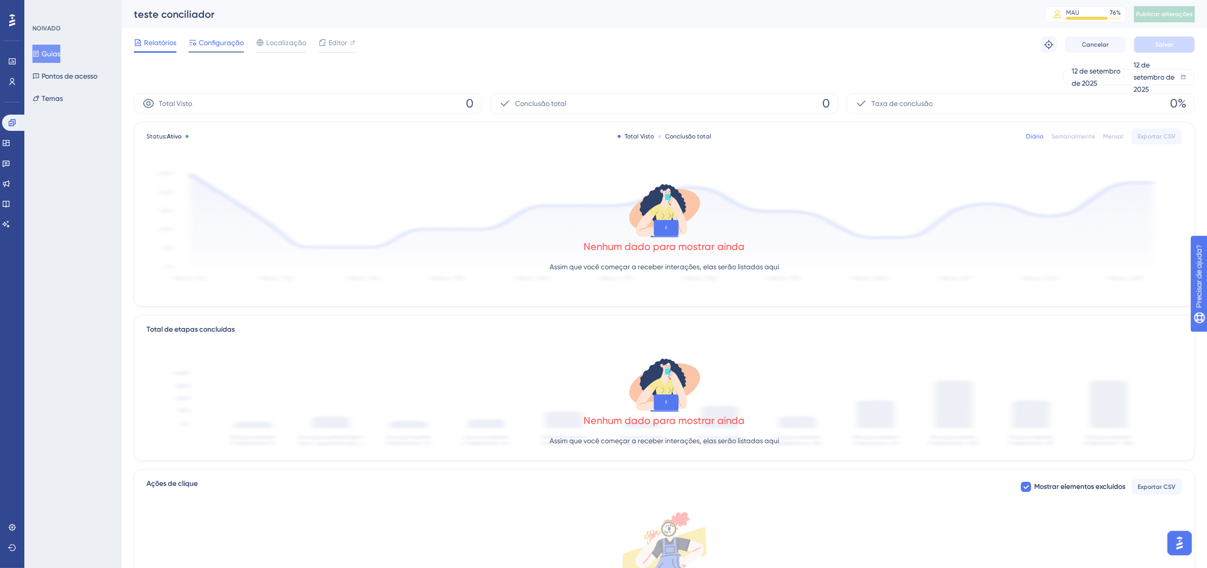
click at [223, 45] on font "Configuração" at bounding box center [221, 43] width 45 height 8
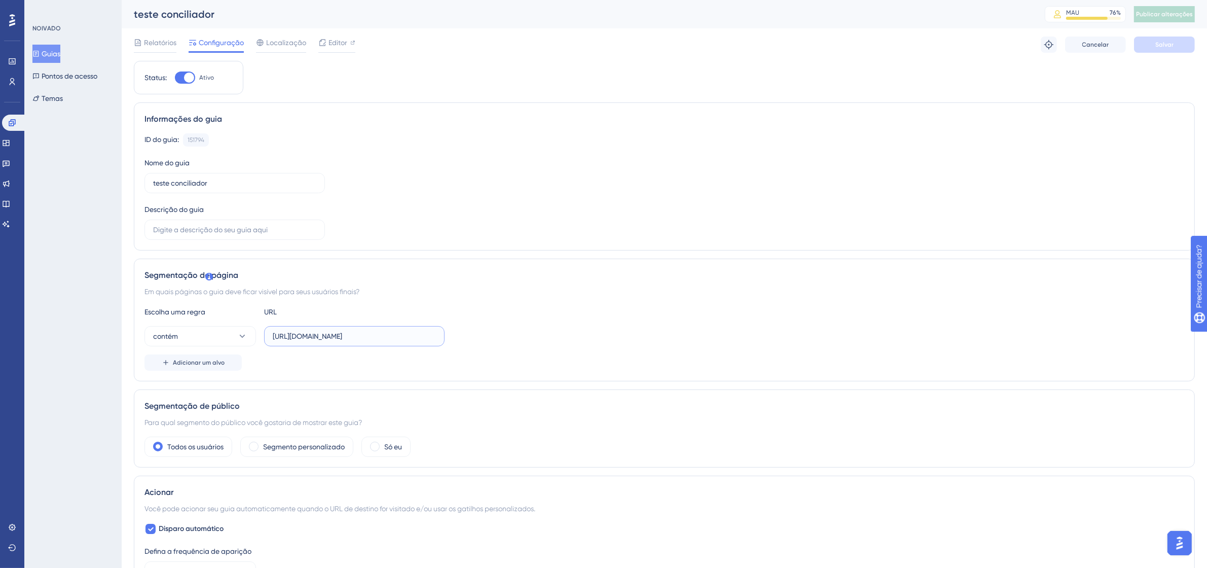
click at [348, 332] on input "https://9011-erpwebapp-exppagrec.microvix.com.br/gestao-financeira/dashboard?au…" at bounding box center [354, 335] width 163 height 11
click at [216, 335] on button "contém" at bounding box center [199, 336] width 111 height 20
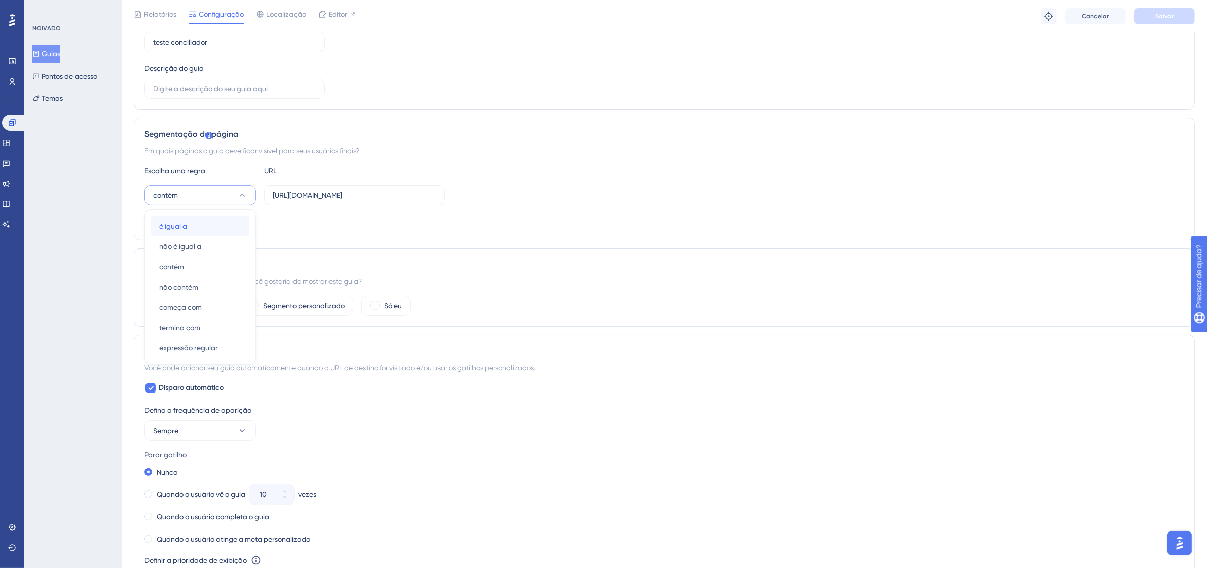
click at [195, 227] on div "é igual a é igual a" at bounding box center [200, 226] width 82 height 20
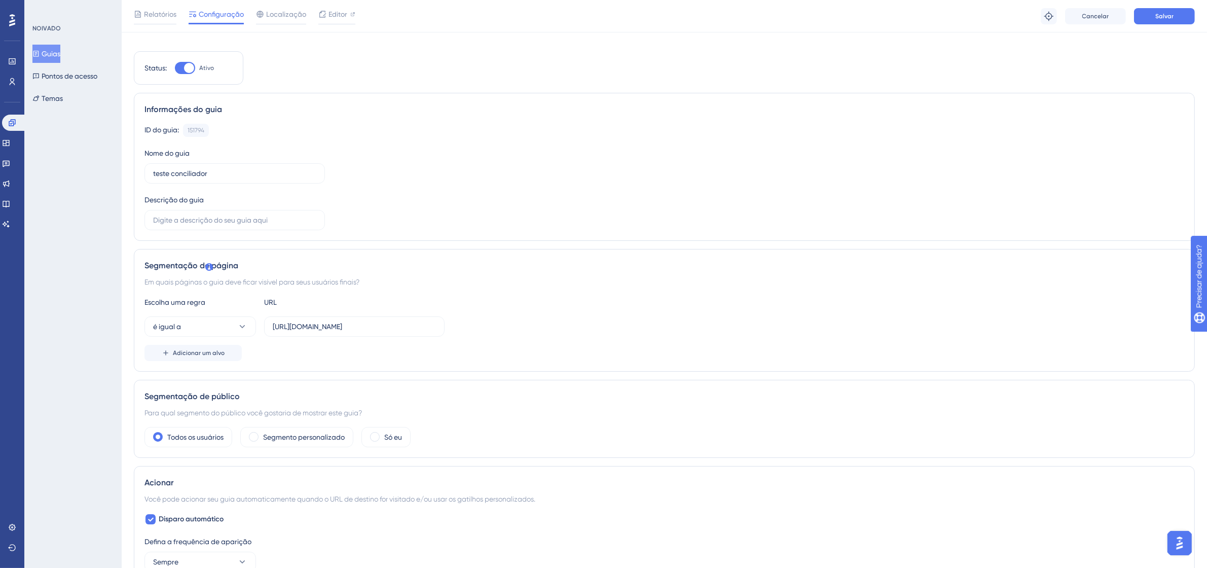
scroll to position [0, 0]
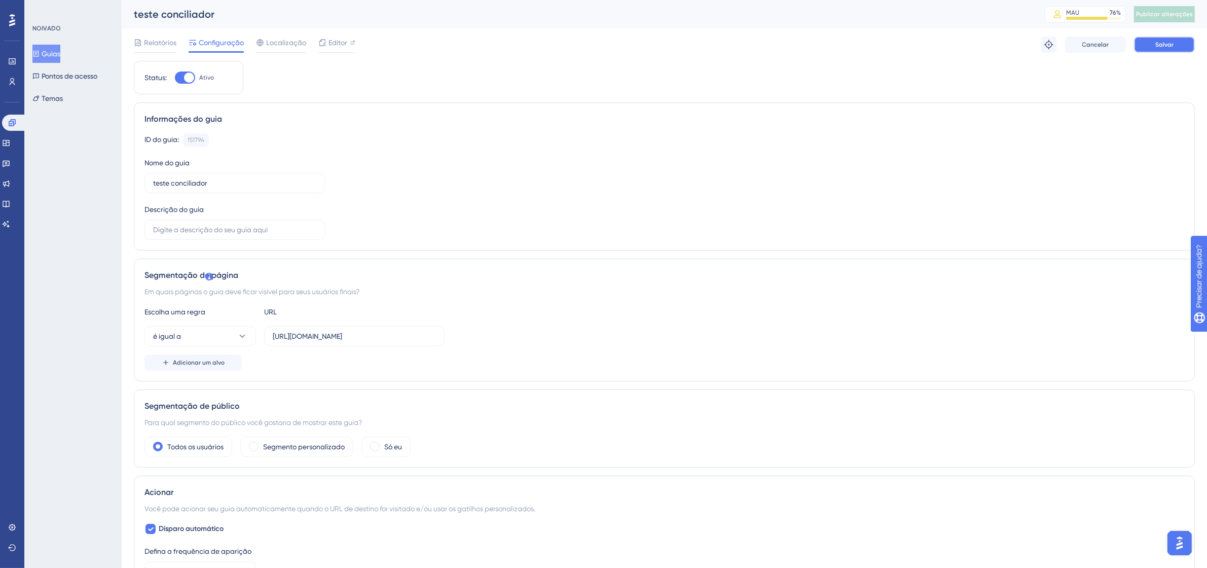
click at [1166, 51] on button "Salvar" at bounding box center [1164, 44] width 61 height 16
click at [1186, 13] on button "Publicar alterações" at bounding box center [1164, 14] width 61 height 16
click at [222, 343] on button "é igual a" at bounding box center [199, 336] width 111 height 20
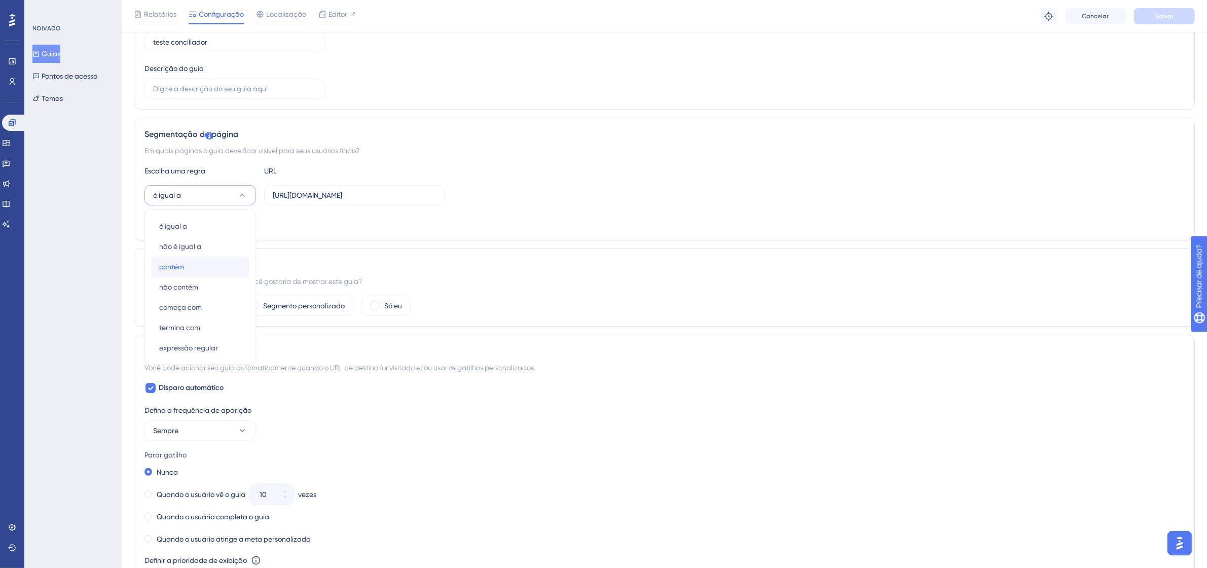
click at [198, 271] on div "contém contém" at bounding box center [200, 266] width 82 height 20
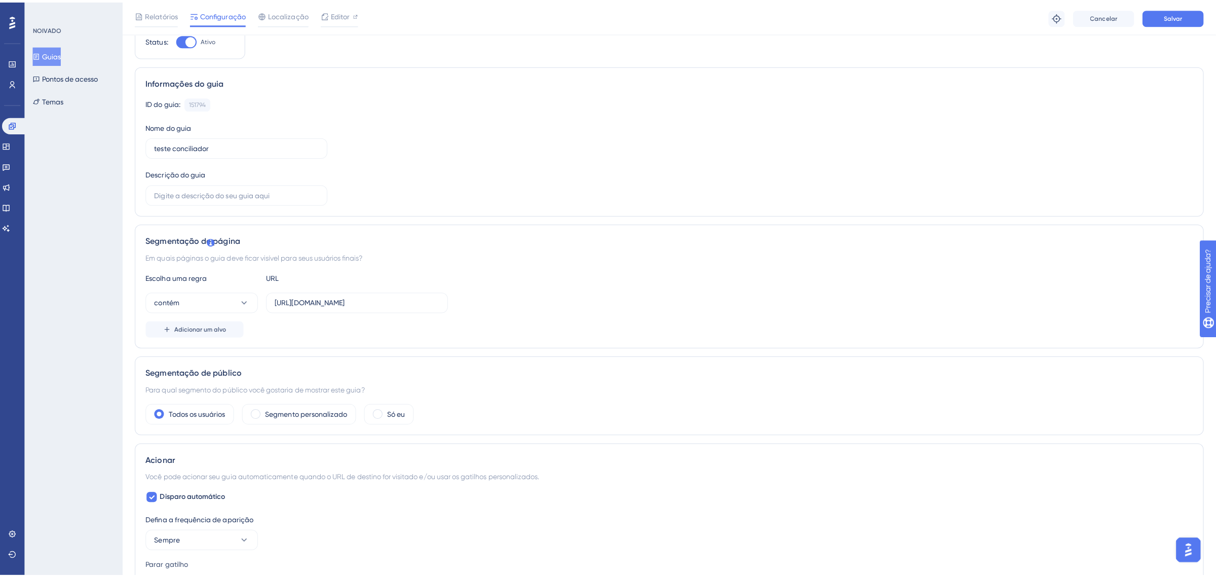
scroll to position [0, 0]
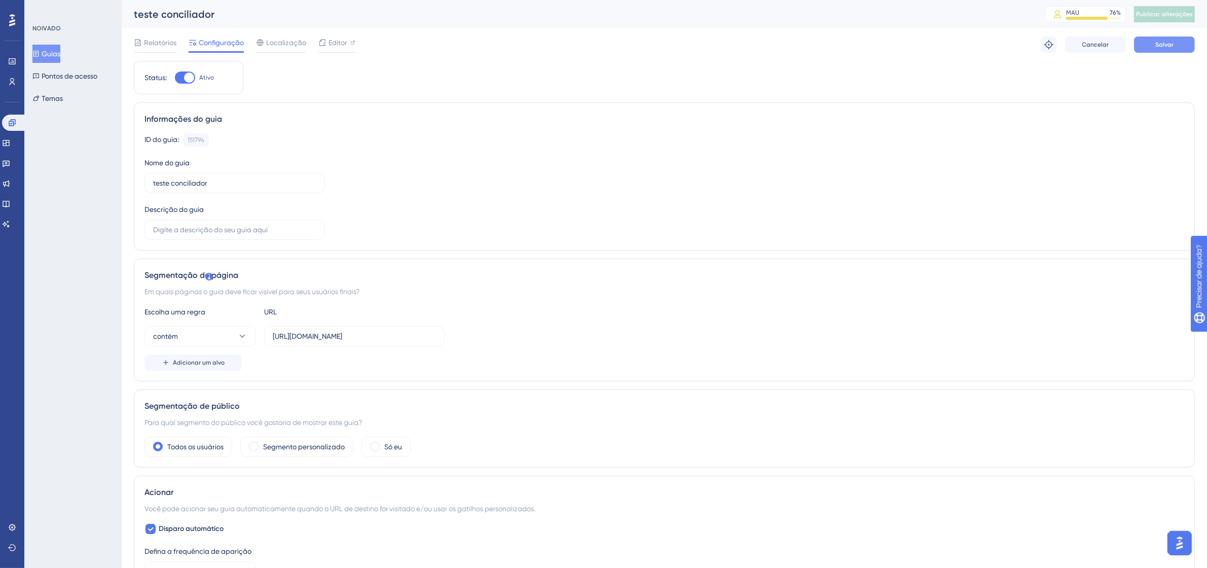
click at [1168, 41] on font "Salvar" at bounding box center [1164, 44] width 18 height 7
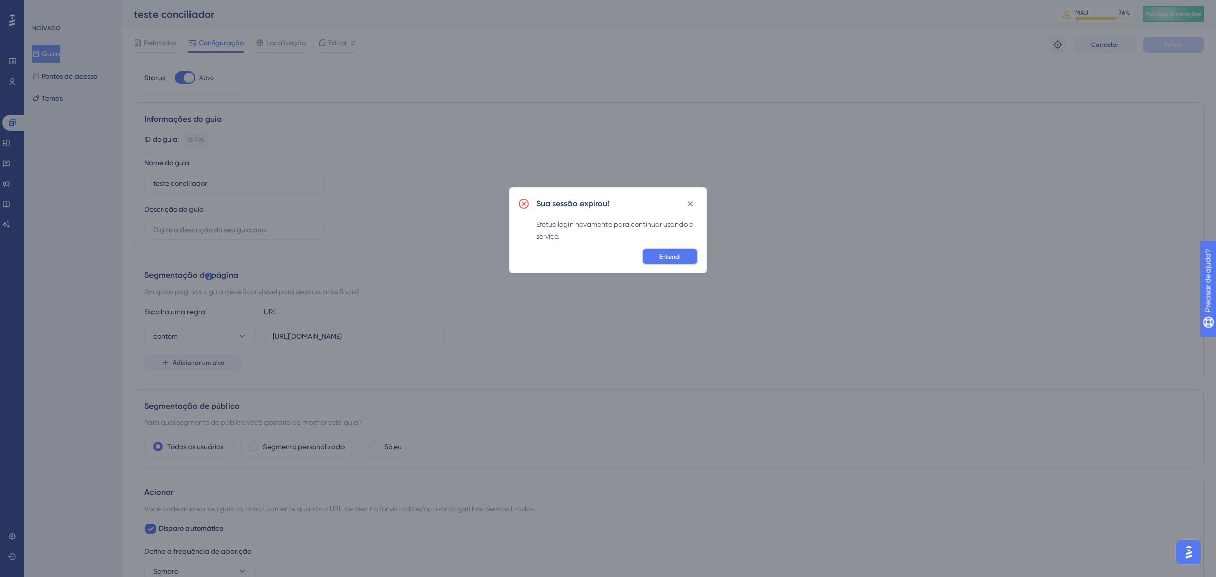
click at [674, 259] on font "Entendi" at bounding box center [670, 256] width 22 height 7
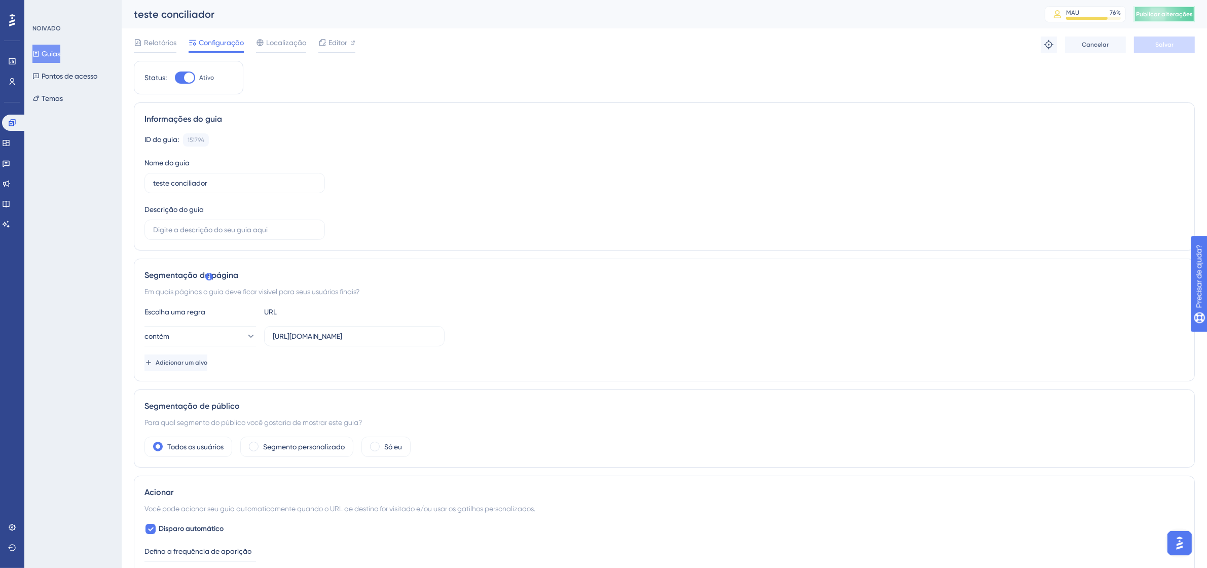
click at [1183, 14] on font "Publicar alterações" at bounding box center [1164, 14] width 57 height 7
click at [47, 55] on font "Guias" at bounding box center [51, 54] width 19 height 8
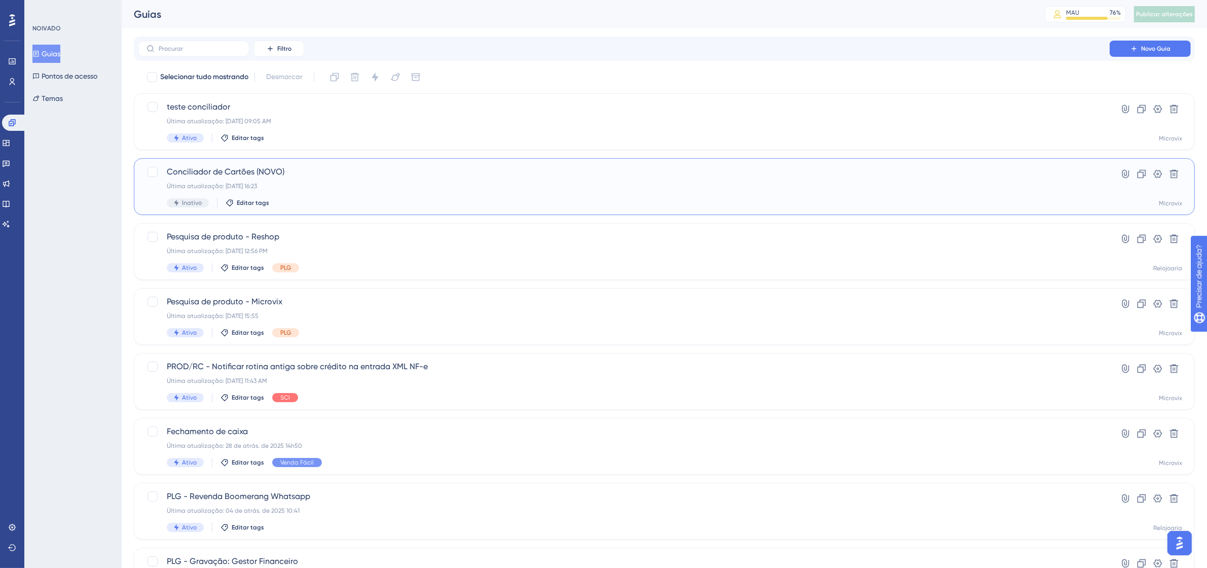
click at [642, 185] on div "Última atualização: [DATE] 16:23" at bounding box center [624, 186] width 914 height 8
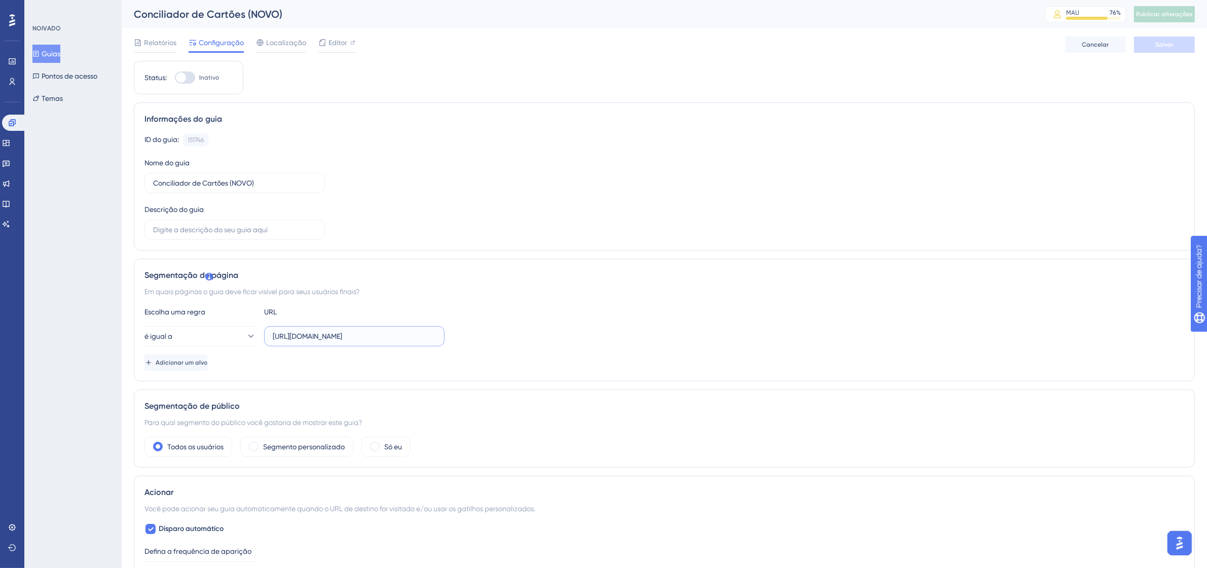
click at [335, 337] on input "[URL][DOMAIN_NAME]" at bounding box center [354, 335] width 163 height 11
paste input "s://[DOMAIN_NAME][URL]"
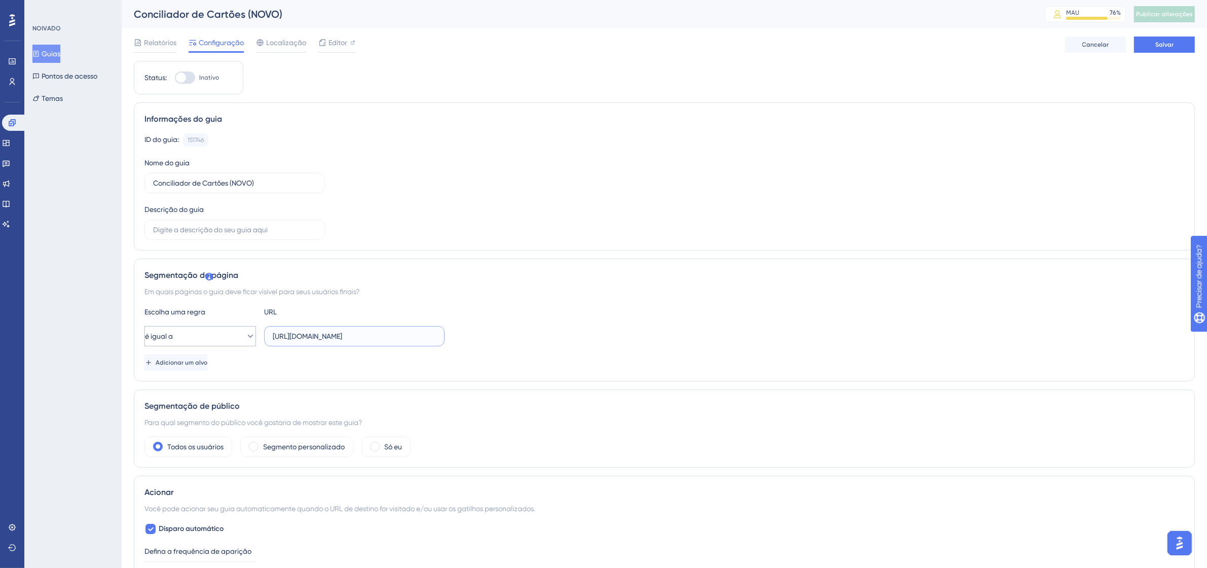
type input "[URL][DOMAIN_NAME]"
click at [190, 338] on button "é igual a" at bounding box center [199, 336] width 111 height 20
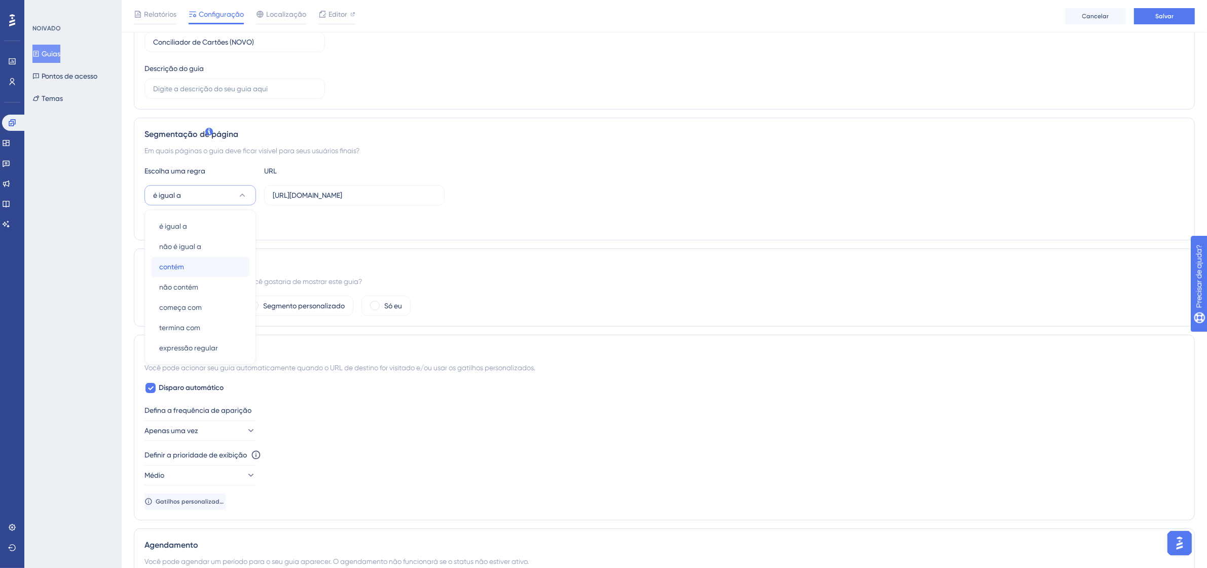
click at [181, 264] on font "contém" at bounding box center [171, 267] width 25 height 8
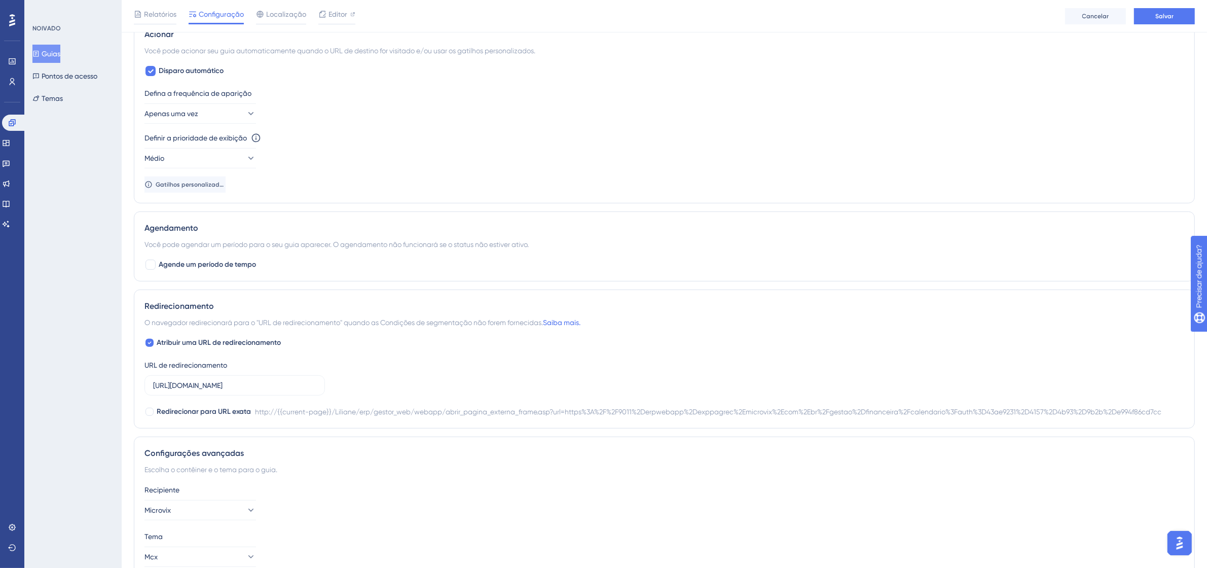
click at [203, 345] on font "Atribuir uma URL de redirecionamento" at bounding box center [219, 342] width 124 height 9
checkbox input "false"
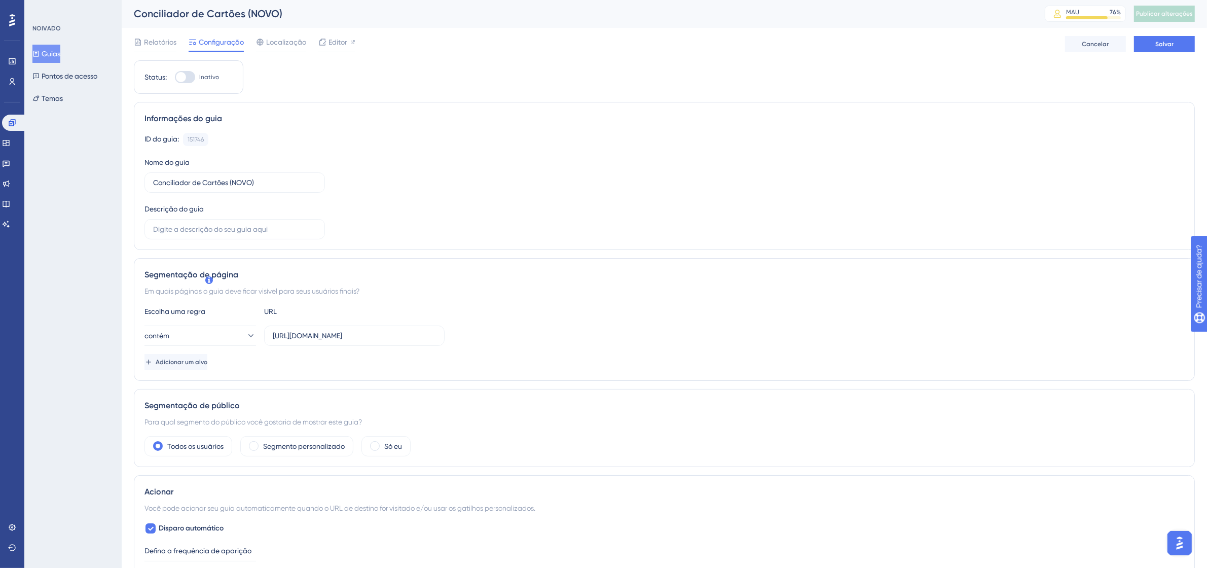
scroll to position [0, 0]
click at [189, 72] on div at bounding box center [185, 77] width 20 height 12
click at [175, 78] on input "Inativo" at bounding box center [174, 78] width 1 height 1
checkbox input "true"
click at [1176, 42] on button "Salvar" at bounding box center [1164, 44] width 61 height 16
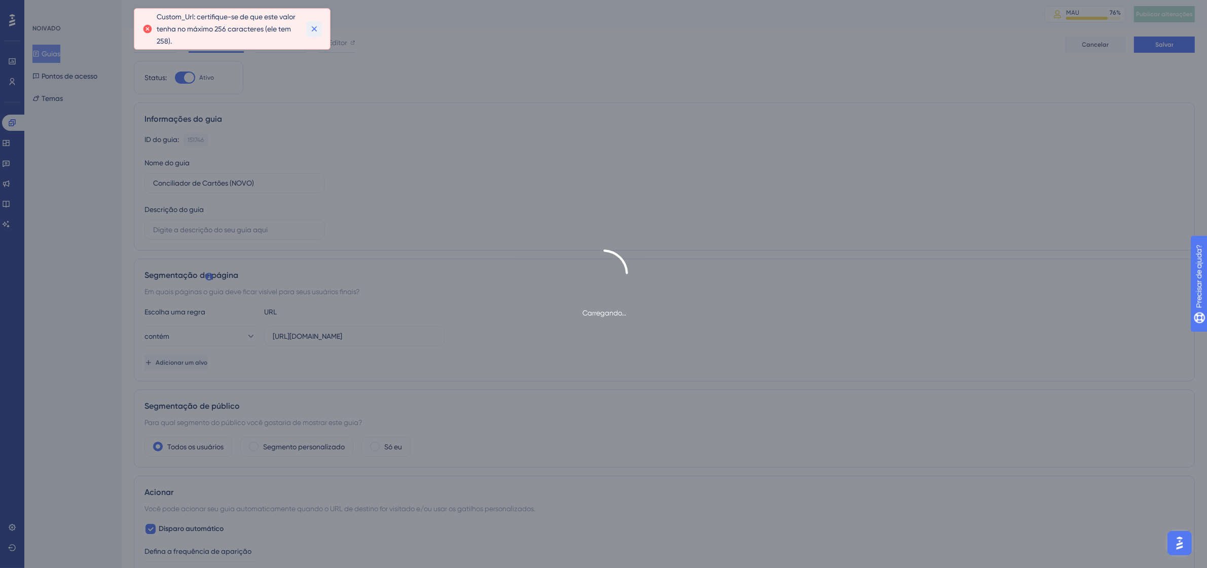
click at [316, 32] on icon at bounding box center [314, 29] width 10 height 10
